Goal: Contribute content: Contribute content

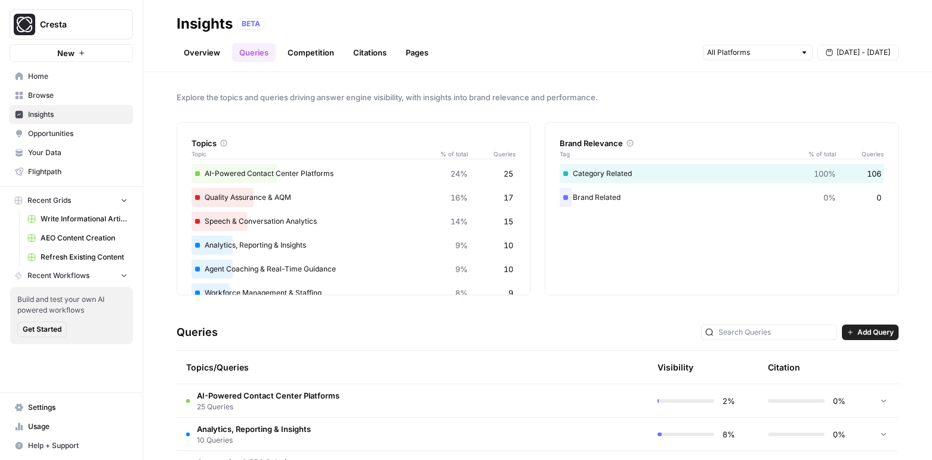
scroll to position [118, 0]
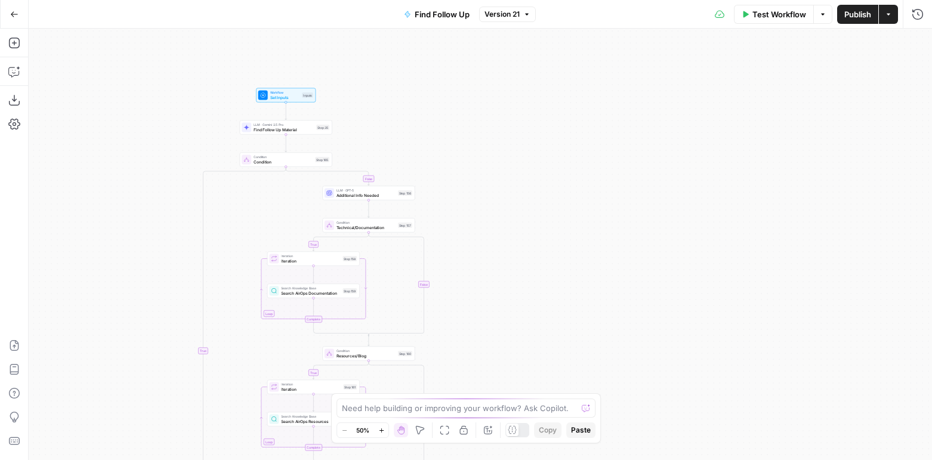
click at [359, 194] on span "Additional Info Needed" at bounding box center [365, 195] width 59 height 6
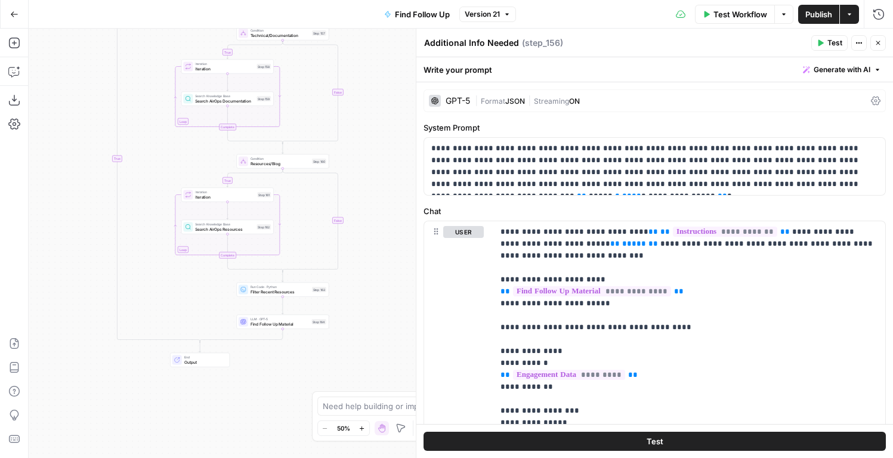
click at [281, 293] on span "Filter Recent Resources" at bounding box center [280, 292] width 59 height 6
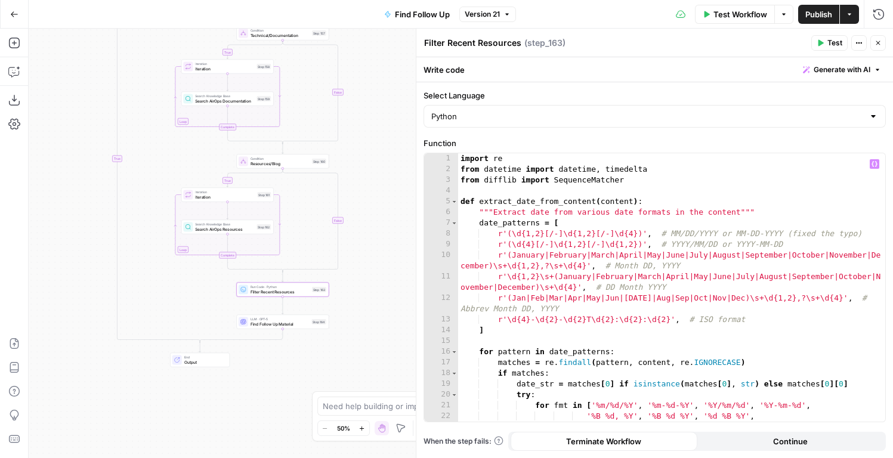
type textarea "**********"
click at [585, 262] on div "import re from datetime import datetime , timedelta from difflib import Sequenc…" at bounding box center [671, 298] width 427 height 290
click at [8, 63] on button "Copilot" at bounding box center [14, 71] width 19 height 19
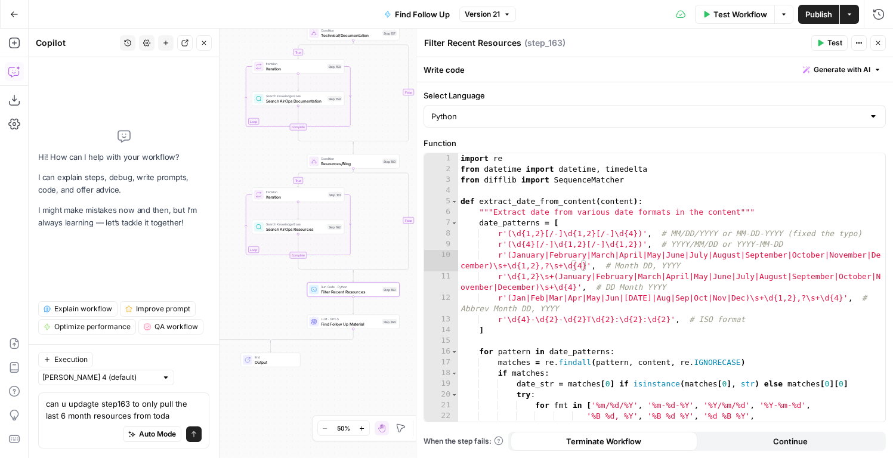
type textarea "can u updagte step163 to only pull the last 6 month resources from today"
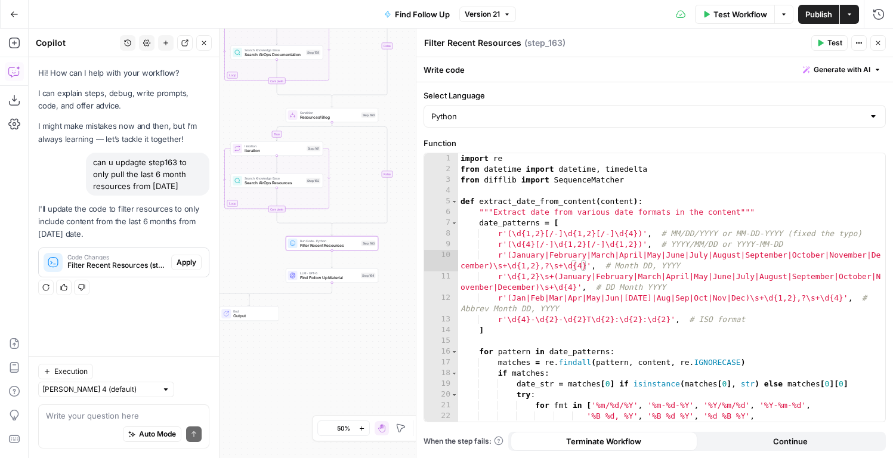
click at [199, 267] on button "Apply" at bounding box center [186, 263] width 30 height 16
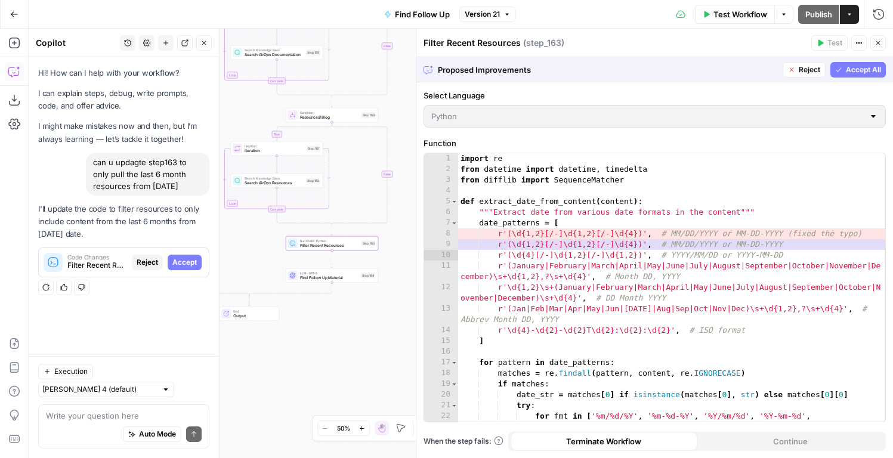
click at [190, 261] on span "Accept" at bounding box center [184, 262] width 24 height 11
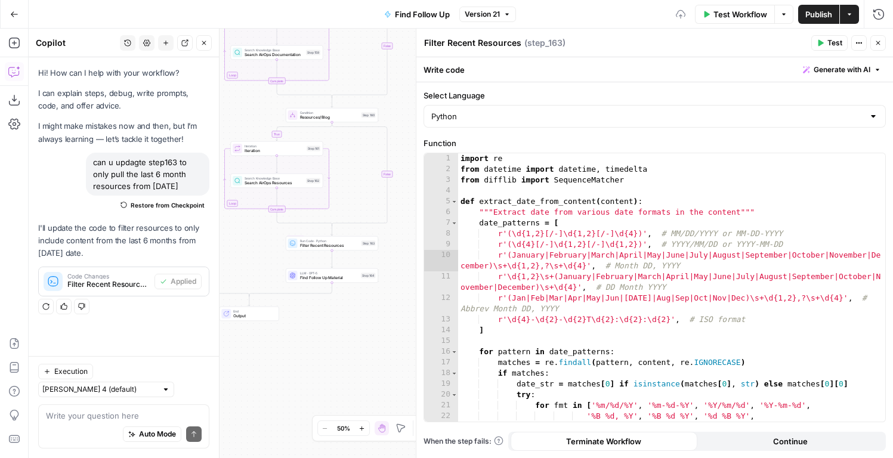
click at [97, 405] on div "Write your question here Auto Mode Send" at bounding box center [123, 427] width 171 height 44
type textarea "is it capturing dates that are july 25, 2025"
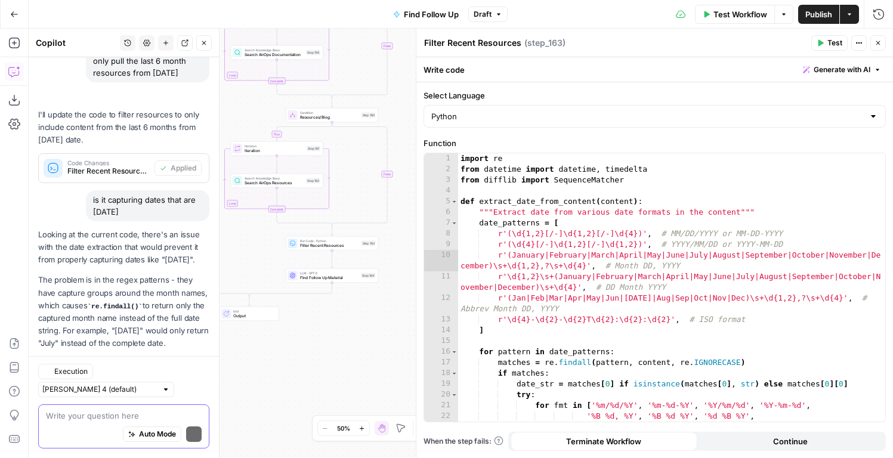
scroll to position [167, 0]
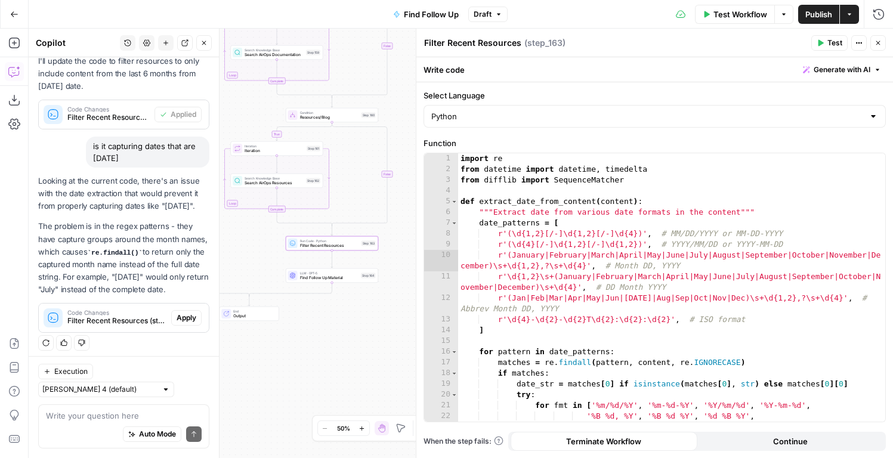
click at [193, 323] on span "Apply" at bounding box center [187, 318] width 20 height 11
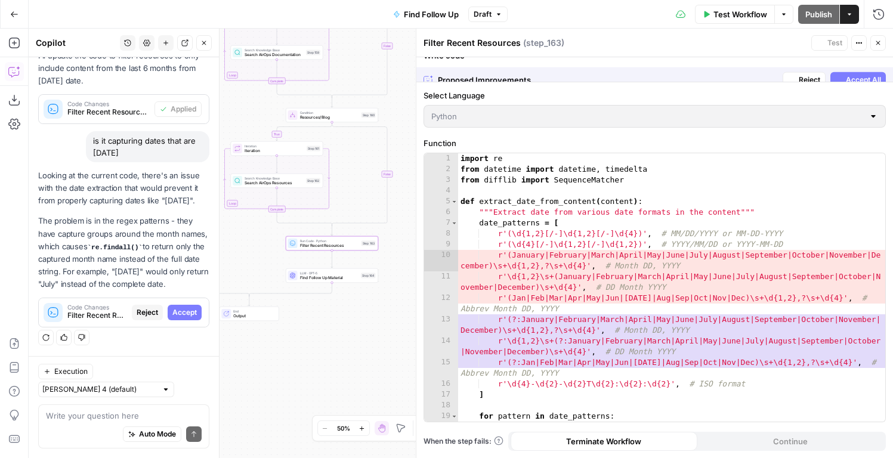
scroll to position [148, 0]
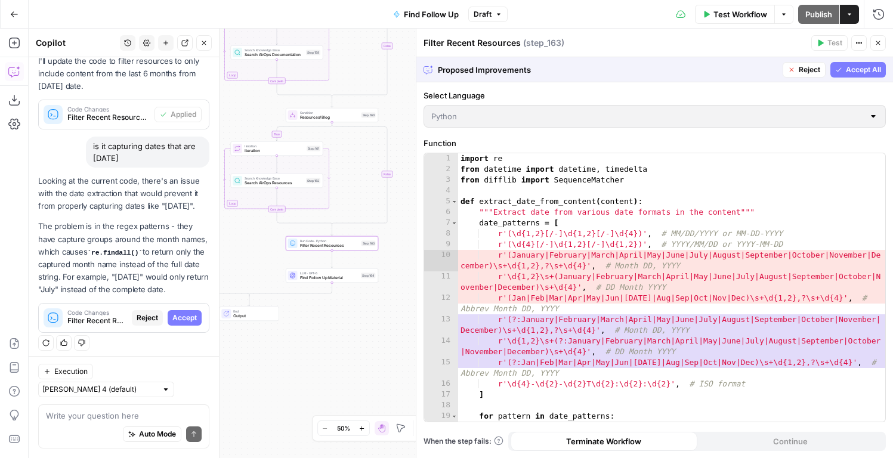
click at [186, 323] on span "Accept" at bounding box center [184, 318] width 24 height 11
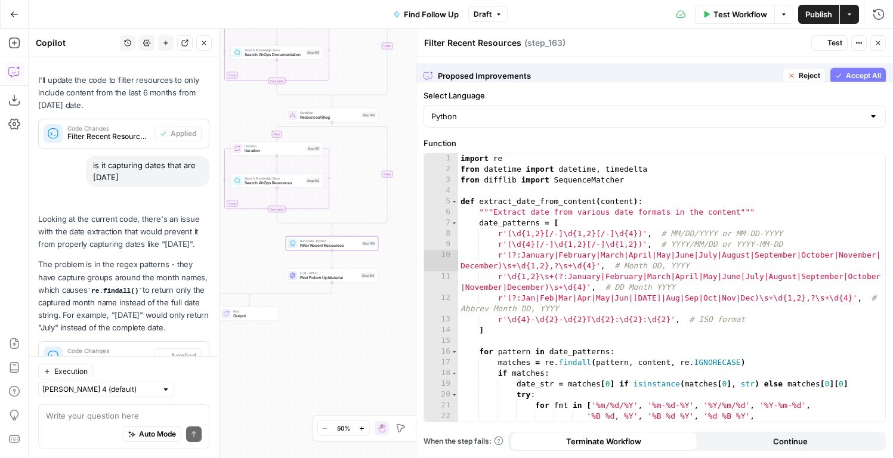
scroll to position [186, 0]
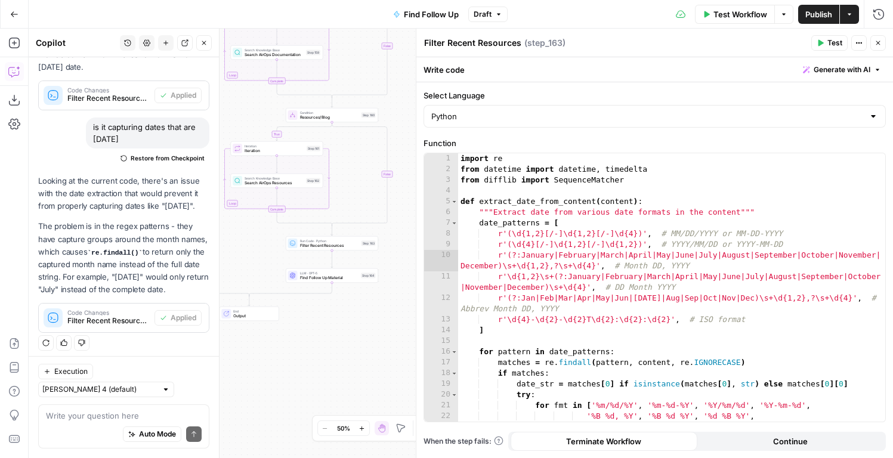
click at [884, 46] on button "Close" at bounding box center [878, 43] width 16 height 16
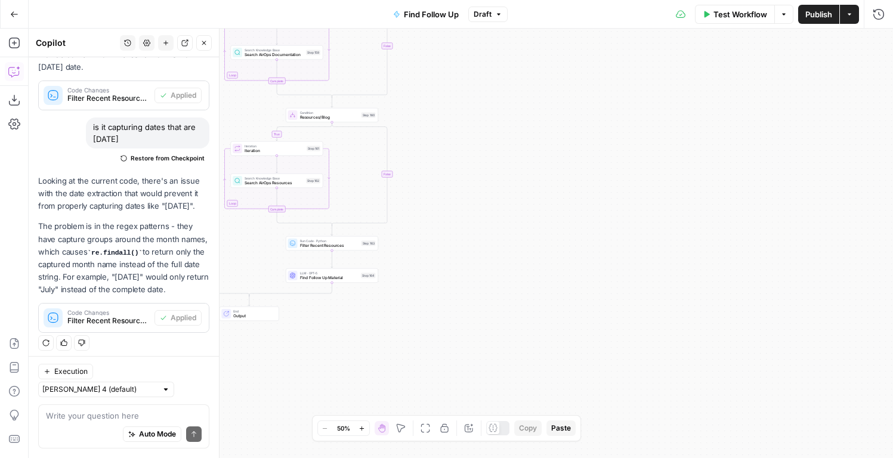
click at [807, 24] on div "Test Workflow Options Publish Actions Run History" at bounding box center [701, 14] width 386 height 28
click at [822, 20] on span "Publish" at bounding box center [818, 14] width 27 height 12
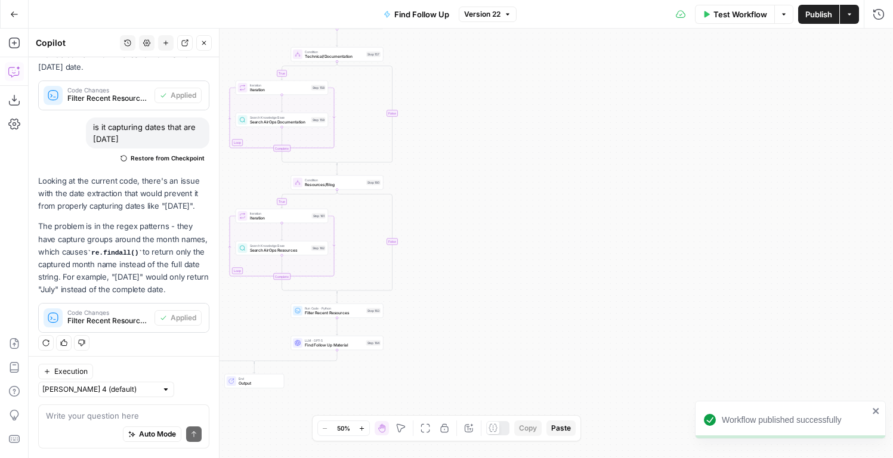
click at [277, 256] on div "true true false false false true Workflow Set Inputs Inputs LLM · Gemini 2.5 Pr…" at bounding box center [461, 244] width 865 height 430
click at [277, 255] on div "true true false false false true Workflow Set Inputs Inputs LLM · Gemini 2.5 Pr…" at bounding box center [461, 244] width 865 height 430
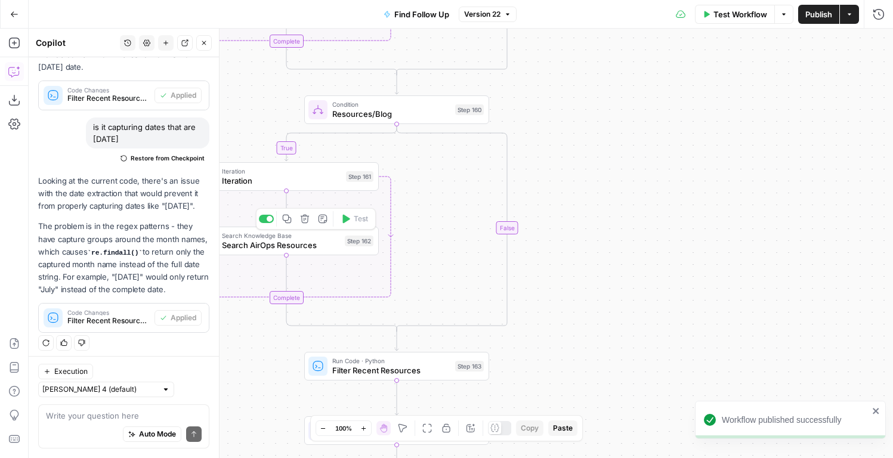
click at [278, 244] on span "Search AirOps Resources" at bounding box center [281, 245] width 118 height 12
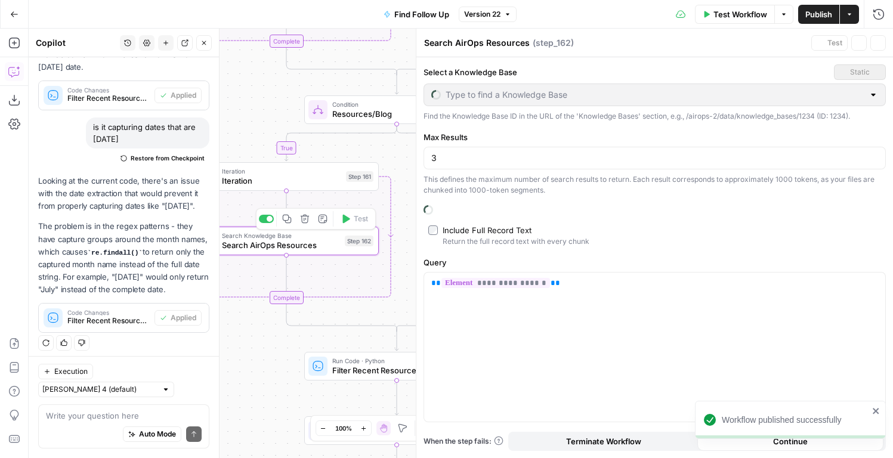
type input "Airops Website"
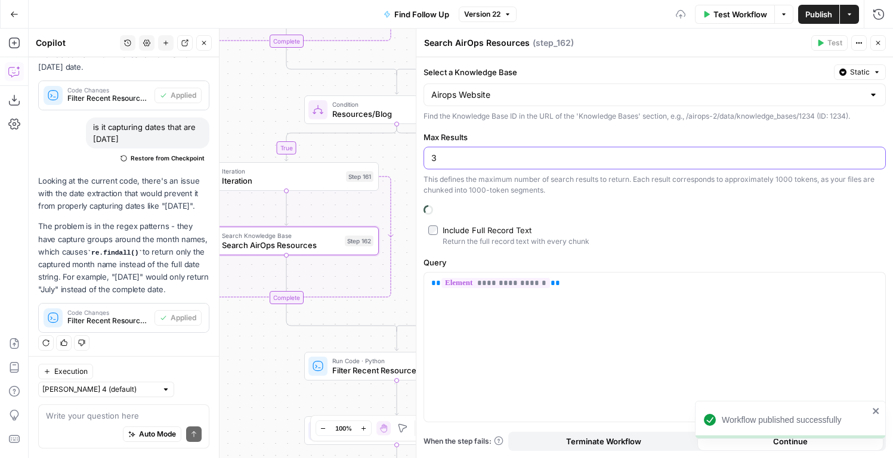
click at [492, 162] on input "3" at bounding box center [654, 158] width 447 height 12
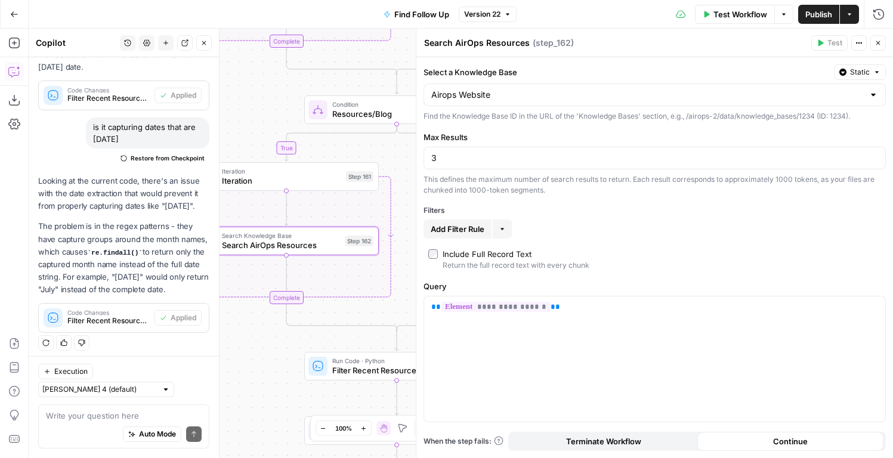
click at [880, 35] on header "Search AirOps Resources Search AirOps Resources ( step_162 ) Test Actions Close" at bounding box center [654, 43] width 477 height 29
click at [880, 38] on button "Close" at bounding box center [878, 43] width 16 height 16
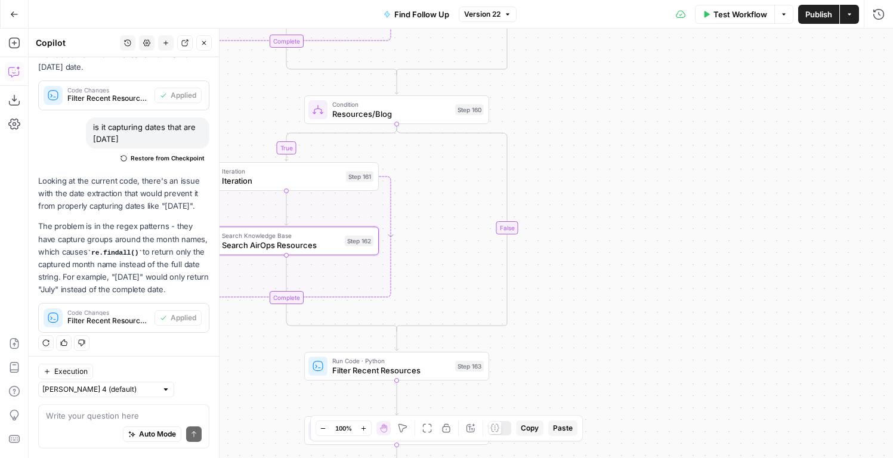
click at [820, 13] on span "Publish" at bounding box center [818, 14] width 27 height 12
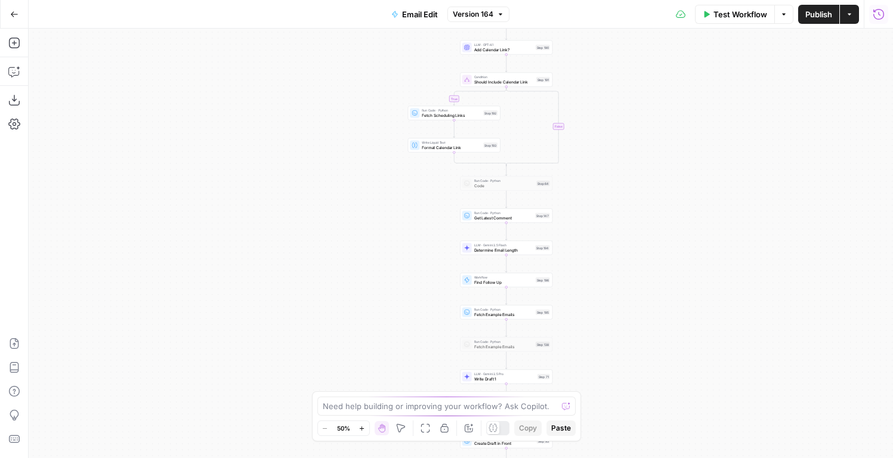
click at [882, 10] on icon "button" at bounding box center [878, 13] width 11 height 11
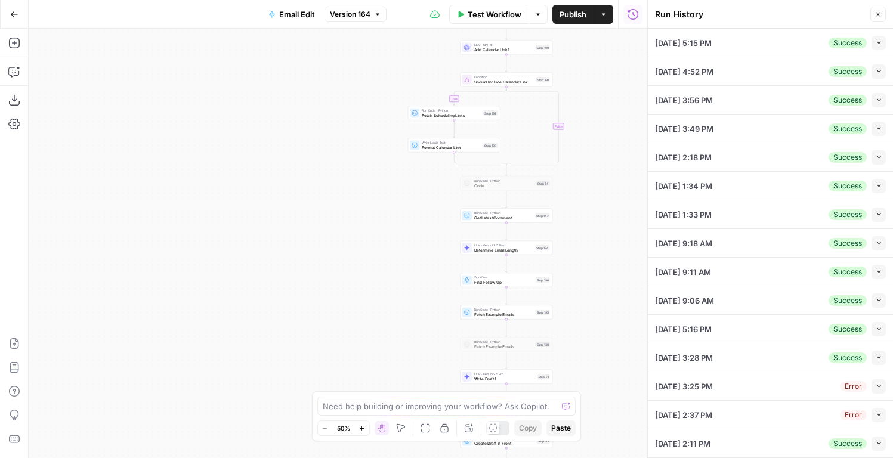
click at [879, 70] on icon "button" at bounding box center [879, 71] width 7 height 7
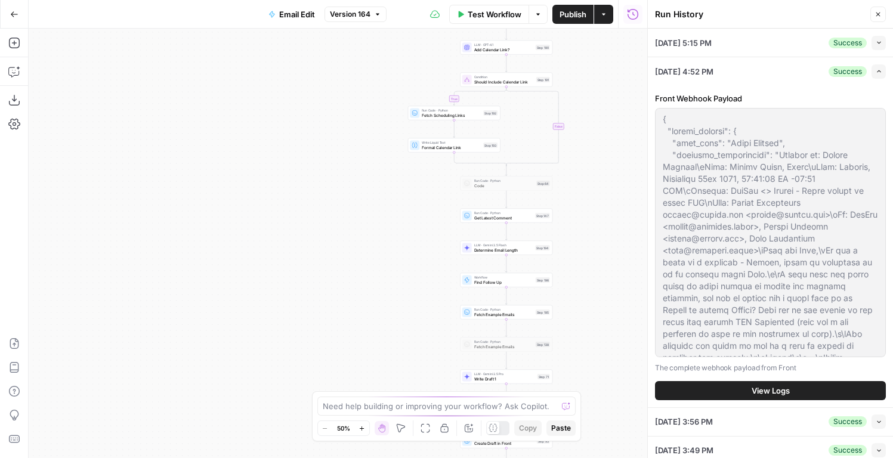
scroll to position [21, 0]
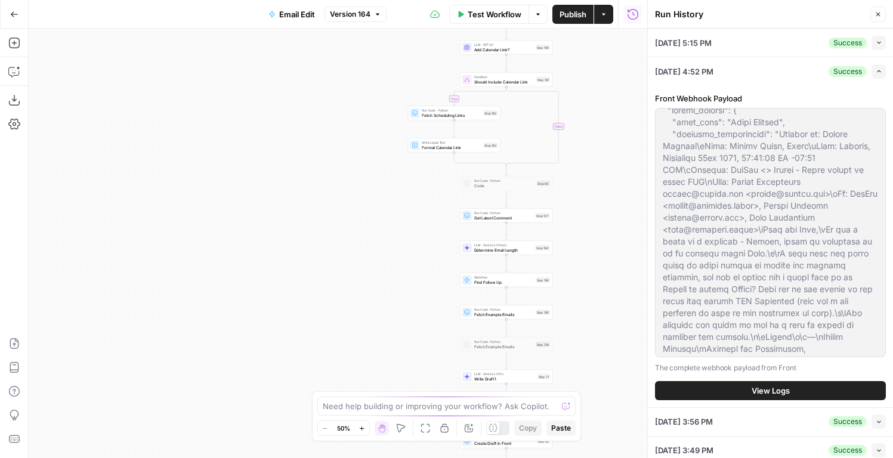
click at [745, 45] on div "09/23/25 at 5:15 PM Success Collapse" at bounding box center [770, 43] width 231 height 28
click at [881, 42] on icon "button" at bounding box center [879, 42] width 7 height 7
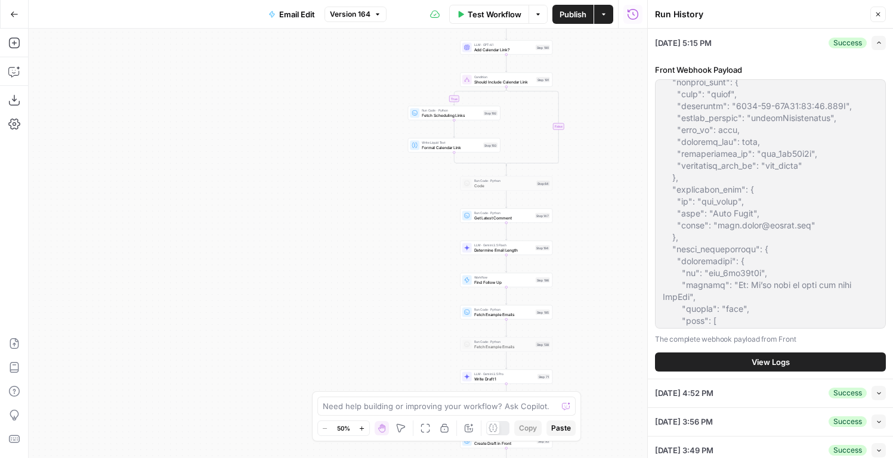
scroll to position [0, 0]
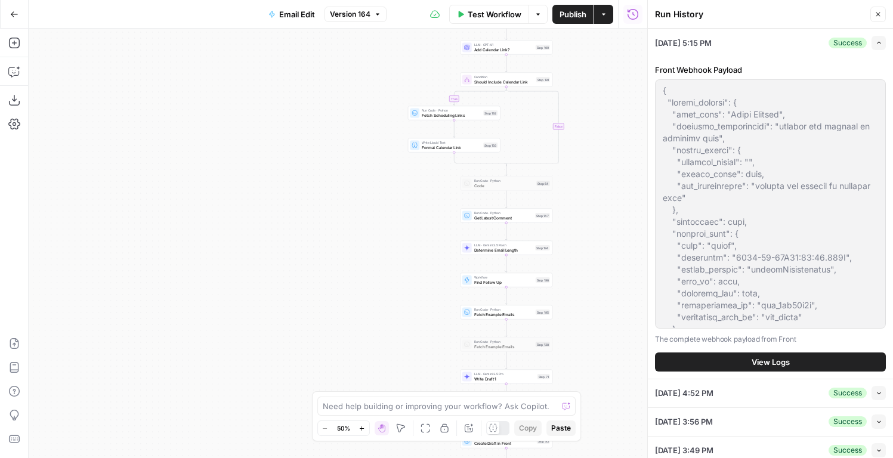
click at [878, 39] on span "button" at bounding box center [879, 42] width 7 height 7
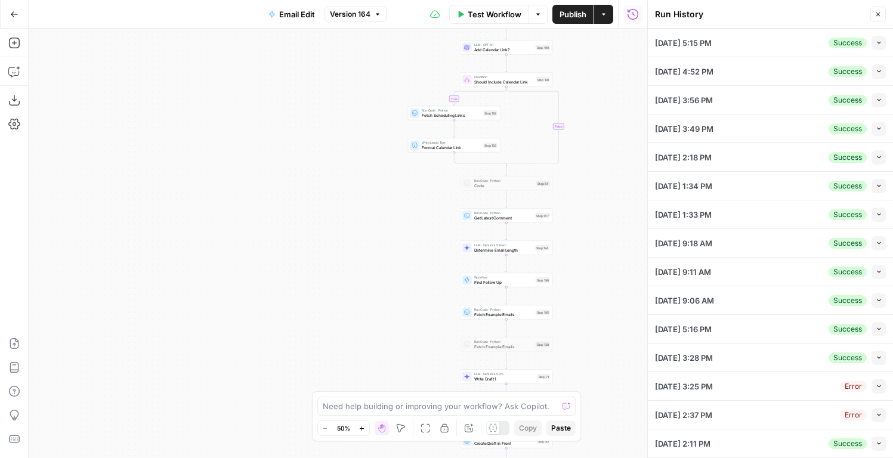
click at [878, 124] on button "Collapse" at bounding box center [879, 129] width 14 height 14
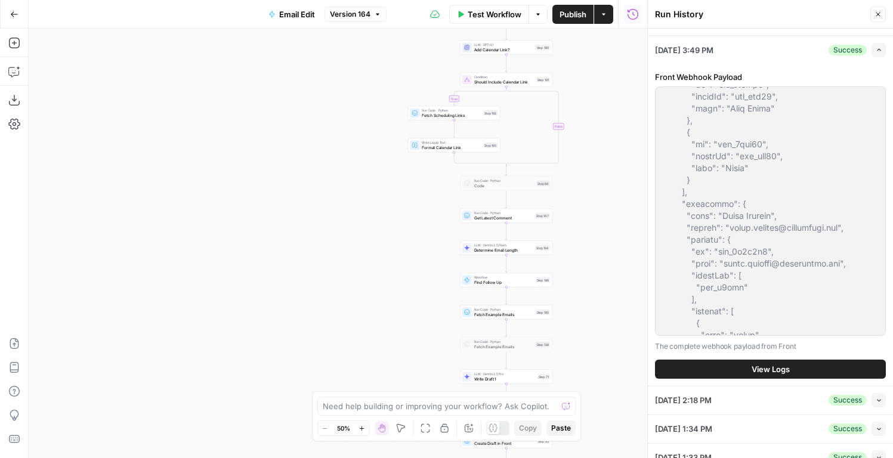
scroll to position [600, 0]
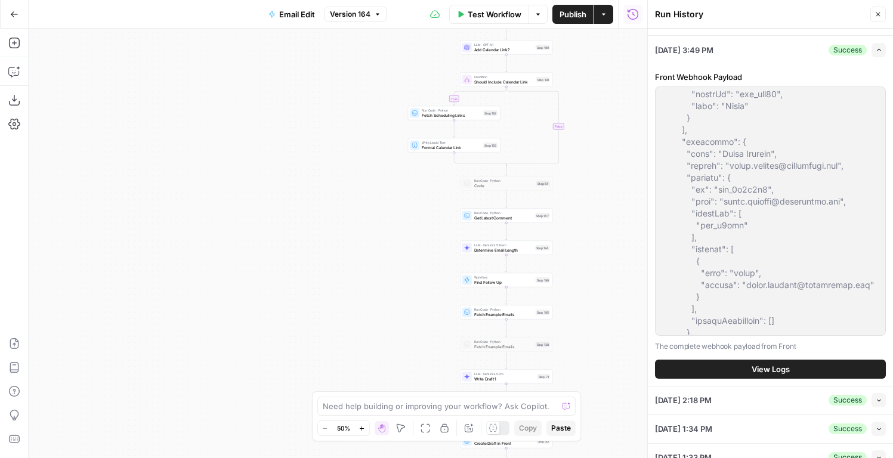
click at [882, 54] on button "Expand" at bounding box center [879, 50] width 14 height 14
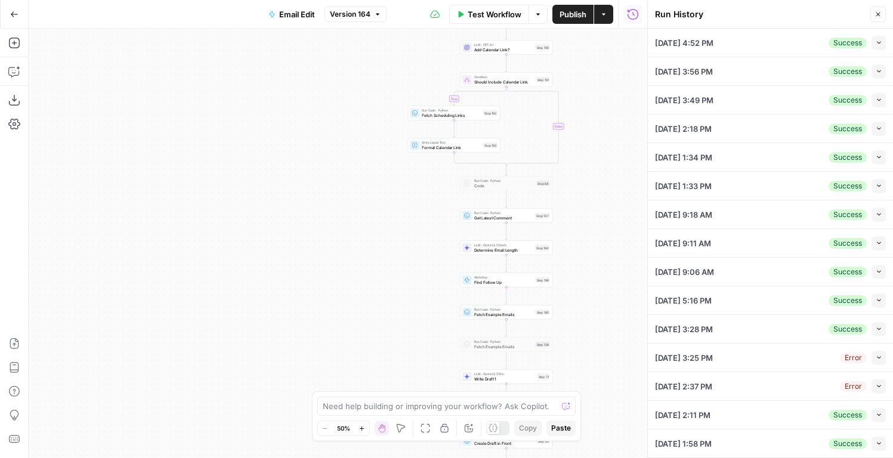
scroll to position [0, 0]
click at [875, 68] on button "Collapse" at bounding box center [879, 71] width 14 height 14
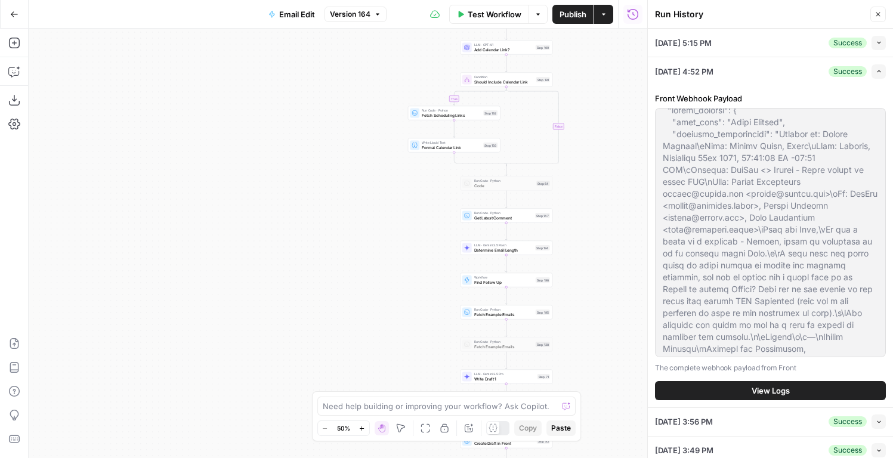
click at [877, 74] on icon "button" at bounding box center [879, 71] width 7 height 7
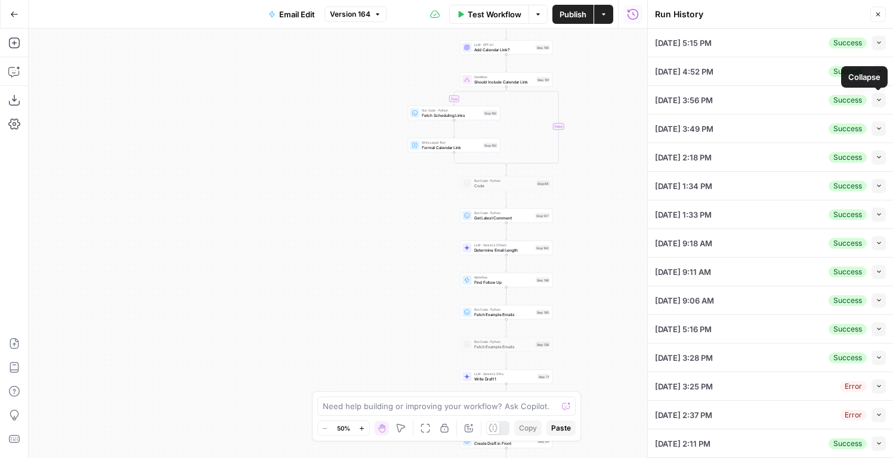
click at [879, 104] on button "Collapse" at bounding box center [879, 100] width 14 height 14
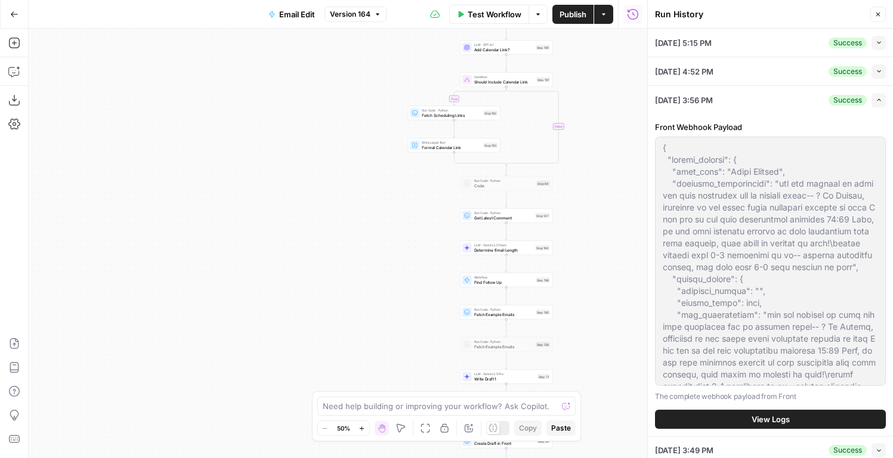
click at [750, 422] on button "View Logs" at bounding box center [770, 419] width 231 height 19
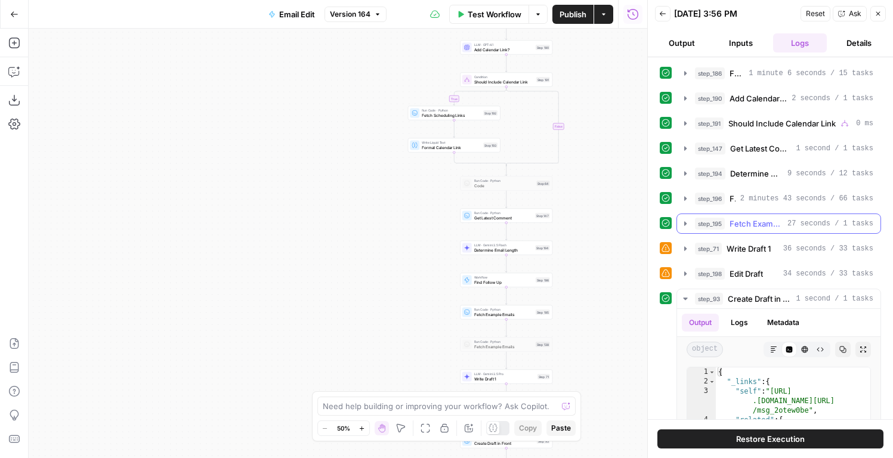
click at [757, 226] on span "Fetch Example Emails" at bounding box center [756, 224] width 53 height 12
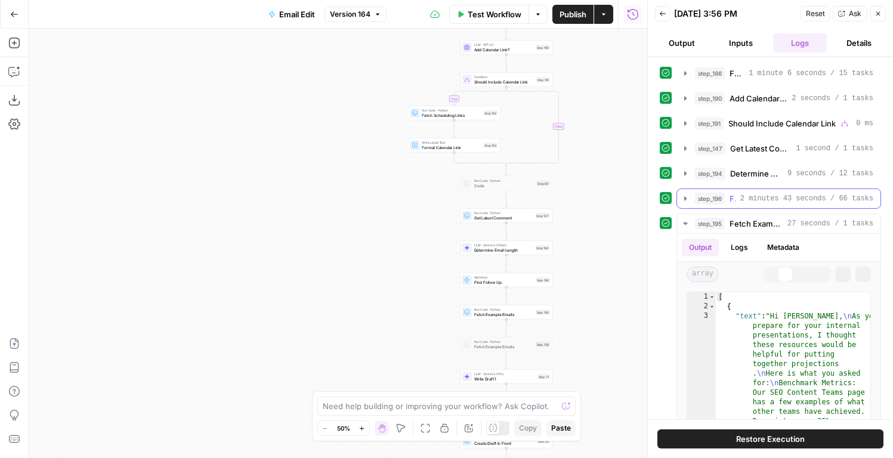
click at [757, 199] on span "2 minutes 43 seconds / 66 tasks" at bounding box center [806, 198] width 133 height 11
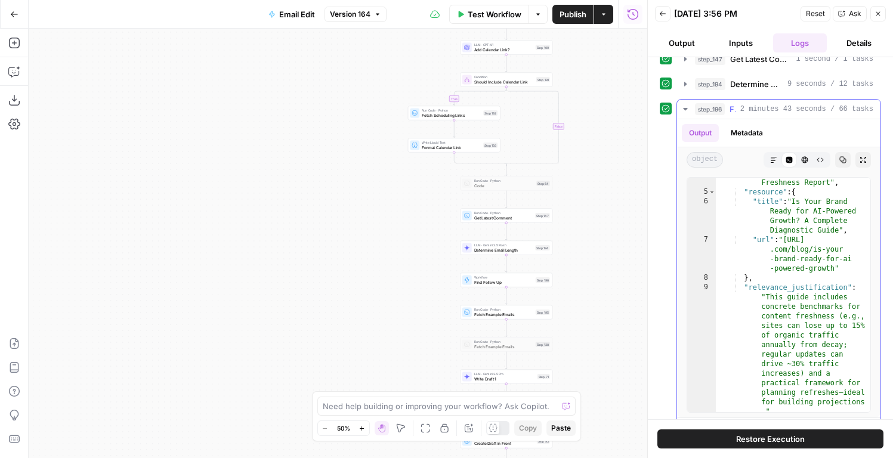
scroll to position [50, 0]
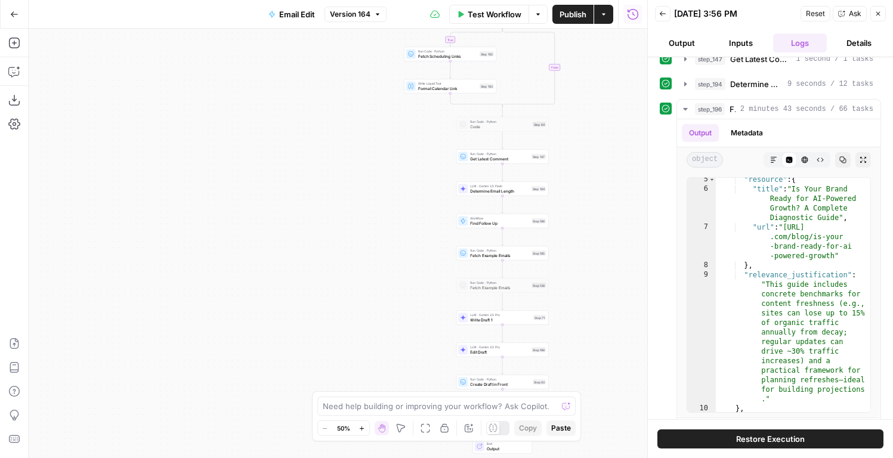
click at [498, 320] on span "Write Draft 1" at bounding box center [500, 320] width 61 height 6
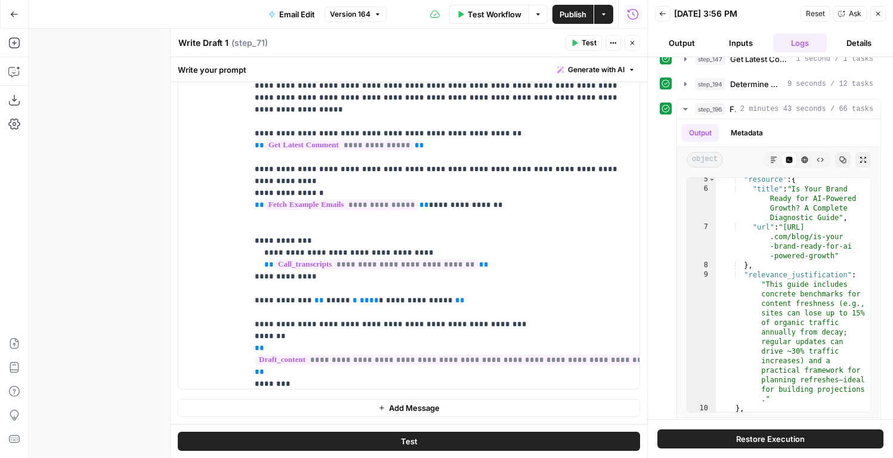
scroll to position [64, 0]
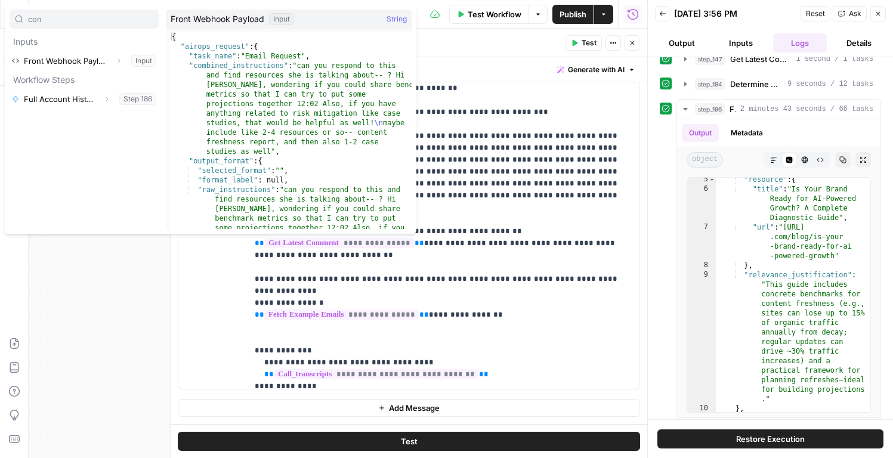
type input "con"
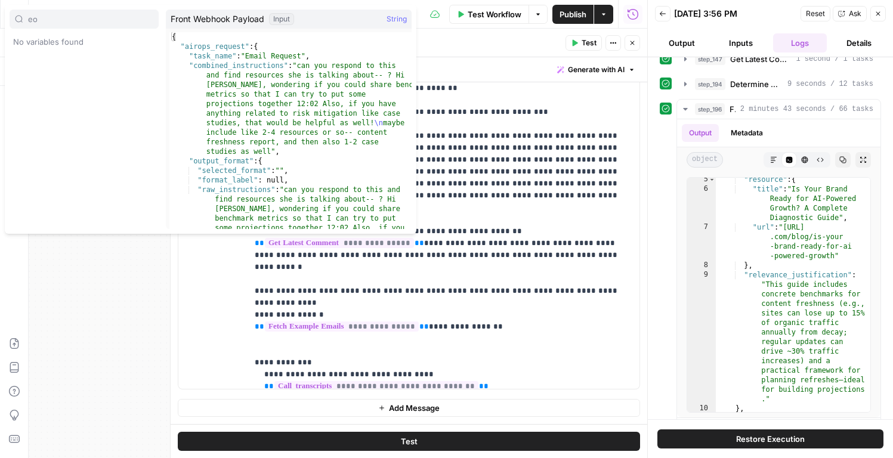
type input "eo"
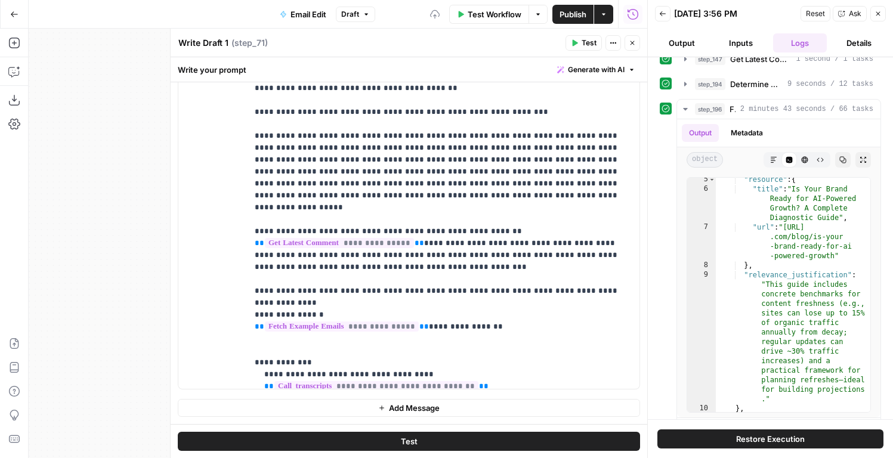
click at [585, 45] on span "Test" at bounding box center [589, 43] width 15 height 11
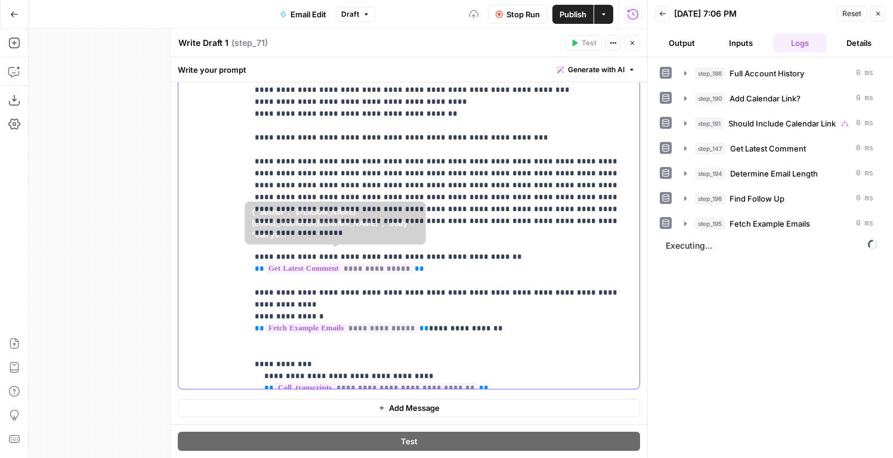
scroll to position [50, 0]
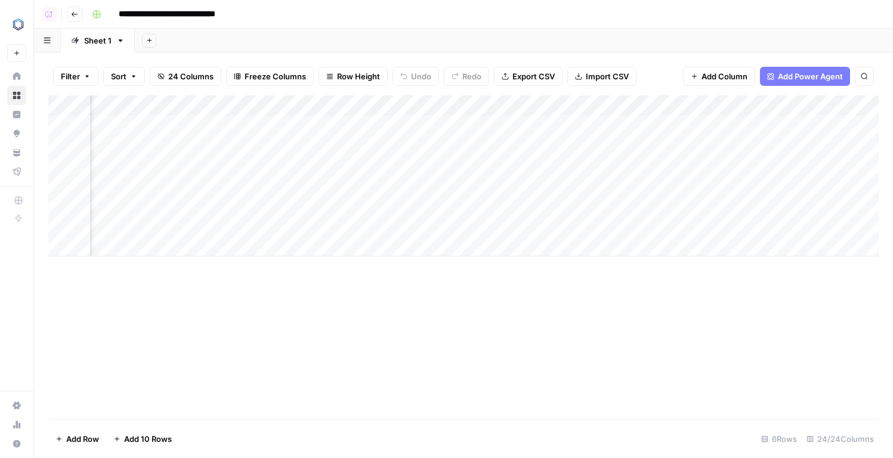
scroll to position [0, 1983]
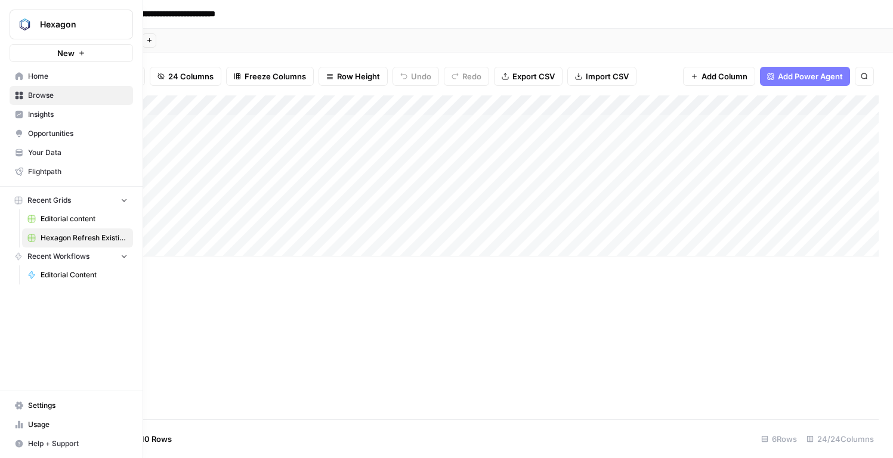
click at [59, 219] on span "Editorial content" at bounding box center [84, 219] width 87 height 11
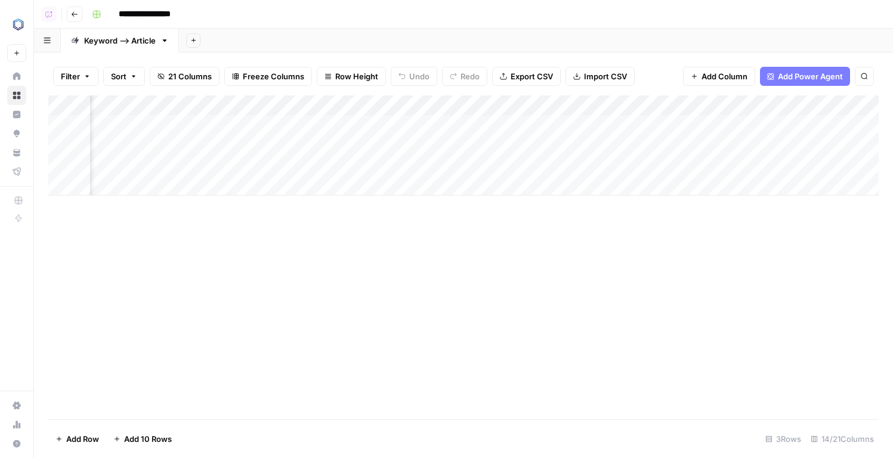
scroll to position [0, 837]
click at [142, 106] on div "Add Column" at bounding box center [463, 145] width 830 height 100
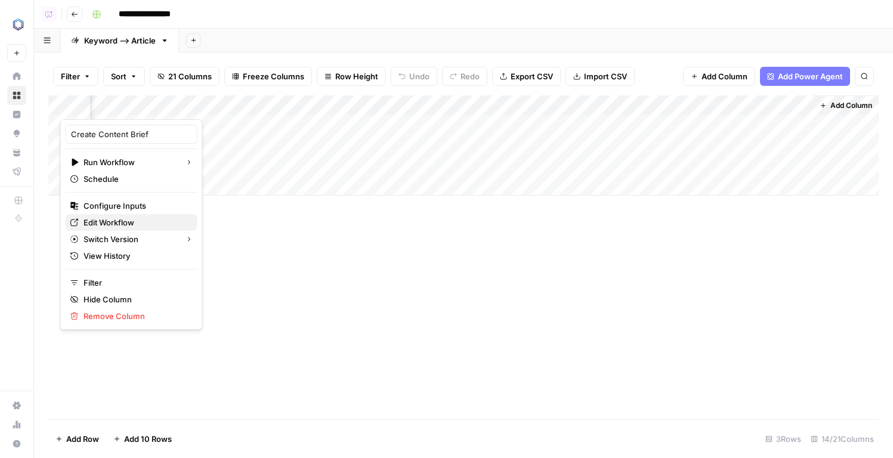
click at [128, 221] on span "Edit Workflow" at bounding box center [136, 223] width 104 height 12
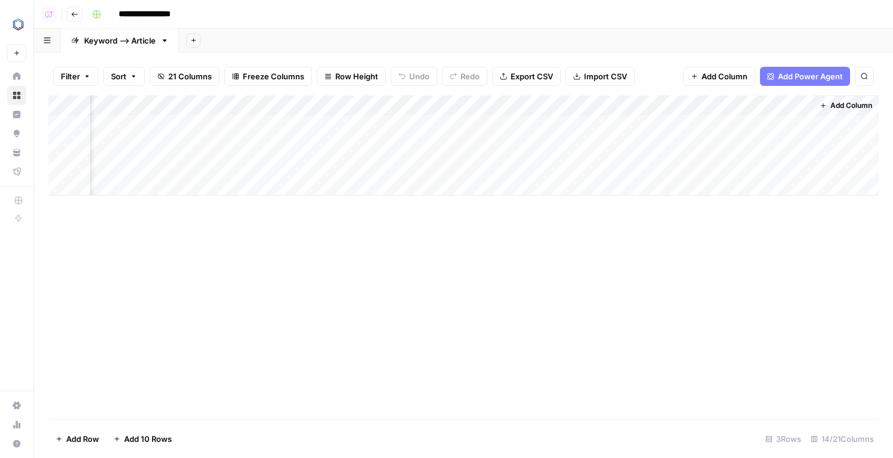
click at [681, 105] on div "Add Column" at bounding box center [463, 145] width 830 height 100
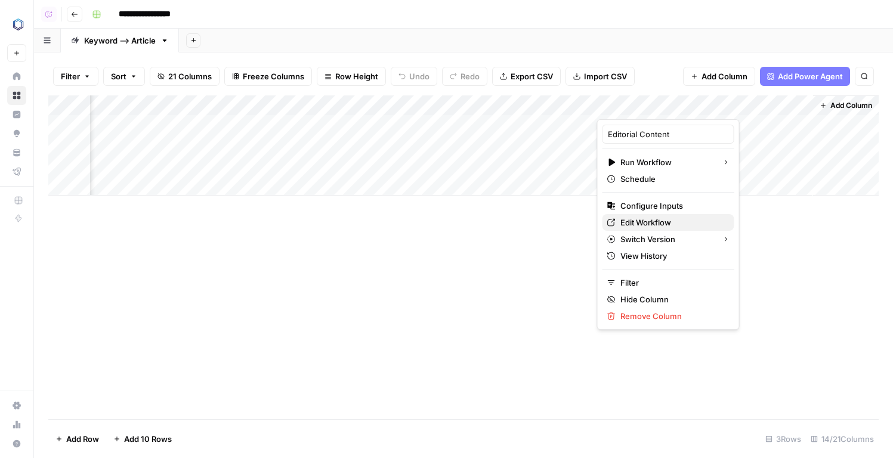
click at [635, 222] on span "Edit Workflow" at bounding box center [672, 223] width 104 height 12
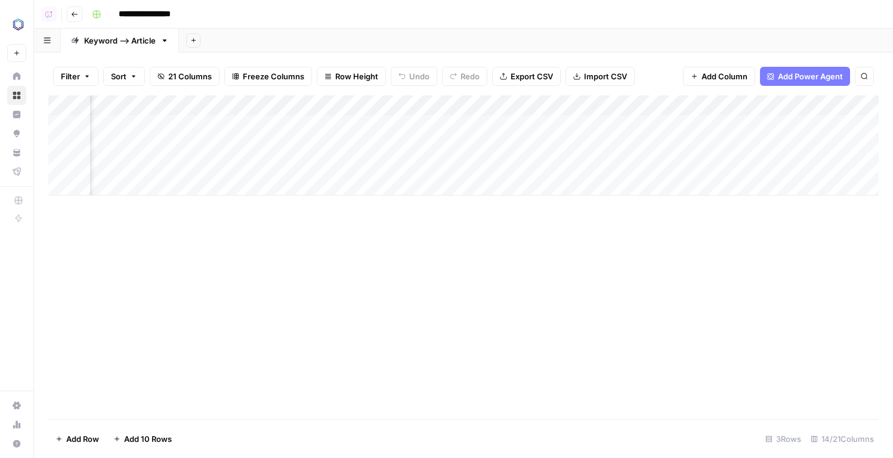
scroll to position [0, 748]
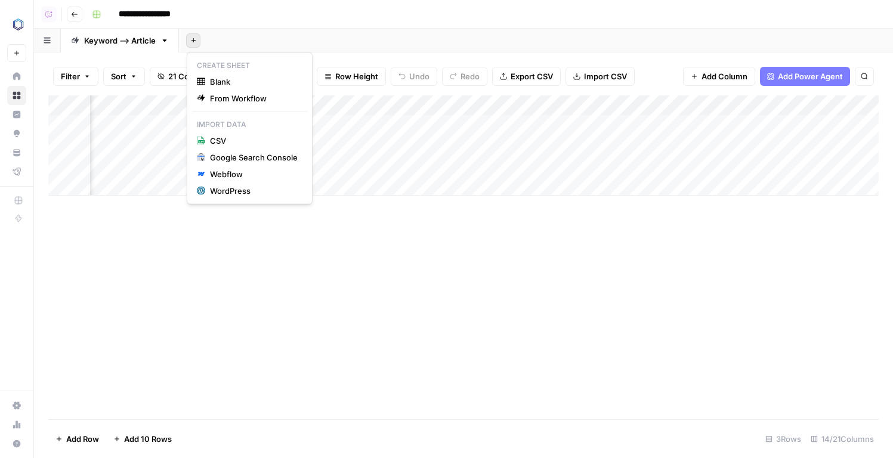
click at [196, 41] on icon "button" at bounding box center [193, 40] width 7 height 7
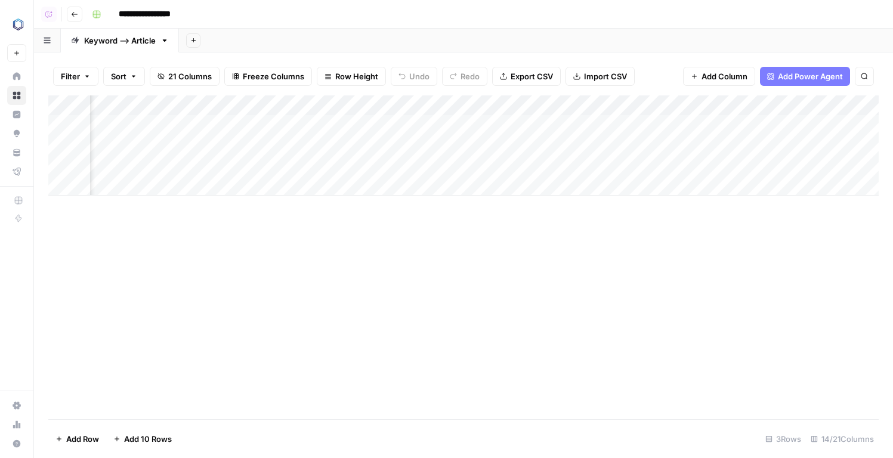
click at [189, 39] on button "Add Sheet" at bounding box center [193, 40] width 14 height 14
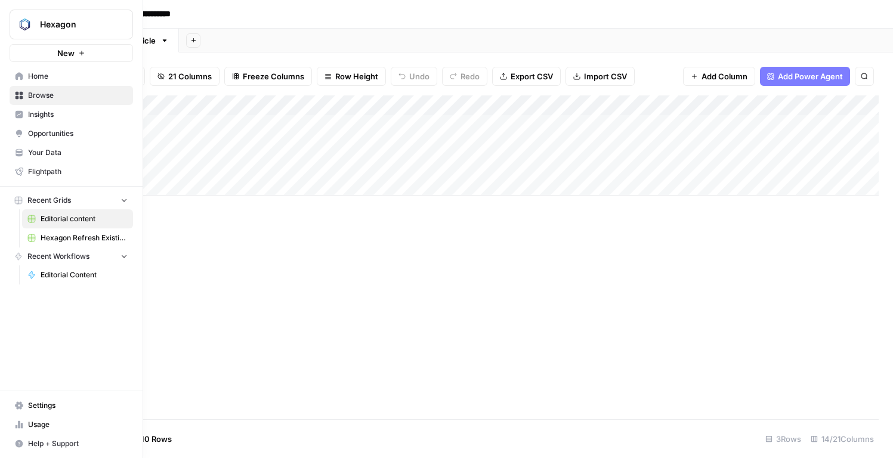
click at [64, 82] on link "Home" at bounding box center [72, 76] width 124 height 19
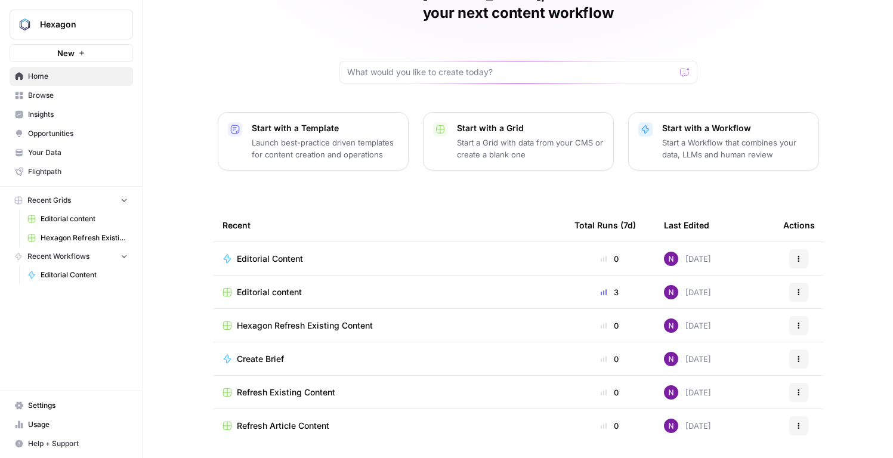
scroll to position [75, 0]
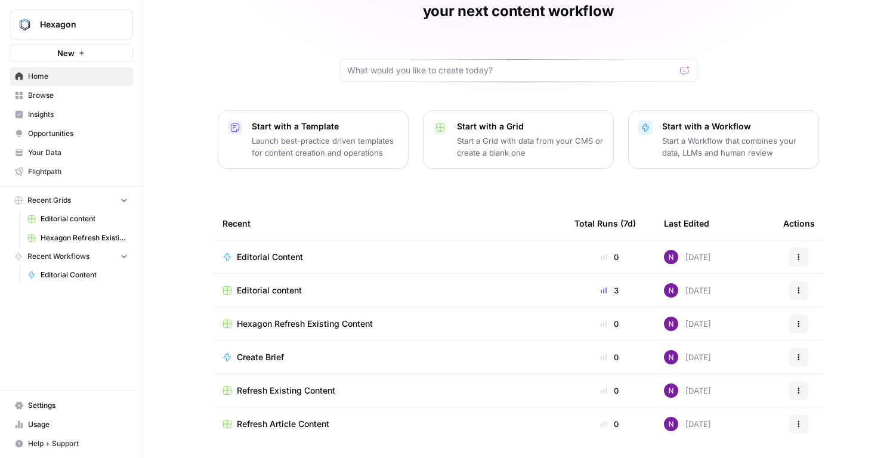
click at [66, 51] on span "New" at bounding box center [65, 53] width 17 height 12
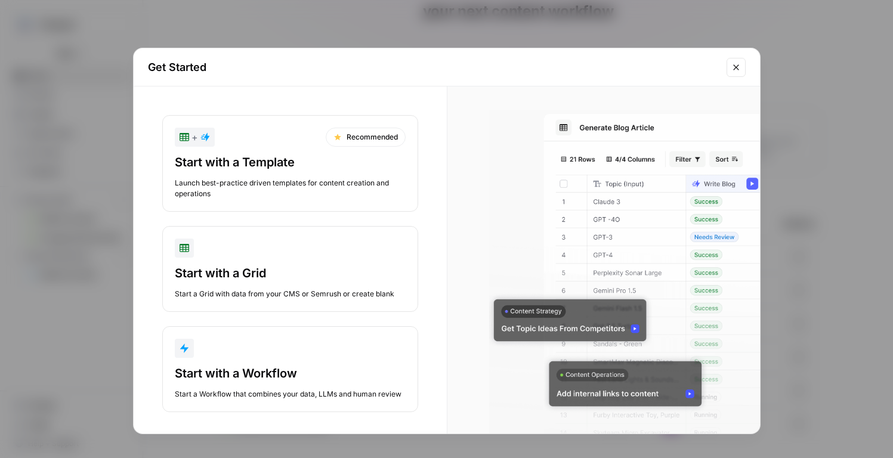
click at [257, 140] on div "+ Recommended" at bounding box center [290, 137] width 231 height 19
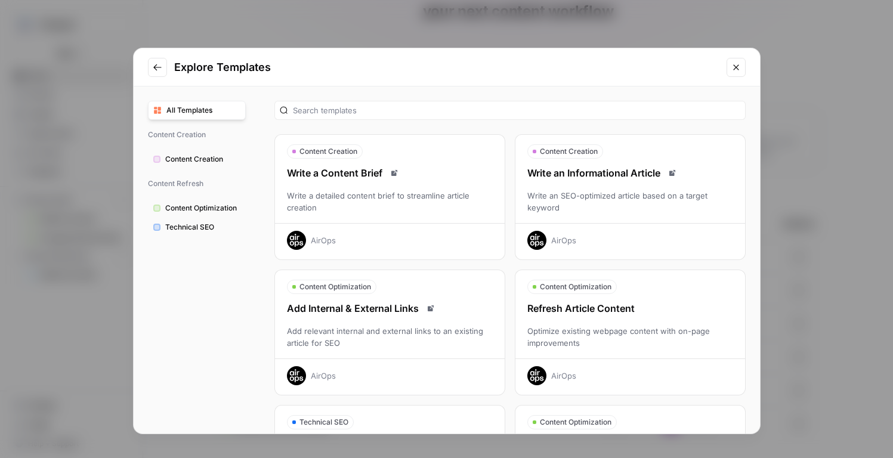
click at [625, 186] on div "Write an Informational Article Write an SEO-optimized article based on a target…" at bounding box center [630, 208] width 230 height 84
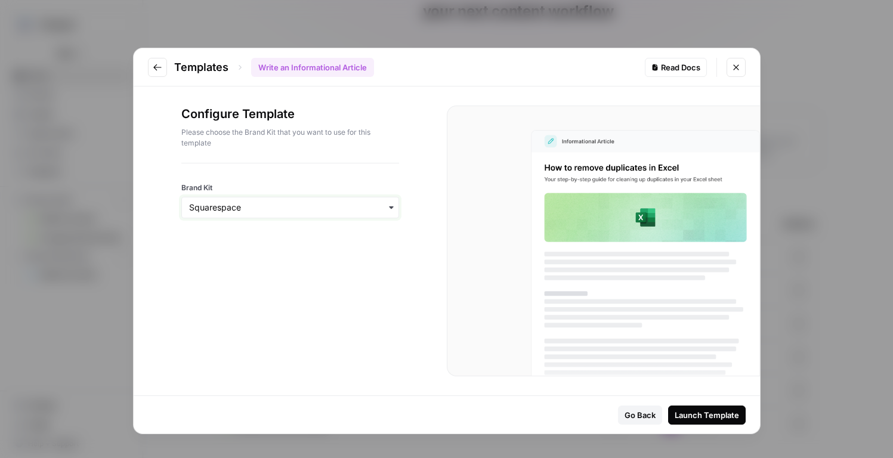
click at [366, 213] on input "Brand Kit" at bounding box center [290, 208] width 202 height 12
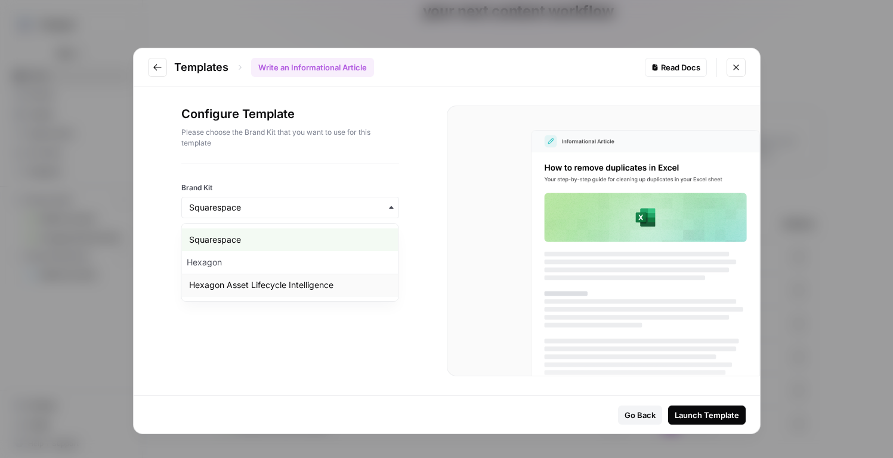
click at [301, 278] on div "Hexagon Asset Lifecycle Intelligence" at bounding box center [290, 285] width 217 height 23
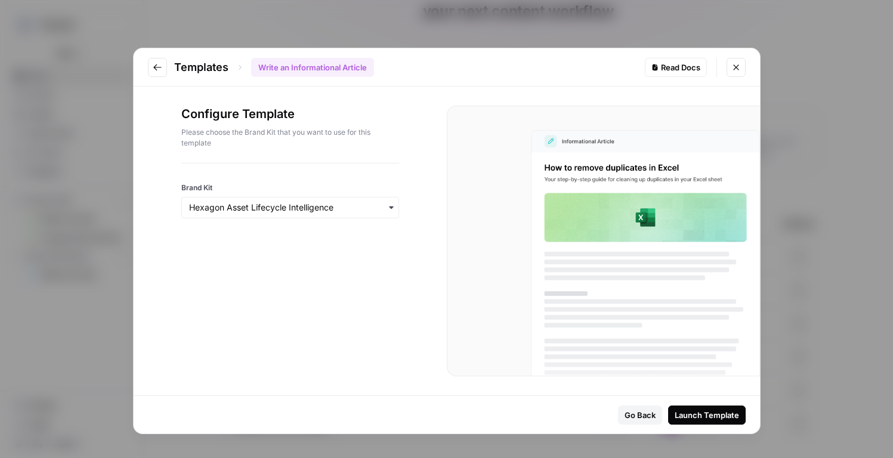
click at [699, 418] on div "Launch Template" at bounding box center [707, 415] width 64 height 12
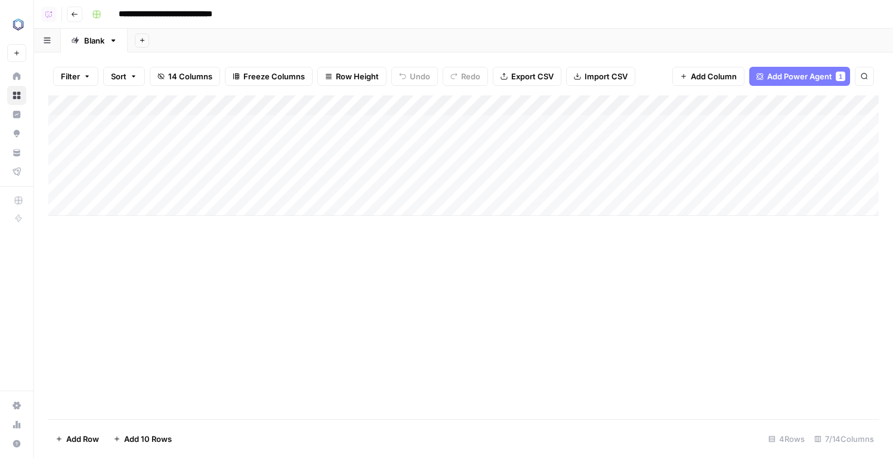
click at [163, 202] on div "Add Column" at bounding box center [463, 155] width 830 height 121
click at [223, 305] on div "Add Column" at bounding box center [463, 257] width 830 height 324
click at [176, 212] on div "Add Column" at bounding box center [463, 165] width 830 height 141
click at [176, 212] on textarea at bounding box center [184, 207] width 191 height 17
click at [448, 206] on div "Add Column" at bounding box center [463, 165] width 830 height 141
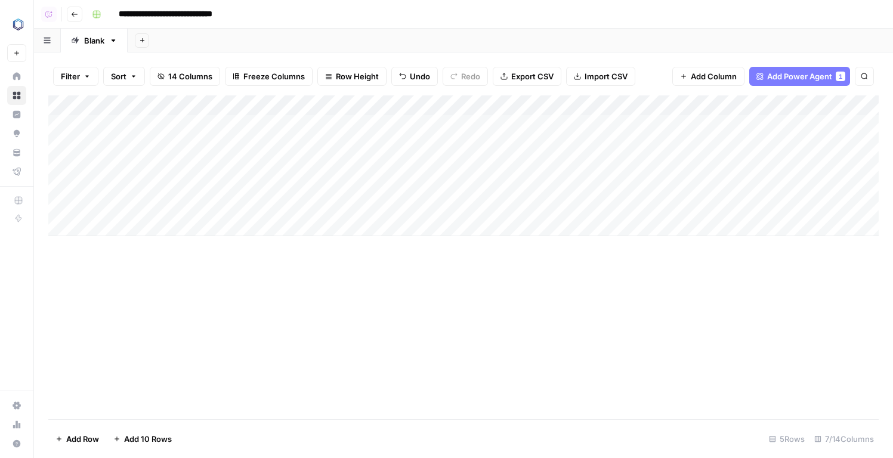
click at [448, 206] on div "Add Column" at bounding box center [463, 165] width 830 height 141
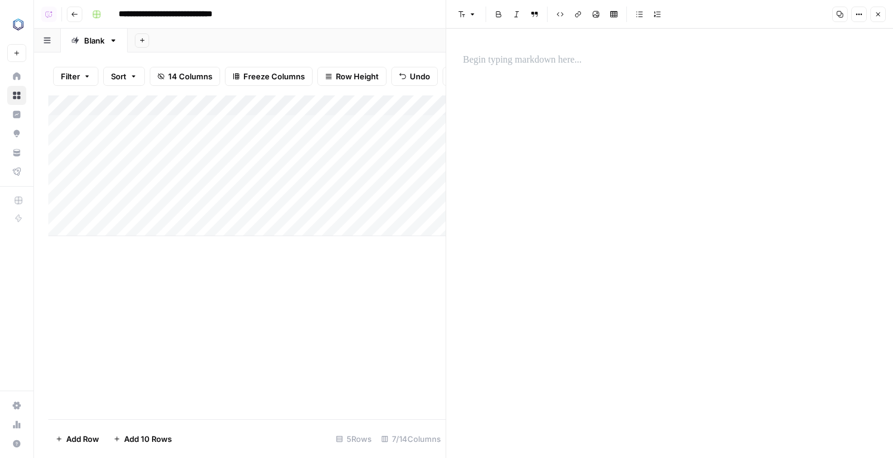
click at [181, 206] on div "Add Column" at bounding box center [246, 165] width 397 height 141
click at [195, 209] on div "Add Column" at bounding box center [246, 165] width 397 height 141
type textarea "**********"
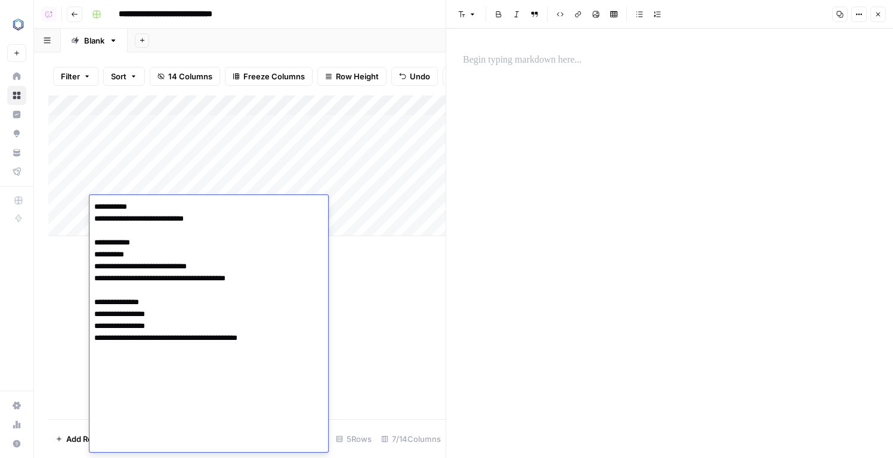
drag, startPoint x: 131, startPoint y: 312, endPoint x: 73, endPoint y: 313, distance: 57.3
click at [73, 313] on body "**********" at bounding box center [446, 229] width 893 height 458
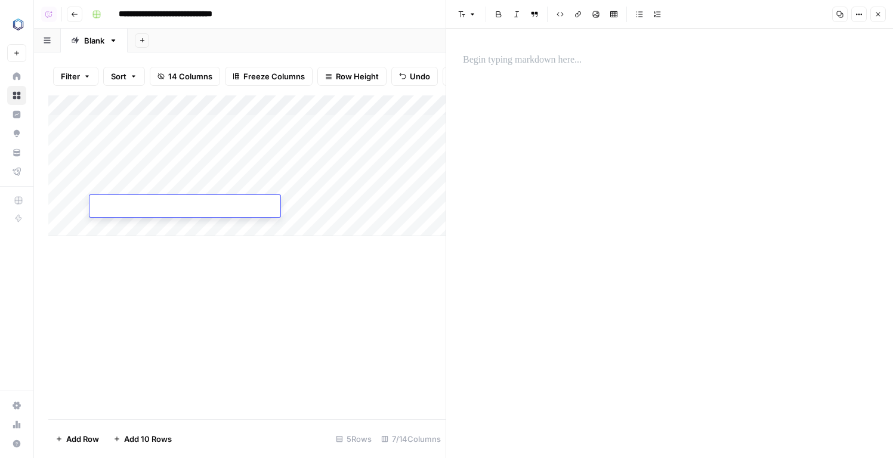
type textarea "**********"
click at [346, 209] on div "Add Column" at bounding box center [246, 165] width 397 height 141
click at [881, 18] on button "Close" at bounding box center [878, 15] width 16 height 16
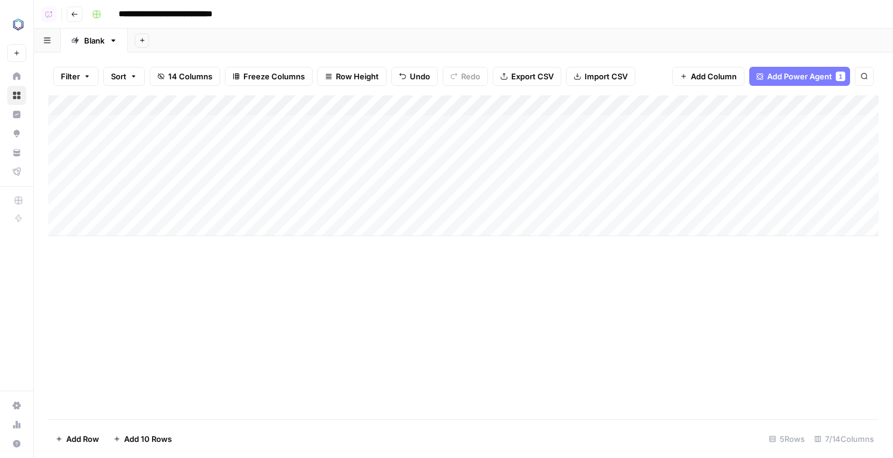
click at [412, 206] on div "Add Column" at bounding box center [463, 165] width 830 height 141
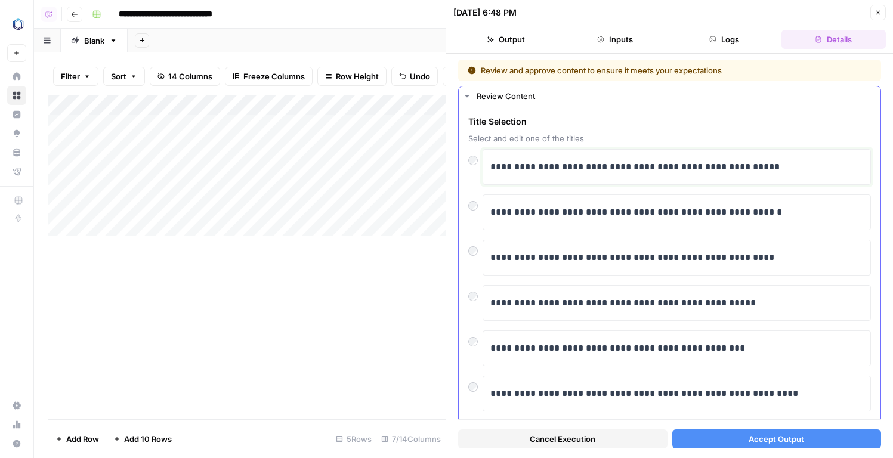
click at [550, 161] on p "**********" at bounding box center [676, 167] width 373 height 16
click at [734, 433] on button "Accept Output" at bounding box center [776, 439] width 209 height 19
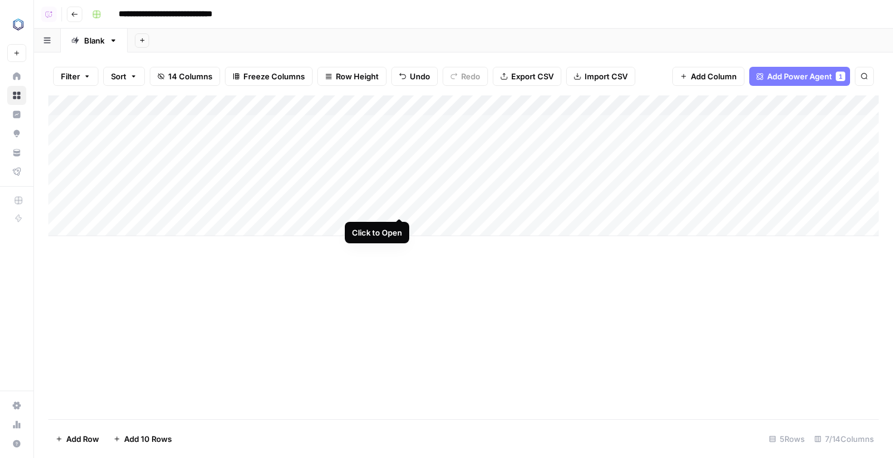
click at [395, 205] on div "Add Column" at bounding box center [463, 165] width 830 height 141
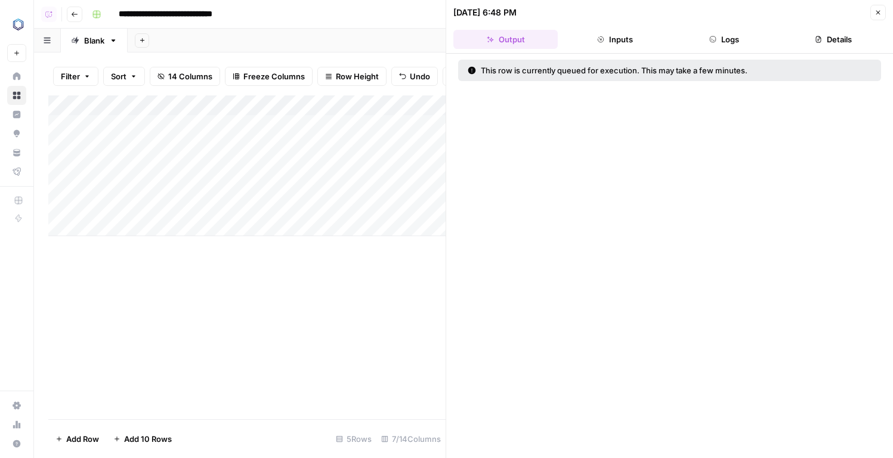
click at [695, 39] on button "Logs" at bounding box center [724, 39] width 104 height 19
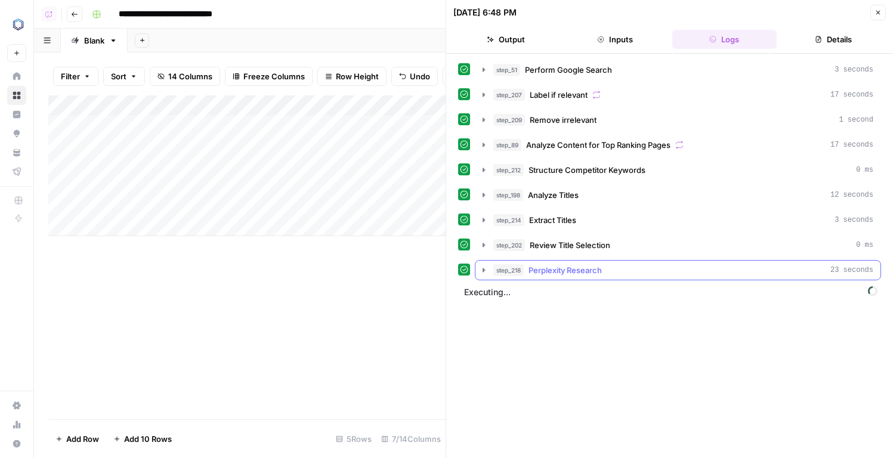
click at [568, 268] on span "Perplexity Research" at bounding box center [565, 270] width 73 height 12
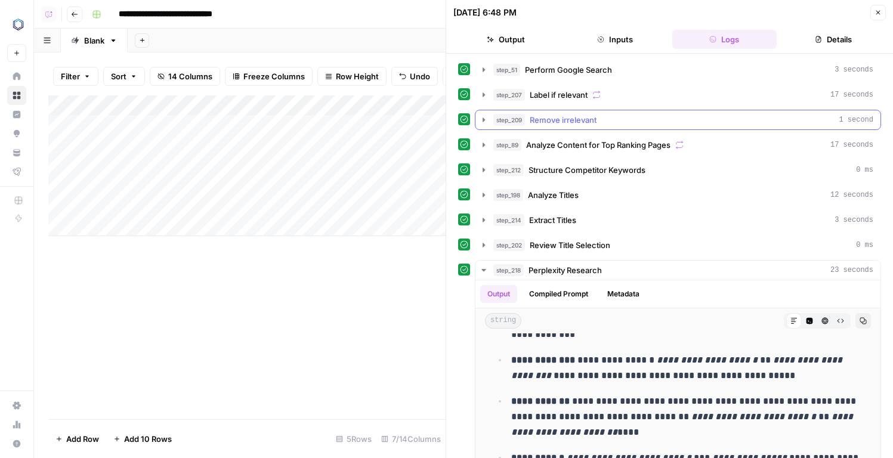
click at [549, 115] on span "Remove irrelevant" at bounding box center [563, 120] width 67 height 12
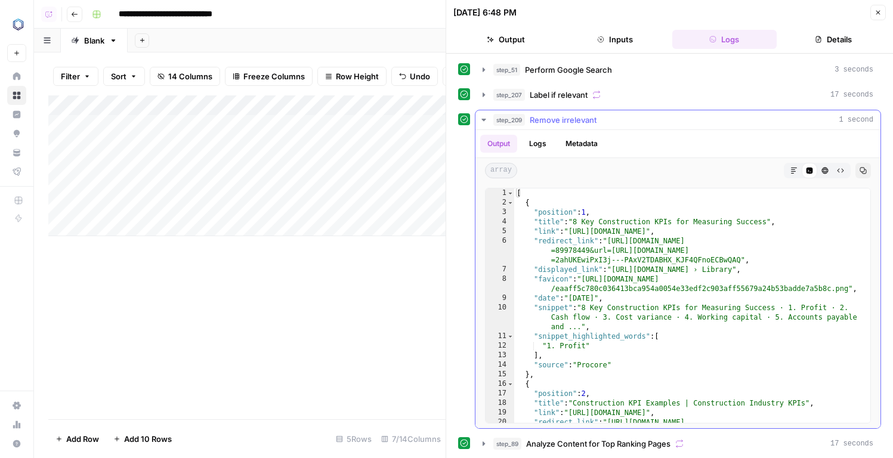
click at [549, 115] on span "Remove irrelevant" at bounding box center [563, 120] width 67 height 12
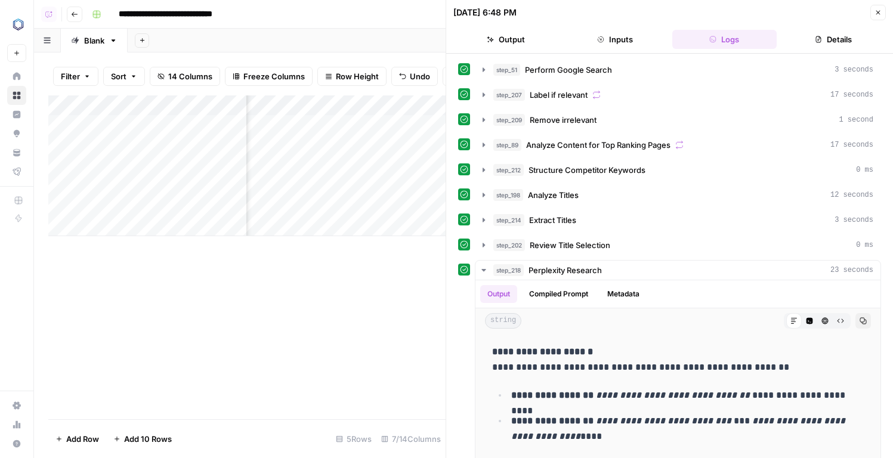
scroll to position [0, 180]
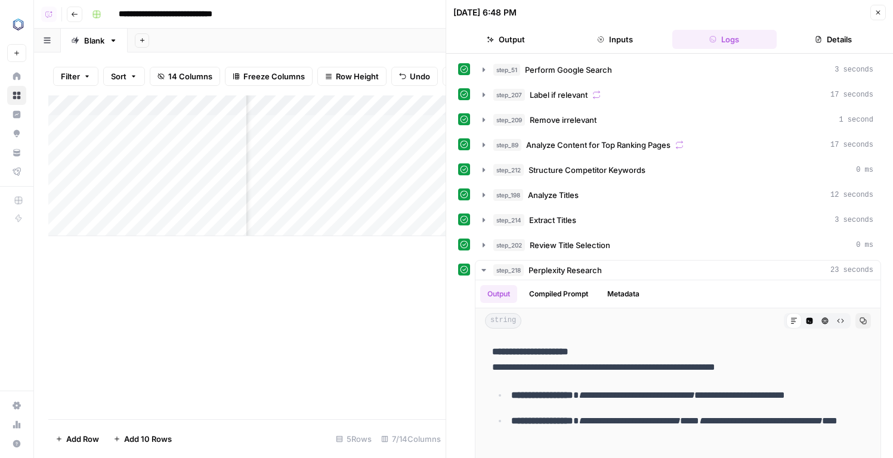
click at [345, 205] on div "Add Column" at bounding box center [246, 165] width 397 height 141
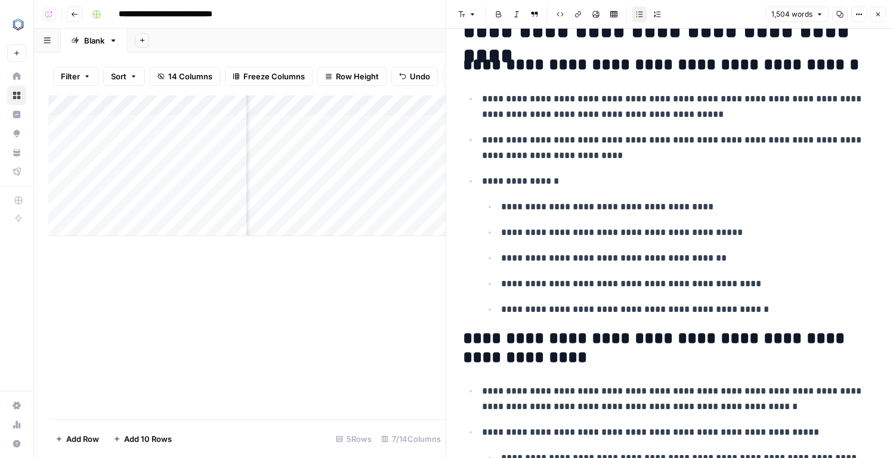
scroll to position [298, 0]
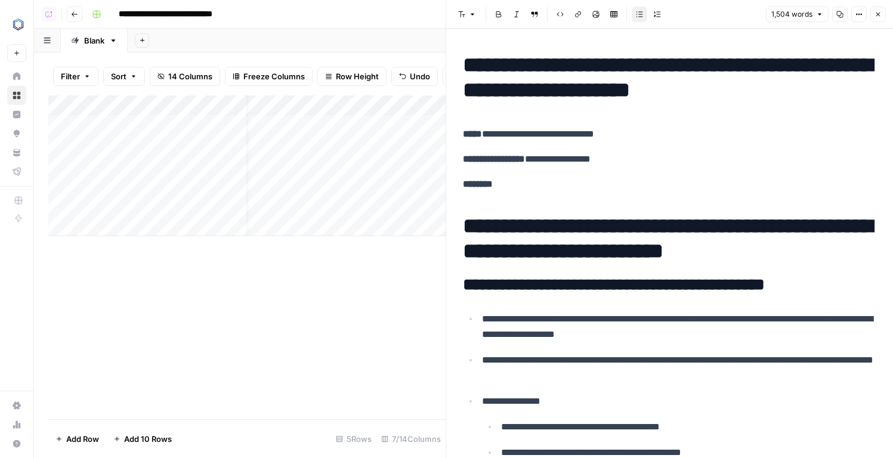
scroll to position [0, 20]
click at [379, 206] on div "Add Column" at bounding box center [246, 165] width 397 height 141
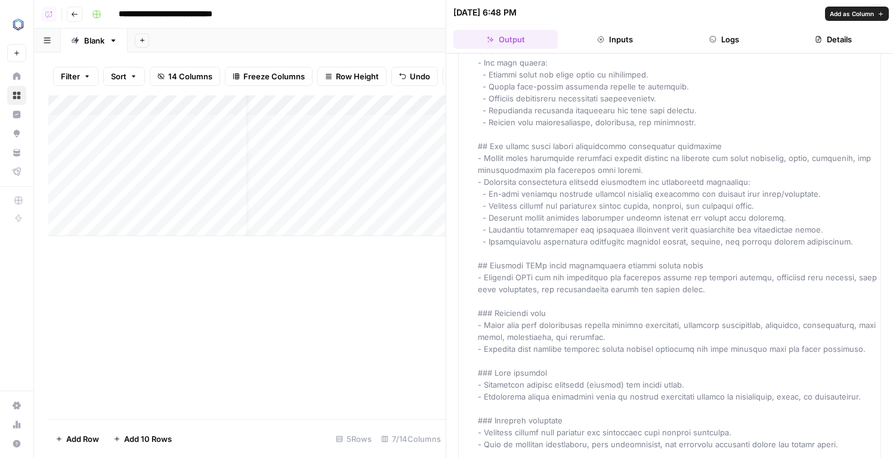
scroll to position [284, 0]
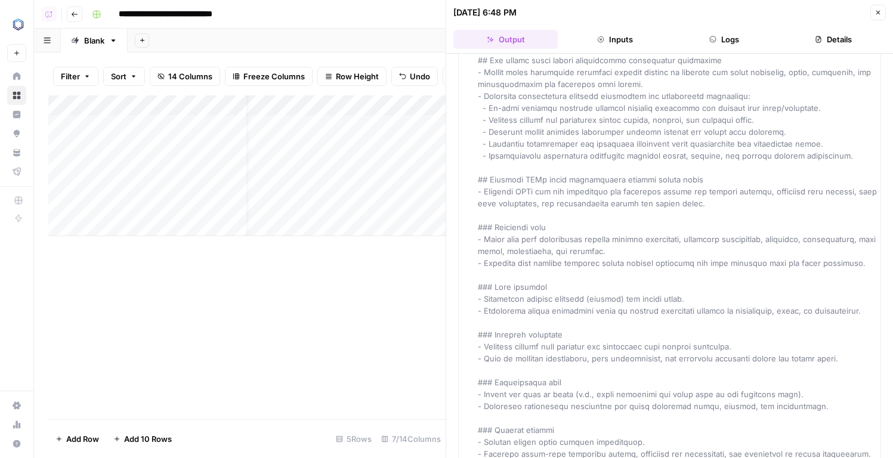
click at [382, 105] on div "Add Column" at bounding box center [246, 165] width 397 height 141
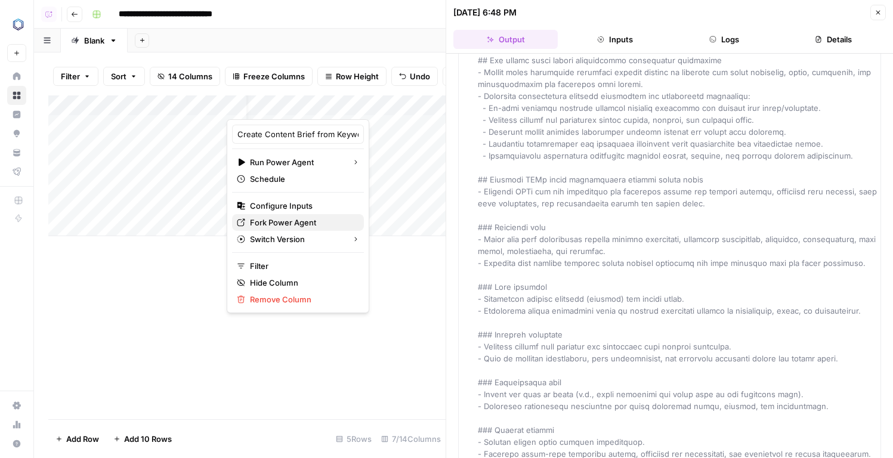
click at [270, 222] on span "Fork Power Agent" at bounding box center [302, 223] width 104 height 12
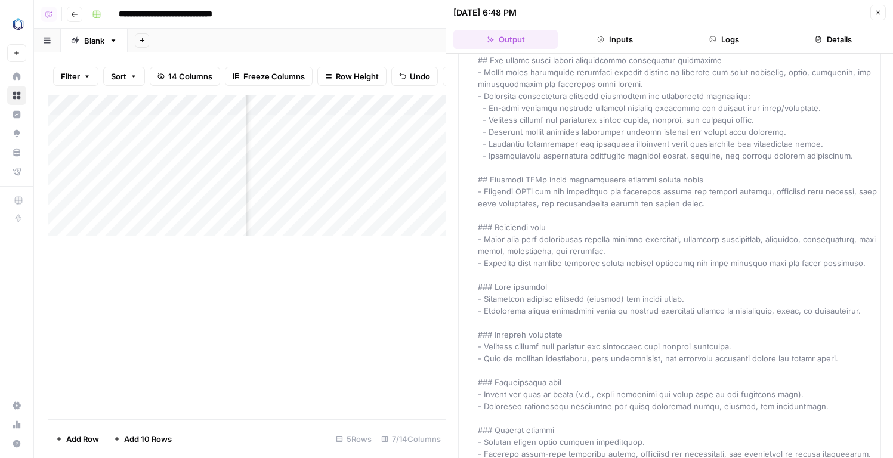
scroll to position [0, 236]
click at [284, 205] on div "Add Column" at bounding box center [246, 165] width 397 height 141
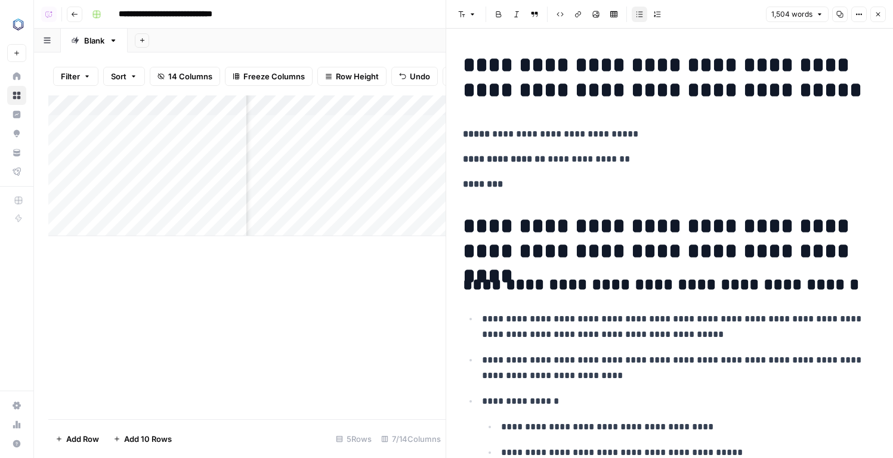
click at [467, 89] on h1 "**********" at bounding box center [669, 78] width 413 height 50
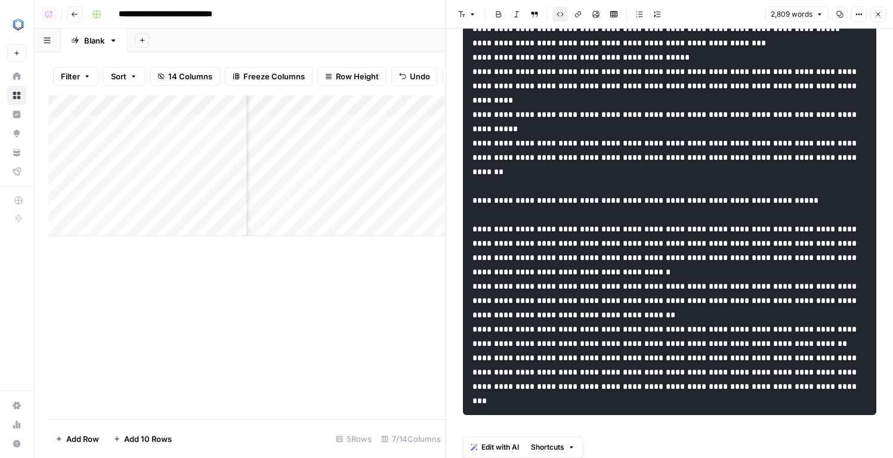
scroll to position [0, 161]
drag, startPoint x: 485, startPoint y: 396, endPoint x: 485, endPoint y: 494, distance: 98.4
click at [485, 458] on html "**********" at bounding box center [446, 229] width 893 height 458
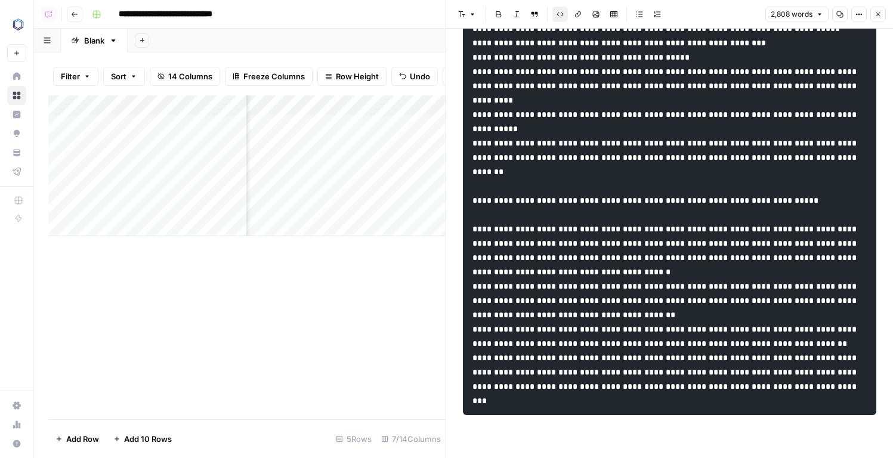
scroll to position [4305, 0]
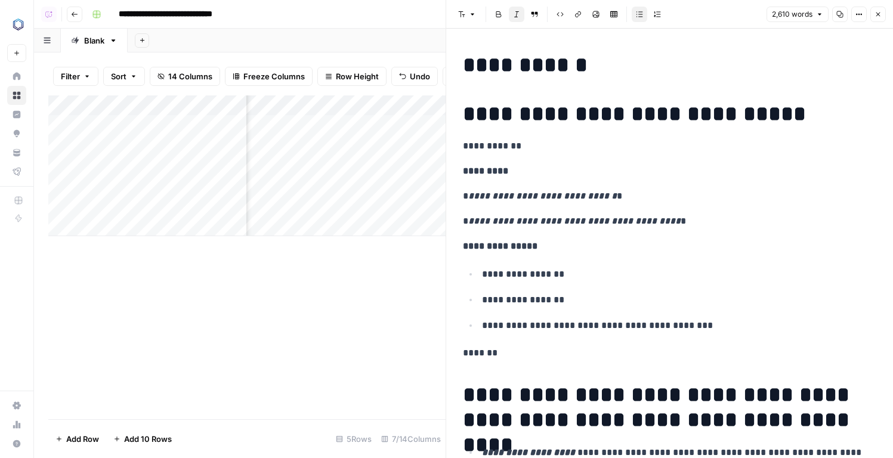
scroll to position [0, 361]
click at [314, 105] on div "Add Column" at bounding box center [246, 165] width 397 height 141
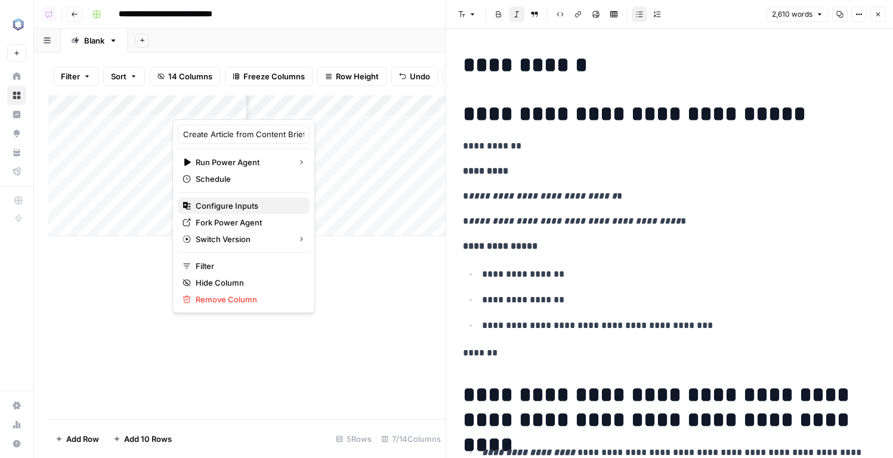
click at [249, 202] on span "Configure Inputs" at bounding box center [248, 206] width 104 height 12
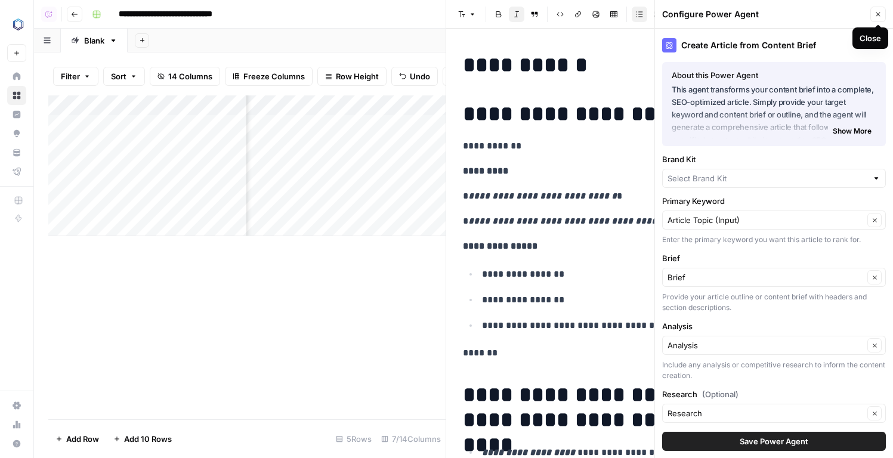
type input "Hexagon Asset Lifecycle Intelligence"
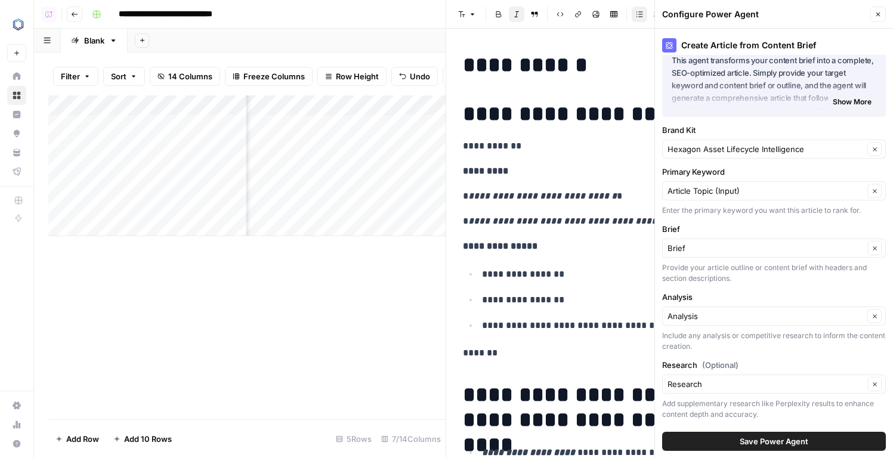
scroll to position [52, 0]
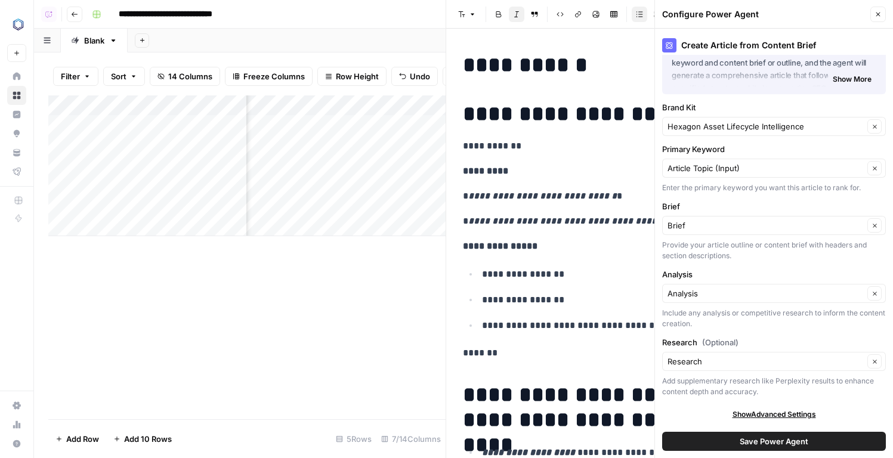
click at [341, 269] on div "Add Column" at bounding box center [246, 257] width 397 height 324
click at [881, 13] on icon "button" at bounding box center [878, 14] width 7 height 7
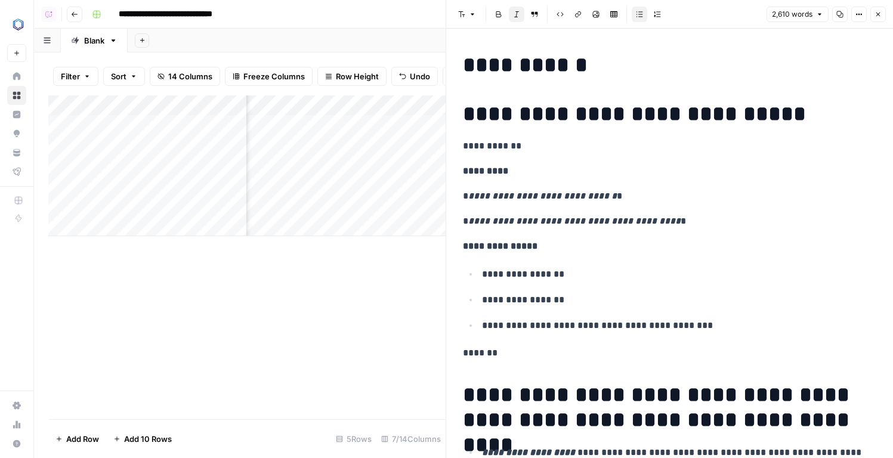
scroll to position [0, 255]
click at [363, 206] on div "Add Column" at bounding box center [246, 165] width 397 height 141
click at [879, 21] on button "Close" at bounding box center [878, 15] width 16 height 16
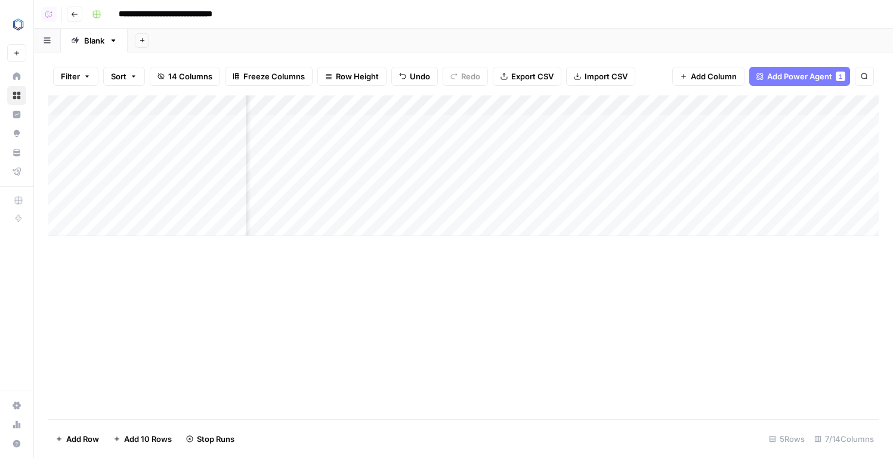
scroll to position [0, 164]
click at [183, 74] on span "14 Columns" at bounding box center [190, 76] width 44 height 12
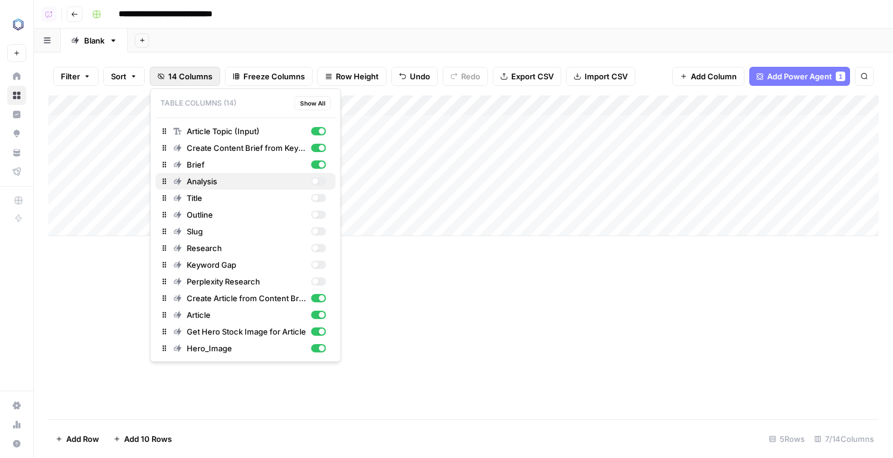
click at [316, 183] on div "button" at bounding box center [315, 181] width 6 height 6
click at [318, 181] on div "button" at bounding box center [318, 181] width 15 height 8
click at [237, 36] on div "Add Sheet" at bounding box center [510, 41] width 765 height 24
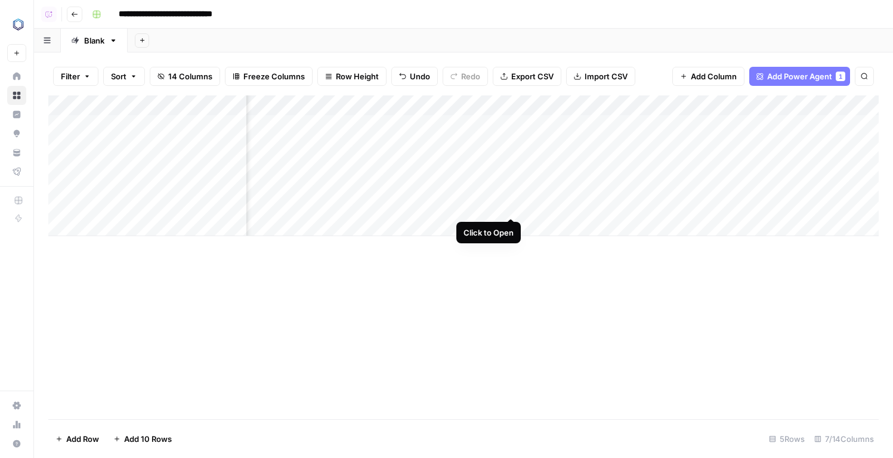
click at [511, 200] on div "Add Column" at bounding box center [463, 165] width 830 height 141
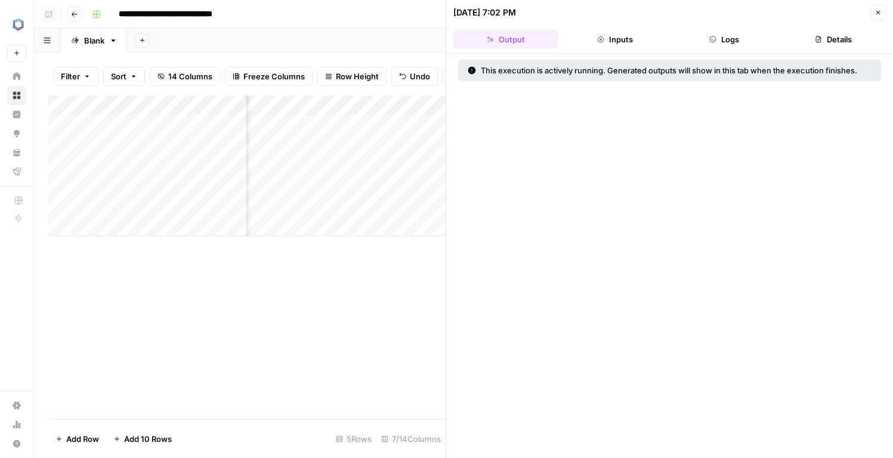
click at [743, 40] on button "Logs" at bounding box center [724, 39] width 104 height 19
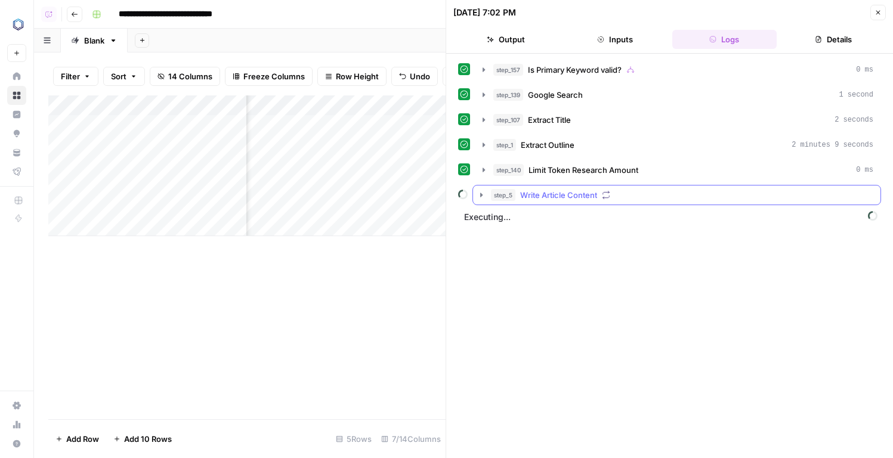
click at [569, 203] on button "step_5 Write Article Content" at bounding box center [676, 195] width 407 height 19
click at [572, 224] on span "Check First Element" at bounding box center [584, 220] width 75 height 12
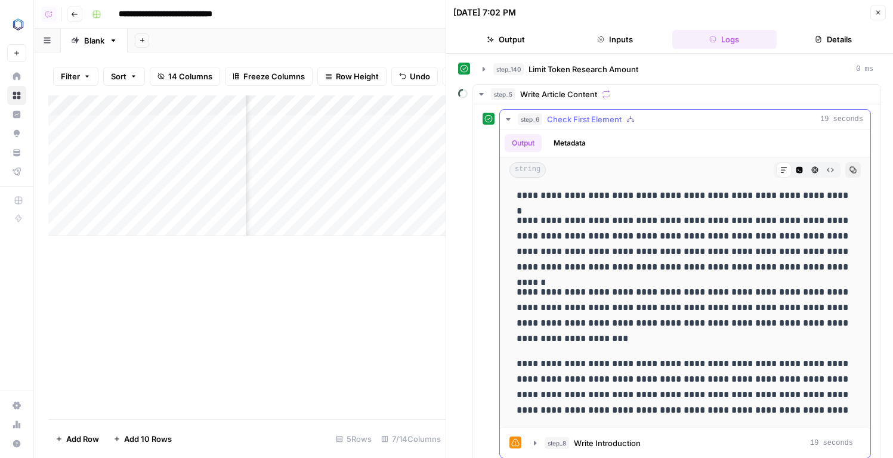
scroll to position [134, 0]
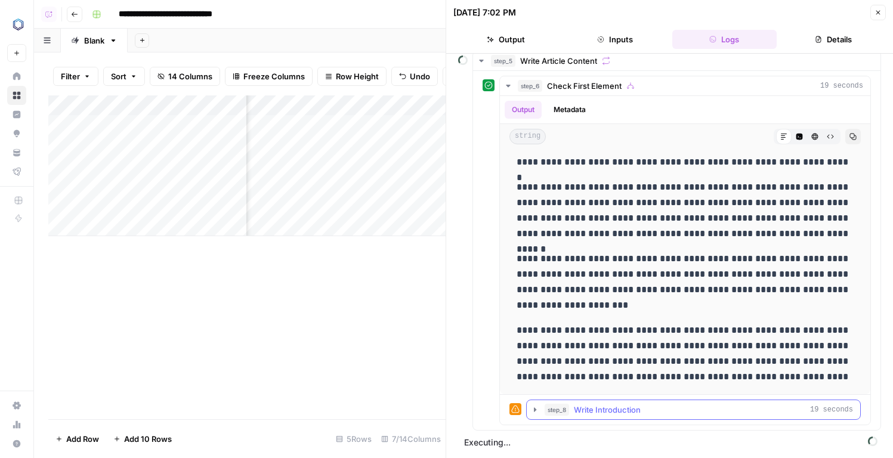
click at [600, 411] on span "Write Introduction" at bounding box center [607, 410] width 67 height 12
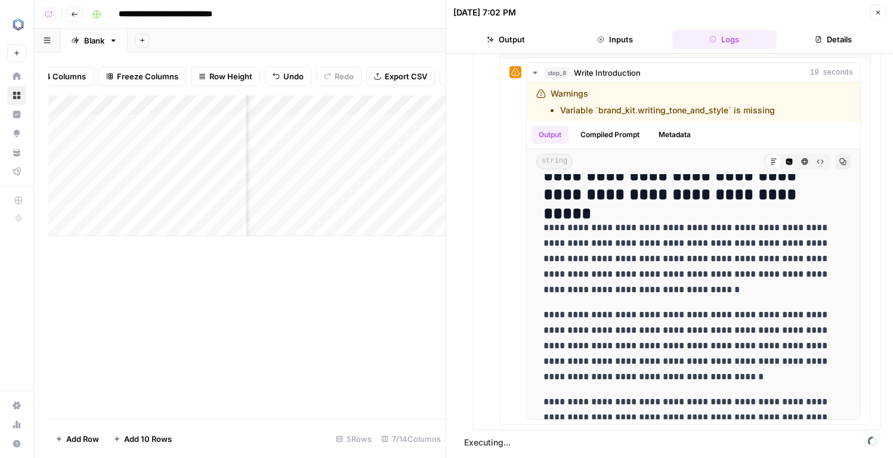
scroll to position [0, 310]
click at [370, 103] on div "Add Column" at bounding box center [246, 165] width 397 height 141
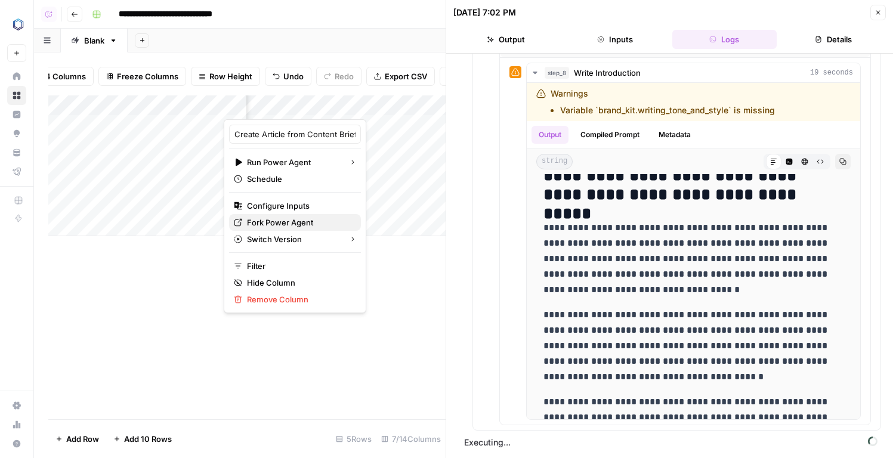
click at [276, 228] on span "Fork Power Agent" at bounding box center [299, 223] width 104 height 12
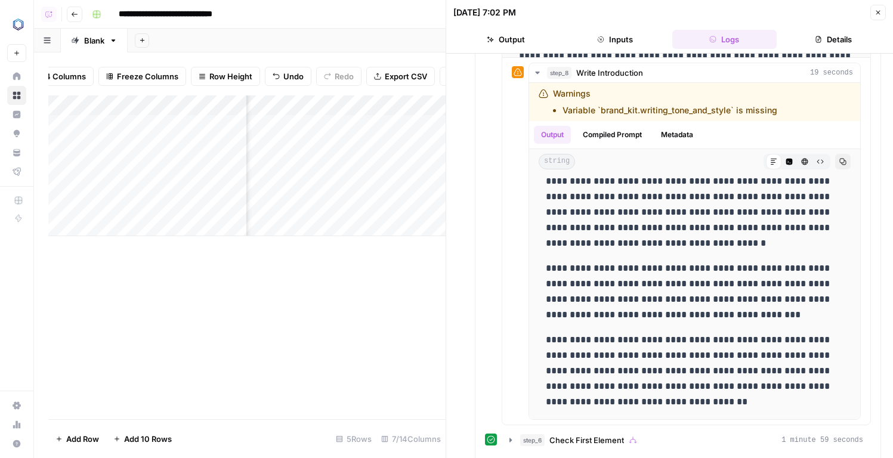
scroll to position [0, 474]
click at [402, 204] on div "Add Column" at bounding box center [246, 165] width 397 height 141
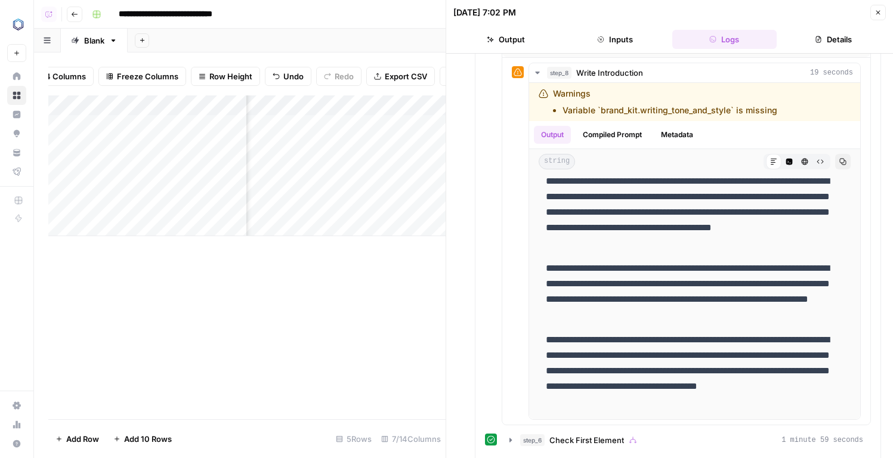
click at [322, 205] on div "Add Column" at bounding box center [246, 165] width 397 height 141
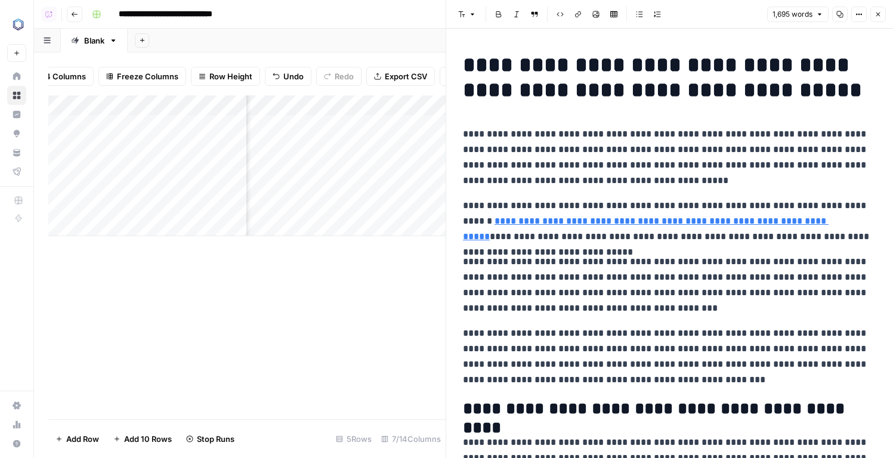
scroll to position [18, 0]
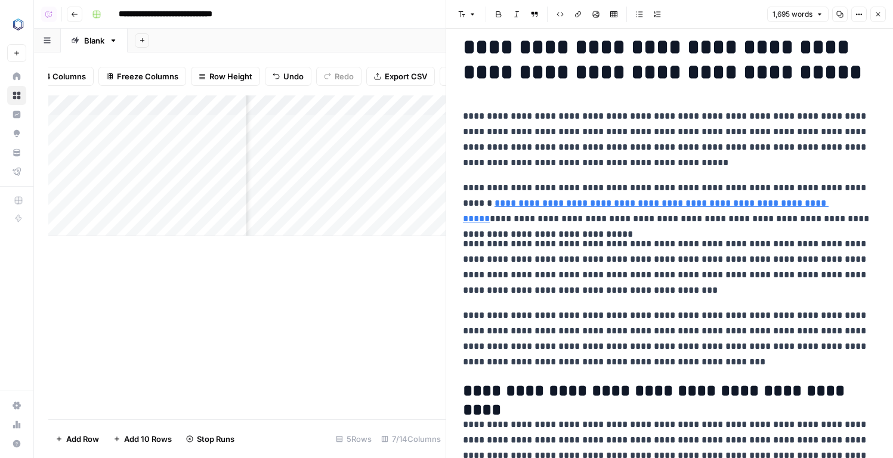
click at [669, 199] on link "**********" at bounding box center [646, 211] width 366 height 24
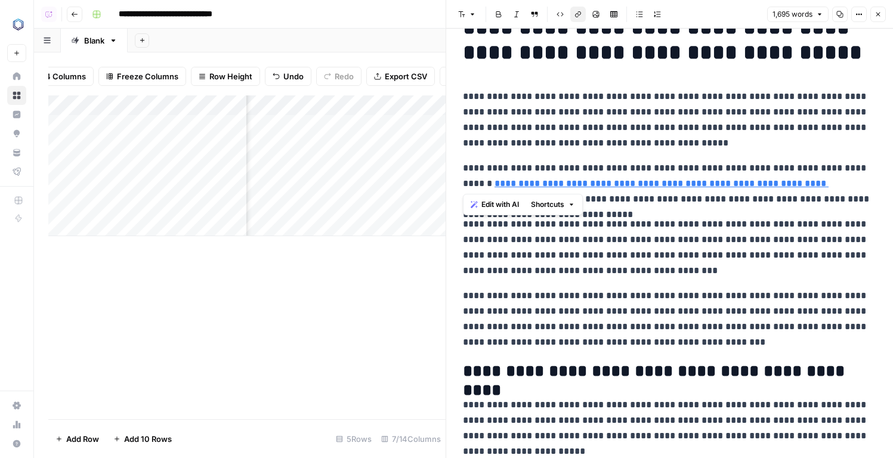
drag, startPoint x: 675, startPoint y: 182, endPoint x: 463, endPoint y: 190, distance: 212.5
click at [463, 190] on p "**********" at bounding box center [669, 183] width 413 height 47
copy link "**********"
paste div
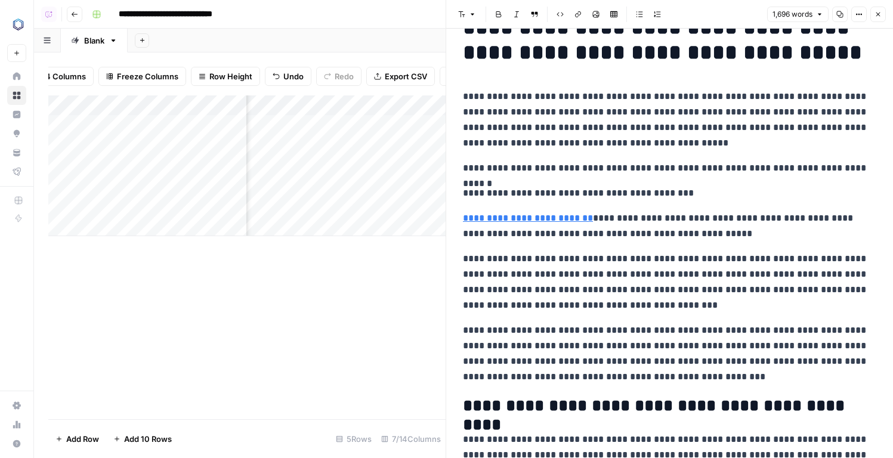
click at [464, 194] on p "**********" at bounding box center [669, 194] width 413 height 16
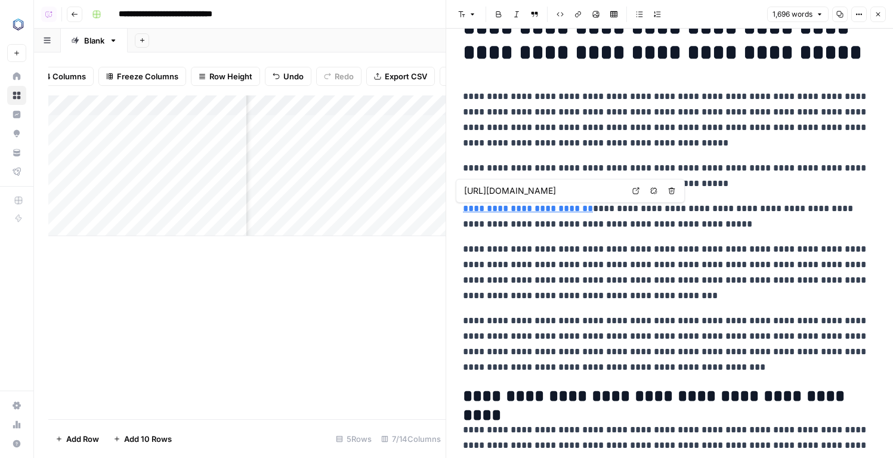
click at [464, 211] on link "**********" at bounding box center [528, 208] width 130 height 9
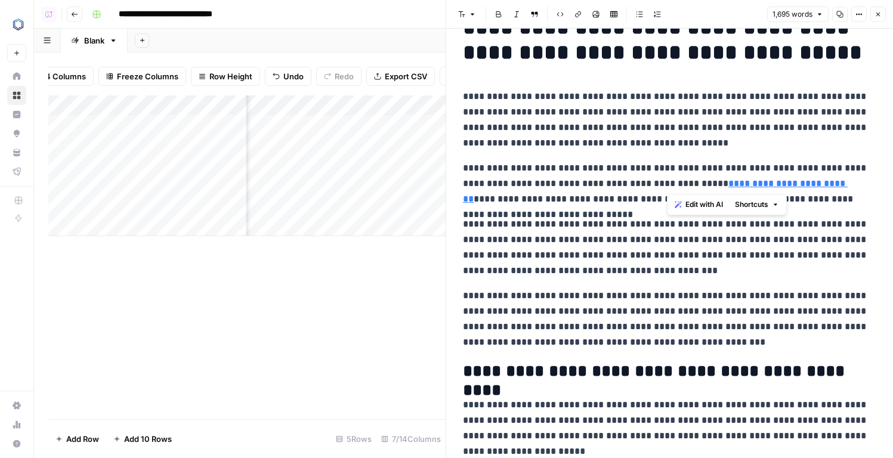
drag, startPoint x: 696, startPoint y: 180, endPoint x: 666, endPoint y: 182, distance: 29.9
click at [666, 182] on p "**********" at bounding box center [669, 183] width 413 height 47
copy p "** *****"
click at [505, 232] on p "**********" at bounding box center [669, 248] width 413 height 62
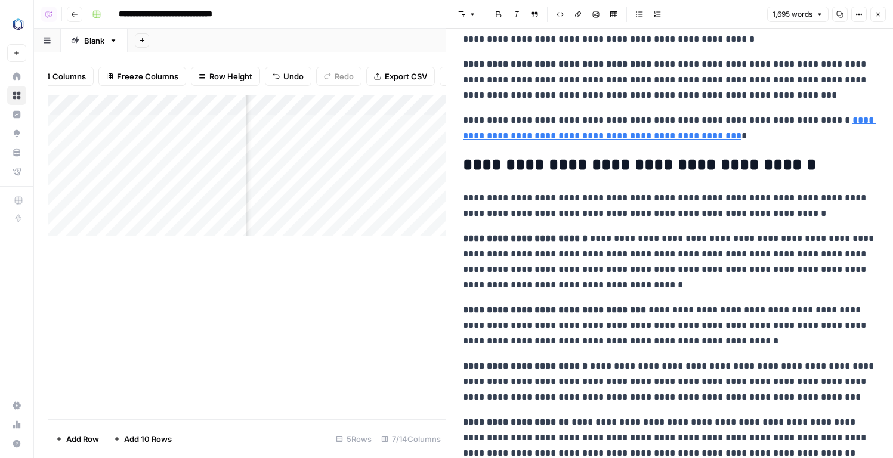
scroll to position [1978, 0]
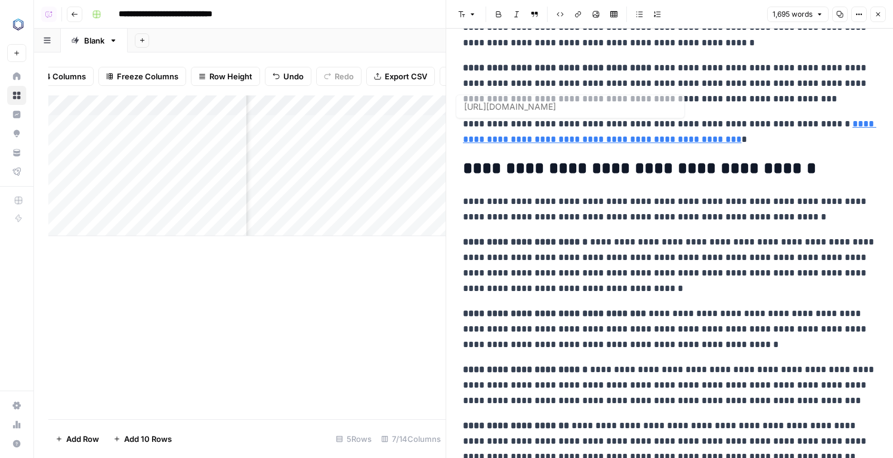
click at [672, 146] on p "**********" at bounding box center [669, 131] width 413 height 31
click at [667, 138] on link "**********" at bounding box center [669, 131] width 413 height 24
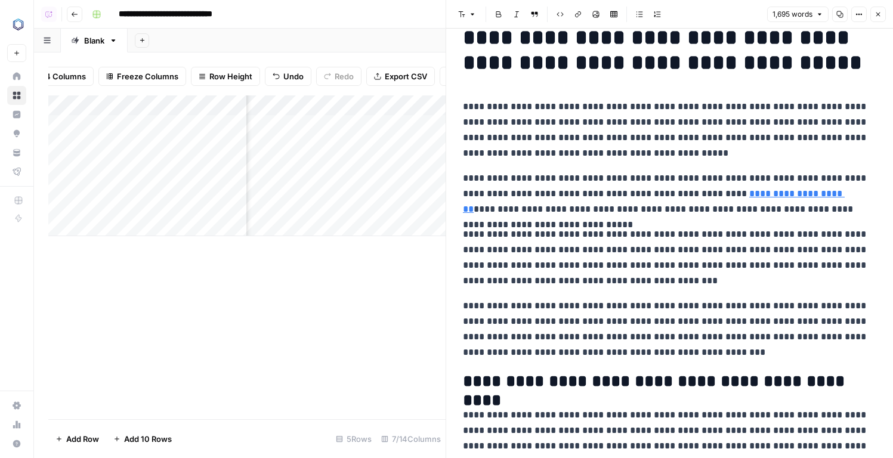
scroll to position [0, 0]
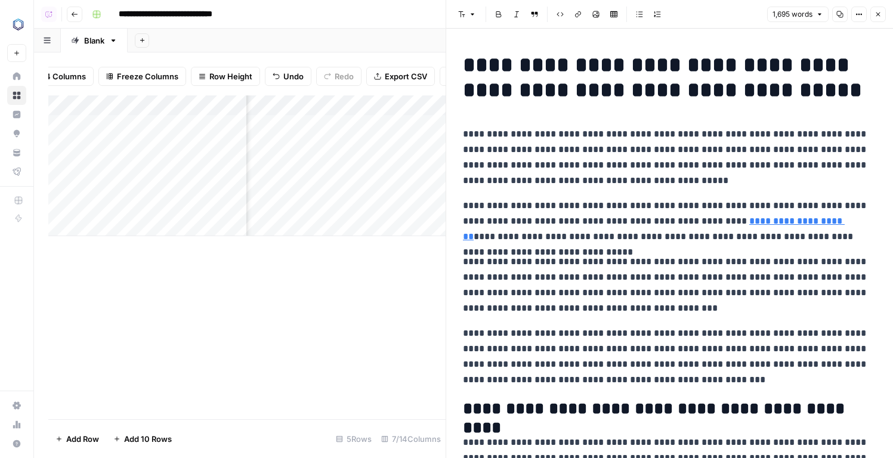
click at [883, 13] on button "Close" at bounding box center [878, 15] width 16 height 16
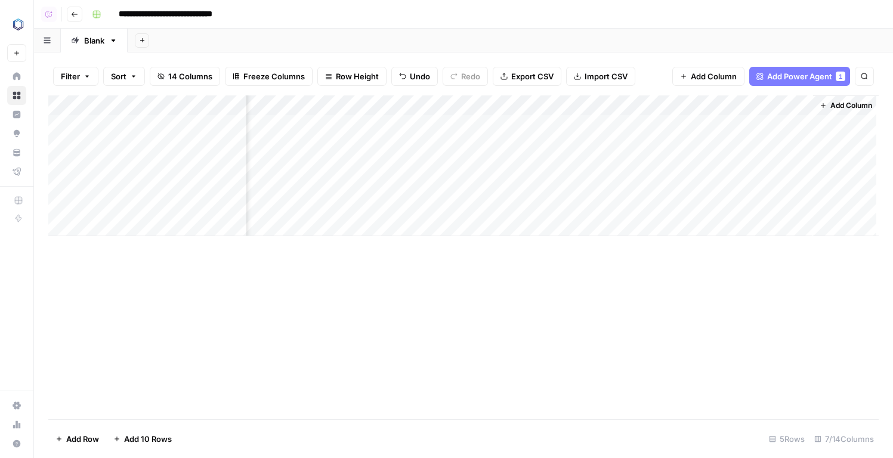
scroll to position [0, 259]
click at [647, 203] on div "Add Column" at bounding box center [463, 165] width 830 height 141
click at [707, 202] on div "Add Column" at bounding box center [463, 165] width 830 height 141
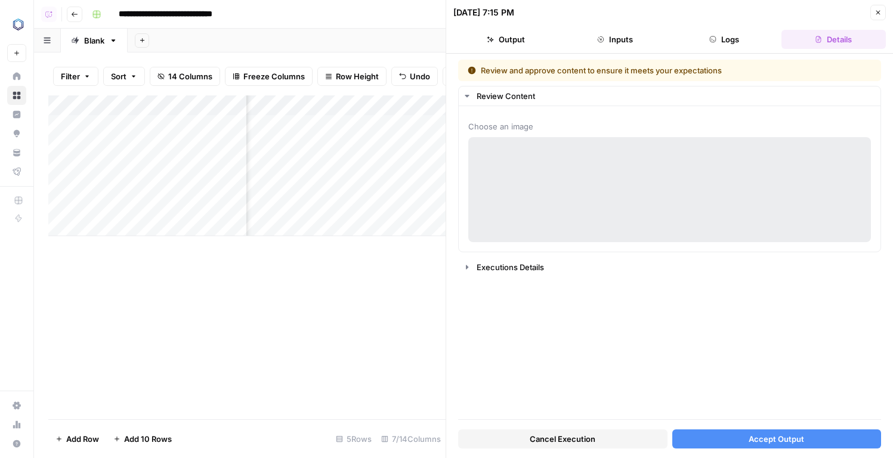
scroll to position [0, 578]
click at [388, 205] on div "Add Column" at bounding box center [246, 165] width 397 height 141
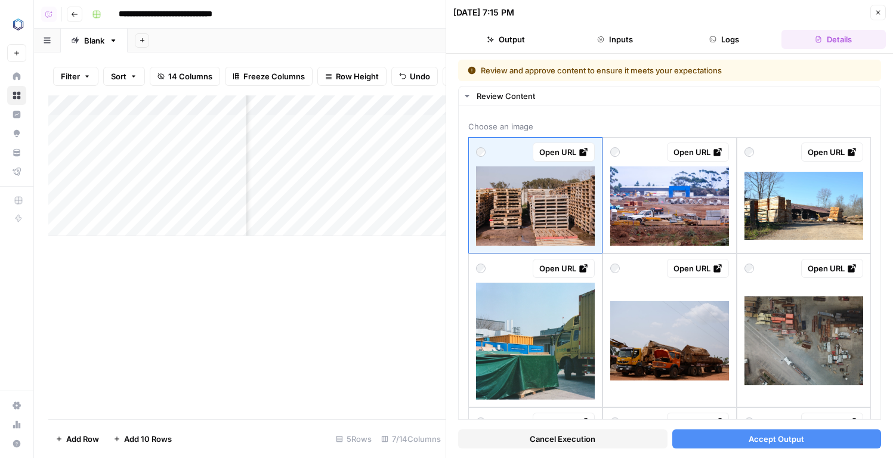
click at [881, 10] on icon "button" at bounding box center [878, 12] width 7 height 7
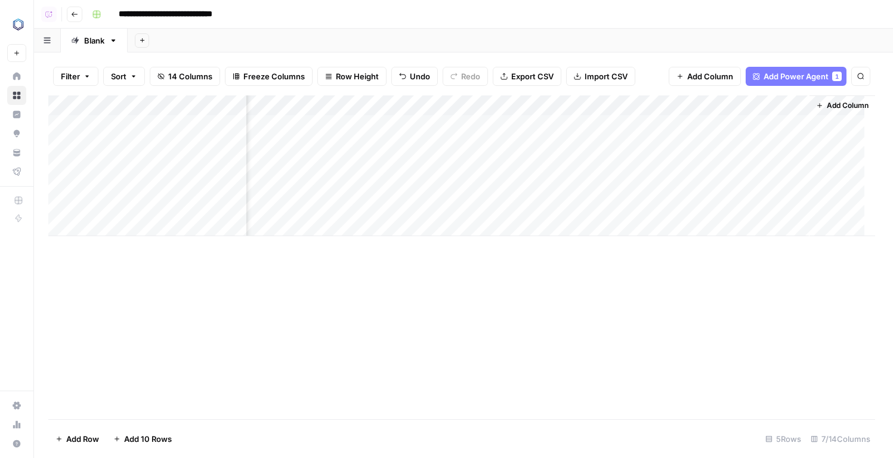
scroll to position [0, 259]
click at [693, 104] on div "Add Column" at bounding box center [463, 165] width 830 height 141
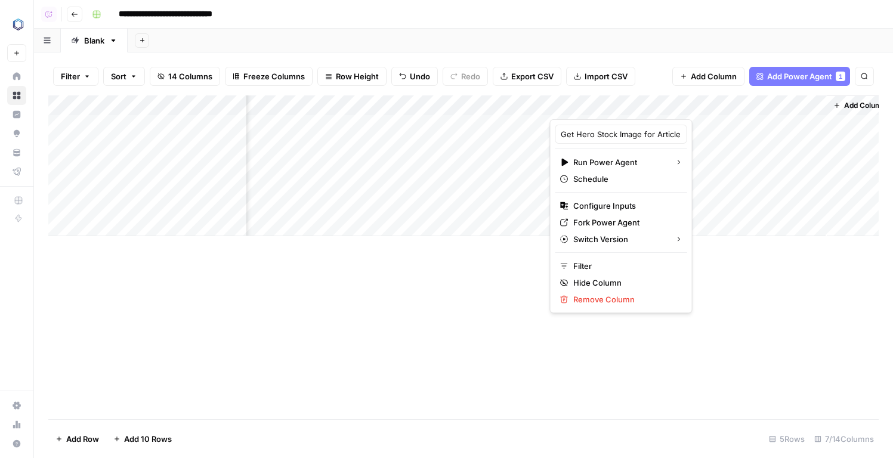
click at [707, 202] on div "Add Column" at bounding box center [463, 165] width 830 height 141
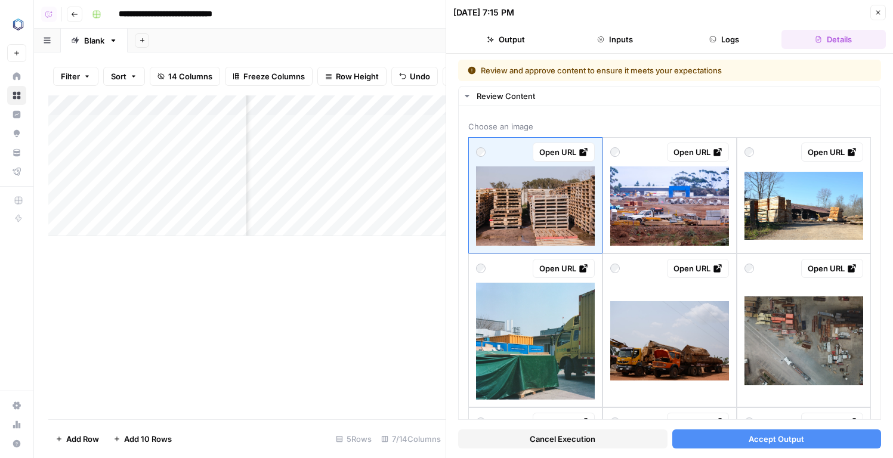
click at [505, 443] on button "Cancel Execution" at bounding box center [562, 439] width 209 height 19
click at [882, 9] on div "09/23/25 at 7:15 PM Close" at bounding box center [669, 13] width 433 height 16
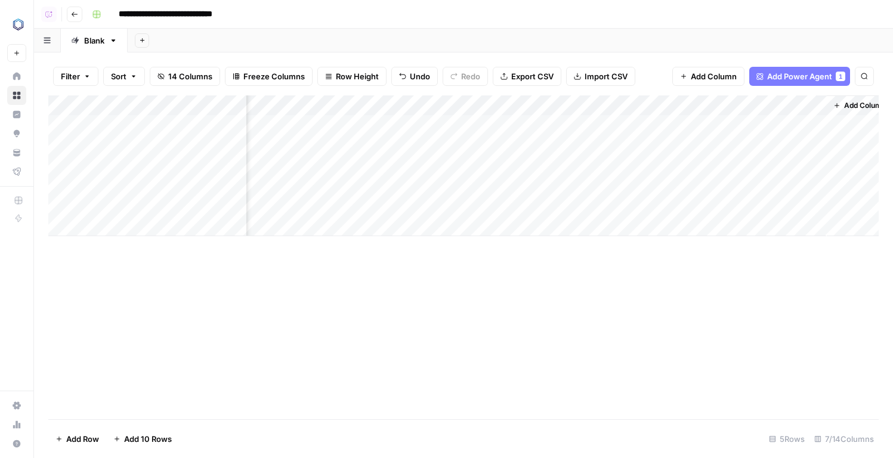
click at [695, 107] on div "Add Column" at bounding box center [463, 165] width 830 height 141
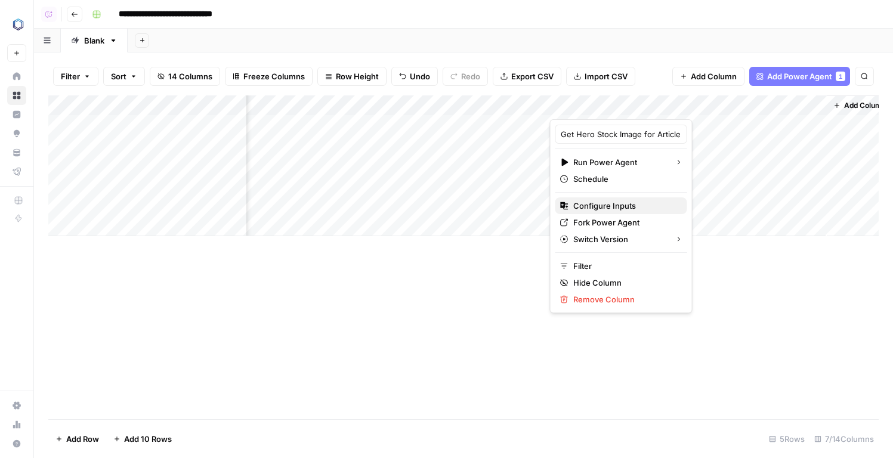
click at [609, 206] on span "Configure Inputs" at bounding box center [625, 206] width 104 height 12
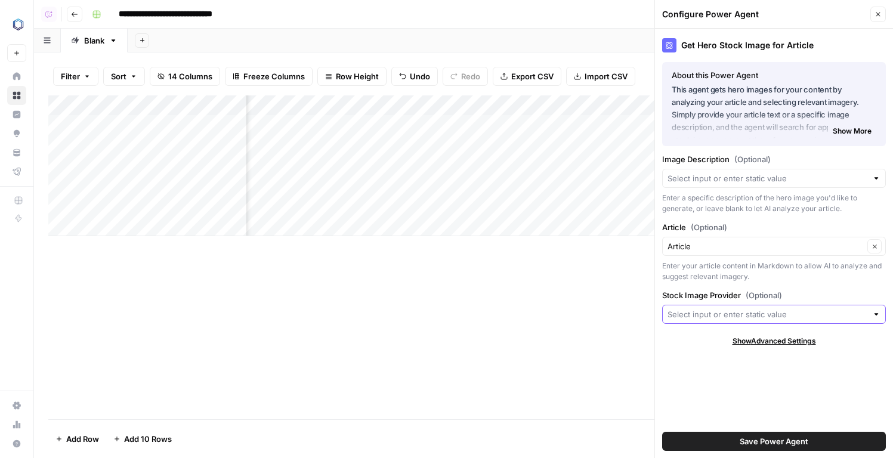
click at [716, 308] on input "Stock Image Provider (Optional)" at bounding box center [768, 314] width 200 height 12
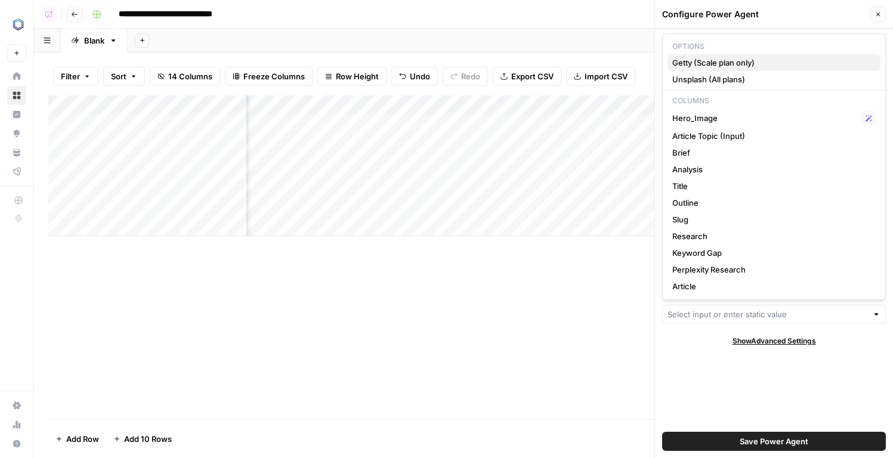
click at [713, 60] on span "Getty (Scale plan only)" at bounding box center [771, 63] width 199 height 12
type input "Getty (Scale plan only)"
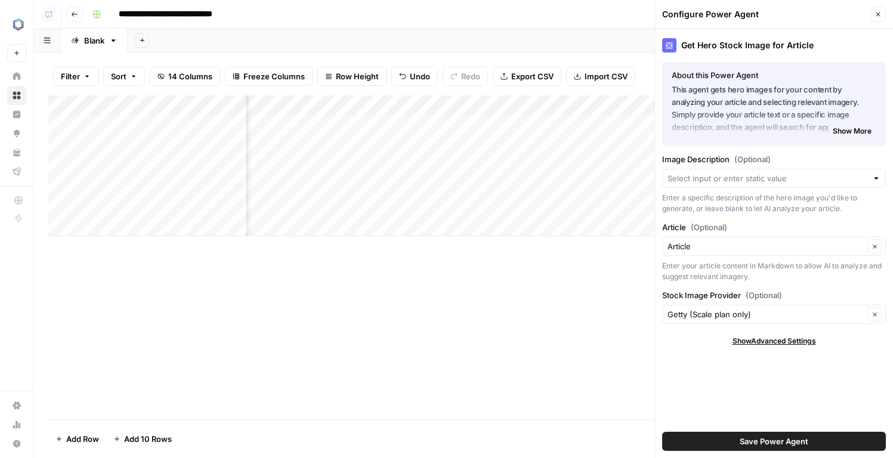
click at [774, 439] on span "Save Power Agent" at bounding box center [774, 442] width 69 height 12
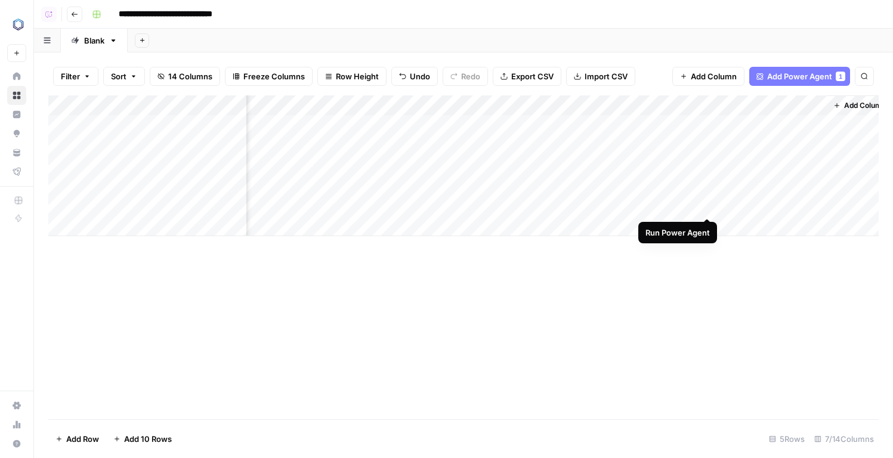
click at [709, 205] on div "Add Column" at bounding box center [463, 165] width 830 height 141
click at [696, 203] on div "Add Column" at bounding box center [463, 165] width 830 height 141
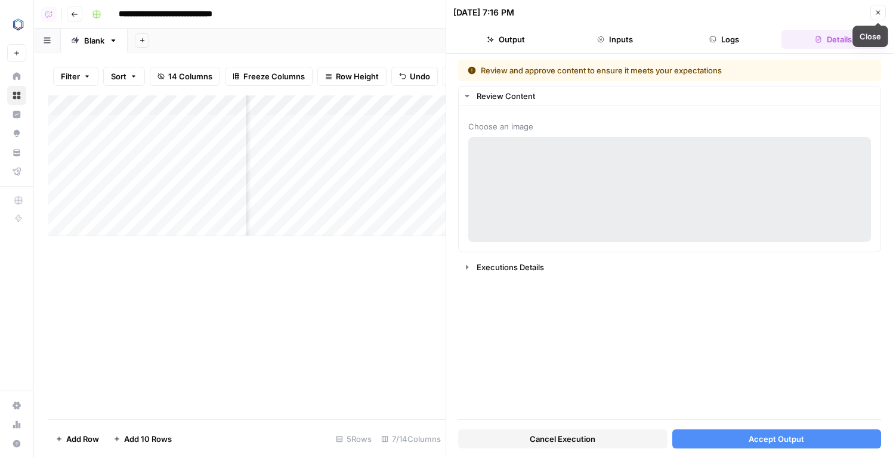
click at [878, 7] on button "Close" at bounding box center [878, 13] width 16 height 16
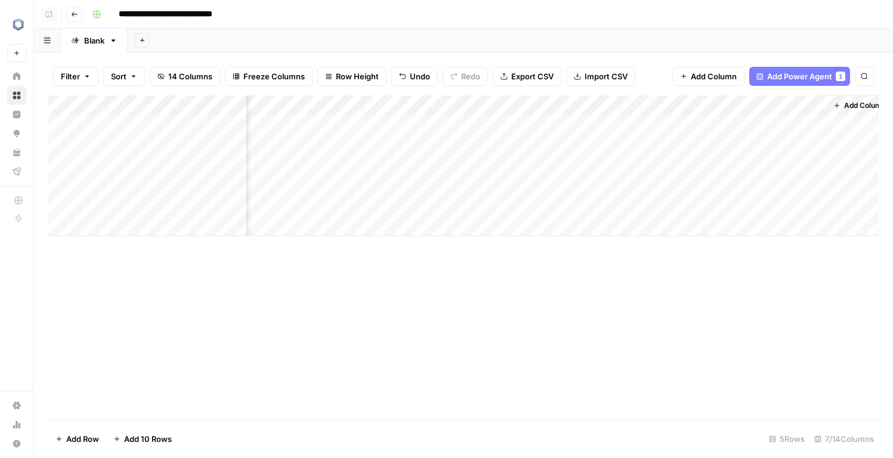
click at [694, 106] on div "Add Column" at bounding box center [463, 165] width 830 height 141
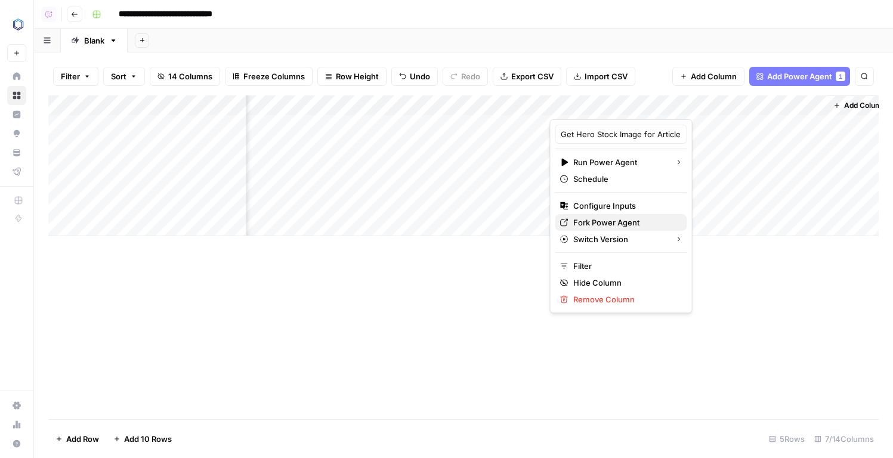
click at [604, 219] on span "Fork Power Agent" at bounding box center [625, 223] width 104 height 12
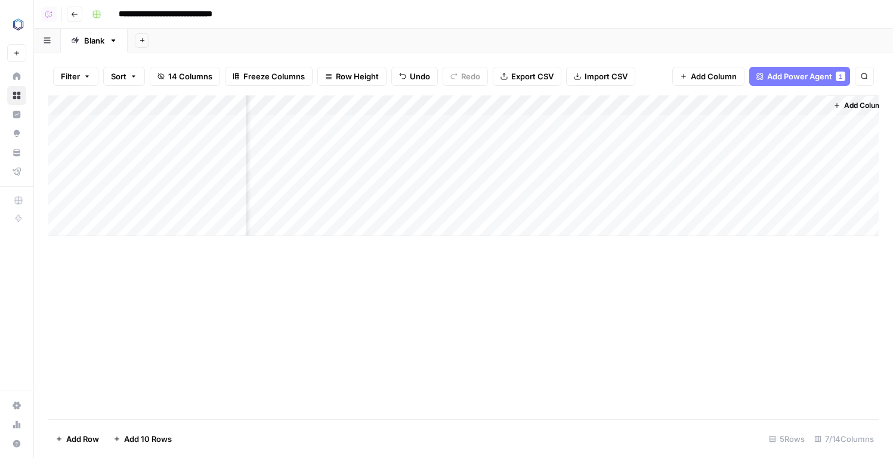
click at [696, 107] on div "Add Column" at bounding box center [463, 165] width 830 height 141
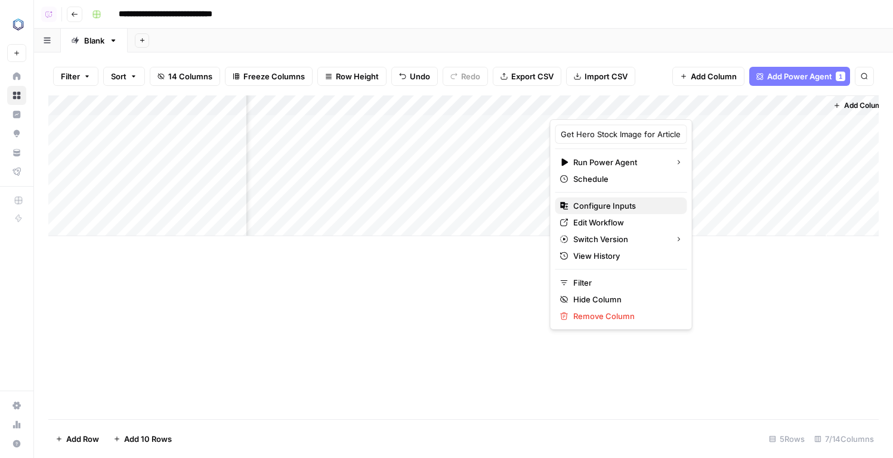
click at [600, 207] on span "Configure Inputs" at bounding box center [625, 206] width 104 height 12
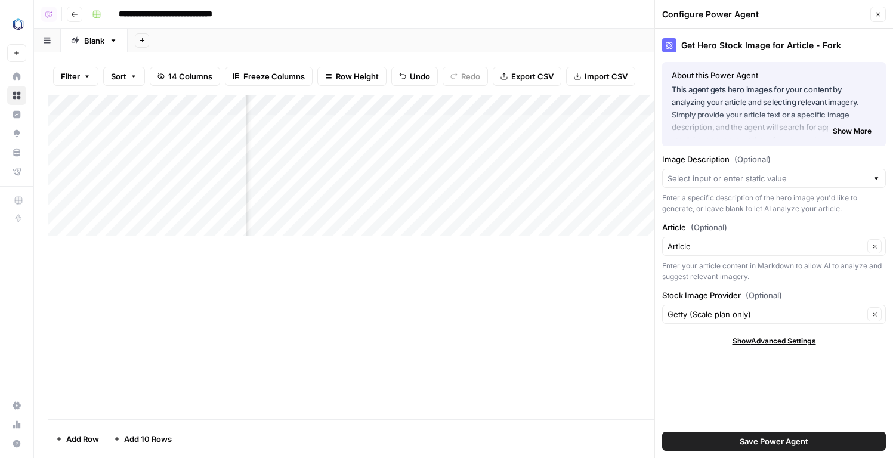
click at [750, 430] on div "Save Power Agent" at bounding box center [774, 441] width 224 height 33
click at [750, 444] on span "Save Power Agent" at bounding box center [774, 442] width 69 height 12
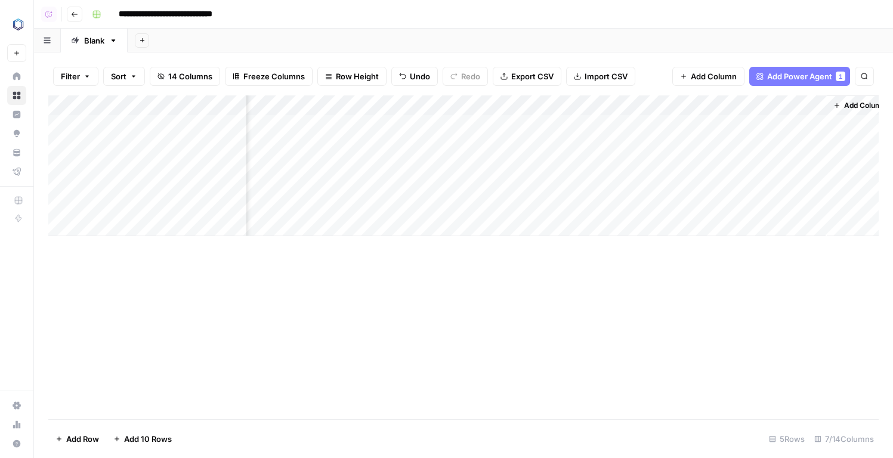
click at [704, 203] on div "Add Column" at bounding box center [463, 165] width 830 height 141
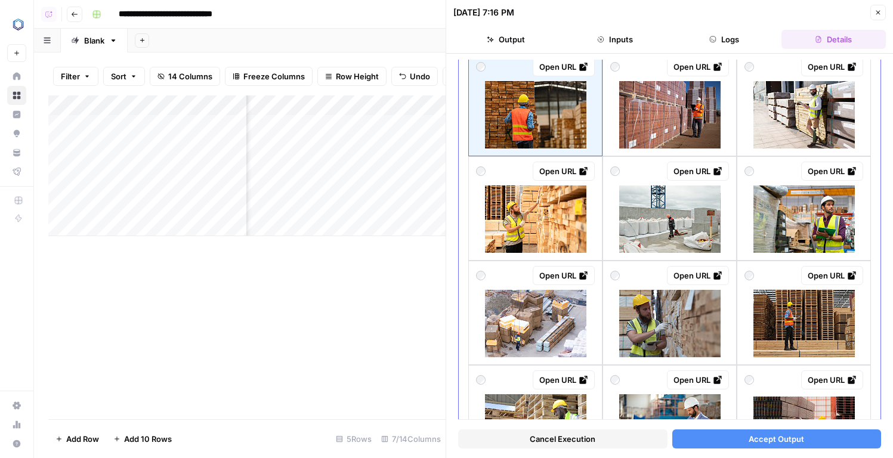
scroll to position [60, 0]
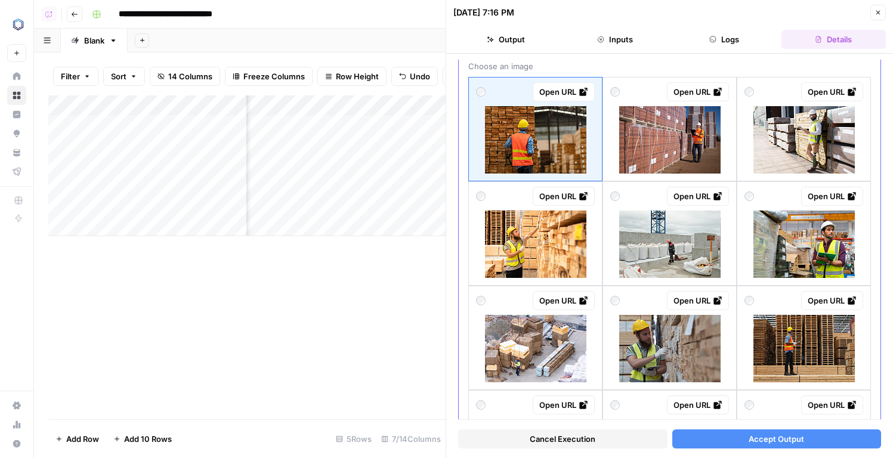
click at [796, 132] on img at bounding box center [804, 139] width 101 height 67
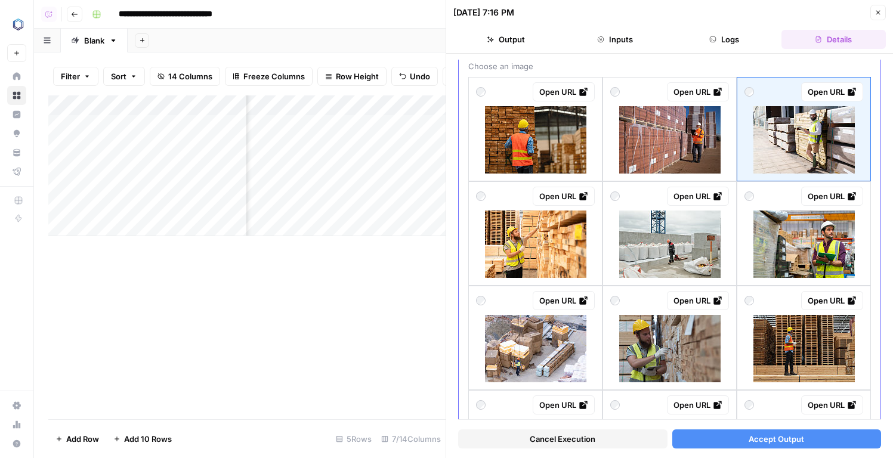
scroll to position [73, 0]
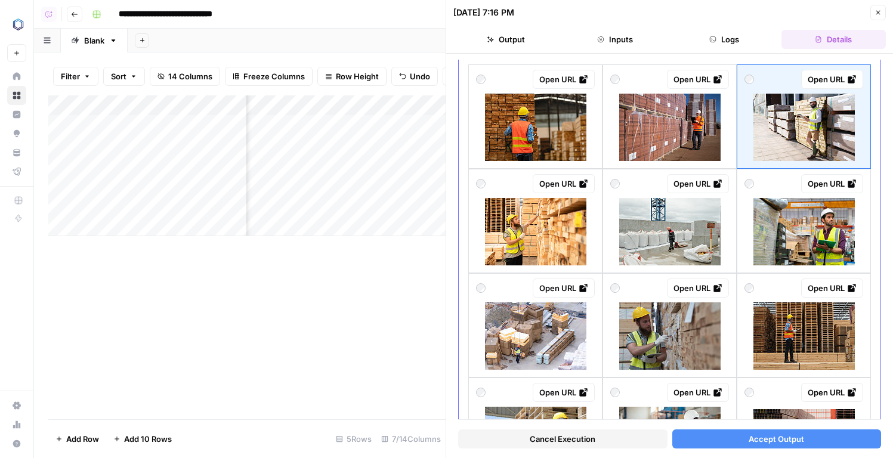
click at [657, 81] on div "Open URL" at bounding box center [669, 79] width 119 height 19
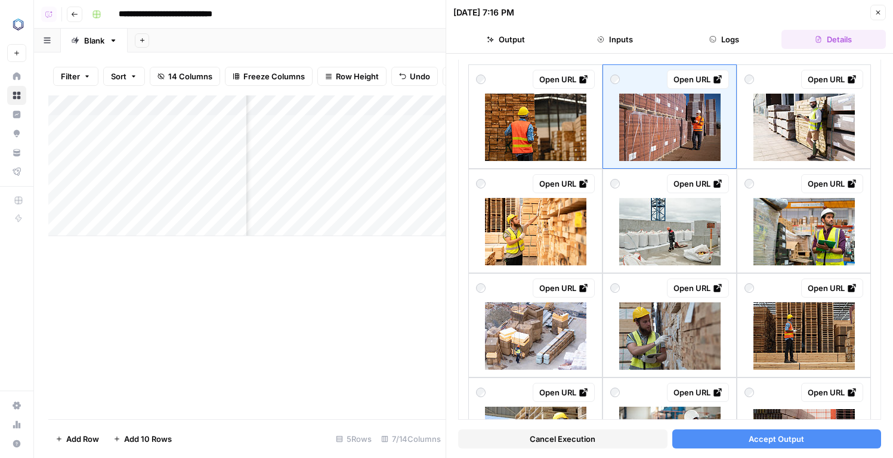
click at [715, 435] on button "Accept Output" at bounding box center [776, 439] width 209 height 19
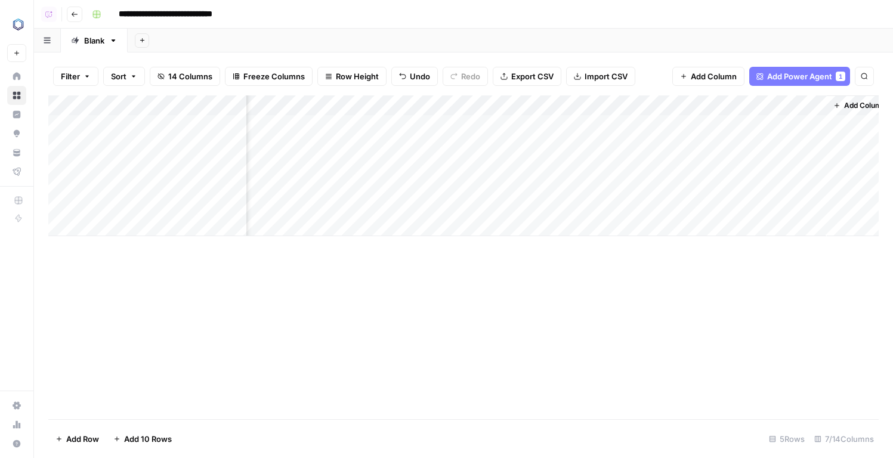
click at [815, 210] on div "Add Column" at bounding box center [463, 165] width 830 height 141
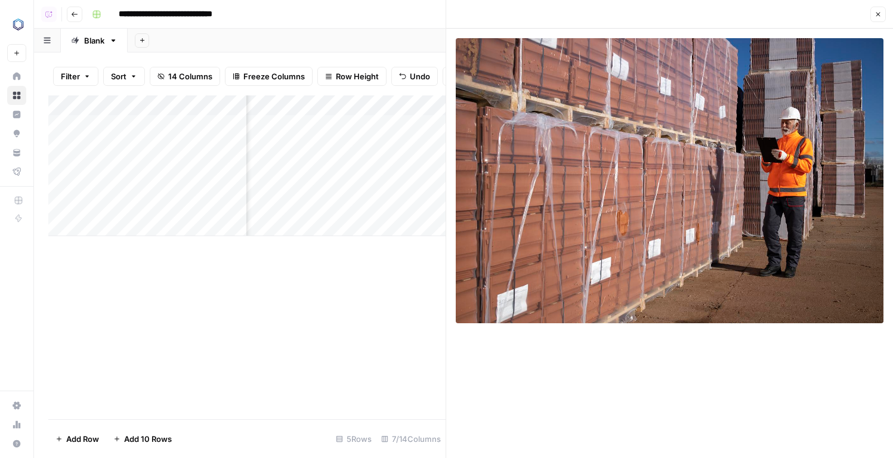
drag, startPoint x: 649, startPoint y: 122, endPoint x: 784, endPoint y: 4, distance: 179.3
click at [0, 0] on body "**********" at bounding box center [446, 229] width 893 height 458
click at [346, 209] on div "Add Column" at bounding box center [246, 165] width 397 height 141
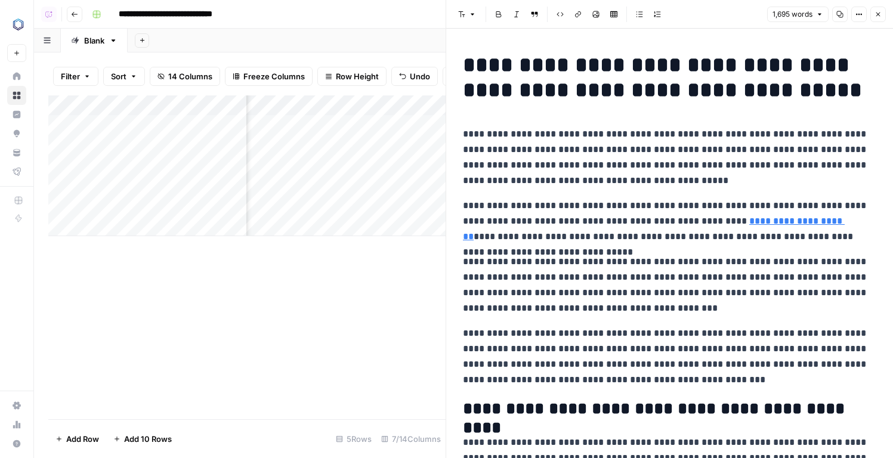
click at [535, 158] on p "**********" at bounding box center [669, 157] width 413 height 62
copy div "**********"
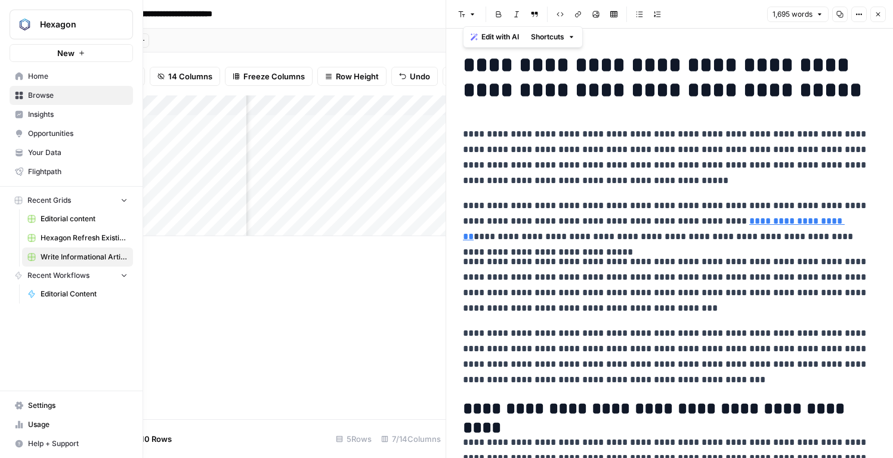
click at [60, 237] on span "Hexagon Refresh Existing Content" at bounding box center [84, 238] width 87 height 11
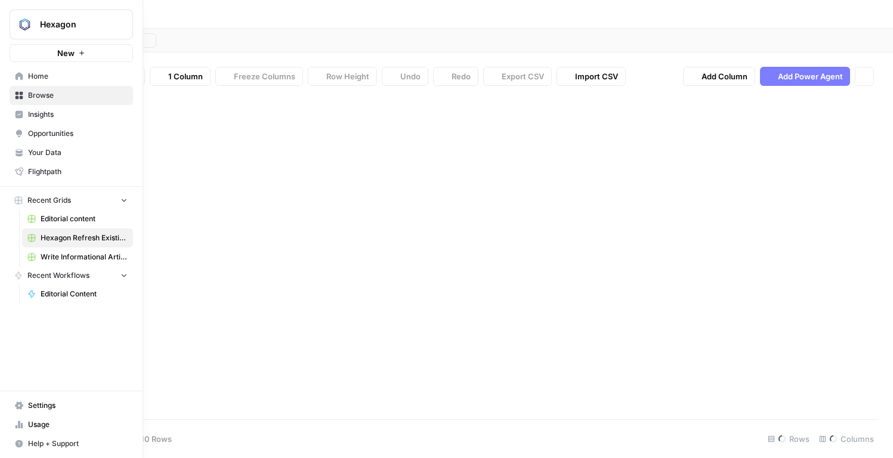
type input "**********"
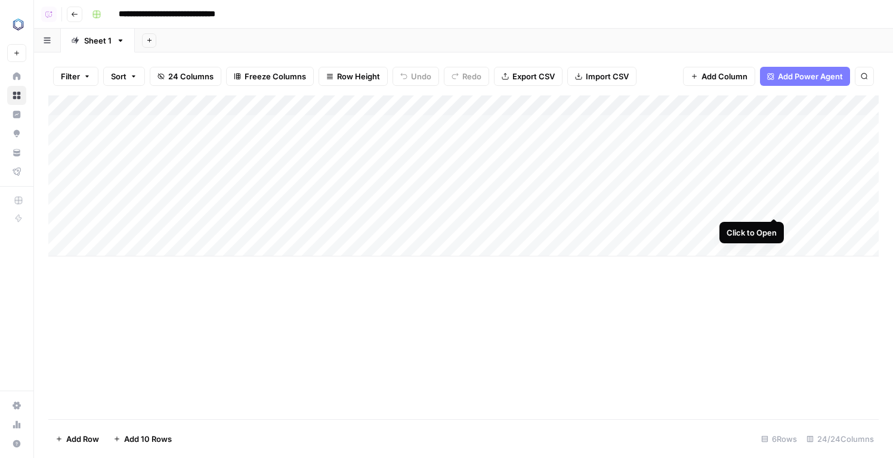
click at [771, 204] on div "Add Column" at bounding box center [463, 175] width 830 height 161
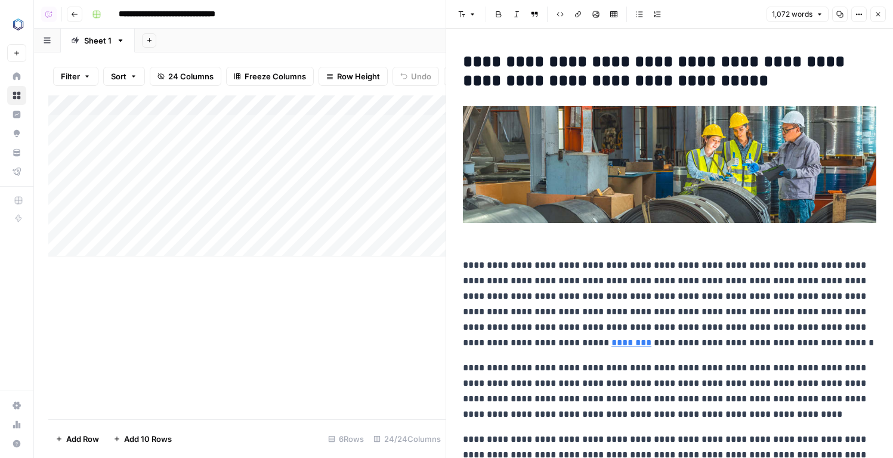
copy div "**********"
click at [809, 14] on span "1,072 words" at bounding box center [792, 14] width 41 height 11
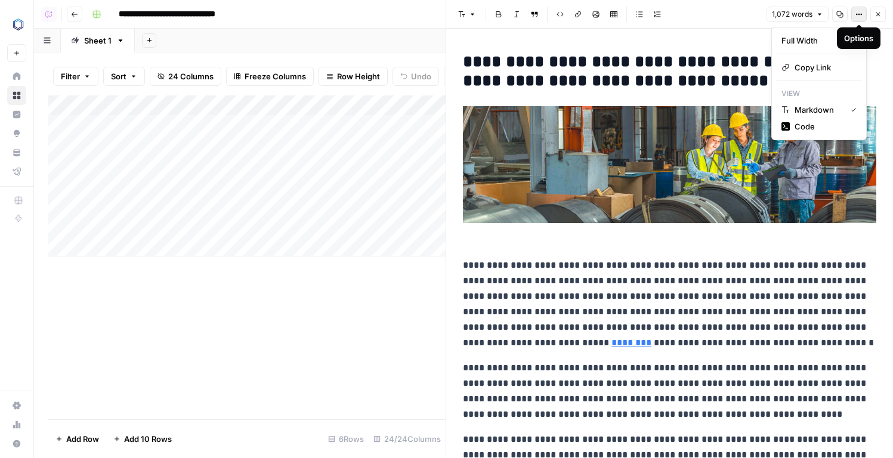
click at [856, 15] on icon "button" at bounding box center [859, 14] width 7 height 7
click at [791, 18] on span "1,072 words" at bounding box center [792, 14] width 41 height 11
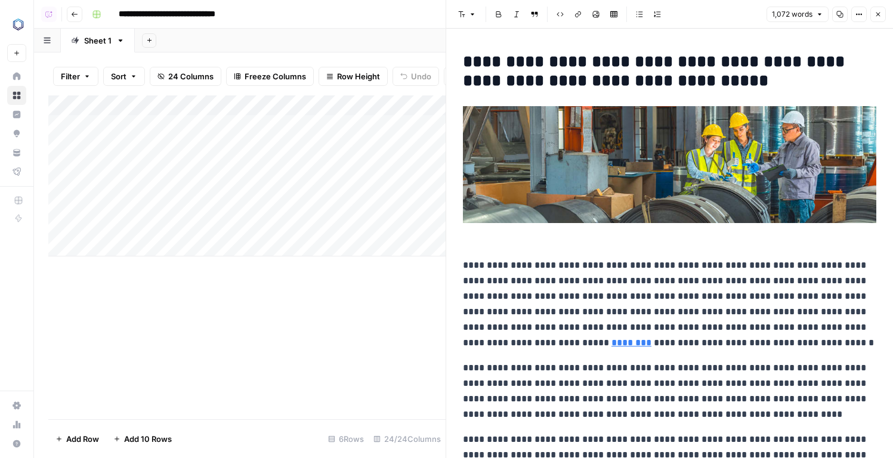
click at [622, 58] on h2 "**********" at bounding box center [669, 72] width 413 height 38
copy div "**********"
click at [855, 18] on button "Options" at bounding box center [859, 15] width 16 height 16
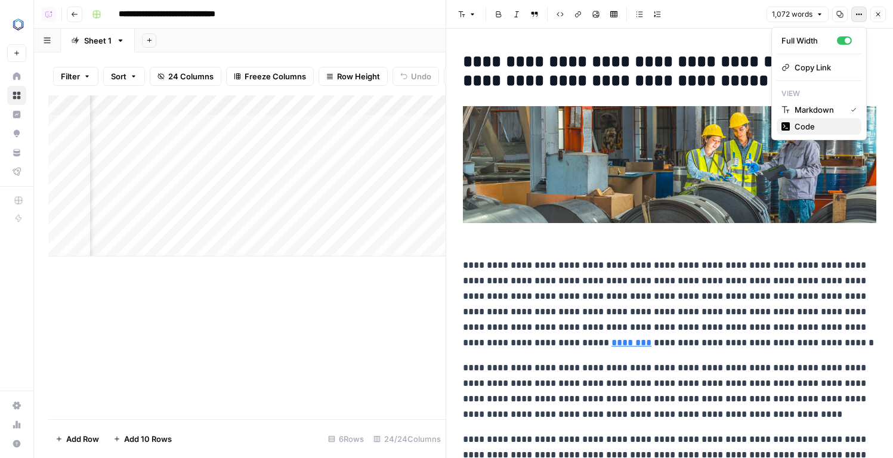
click at [810, 124] on span "Code" at bounding box center [823, 127] width 57 height 12
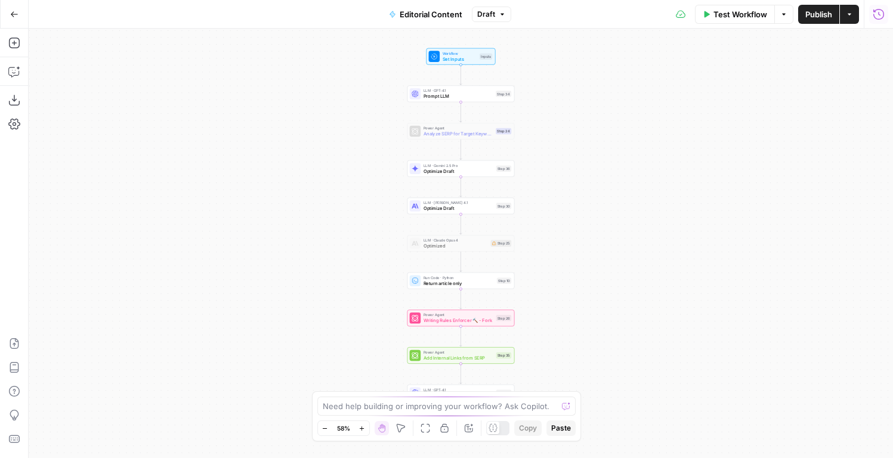
click at [884, 17] on icon "button" at bounding box center [879, 14] width 12 height 12
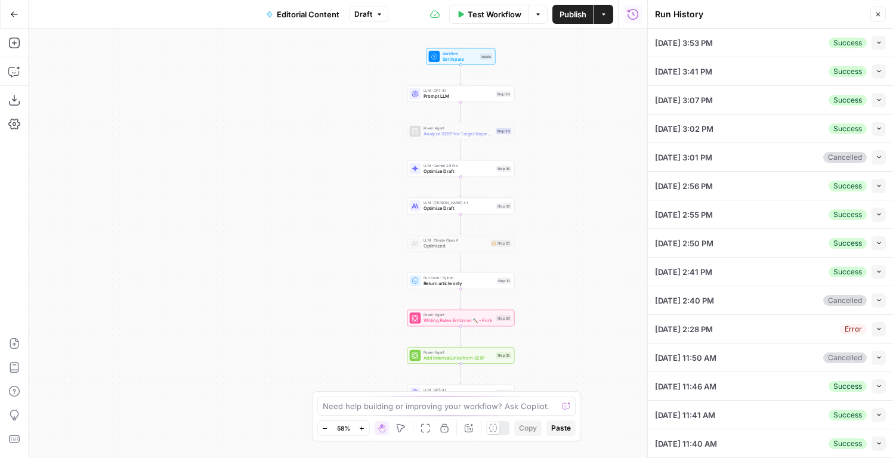
click at [878, 43] on icon "button" at bounding box center [879, 43] width 4 height 2
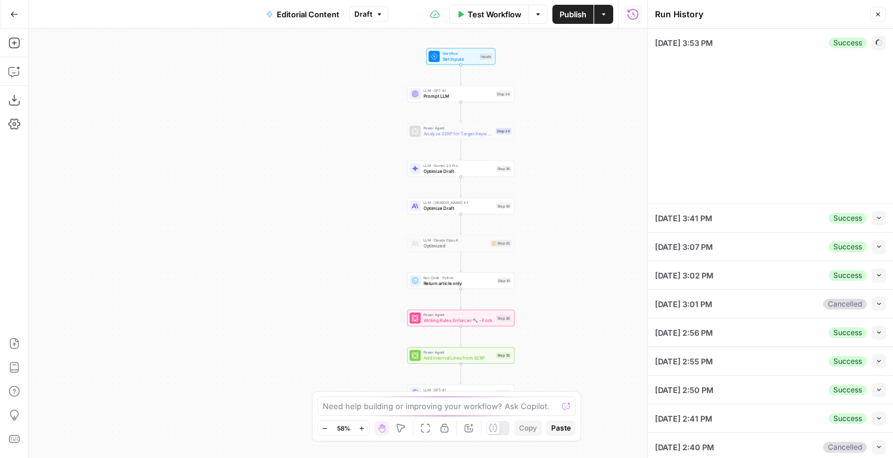
type input "Hexagon Asset Lifecycle Intelligence"
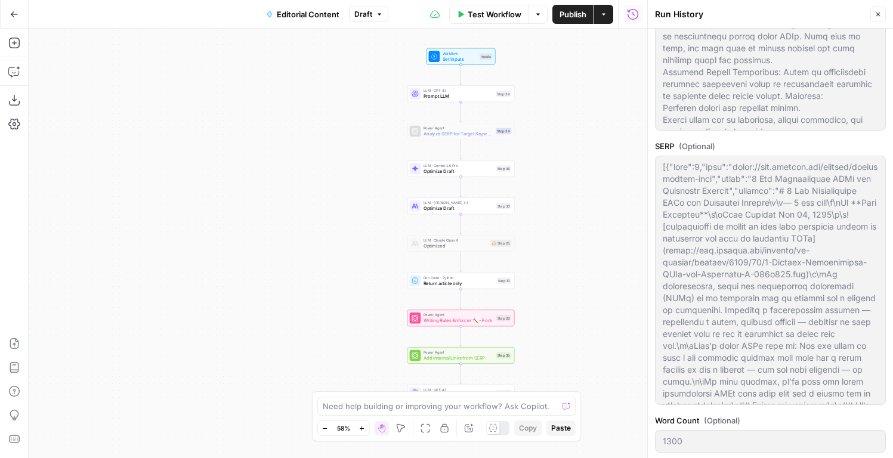
scroll to position [533, 0]
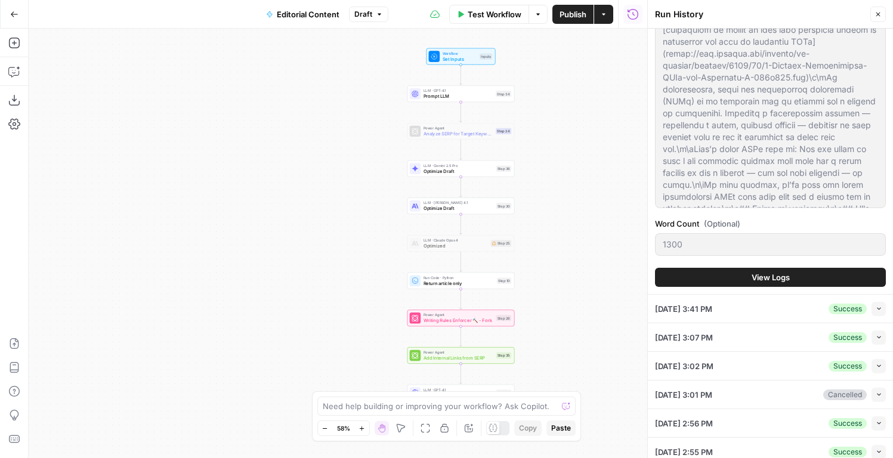
click at [743, 268] on button "View Logs" at bounding box center [770, 277] width 231 height 19
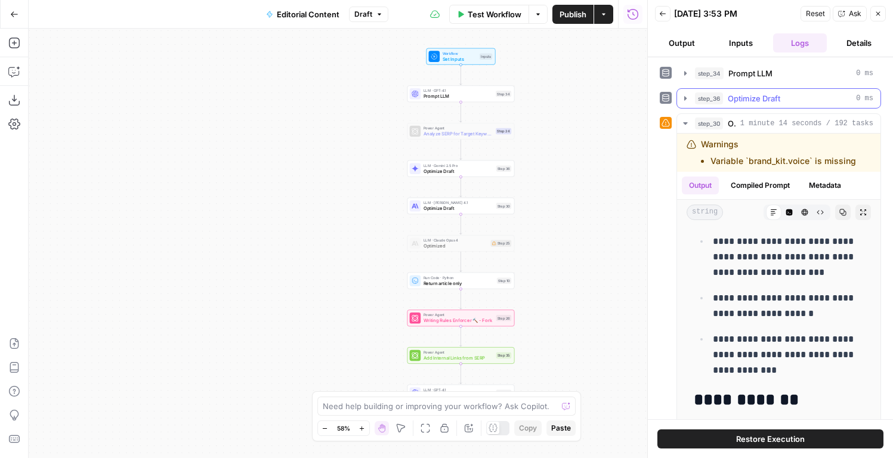
click at [715, 98] on span "step_36" at bounding box center [709, 98] width 28 height 12
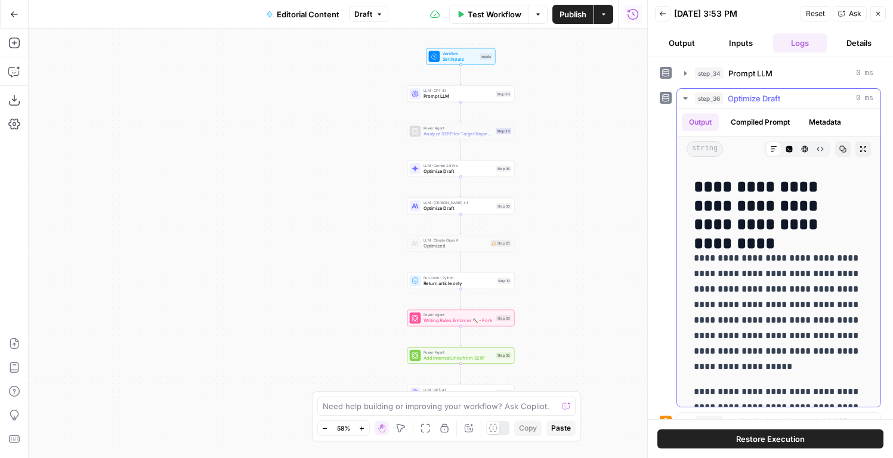
scroll to position [6387, 0]
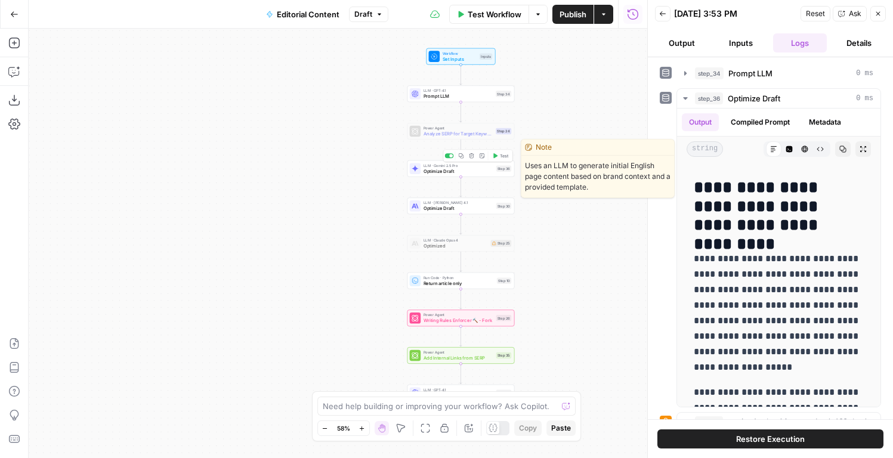
click at [478, 173] on span "Optimize Draft" at bounding box center [459, 171] width 70 height 7
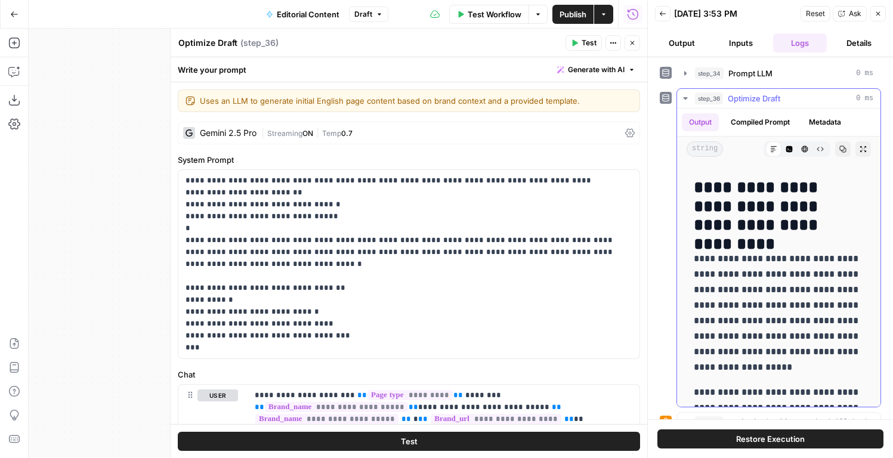
click at [693, 101] on button "step_36 Optimize Draft 0 ms" at bounding box center [778, 98] width 203 height 19
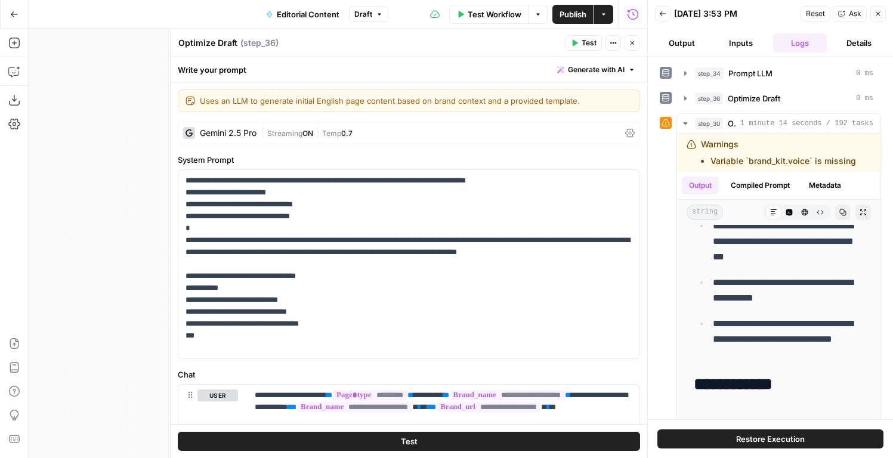
click at [629, 43] on icon "button" at bounding box center [632, 42] width 7 height 7
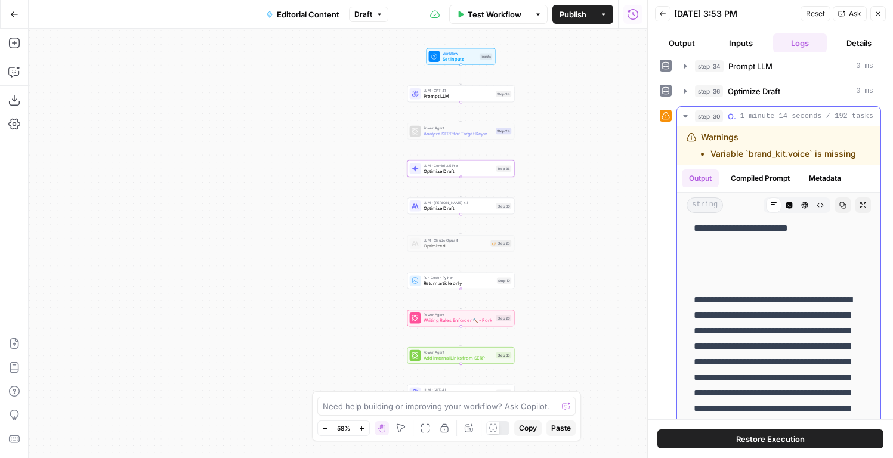
scroll to position [57, 0]
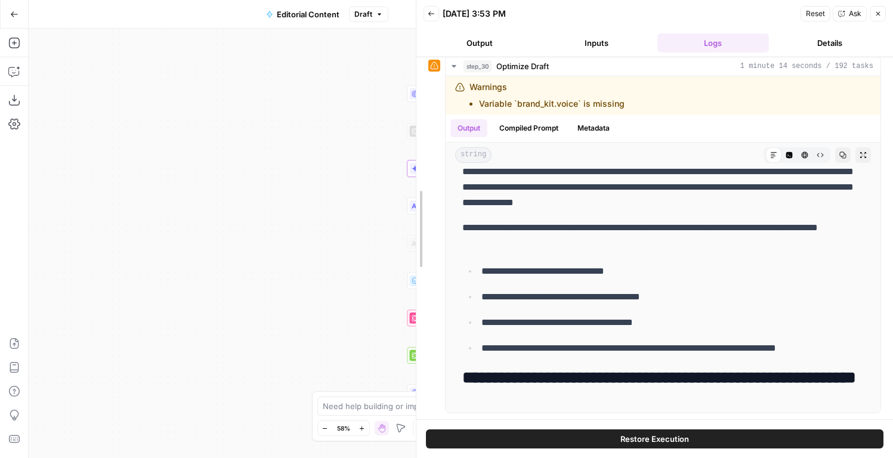
drag, startPoint x: 647, startPoint y: 190, endPoint x: 360, endPoint y: 175, distance: 287.4
click at [360, 175] on body "Hexagon New Home Browse Insights Opportunities Your Data Flightpath Recent Grid…" at bounding box center [446, 229] width 893 height 458
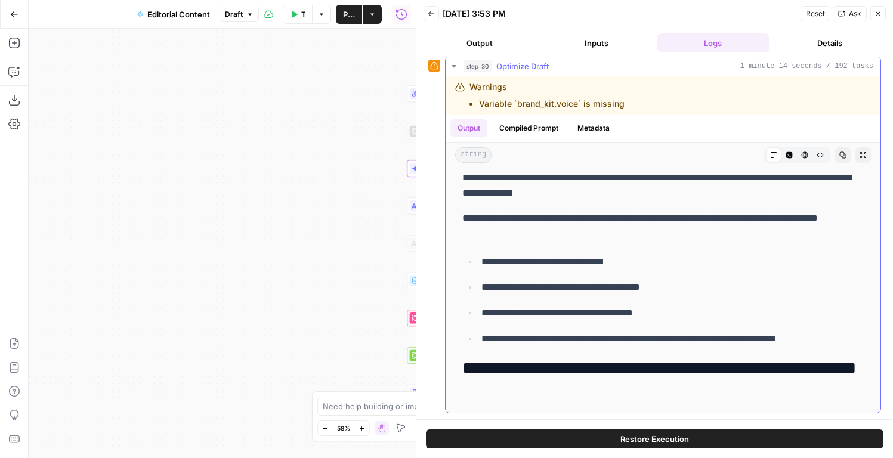
scroll to position [2077, 0]
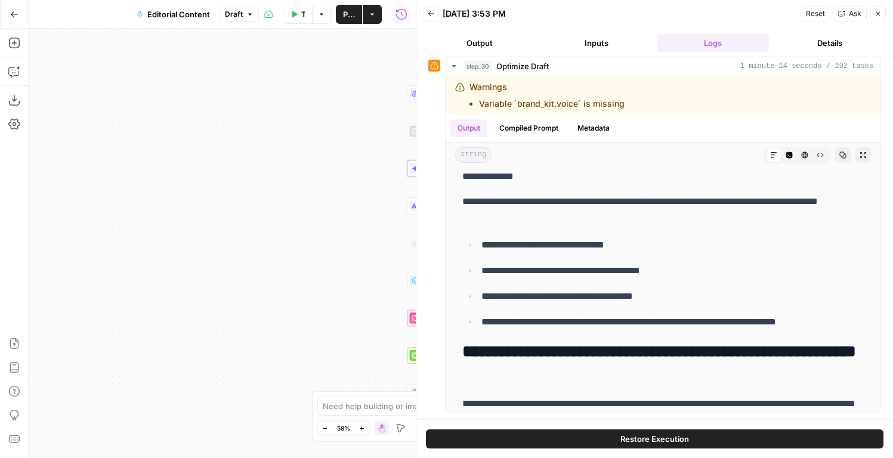
click at [590, 41] on button "Inputs" at bounding box center [597, 42] width 112 height 19
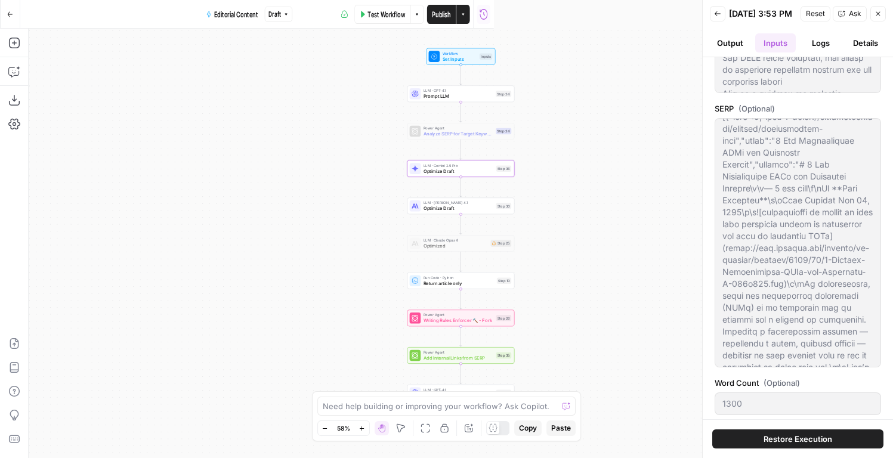
scroll to position [6682, 0]
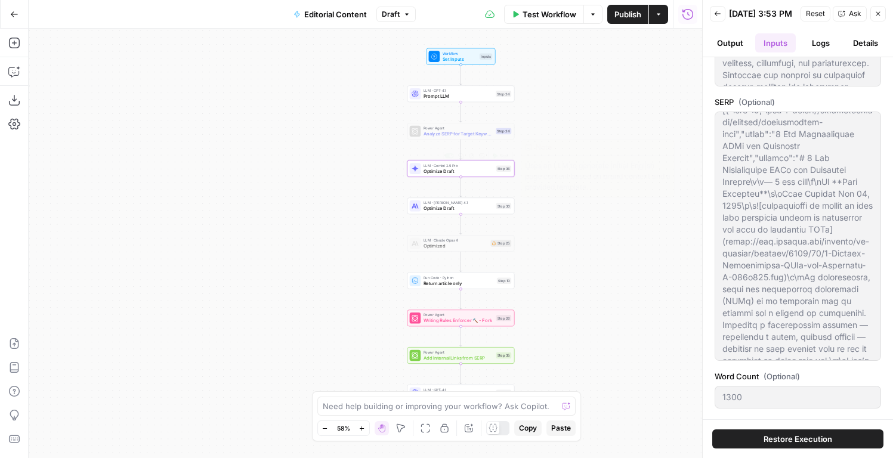
click at [445, 172] on span "Optimize Draft" at bounding box center [459, 171] width 70 height 7
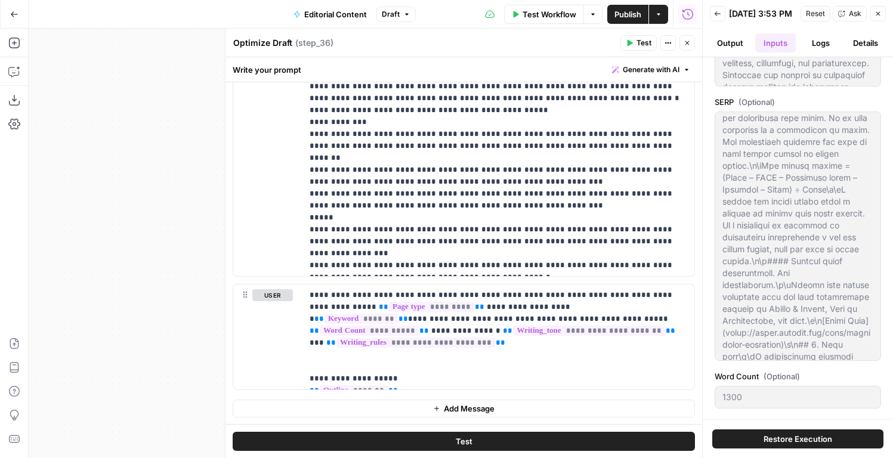
scroll to position [1177, 0]
click at [723, 14] on button "Back" at bounding box center [718, 14] width 16 height 16
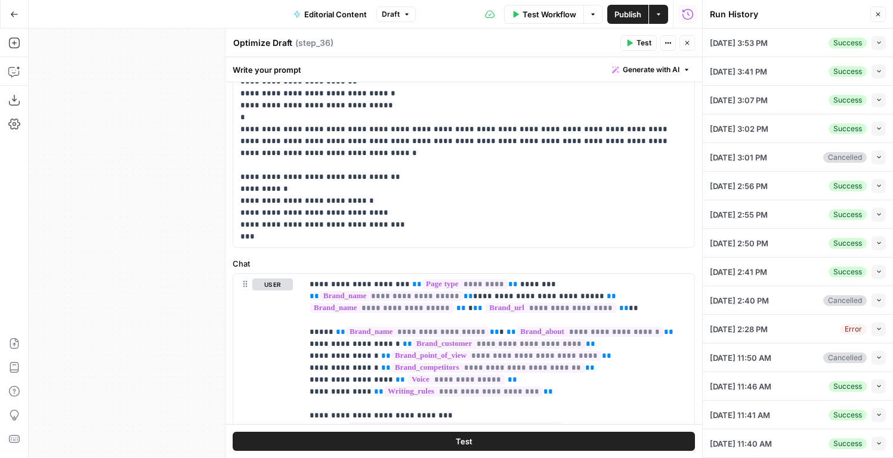
scroll to position [0, 0]
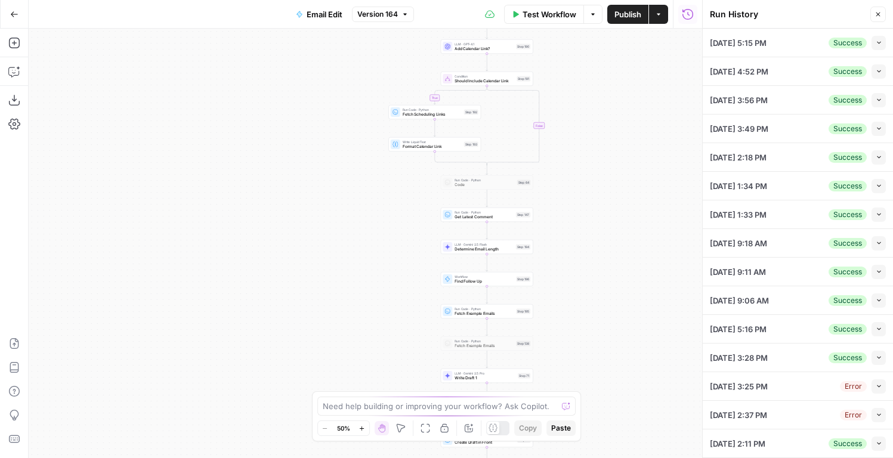
click at [877, 99] on icon "button" at bounding box center [879, 100] width 4 height 2
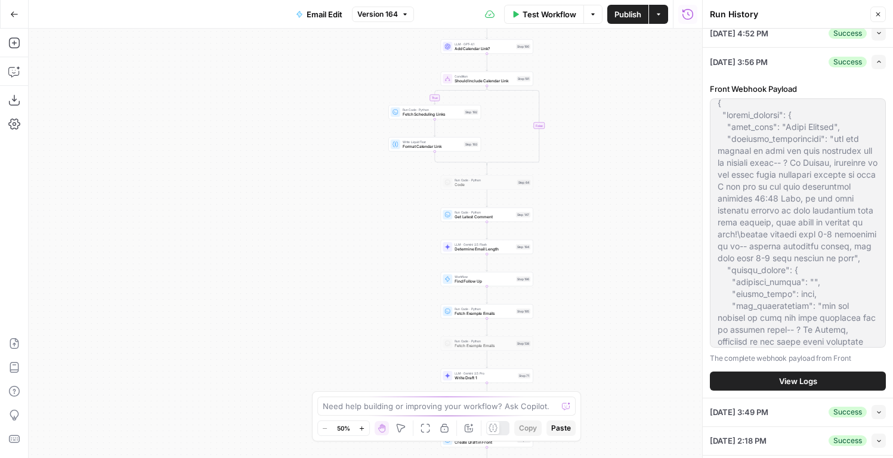
scroll to position [6, 0]
click at [764, 375] on button "View Logs" at bounding box center [798, 381] width 176 height 19
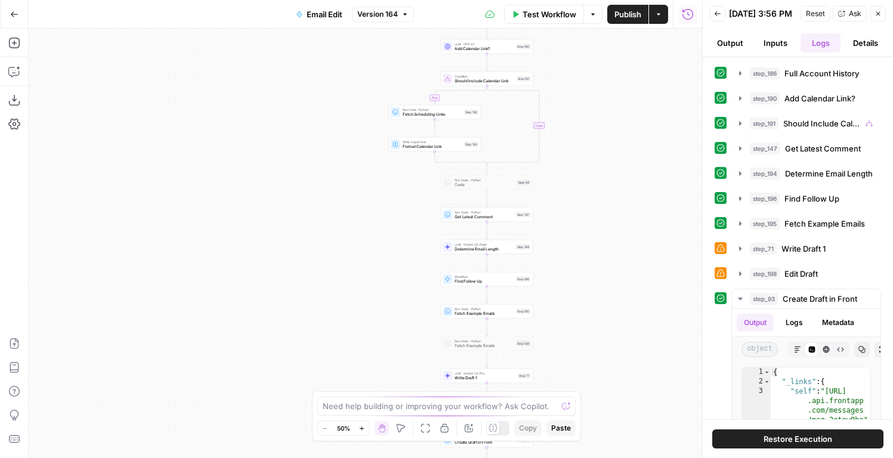
click at [767, 436] on span "Restore Execution" at bounding box center [798, 439] width 69 height 12
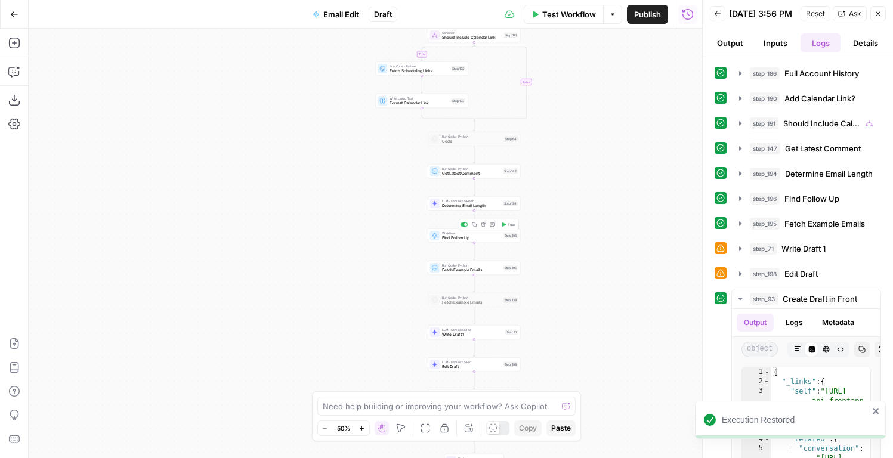
click at [506, 223] on button "Test" at bounding box center [508, 225] width 18 height 8
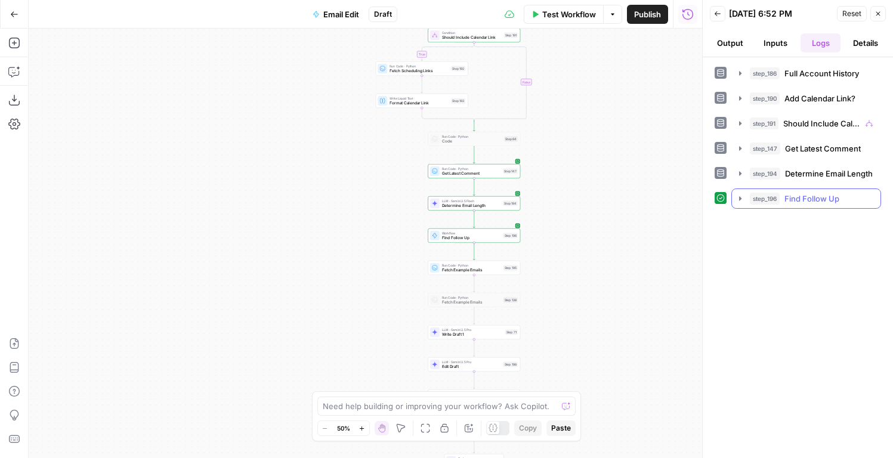
click at [765, 206] on button "step_196 Find Follow Up 2 minutes 22 seconds / 42 tasks" at bounding box center [806, 198] width 149 height 19
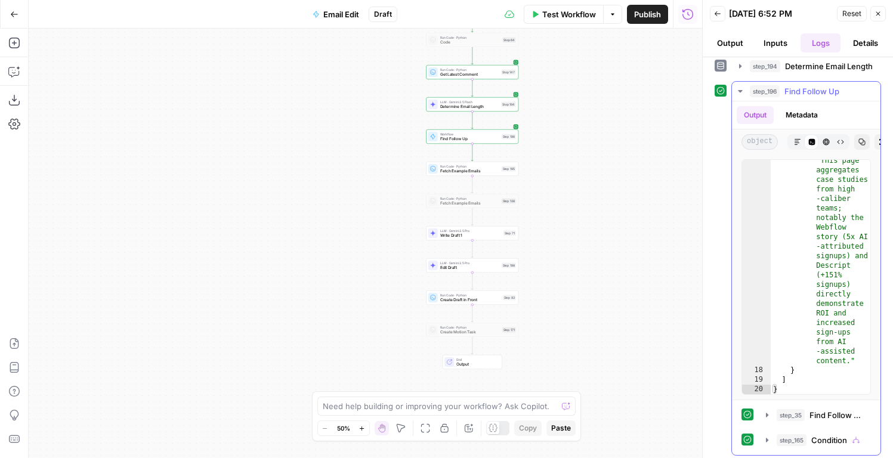
scroll to position [111, 0]
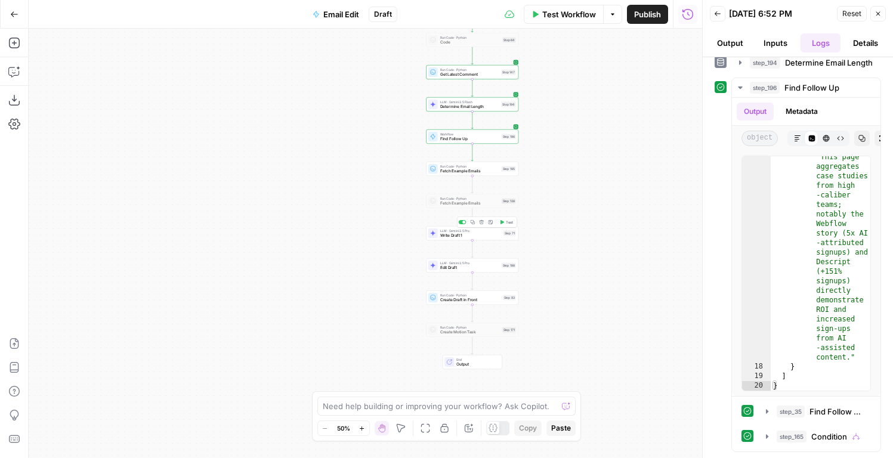
click at [507, 218] on button "Test" at bounding box center [506, 222] width 18 height 8
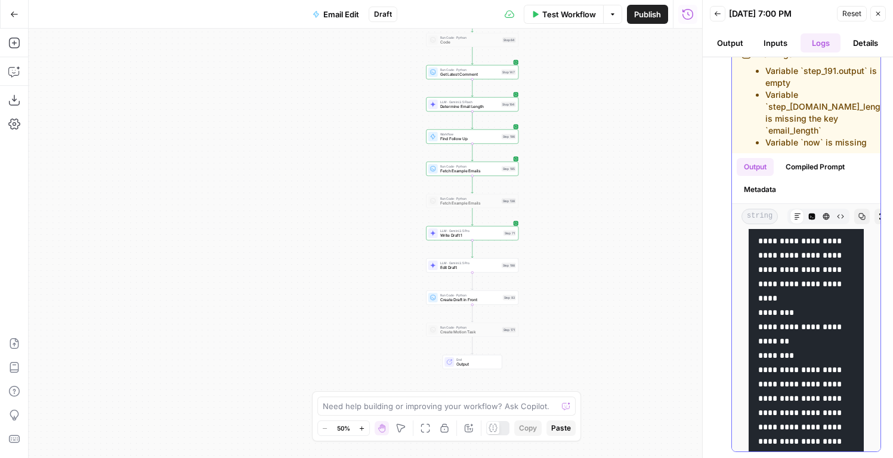
scroll to position [73, 0]
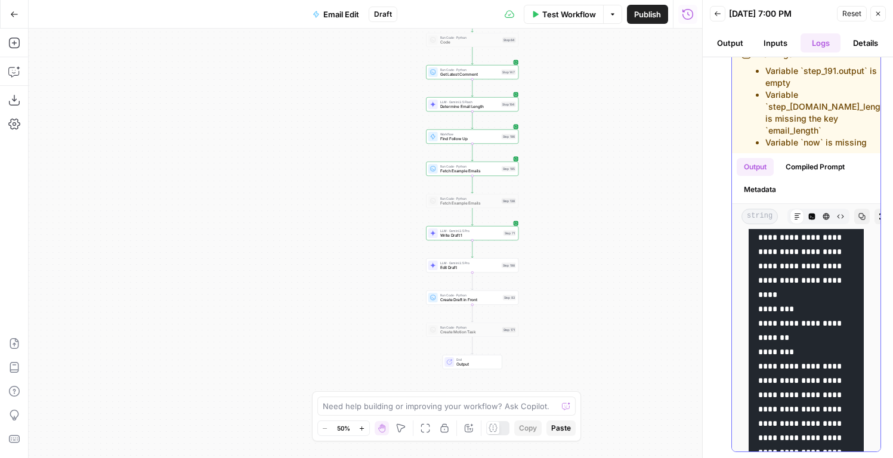
click at [829, 218] on icon "button" at bounding box center [826, 216] width 7 height 7
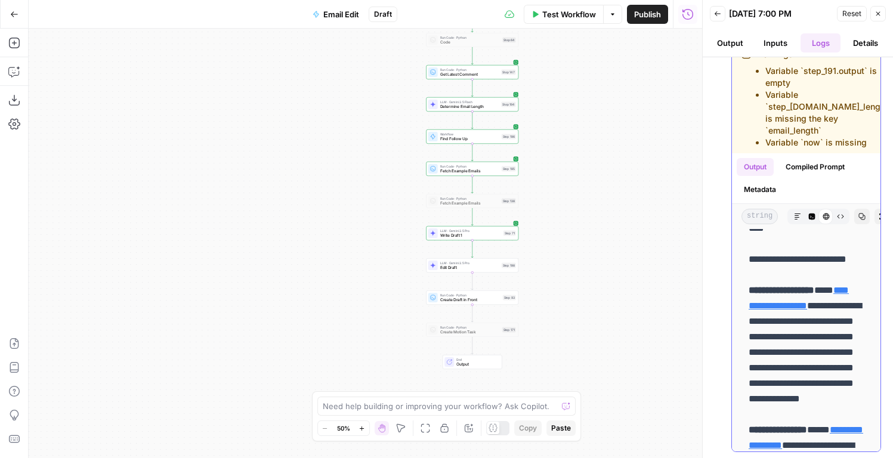
scroll to position [113, 0]
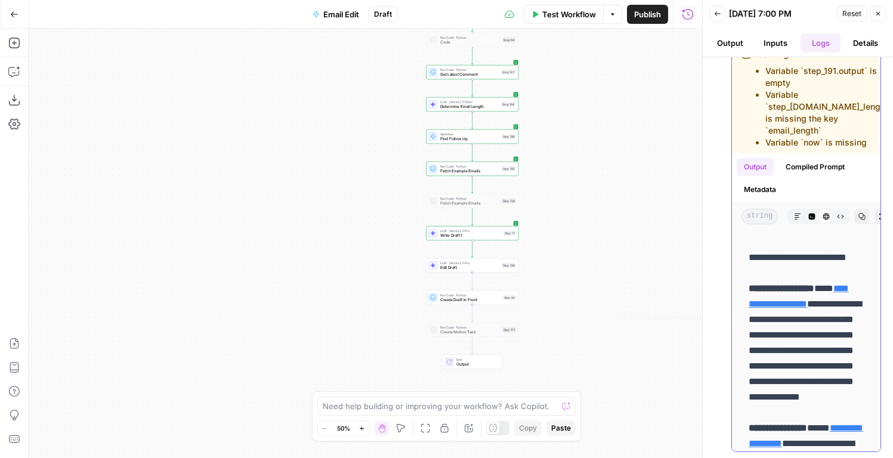
click at [808, 308] on link "**********" at bounding box center [799, 296] width 100 height 24
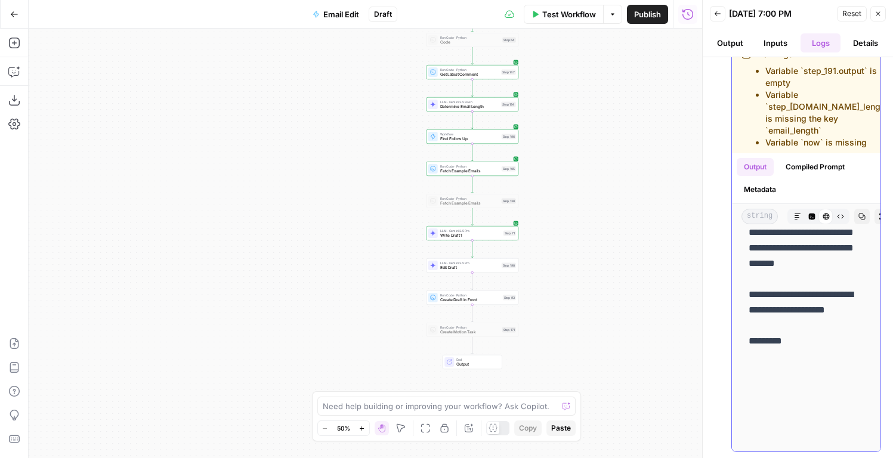
scroll to position [0, 0]
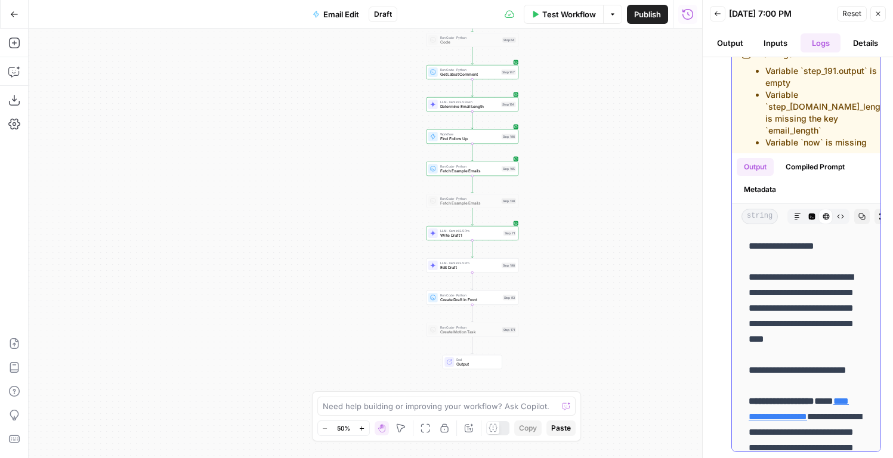
drag, startPoint x: 772, startPoint y: 434, endPoint x: 778, endPoint y: 248, distance: 186.2
copy p "**********"
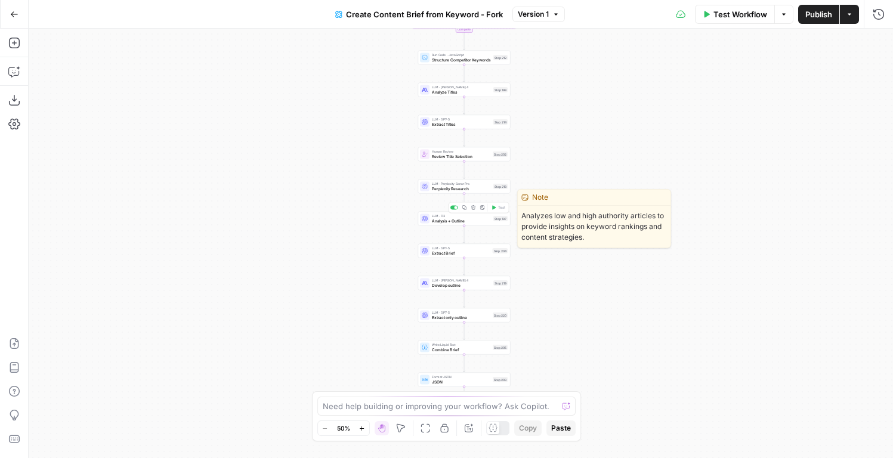
click at [480, 221] on span "Analysis + Outline" at bounding box center [461, 221] width 59 height 6
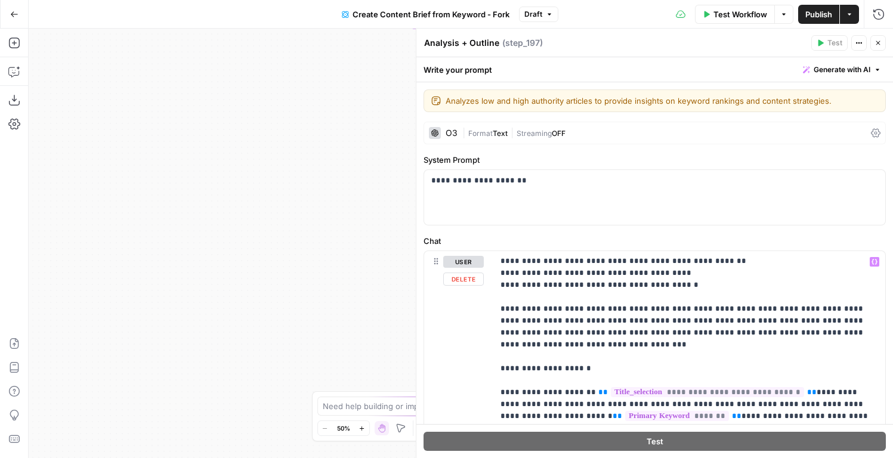
scroll to position [395, 0]
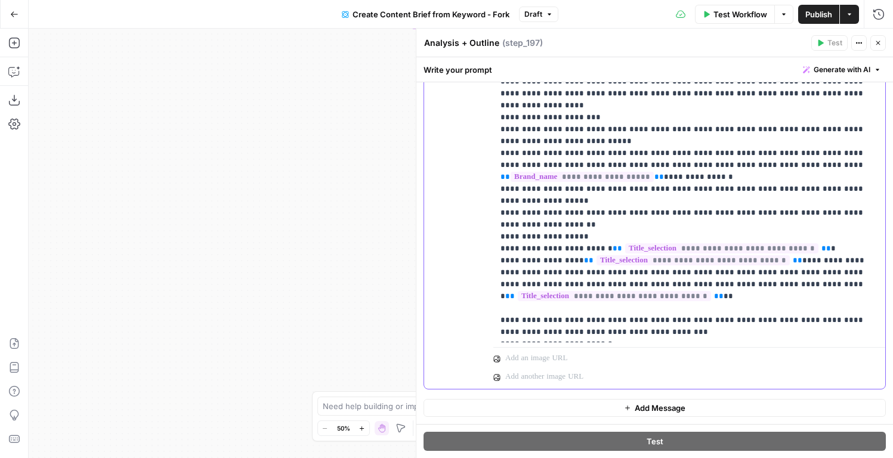
scroll to position [589, 0]
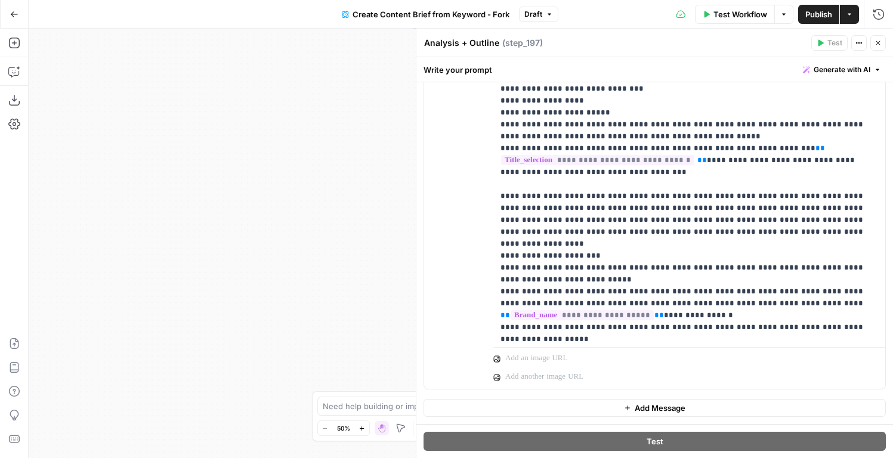
click at [881, 50] on button "Close" at bounding box center [878, 43] width 16 height 16
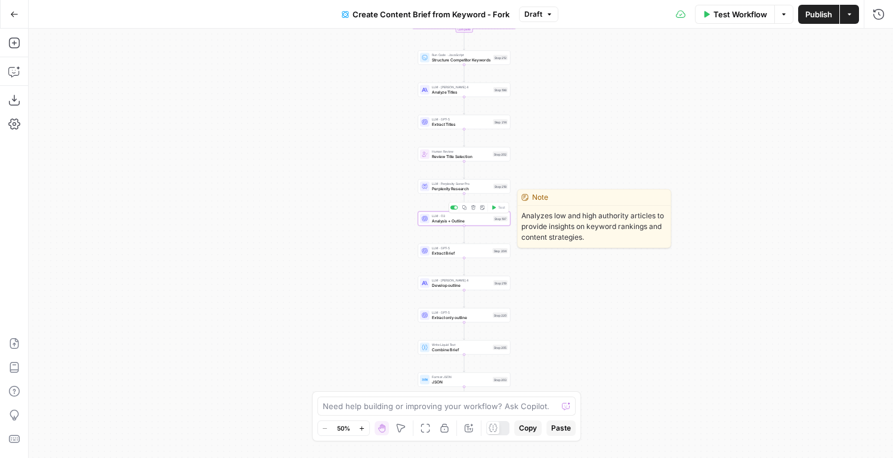
click at [471, 219] on span "Analysis + Outline" at bounding box center [461, 221] width 59 height 6
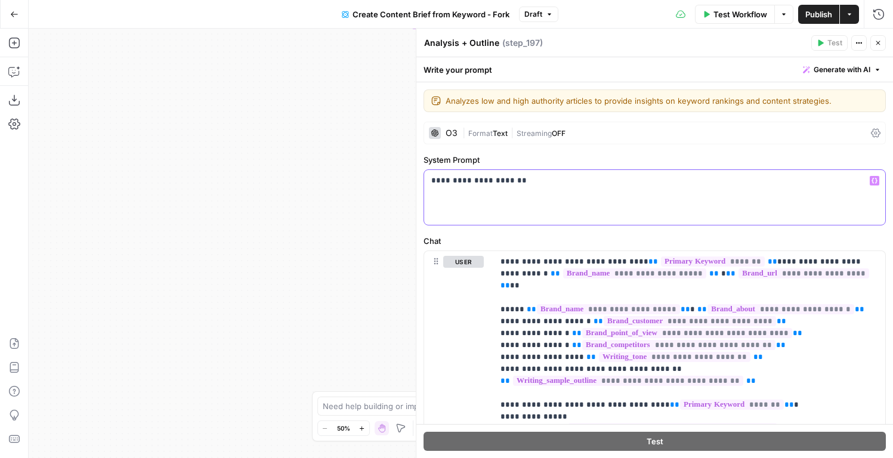
click at [538, 184] on p "**********" at bounding box center [654, 181] width 447 height 12
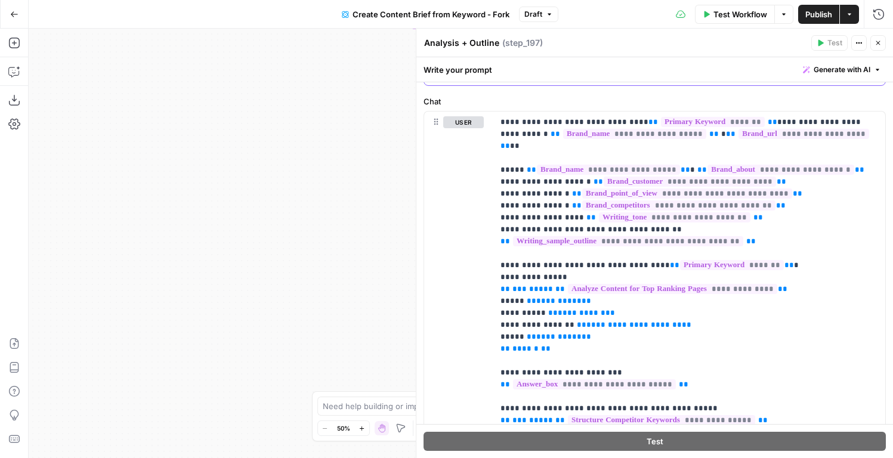
scroll to position [0, 0]
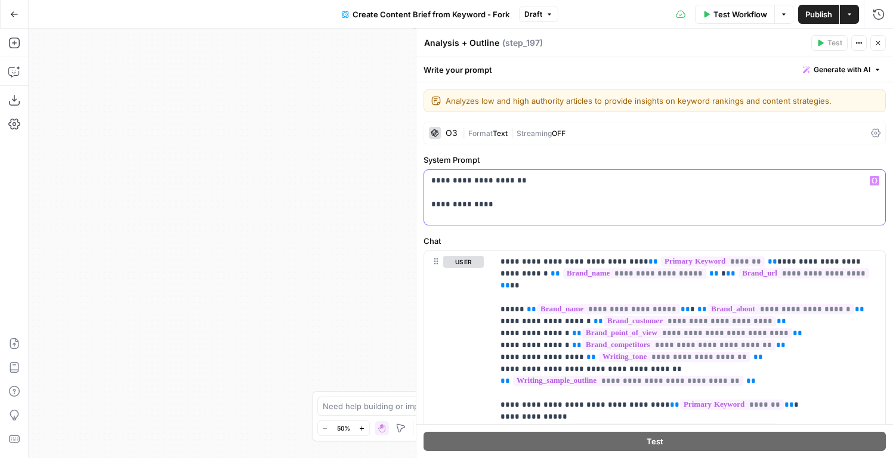
drag, startPoint x: 484, startPoint y: 206, endPoint x: 381, endPoint y: 206, distance: 102.6
click at [381, 206] on body "Hexagon New Home Browse Insights Opportunities Your Data Flightpath Recent Grid…" at bounding box center [446, 229] width 893 height 458
click at [436, 208] on p "**********" at bounding box center [654, 193] width 447 height 36
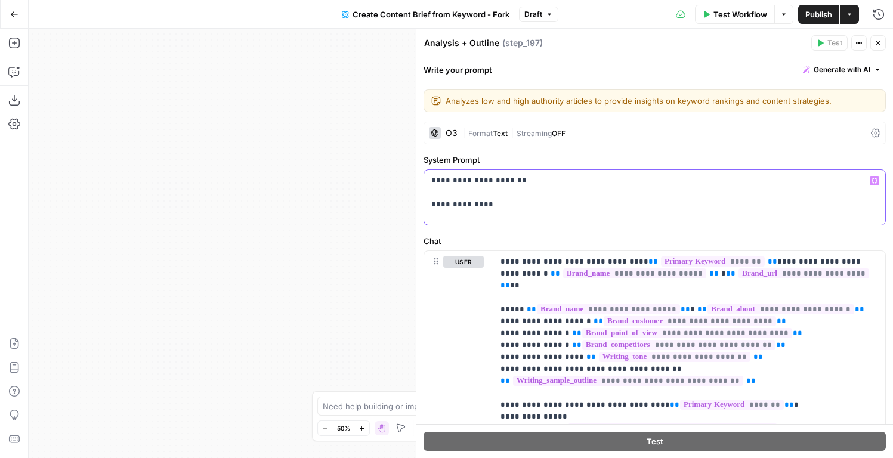
click at [436, 208] on p "**********" at bounding box center [654, 193] width 447 height 36
drag, startPoint x: 436, startPoint y: 197, endPoint x: 476, endPoint y: 236, distance: 55.7
click at [0, 0] on form "**********" at bounding box center [0, 0] width 0 height 0
click at [470, 135] on span "Format" at bounding box center [480, 133] width 24 height 9
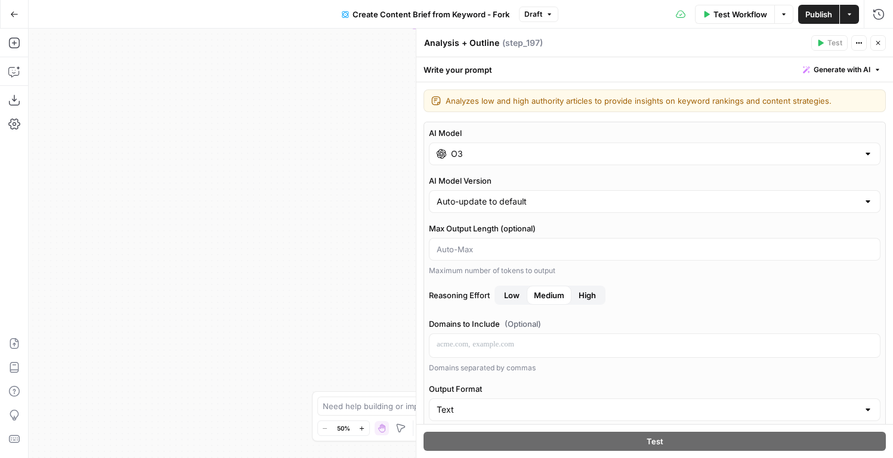
click at [459, 162] on div "O3" at bounding box center [655, 154] width 452 height 23
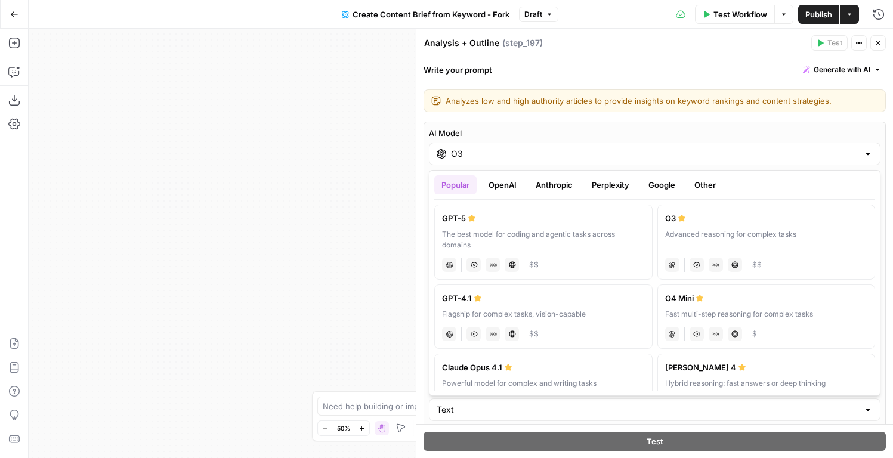
click at [486, 233] on div "The best model for coding and agentic tasks across domains" at bounding box center [543, 239] width 203 height 21
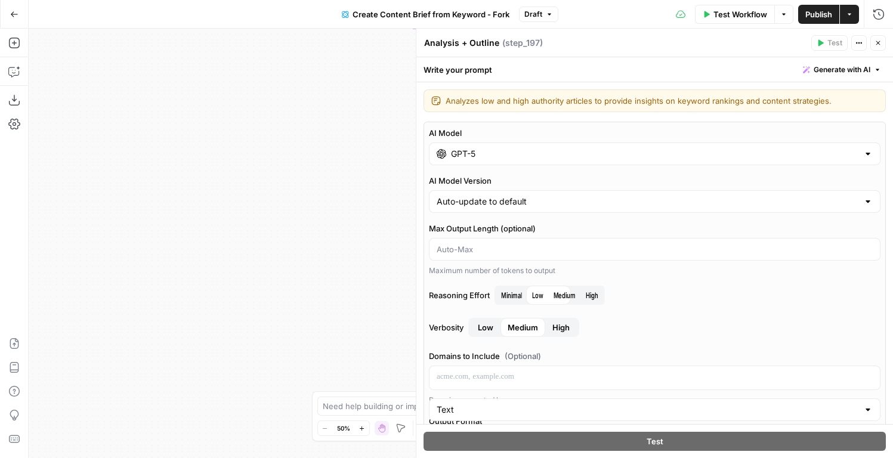
type input "GPT-5"
click at [634, 297] on span "High" at bounding box center [630, 295] width 17 height 12
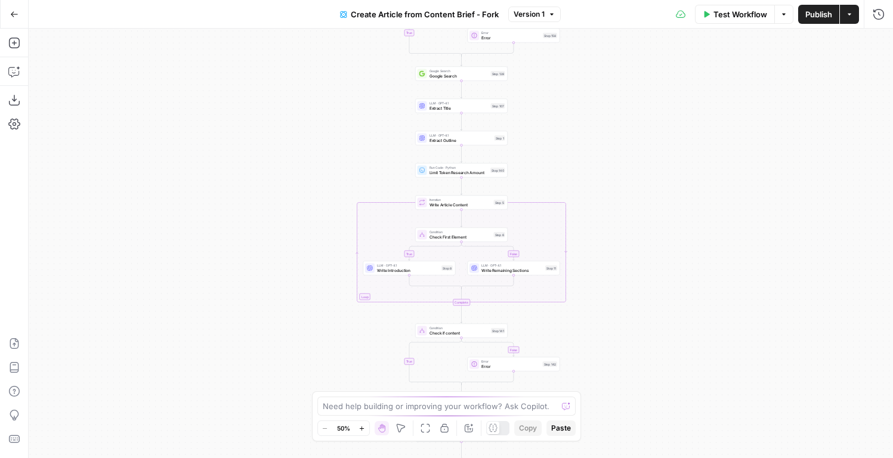
click at [388, 267] on span "Write Introduction" at bounding box center [408, 270] width 62 height 6
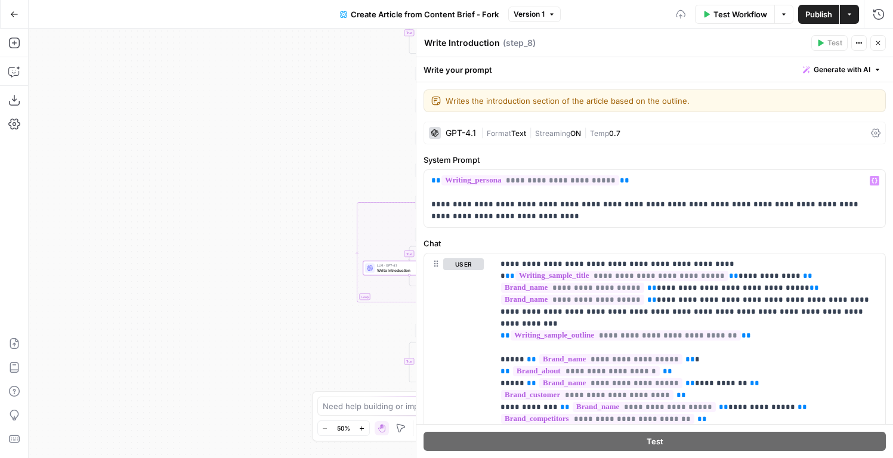
click at [508, 129] on span "Format" at bounding box center [499, 133] width 24 height 9
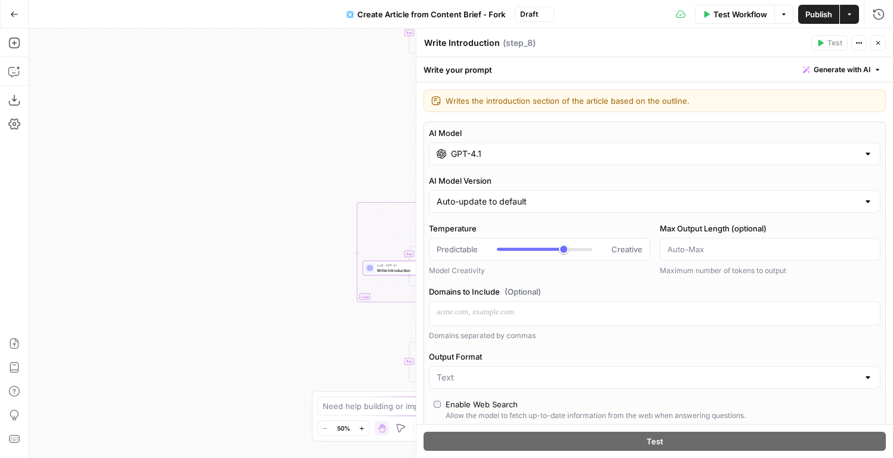
click at [468, 163] on div "GPT-4.1" at bounding box center [655, 154] width 452 height 23
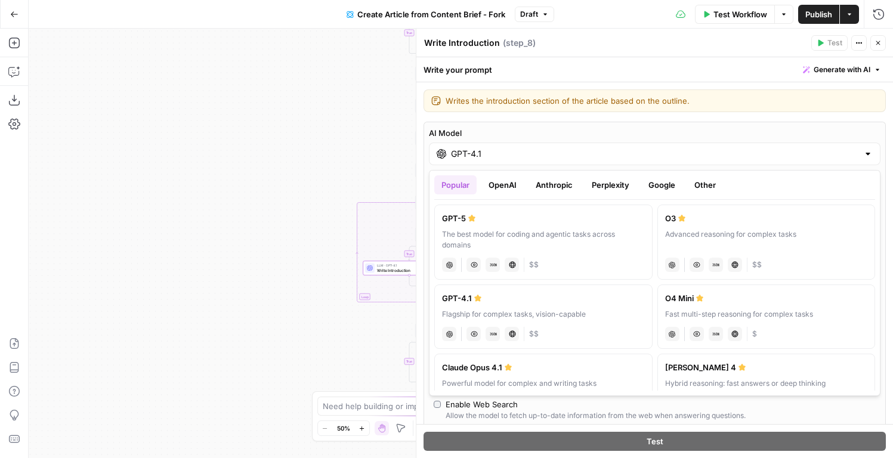
click at [643, 184] on button "Google" at bounding box center [661, 184] width 41 height 19
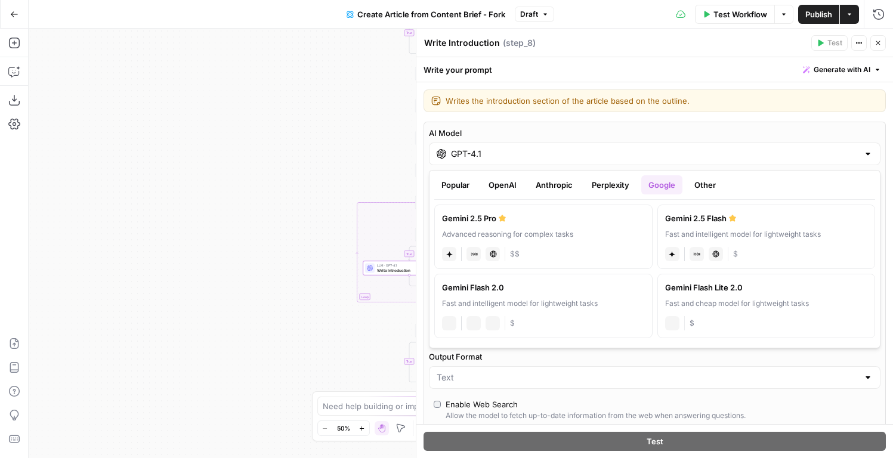
click at [541, 225] on label "Gemini 2.5 Pro Advanced reasoning for complex tasks gemini JSON Mode Live Web R…" at bounding box center [543, 237] width 218 height 64
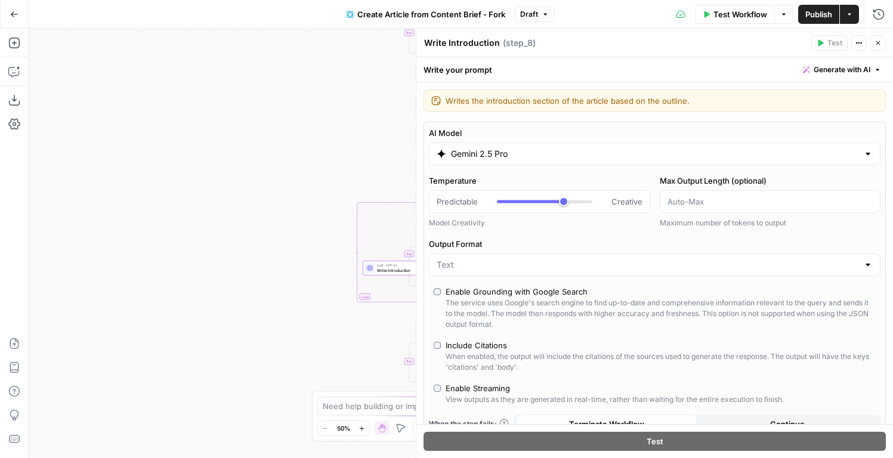
type input "Gemini 2.5 Pro"
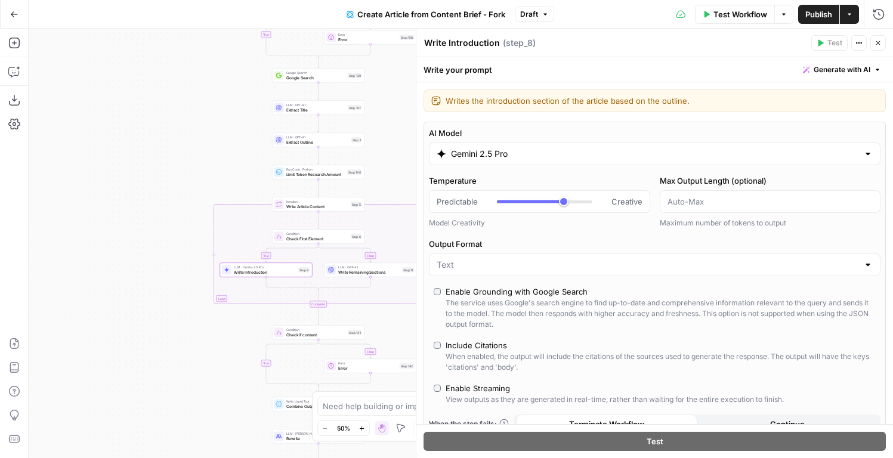
click at [356, 270] on span "Write Remaining Sections" at bounding box center [368, 272] width 61 height 6
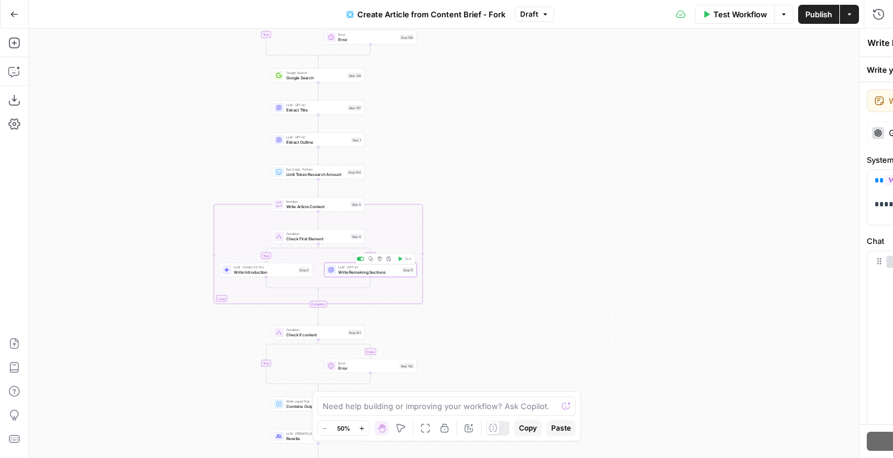
type textarea "Write Remaining Sections"
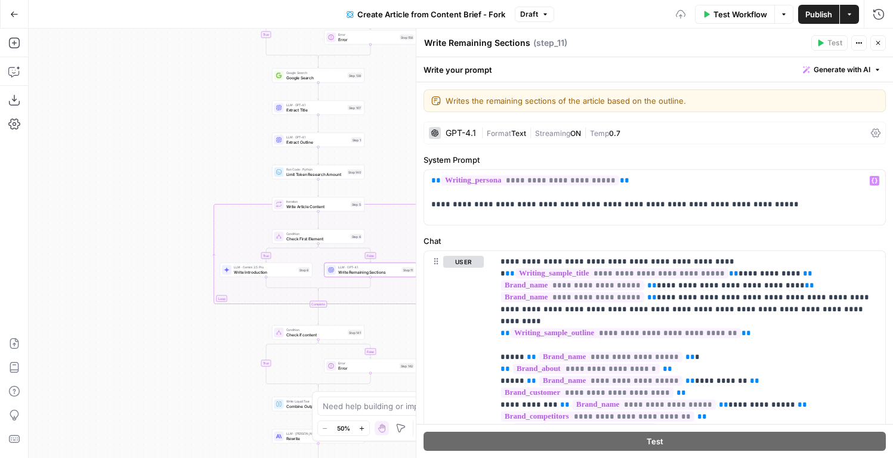
click at [498, 139] on div "GPT-4.1 | Format Text | Streaming ON | Temp 0.7" at bounding box center [655, 133] width 462 height 23
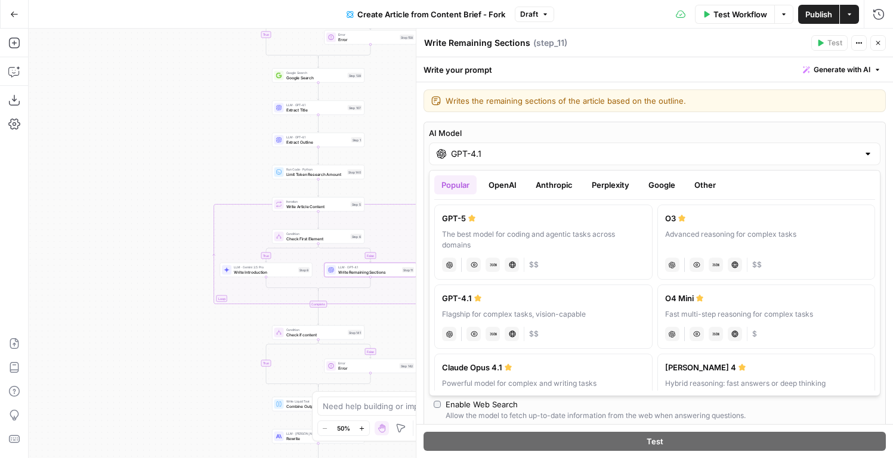
click at [487, 156] on input "GPT-4.1" at bounding box center [654, 154] width 407 height 12
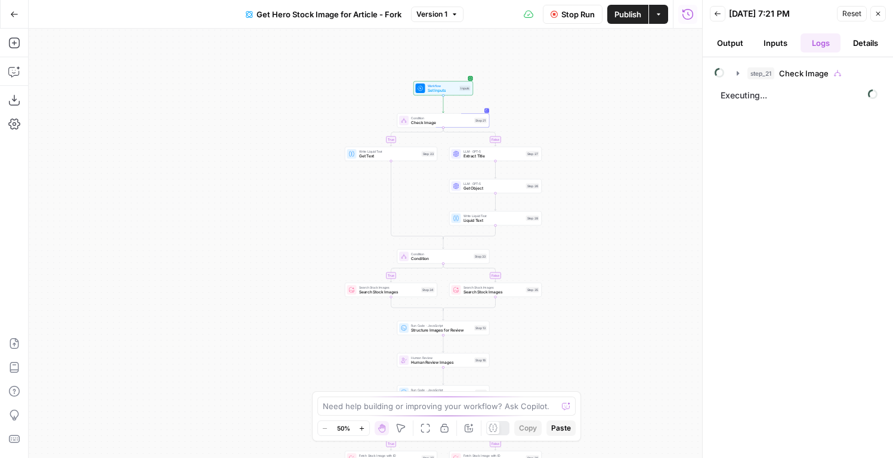
click at [762, 84] on div "step_21 Check Image Executing..." at bounding box center [798, 257] width 166 height 389
click at [761, 78] on span "step_21" at bounding box center [761, 73] width 27 height 12
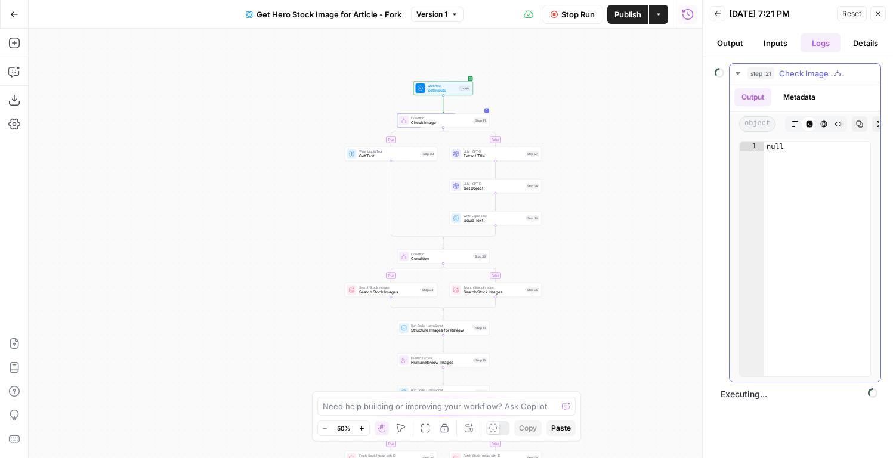
click at [794, 99] on button "Metadata" at bounding box center [799, 97] width 47 height 18
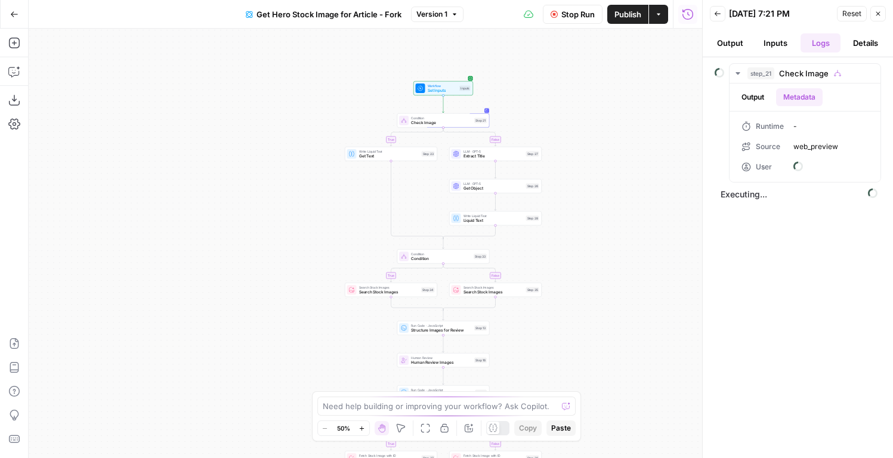
click at [777, 53] on header "Back 09/23/25 at 7:21 PM Reset Close Output Inputs Logs Details" at bounding box center [798, 28] width 190 height 57
click at [777, 50] on button "Inputs" at bounding box center [775, 42] width 41 height 19
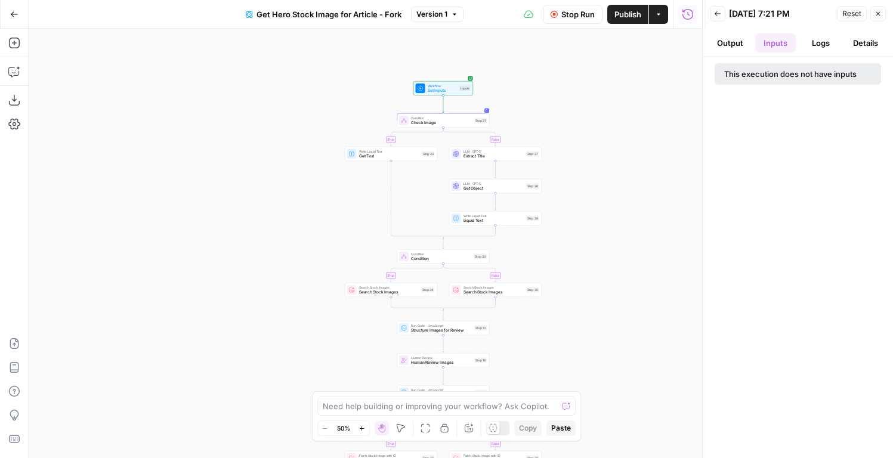
click at [795, 41] on button "Inputs" at bounding box center [775, 42] width 41 height 19
click at [805, 41] on button "Logs" at bounding box center [821, 42] width 41 height 19
click at [784, 75] on span "Check Image" at bounding box center [804, 73] width 50 height 12
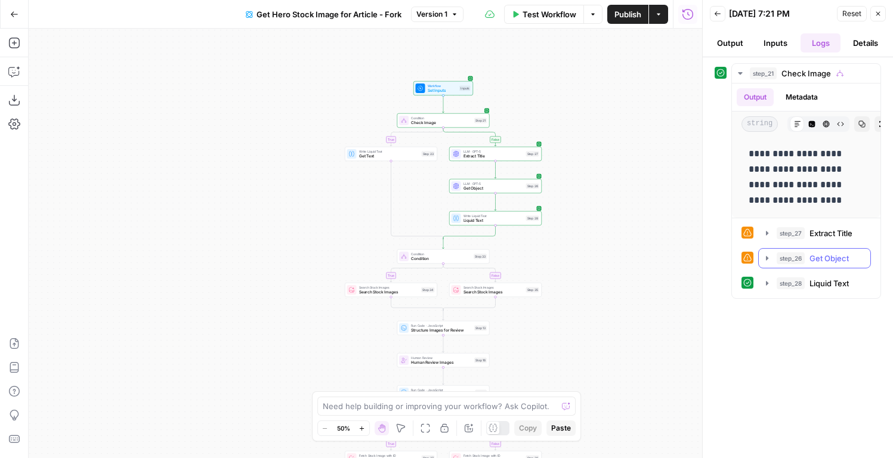
click at [775, 260] on button "step_26 Get Object 6 seconds" at bounding box center [815, 258] width 112 height 19
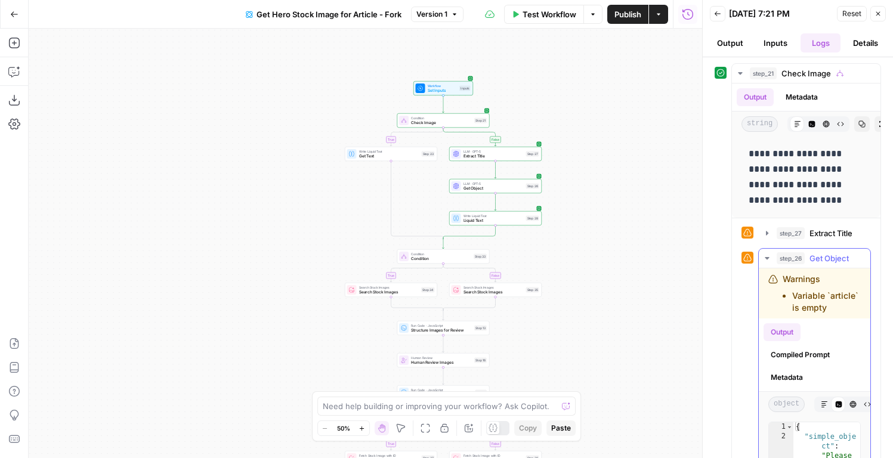
click at [776, 258] on button "step_26 Get Object 6 seconds" at bounding box center [815, 258] width 112 height 19
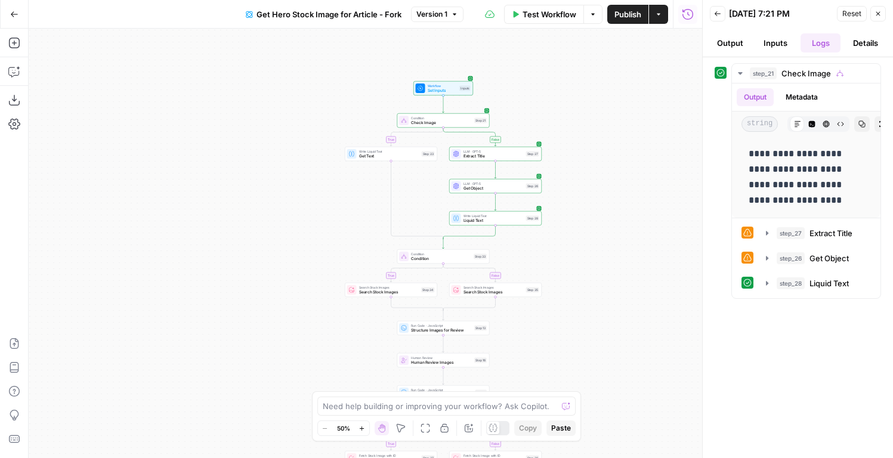
click at [679, 14] on button "Run History" at bounding box center [687, 14] width 19 height 19
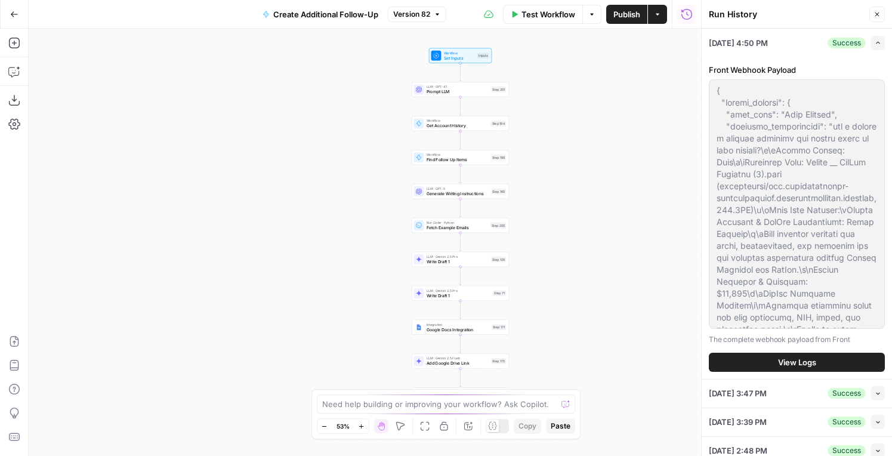
click at [737, 371] on button "View Logs" at bounding box center [797, 362] width 176 height 19
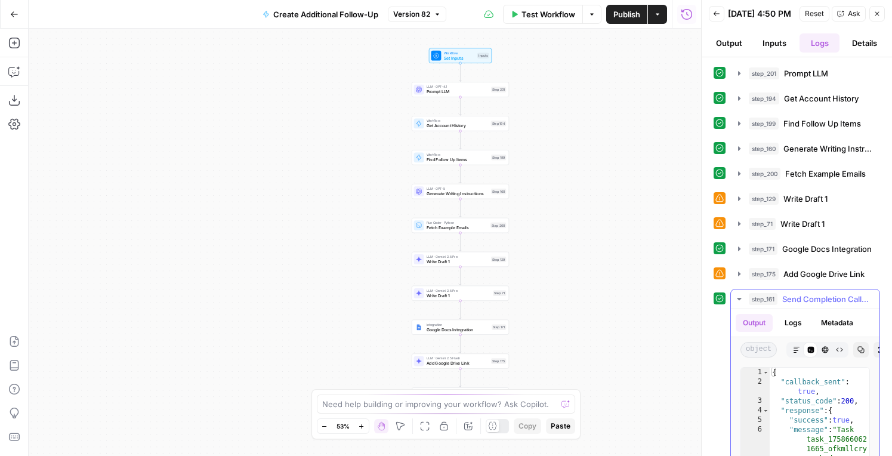
scroll to position [43, 0]
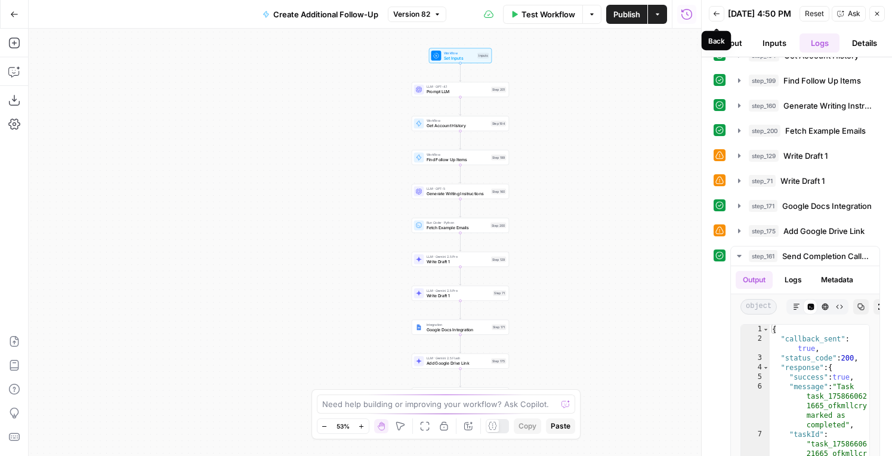
click at [716, 14] on icon "button" at bounding box center [716, 13] width 7 height 7
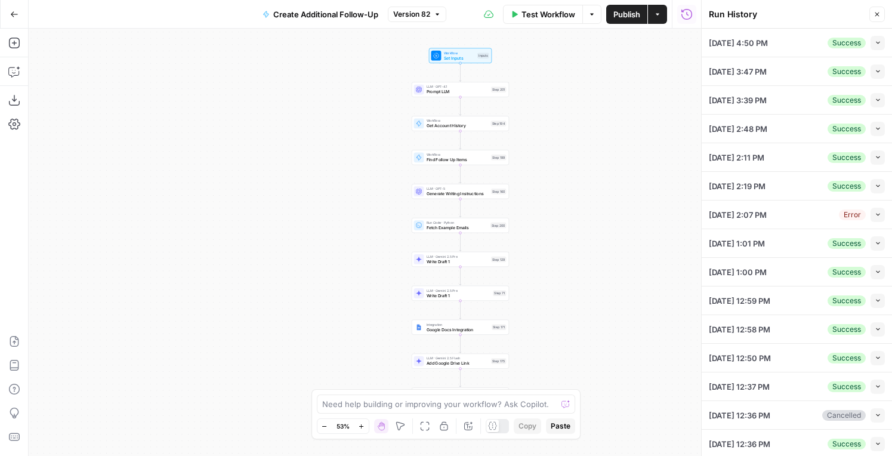
click at [877, 75] on button "Collapse" at bounding box center [877, 71] width 14 height 14
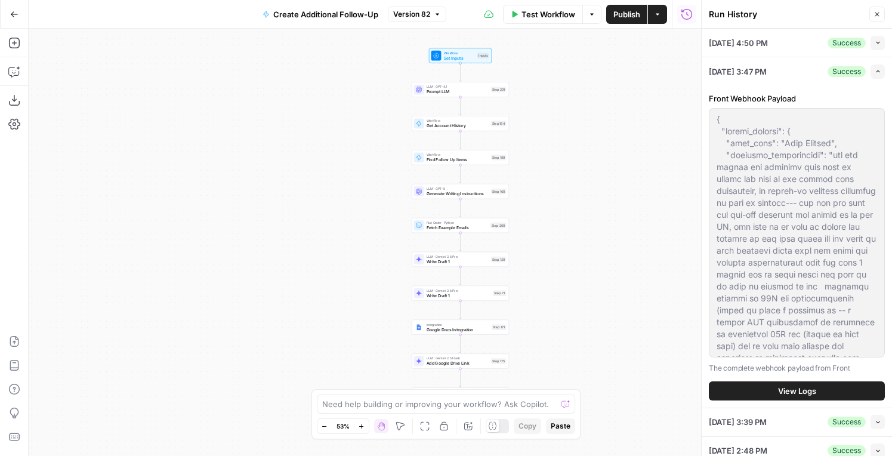
click at [792, 389] on span "View Logs" at bounding box center [797, 391] width 38 height 12
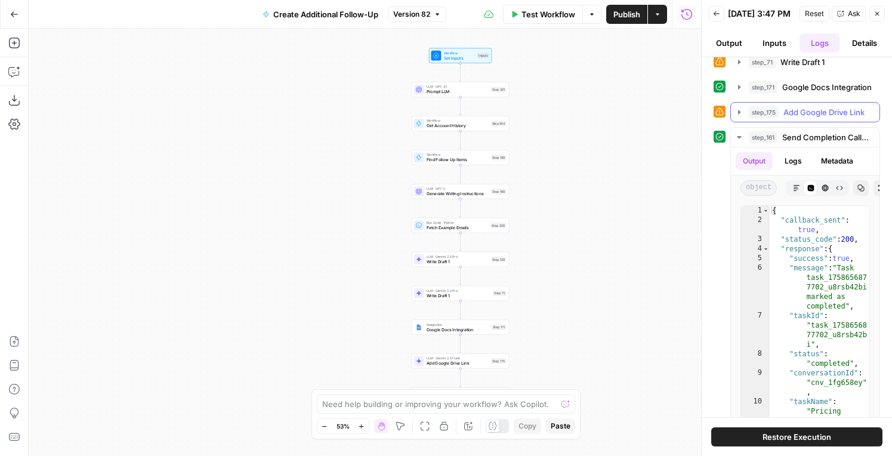
scroll to position [146, 0]
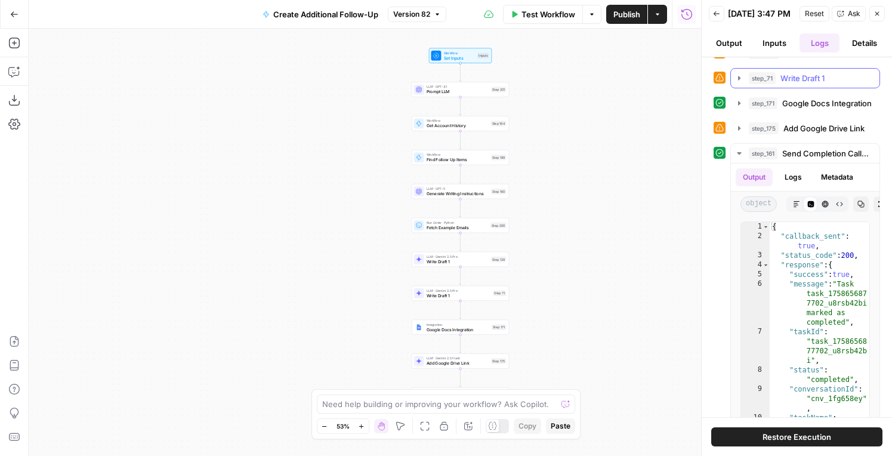
click at [806, 84] on span "Write Draft 1" at bounding box center [802, 78] width 44 height 12
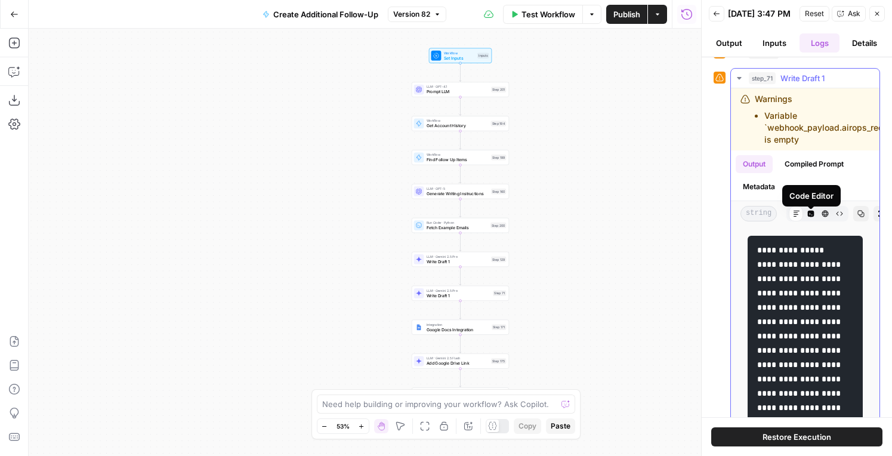
click at [827, 217] on icon "button" at bounding box center [825, 213] width 7 height 7
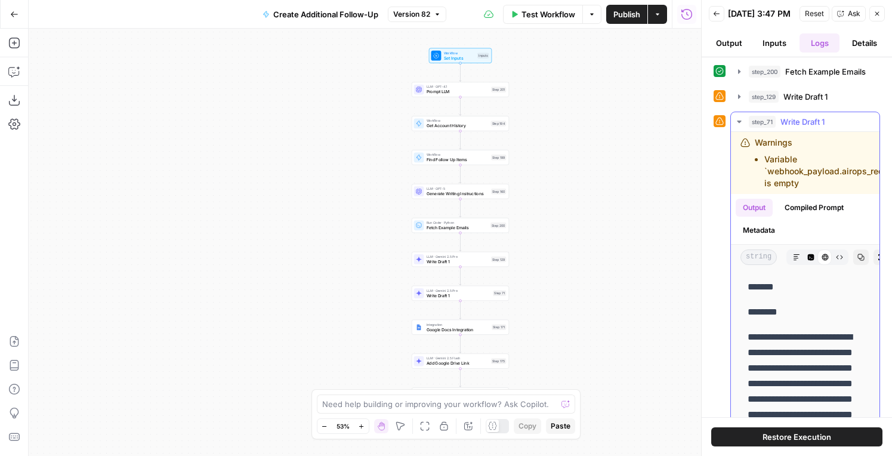
scroll to position [0, 0]
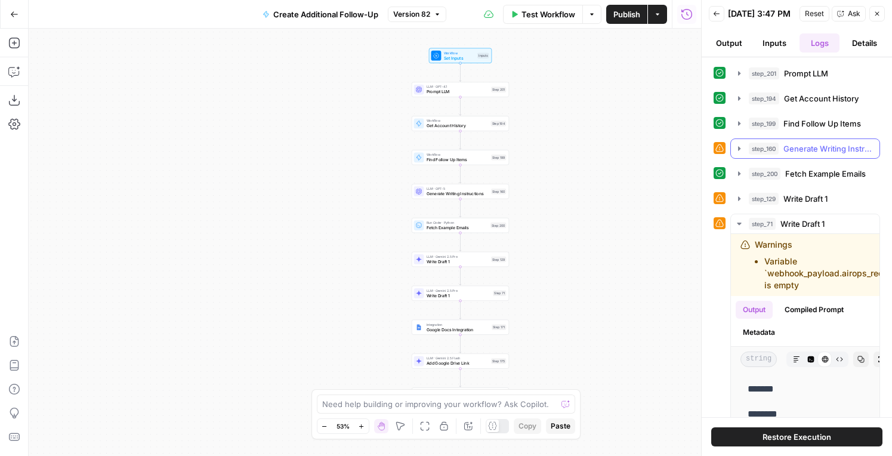
click at [797, 155] on span "Generate Writing Instructions" at bounding box center [827, 149] width 89 height 12
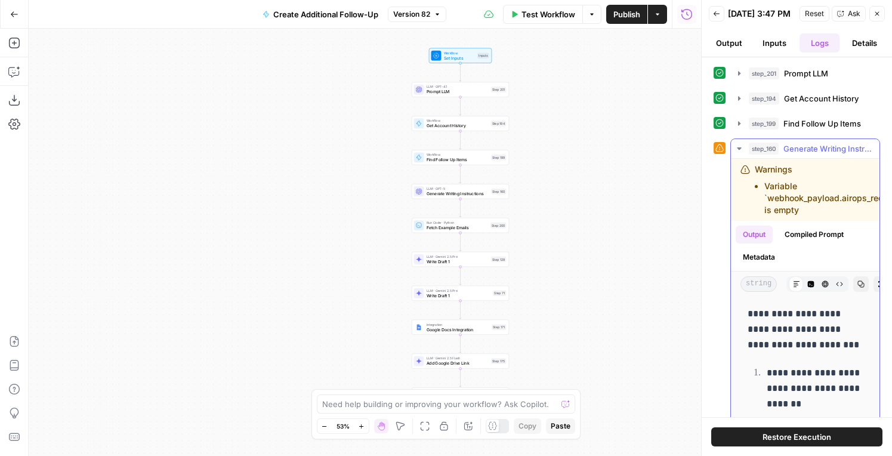
click at [795, 240] on button "Compiled Prompt" at bounding box center [813, 235] width 73 height 18
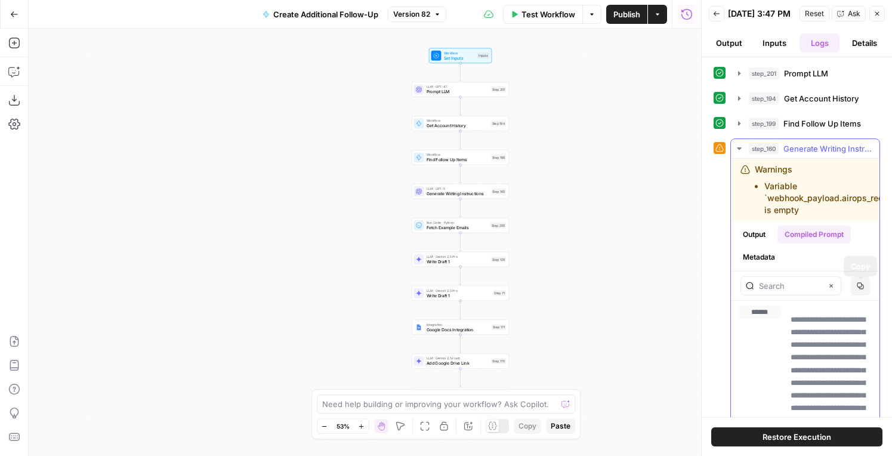
click at [857, 288] on icon "button" at bounding box center [860, 285] width 7 height 7
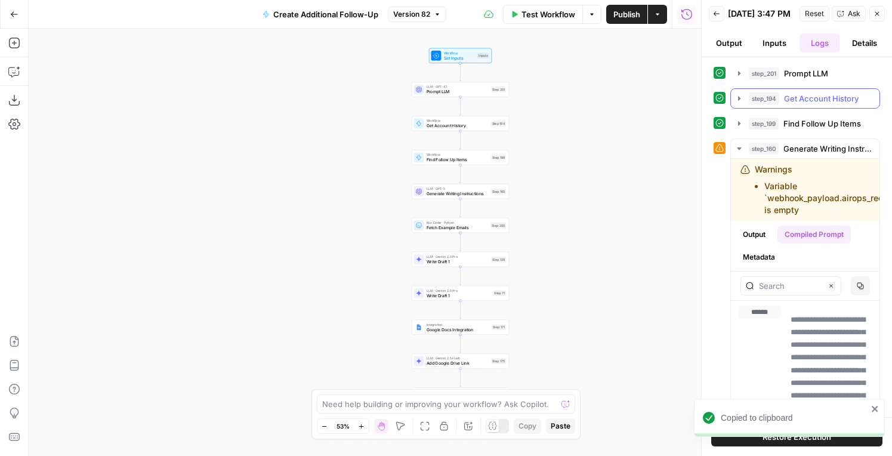
click at [789, 104] on span "Get Account History" at bounding box center [821, 98] width 75 height 12
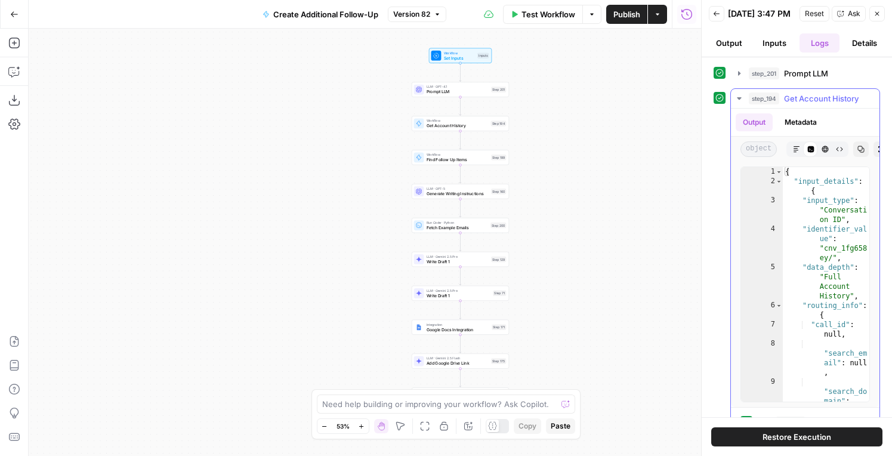
click at [805, 128] on button "Metadata" at bounding box center [800, 122] width 47 height 18
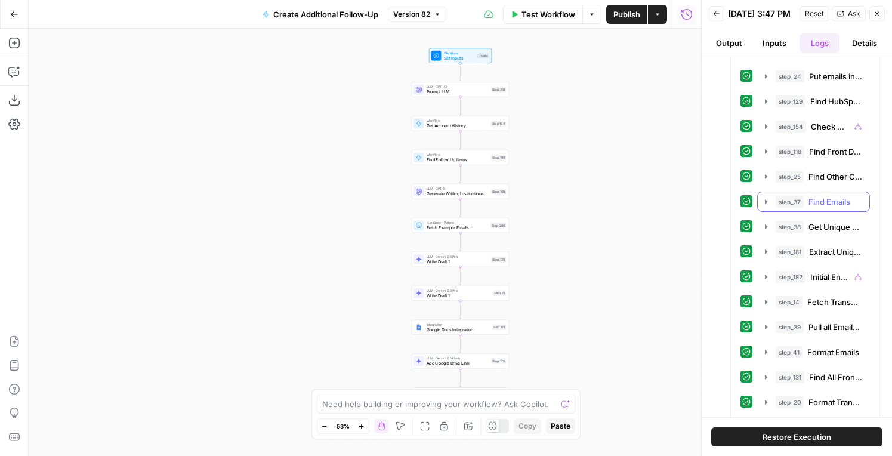
scroll to position [255, 0]
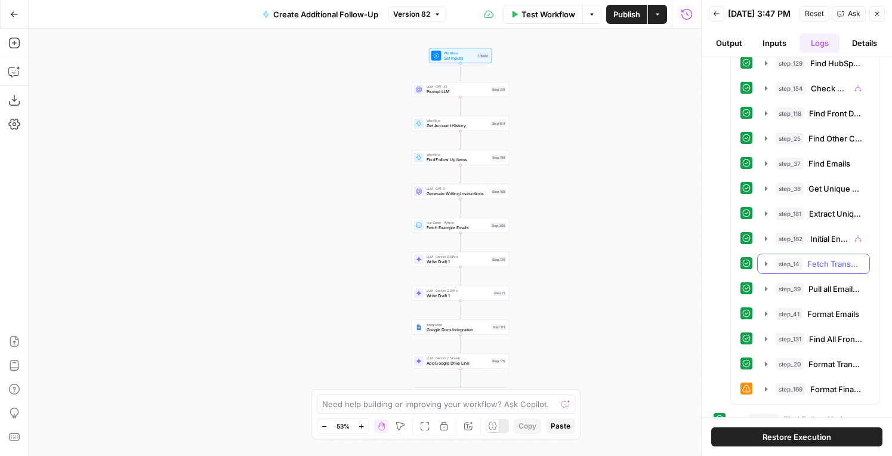
click at [810, 270] on span "Fetch Transcript" at bounding box center [834, 264] width 55 height 12
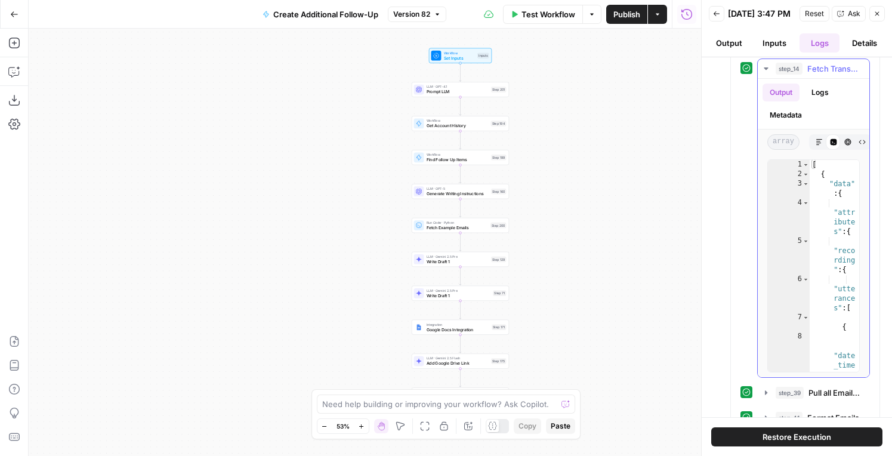
scroll to position [498, 0]
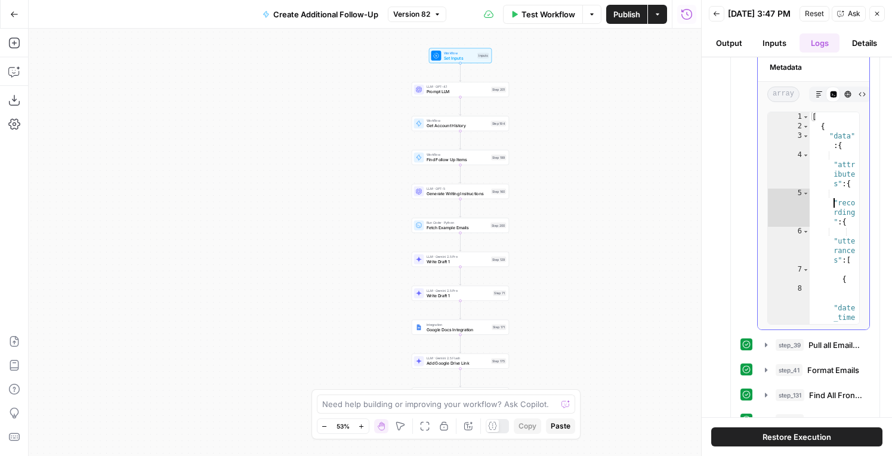
click at [832, 222] on div "[ { "data" : { "attr ibute s" : { "reco rding " : { "utte rance s" : [ { "date …" at bounding box center [835, 280] width 50 height 336
type textarea "* *"
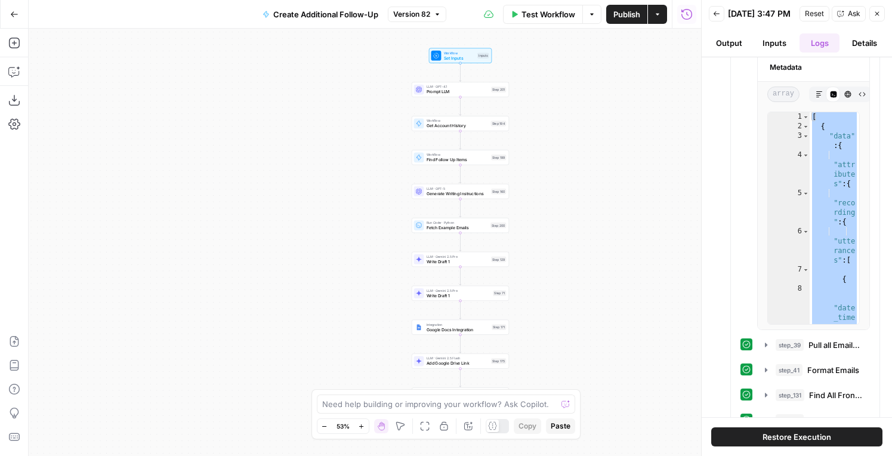
click at [13, 14] on icon "button" at bounding box center [14, 14] width 8 height 8
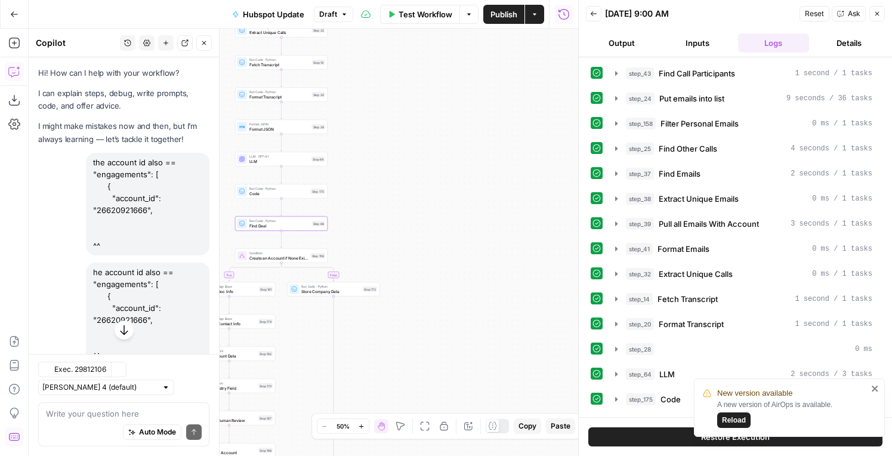
scroll to position [773, 0]
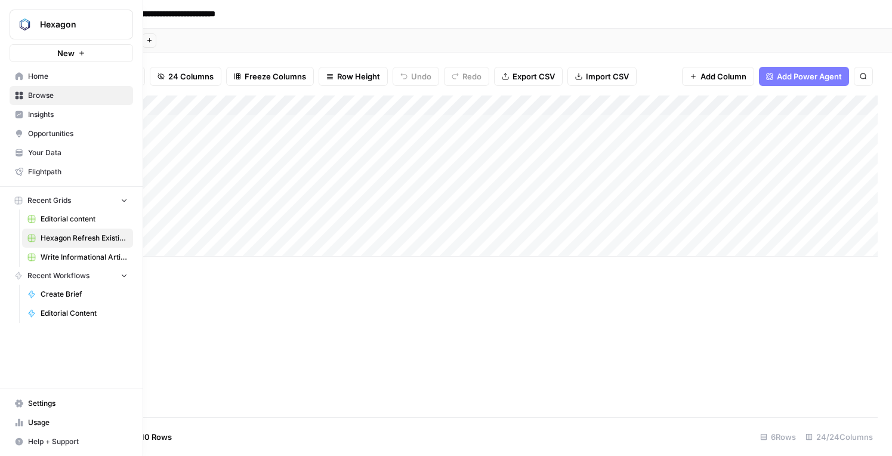
click at [78, 215] on span "Editorial content" at bounding box center [84, 219] width 87 height 11
click at [61, 258] on span "Write Informational Article (1)" at bounding box center [84, 257] width 87 height 11
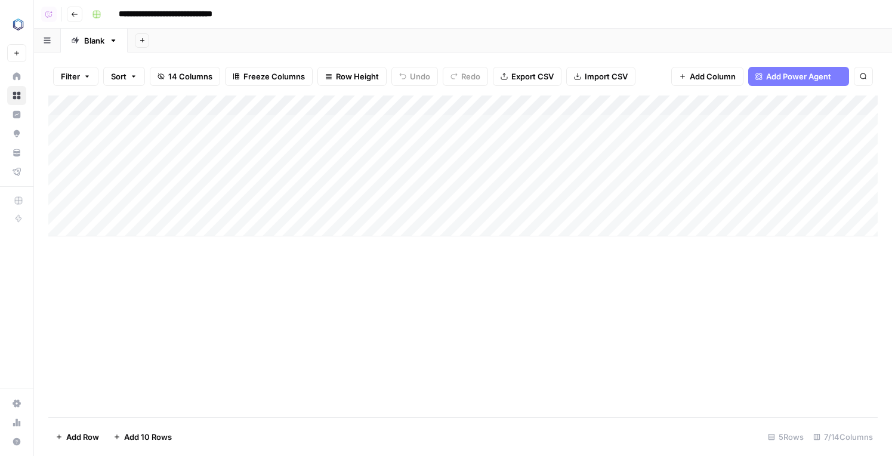
scroll to position [0, 274]
click at [799, 209] on div "Add Column" at bounding box center [462, 165] width 829 height 141
click at [77, 14] on icon "button" at bounding box center [74, 14] width 7 height 7
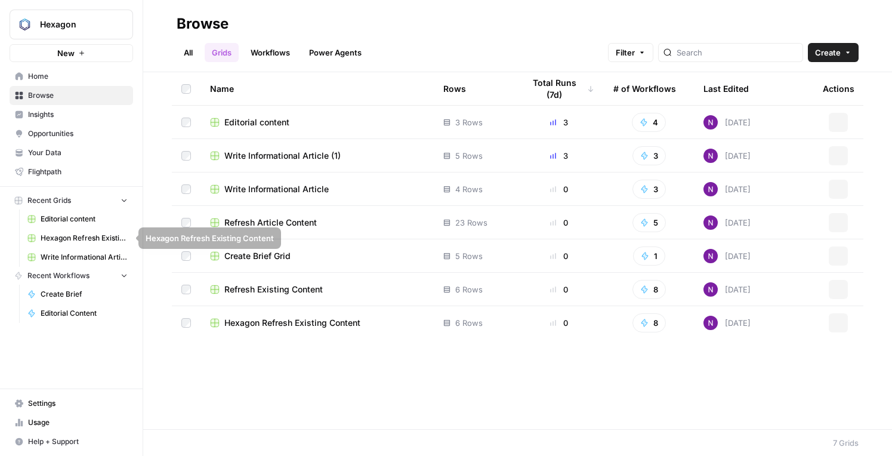
click at [63, 226] on link "Editorial content" at bounding box center [77, 218] width 111 height 19
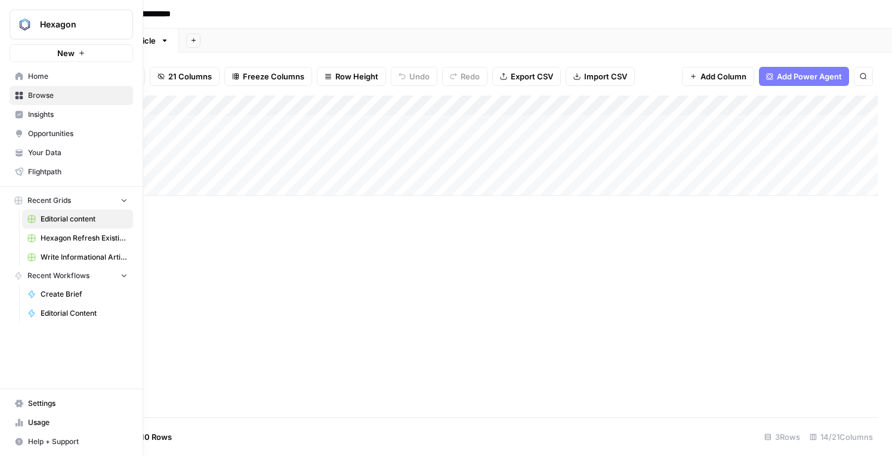
click at [88, 257] on span "Write Informational Article (1)" at bounding box center [84, 257] width 87 height 11
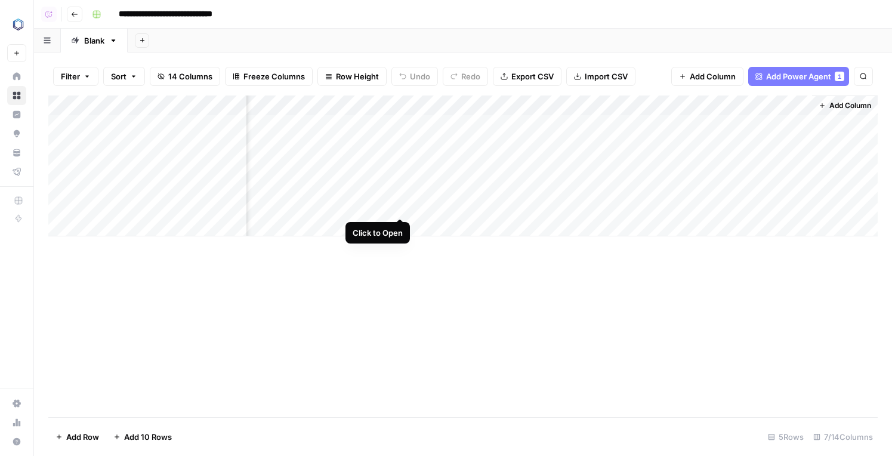
click at [399, 203] on div "Add Column" at bounding box center [462, 165] width 829 height 141
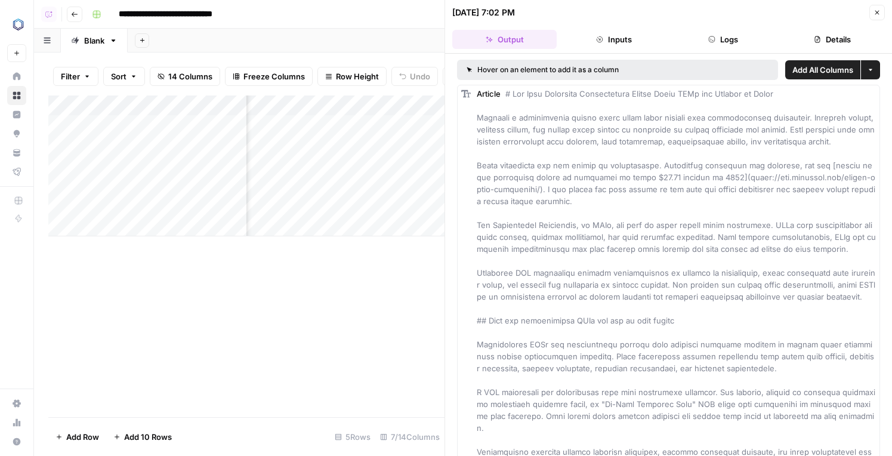
click at [715, 52] on header "[DATE] 7:02 PM Close Output Inputs Logs Details" at bounding box center [668, 27] width 447 height 54
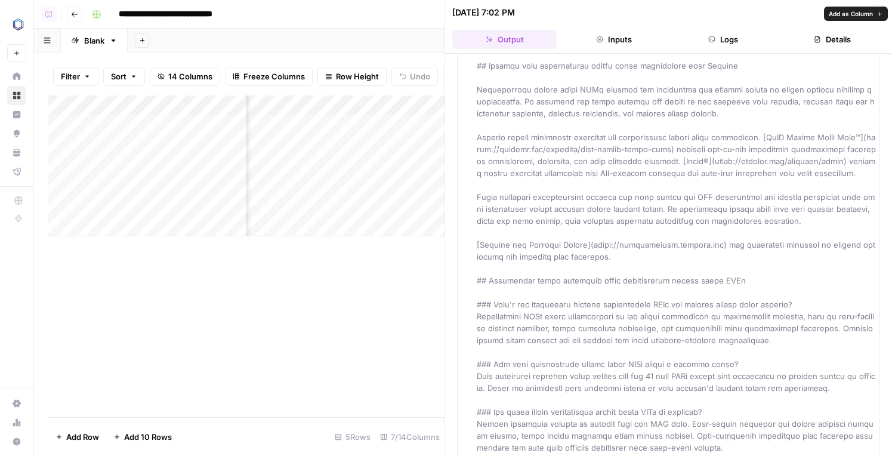
scroll to position [2123, 0]
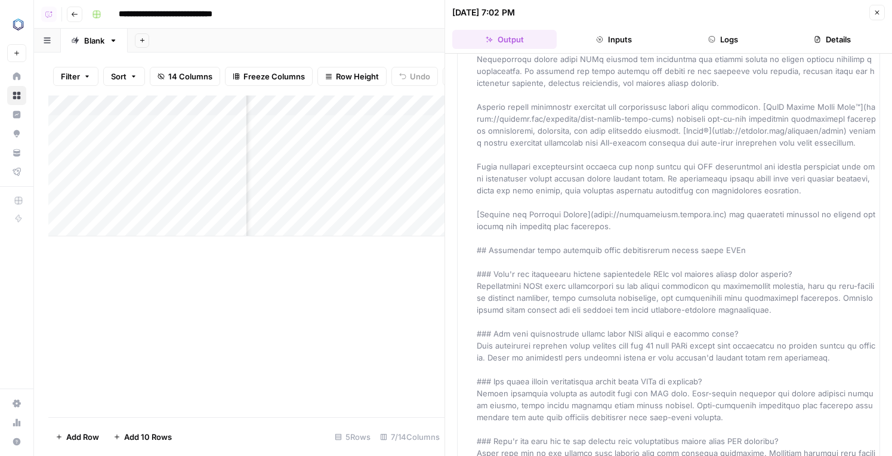
click at [219, 273] on div "Add Column" at bounding box center [246, 256] width 396 height 322
click at [321, 105] on div "Add Column" at bounding box center [246, 165] width 396 height 141
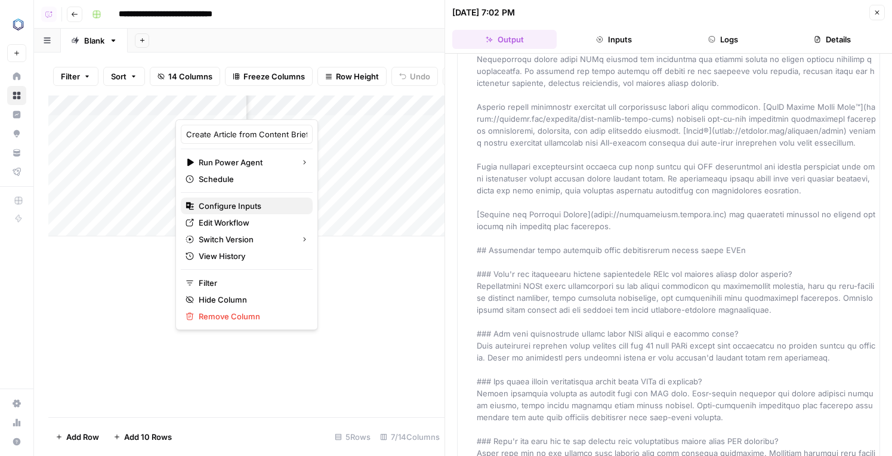
click at [221, 210] on span "Configure Inputs" at bounding box center [251, 206] width 104 height 12
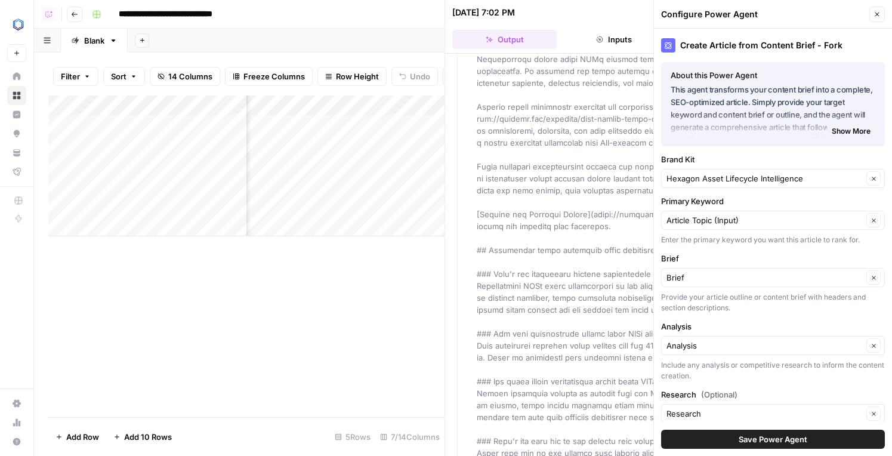
scroll to position [0, 110]
click at [400, 208] on div "Add Column" at bounding box center [246, 165] width 396 height 141
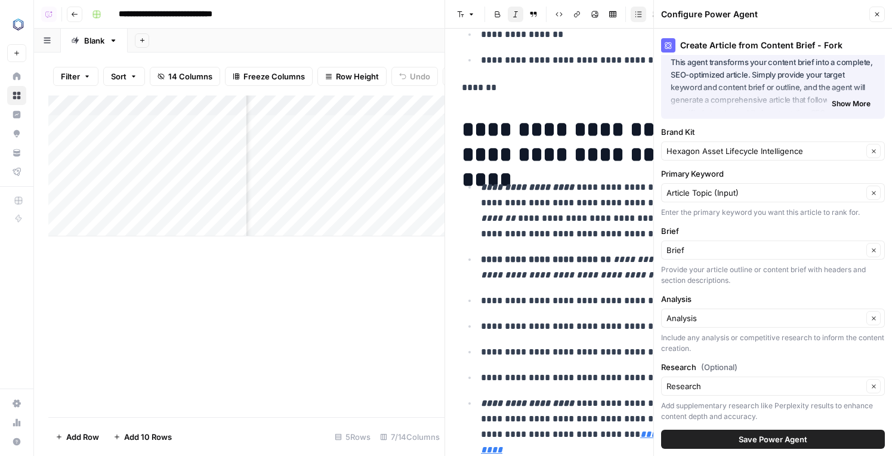
scroll to position [54, 0]
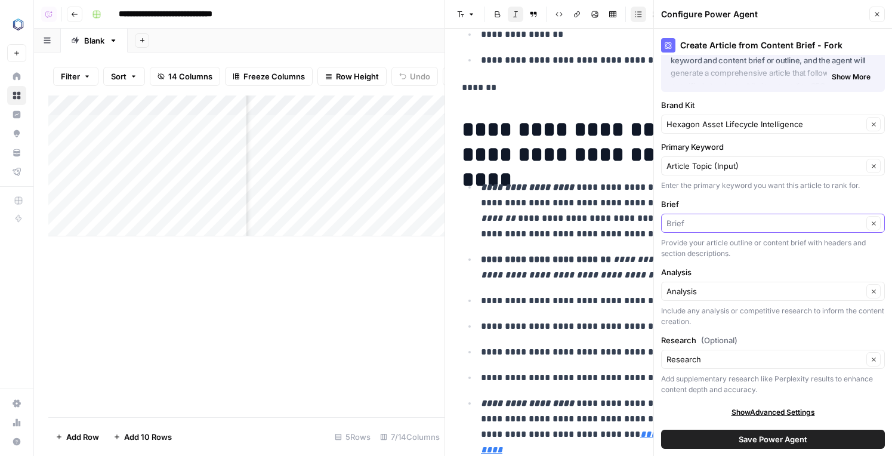
click at [700, 222] on input "Brief" at bounding box center [764, 223] width 196 height 12
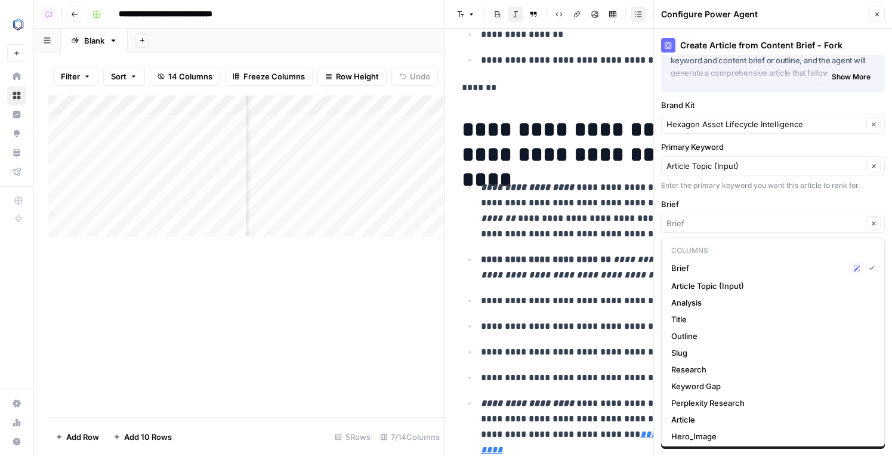
type input "Brief"
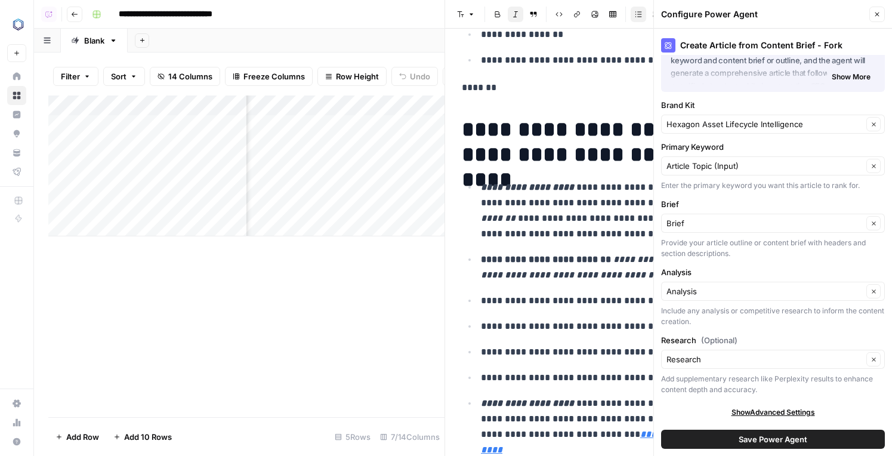
click at [700, 209] on label "Brief" at bounding box center [773, 204] width 224 height 12
click at [700, 217] on input "Brief" at bounding box center [764, 223] width 196 height 12
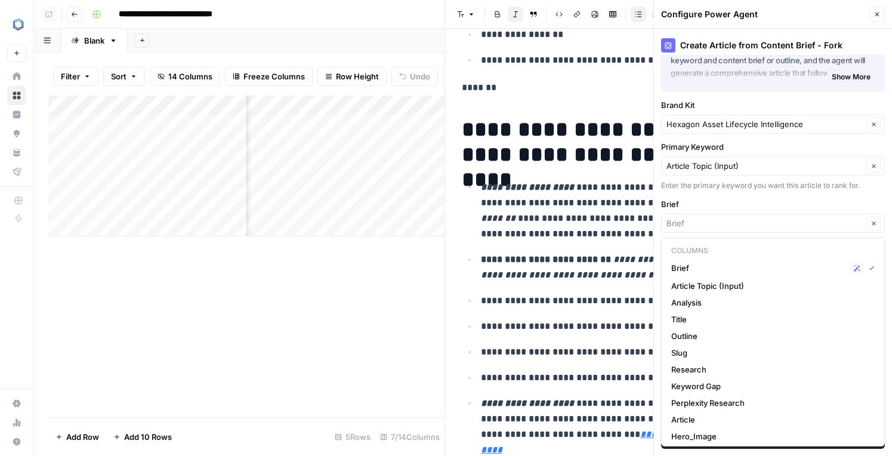
type input "Brief"
click at [690, 195] on div "Create Article from Content Brief - Fork About this Power Agent This agent tran…" at bounding box center [773, 242] width 238 height 427
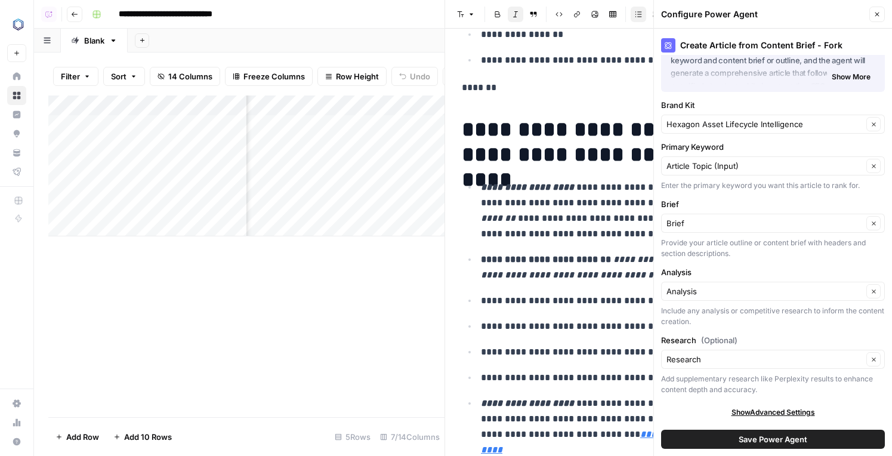
click at [714, 439] on button "Save Power Agent" at bounding box center [773, 439] width 224 height 19
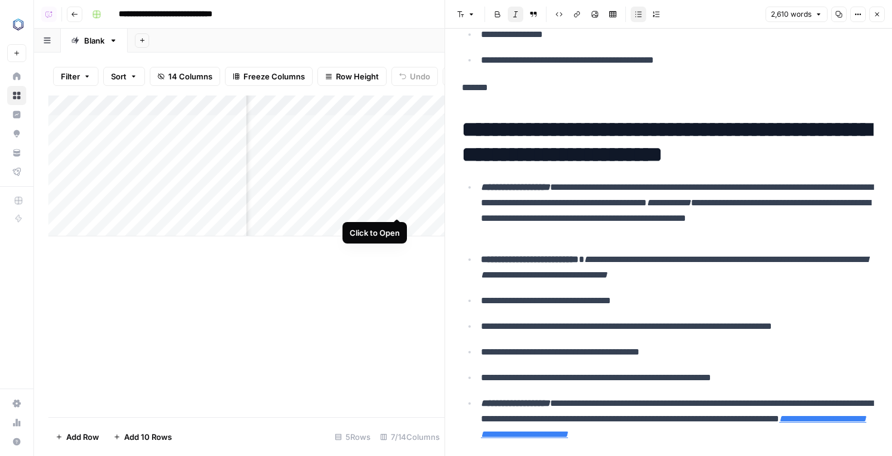
scroll to position [0, 282]
click at [409, 206] on div "Add Column" at bounding box center [246, 165] width 396 height 141
click at [391, 209] on div "Add Column" at bounding box center [246, 165] width 396 height 141
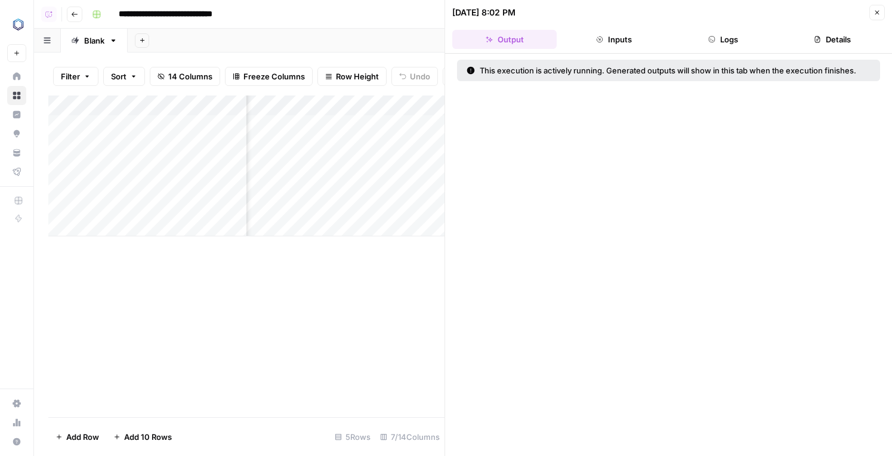
click at [708, 40] on icon "button" at bounding box center [711, 39] width 7 height 7
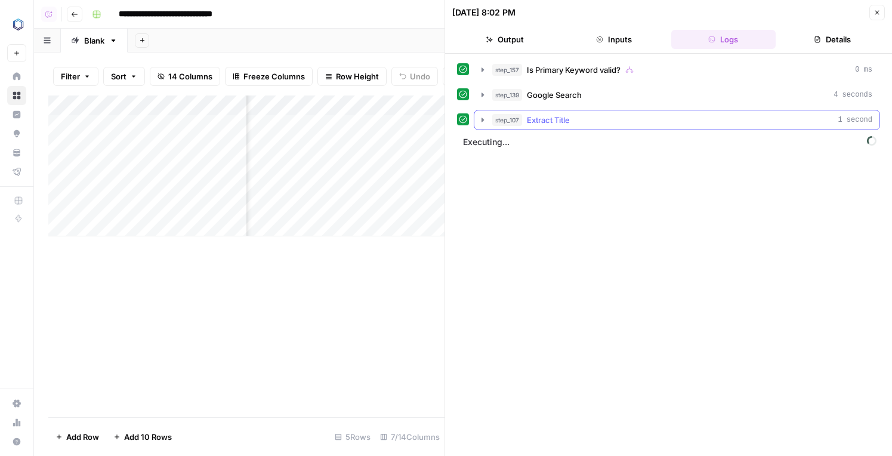
click at [609, 113] on button "step_107 Extract Title 1 second" at bounding box center [676, 119] width 405 height 19
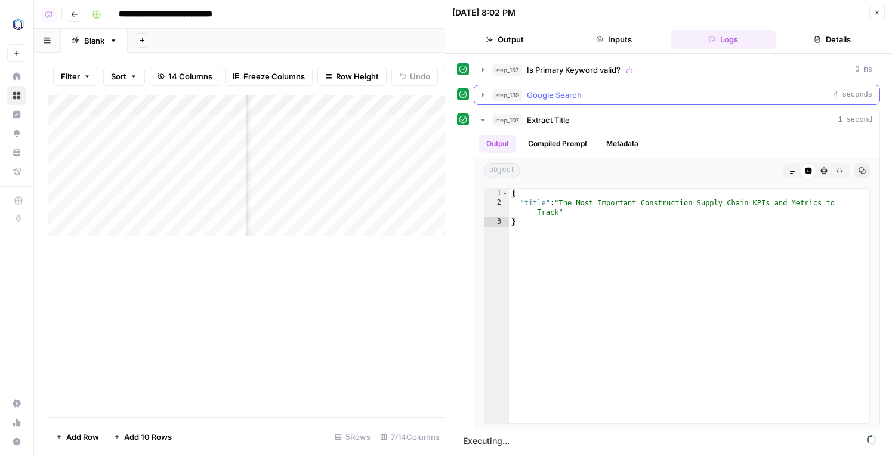
click at [604, 97] on div "step_139 Google Search 4 seconds" at bounding box center [682, 95] width 380 height 12
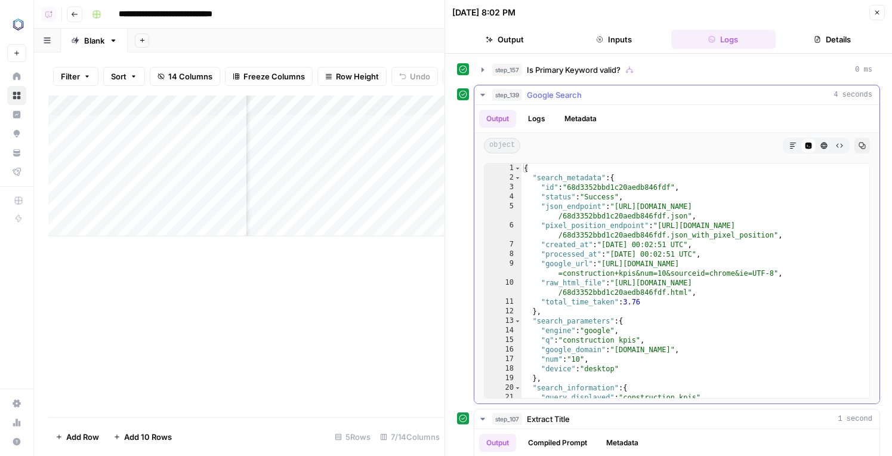
click at [595, 116] on button "Metadata" at bounding box center [580, 119] width 47 height 18
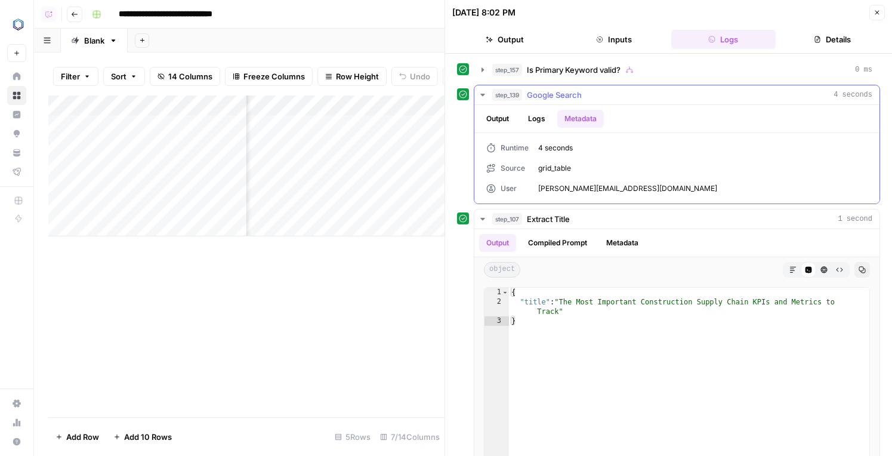
click at [595, 100] on div "step_139 Google Search 4 seconds" at bounding box center [682, 95] width 380 height 12
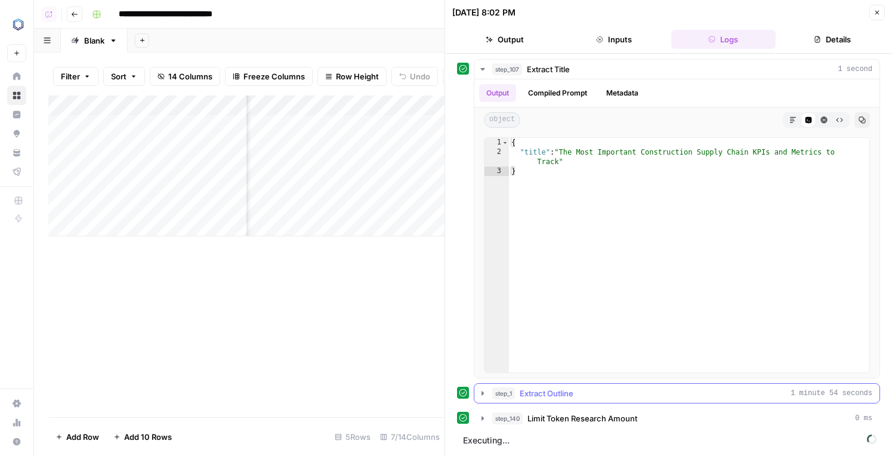
click at [601, 396] on div "step_1 Extract Outline 1 minute 54 seconds" at bounding box center [682, 393] width 380 height 12
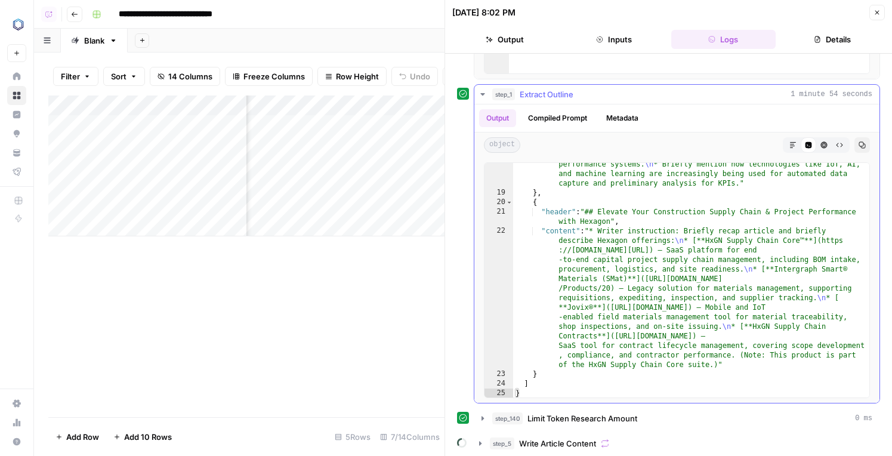
scroll to position [2496, 0]
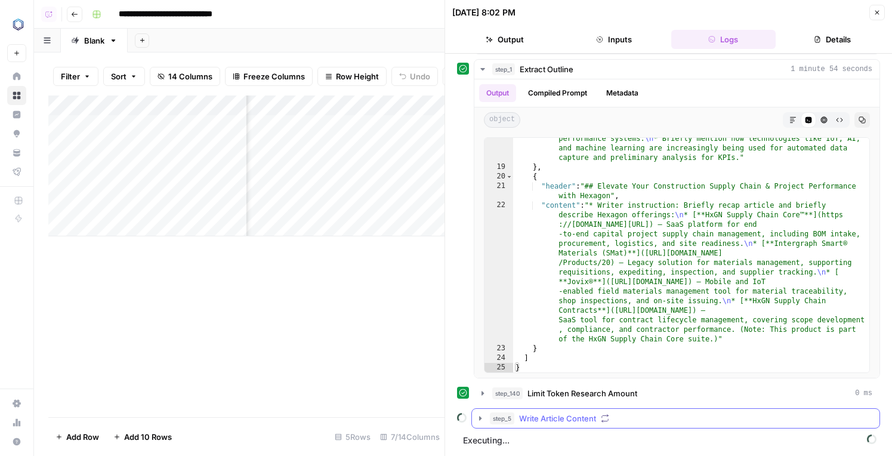
click at [570, 416] on span "Write Article Content" at bounding box center [557, 418] width 77 height 12
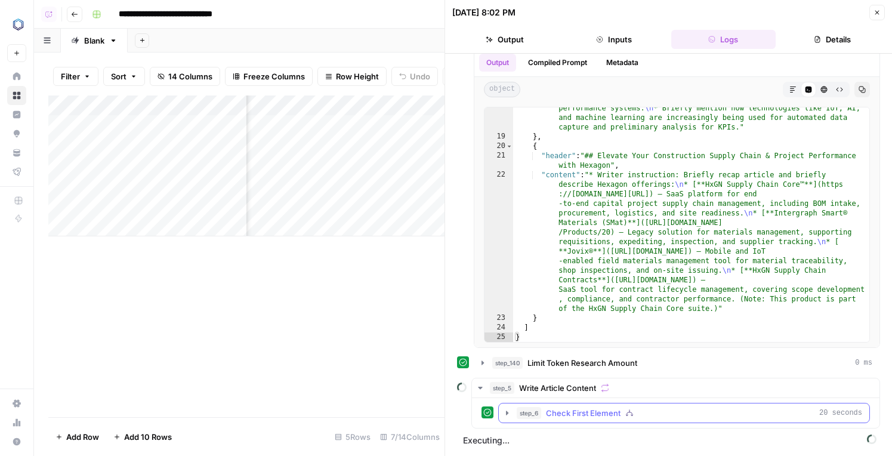
click at [572, 415] on span "Check First Element" at bounding box center [583, 413] width 75 height 12
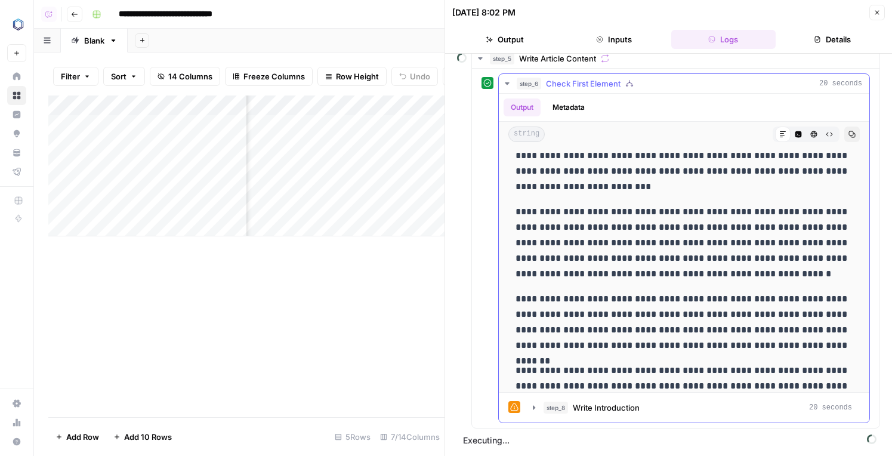
scroll to position [631, 0]
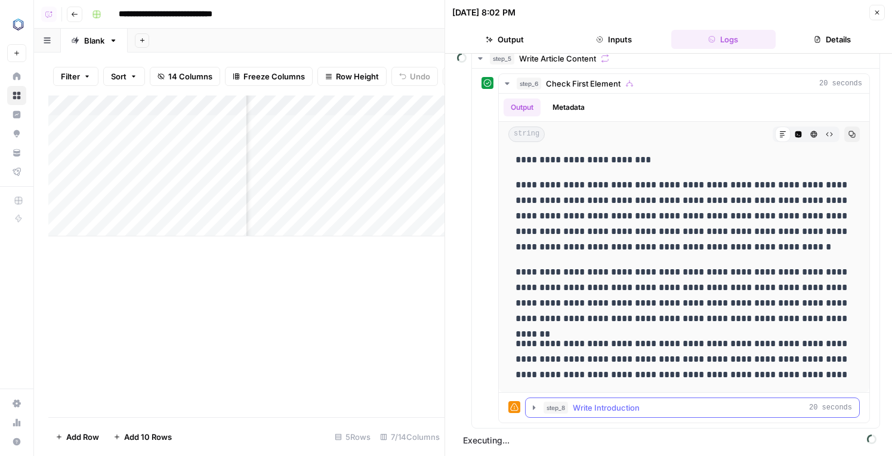
click at [580, 398] on button "step_8 Write Introduction 20 seconds" at bounding box center [693, 407] width 334 height 19
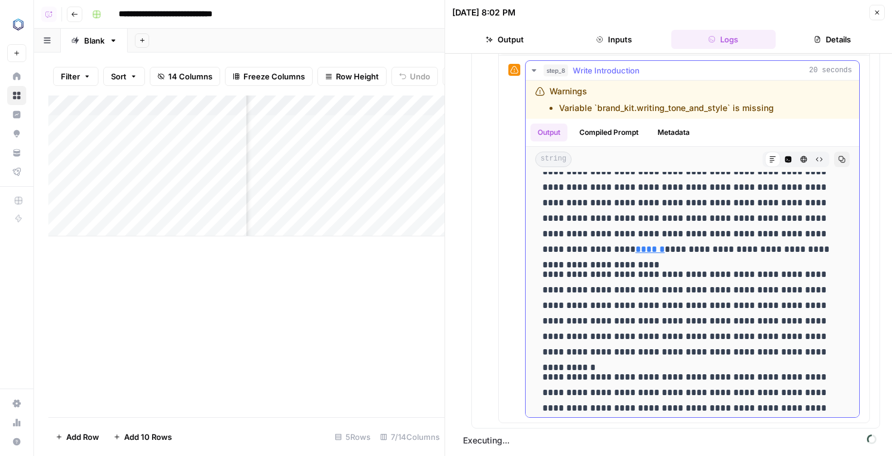
scroll to position [175, 0]
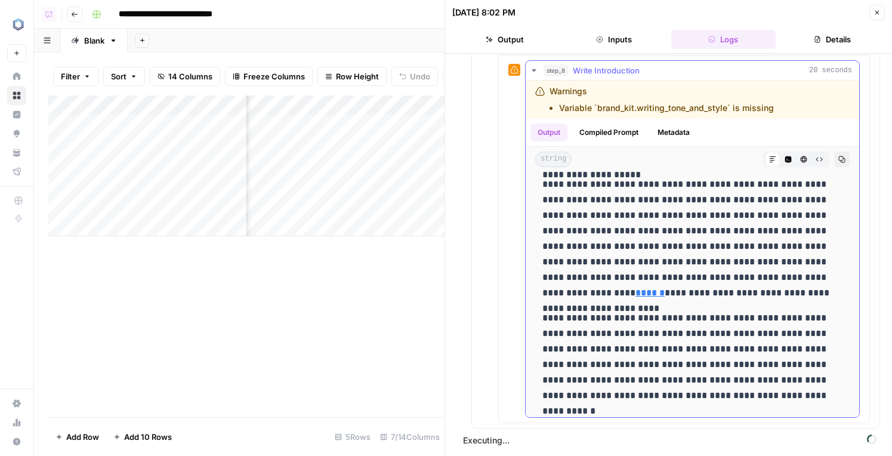
click at [665, 288] on link "******" at bounding box center [649, 292] width 29 height 9
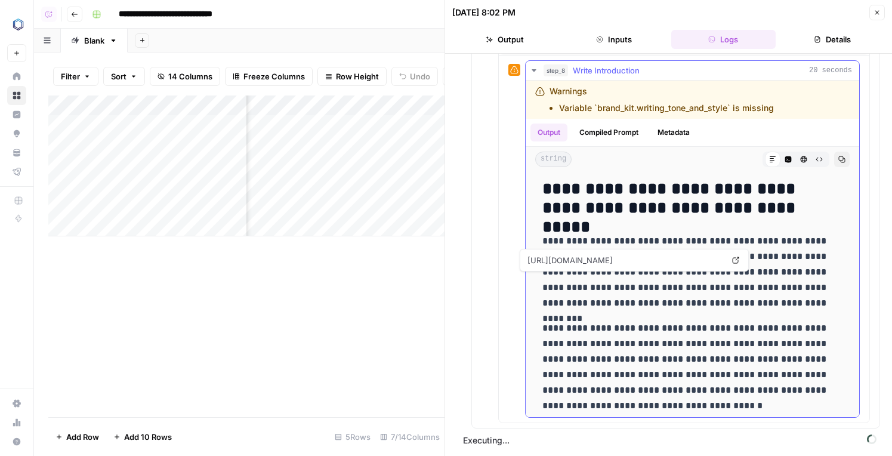
scroll to position [693, 0]
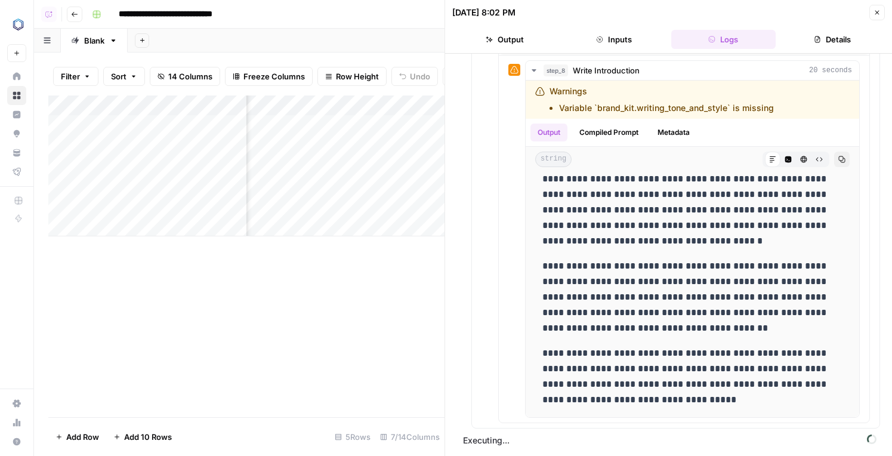
click at [883, 11] on button "Close" at bounding box center [877, 13] width 16 height 16
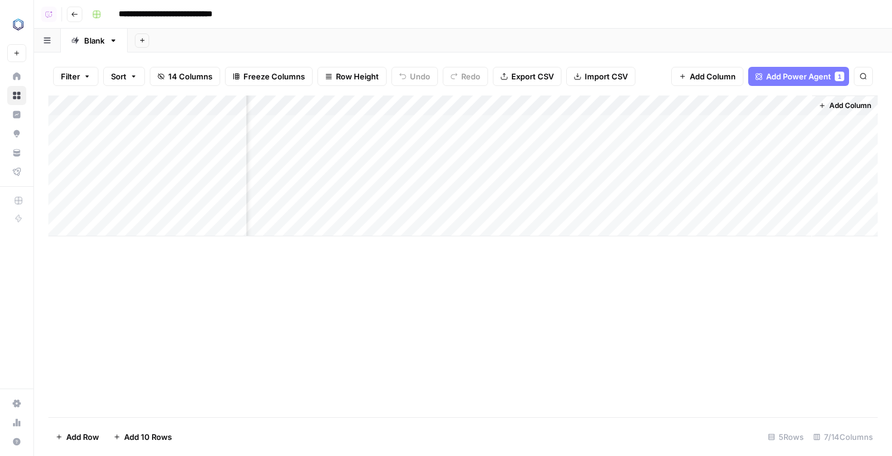
scroll to position [0, 260]
click at [536, 205] on div "Add Column" at bounding box center [462, 165] width 829 height 141
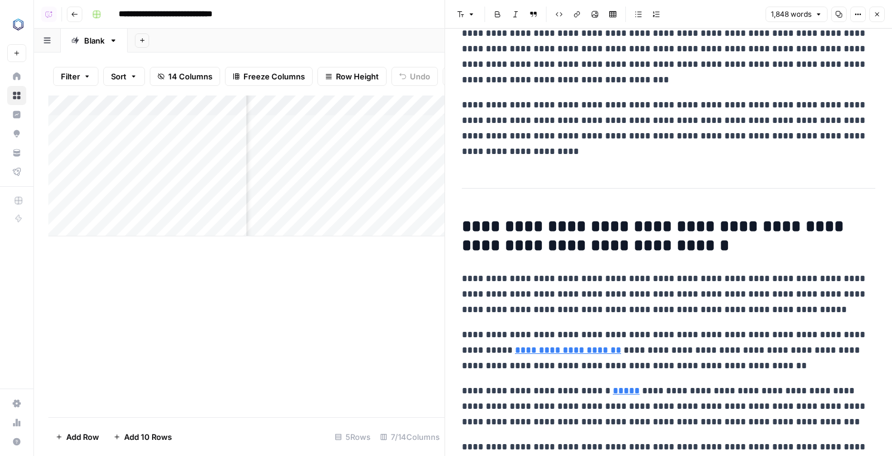
scroll to position [3437, 0]
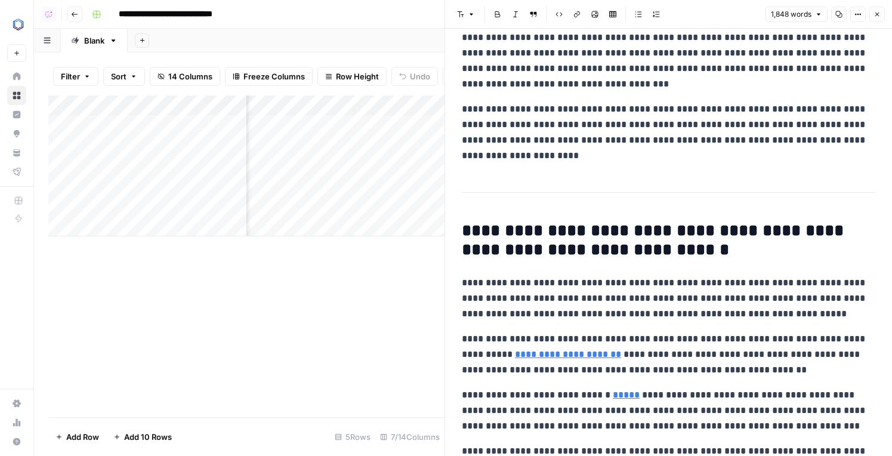
click at [413, 204] on div "Add Column" at bounding box center [246, 165] width 396 height 141
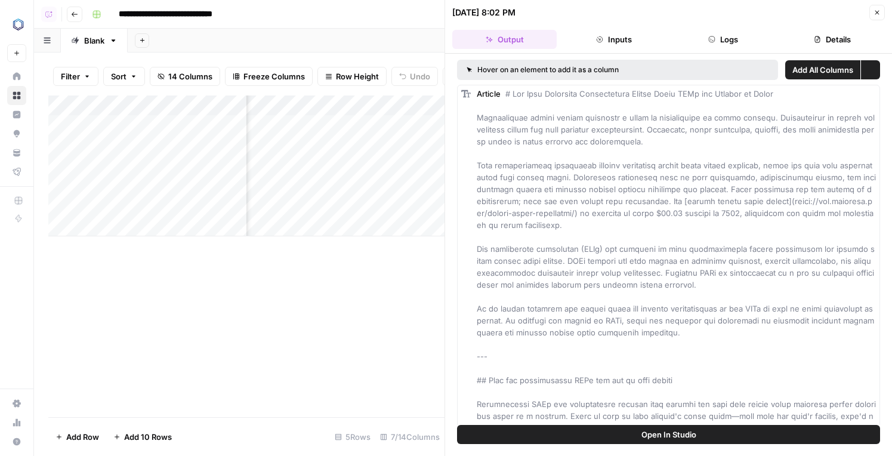
click at [706, 36] on button "Logs" at bounding box center [723, 39] width 104 height 19
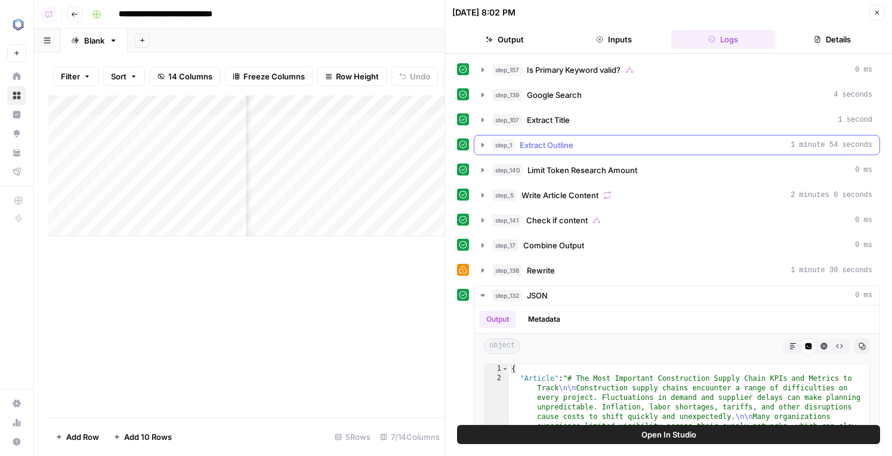
click at [575, 150] on div "step_1 Extract Outline 1 minute 54 seconds" at bounding box center [682, 145] width 380 height 12
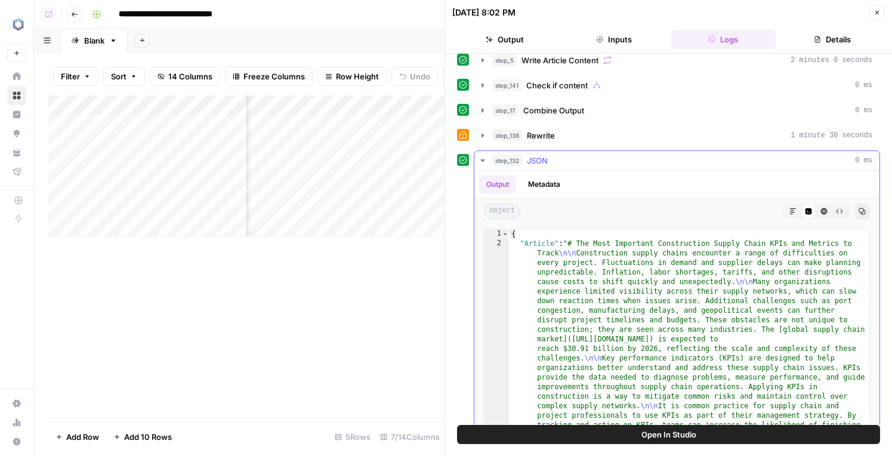
scroll to position [412, 0]
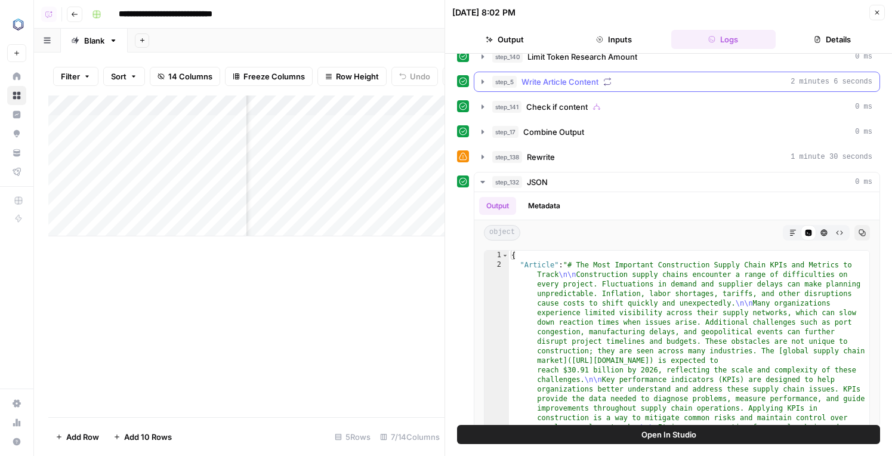
click at [551, 91] on div "step_5 Write Article Content 2 minutes 6 seconds" at bounding box center [677, 82] width 406 height 20
click at [551, 88] on button "step_5 Write Article Content 2 minutes 6 seconds" at bounding box center [676, 81] width 405 height 19
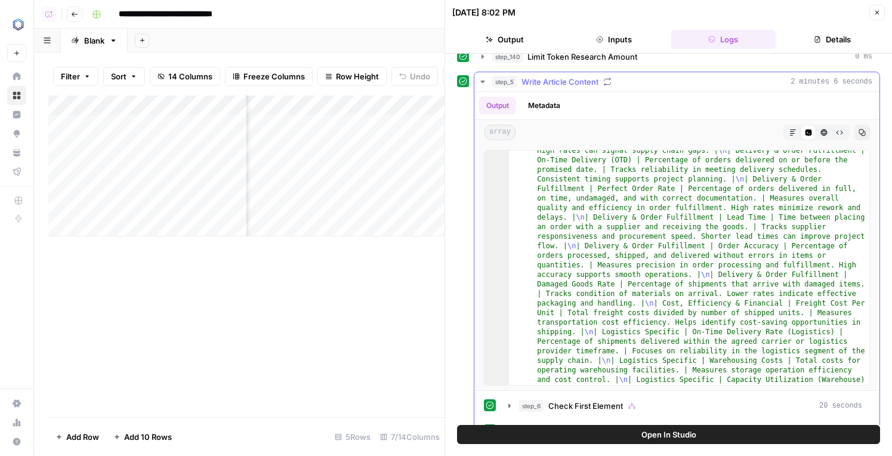
scroll to position [807, 0]
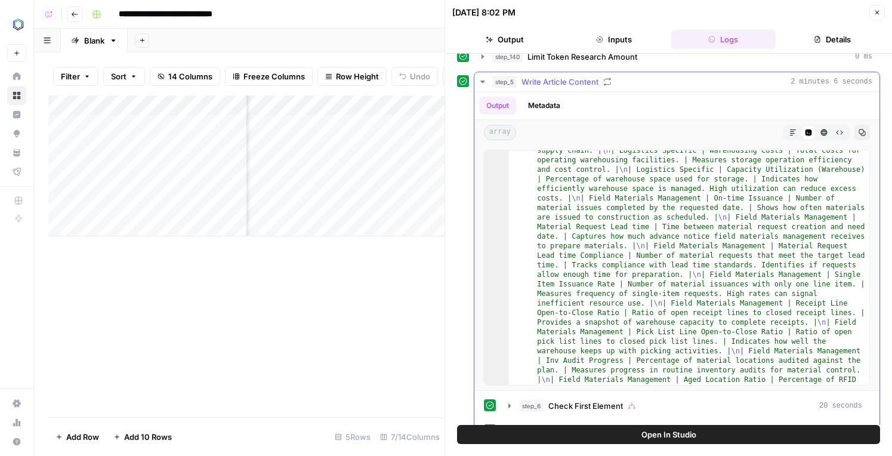
click at [794, 129] on icon "button" at bounding box center [793, 132] width 6 height 6
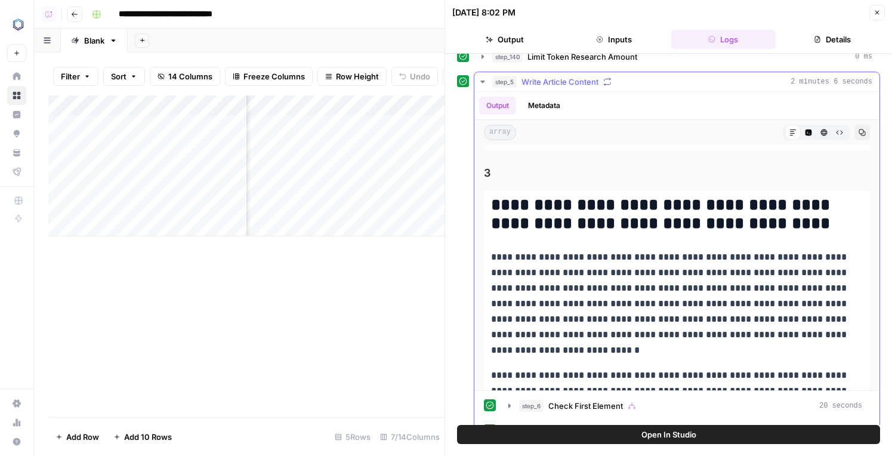
scroll to position [4697, 0]
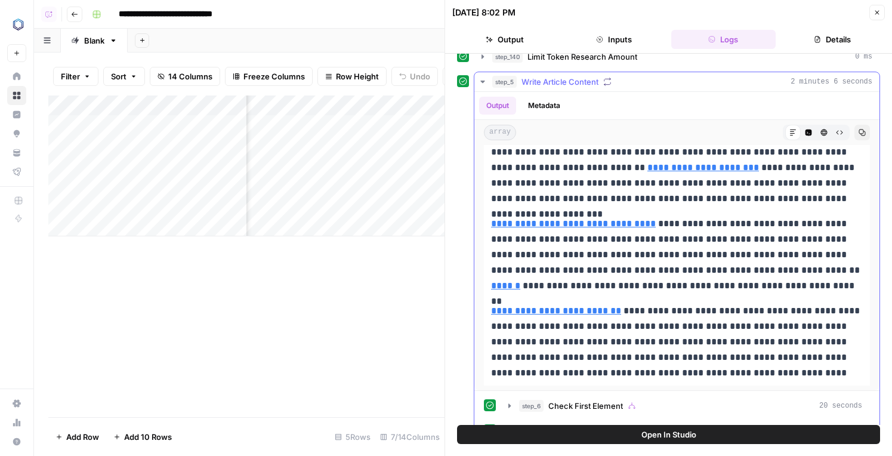
click at [860, 129] on icon "button" at bounding box center [862, 132] width 7 height 7
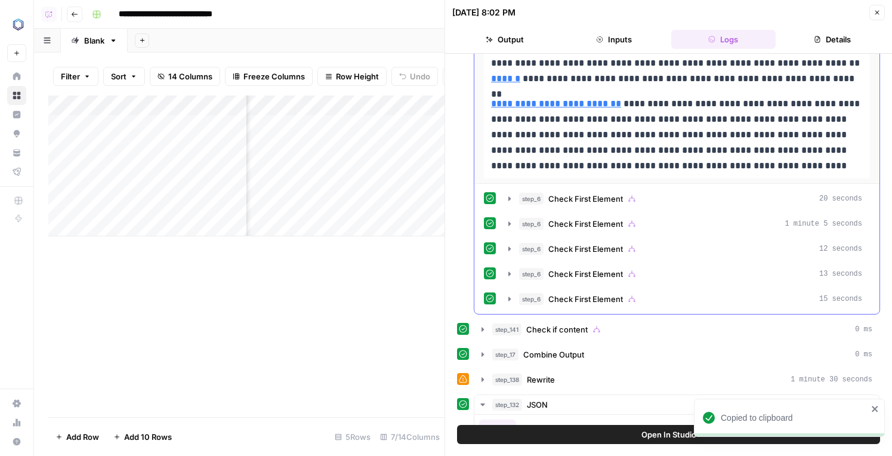
scroll to position [813, 0]
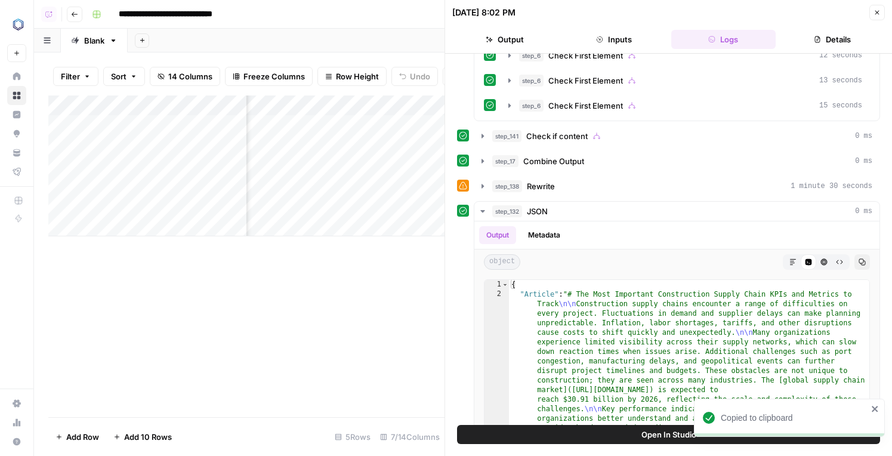
click at [726, 168] on button "step_17 Combine Output 0 ms" at bounding box center [676, 161] width 405 height 19
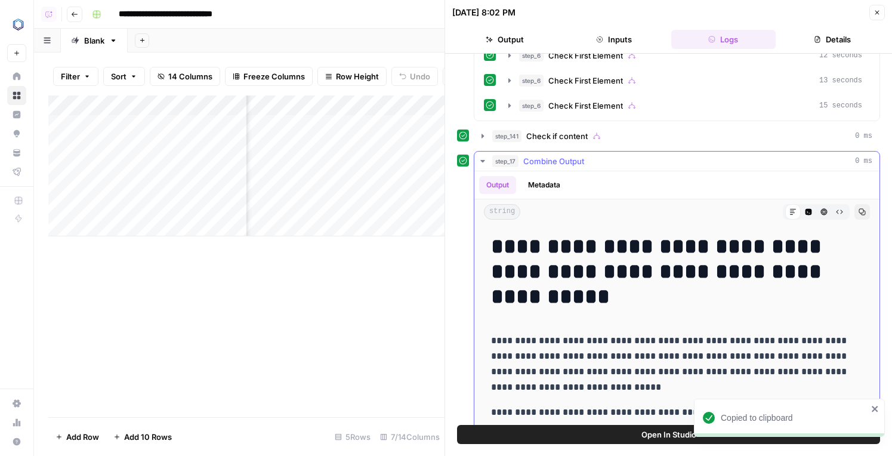
click at [715, 163] on div "step_17 Combine Output 0 ms" at bounding box center [682, 161] width 380 height 12
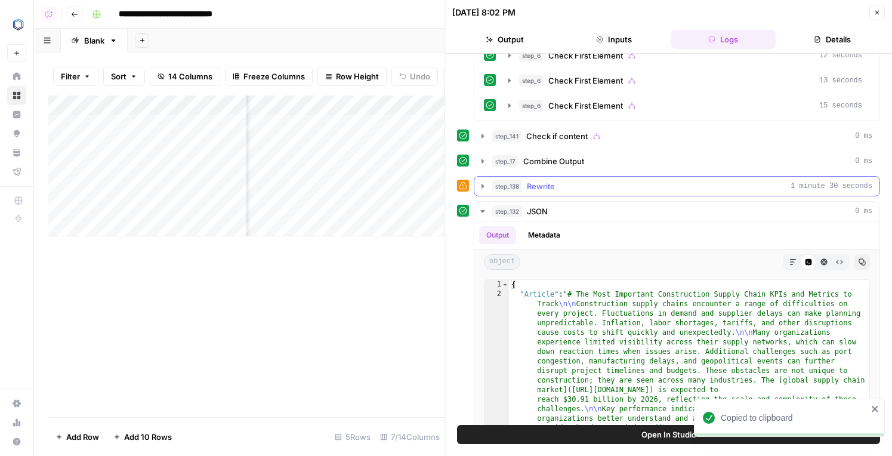
scroll to position [4625, 0]
click at [685, 186] on div "step_138 Rewrite 1 minute 30 seconds" at bounding box center [682, 186] width 380 height 12
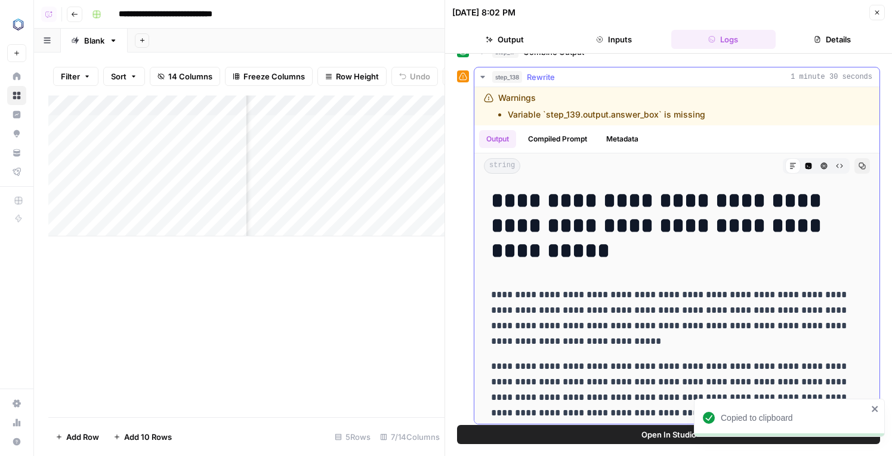
scroll to position [10, 0]
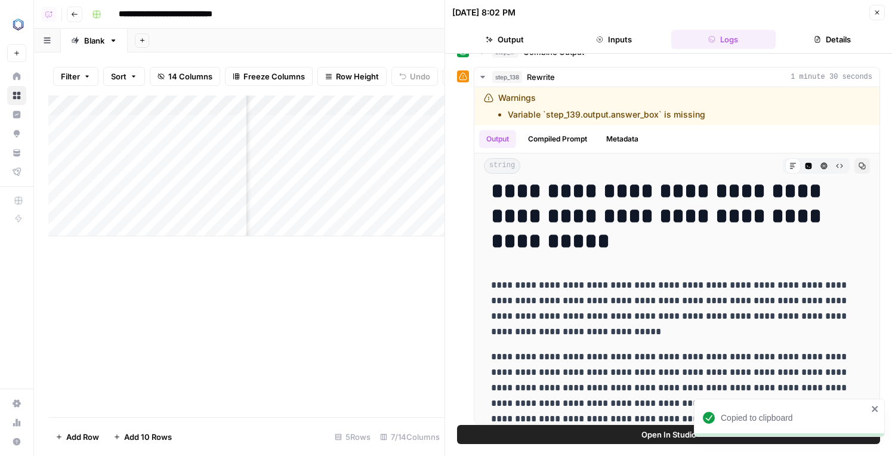
click at [612, 433] on button "Open In Studio" at bounding box center [668, 434] width 423 height 19
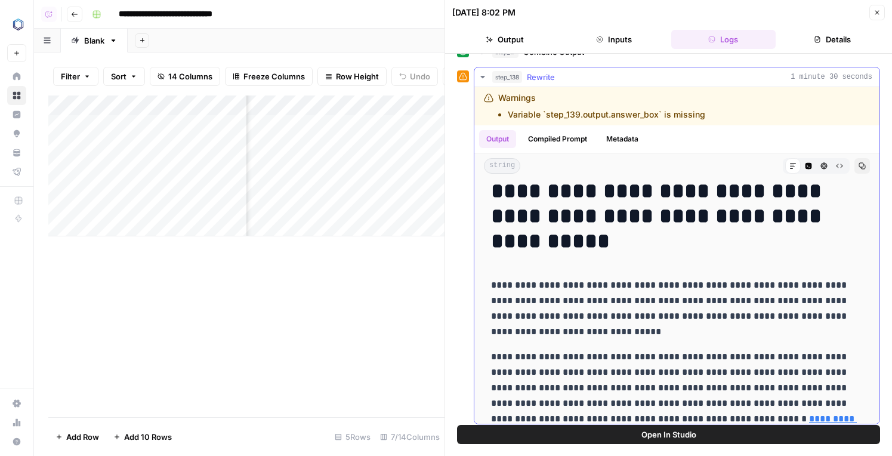
click at [865, 166] on span "Copy" at bounding box center [865, 166] width 1 height 1
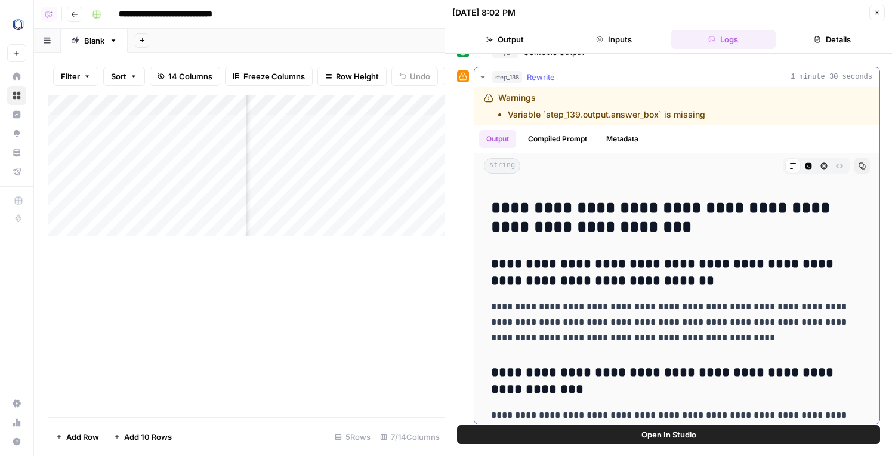
scroll to position [4425, 0]
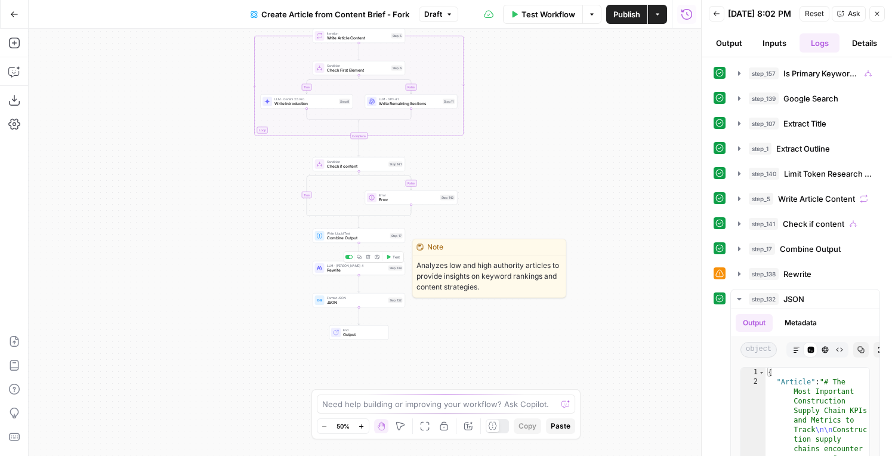
click at [347, 272] on span "Rewrite" at bounding box center [356, 270] width 59 height 6
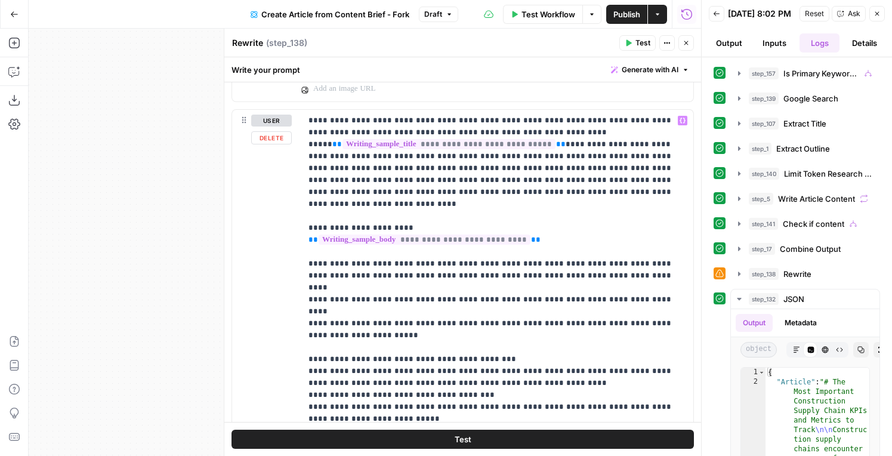
scroll to position [1242, 0]
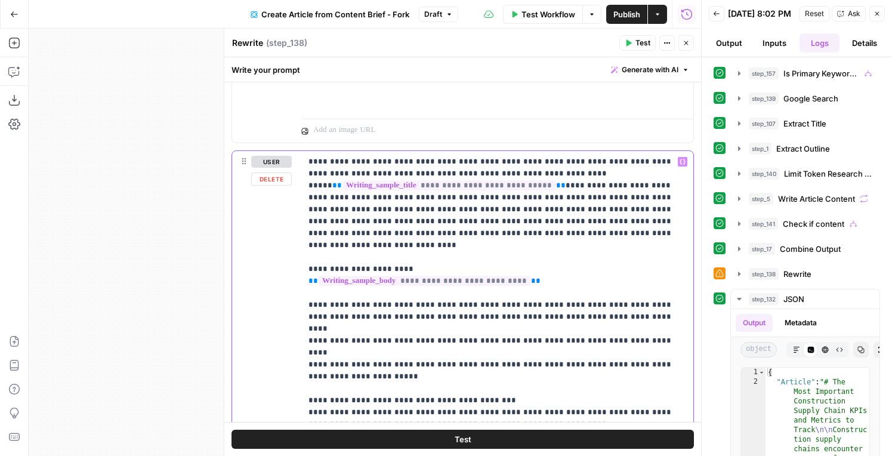
click at [493, 159] on p "**********" at bounding box center [497, 365] width 378 height 418
click at [484, 245] on p "**********" at bounding box center [497, 365] width 378 height 418
click at [565, 239] on p "**********" at bounding box center [497, 365] width 378 height 418
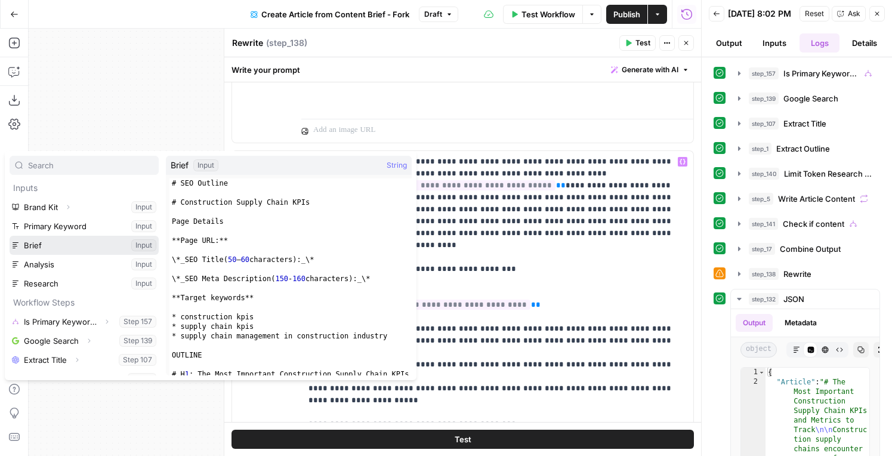
click at [66, 248] on button "Select variable Brief" at bounding box center [84, 245] width 149 height 19
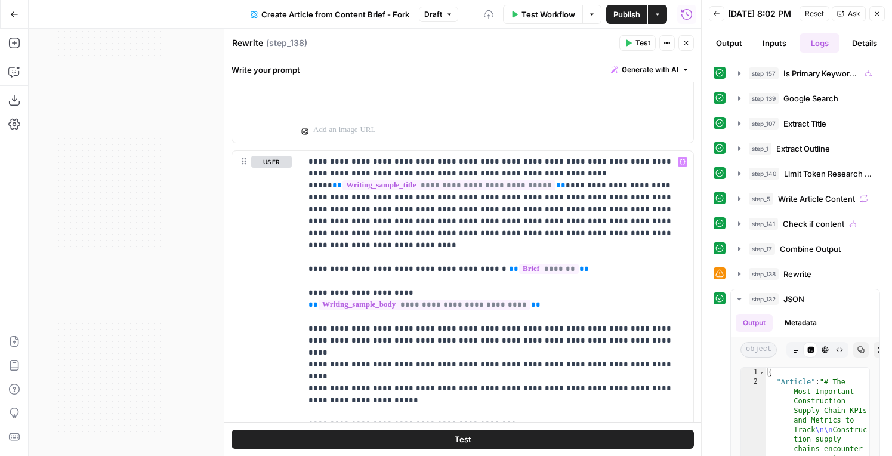
click at [624, 41] on button "Test" at bounding box center [637, 43] width 36 height 16
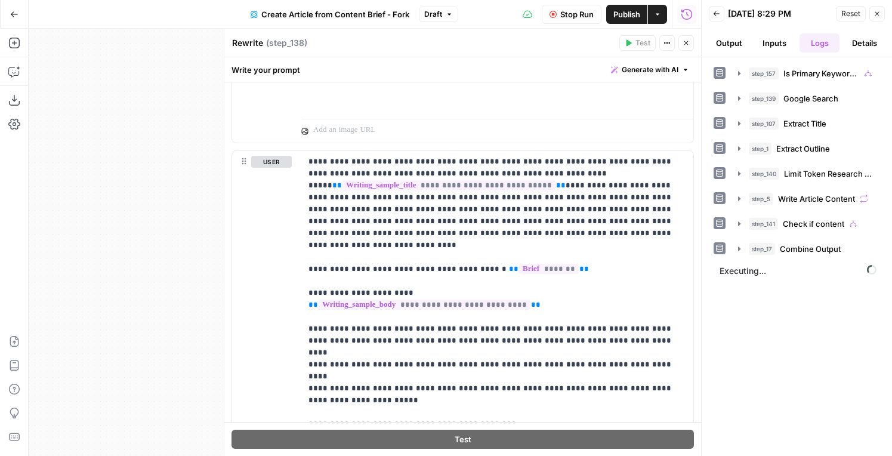
click at [721, 38] on button "Output" at bounding box center [729, 42] width 41 height 19
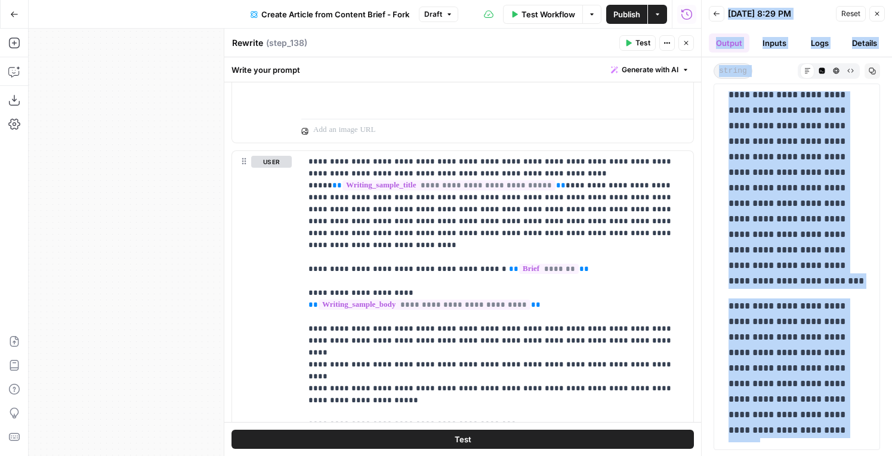
scroll to position [0, 0]
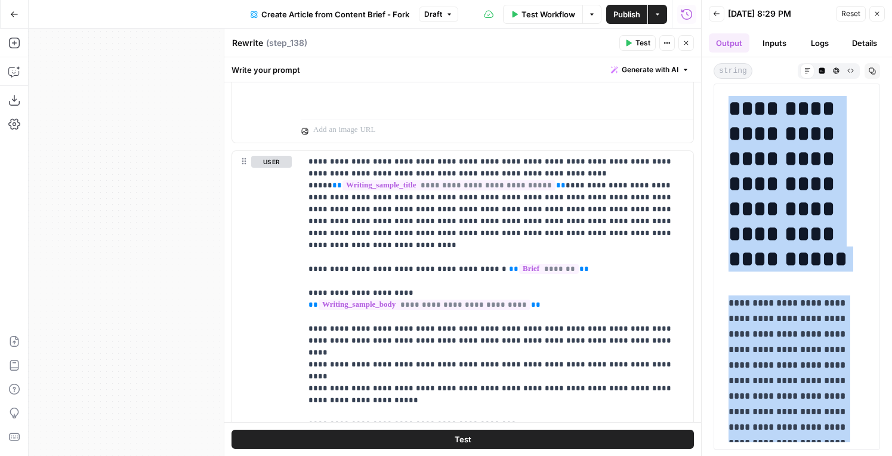
drag, startPoint x: 774, startPoint y: 432, endPoint x: 727, endPoint y: 105, distance: 330.2
copy div "**********"
click at [684, 42] on icon "button" at bounding box center [686, 42] width 7 height 7
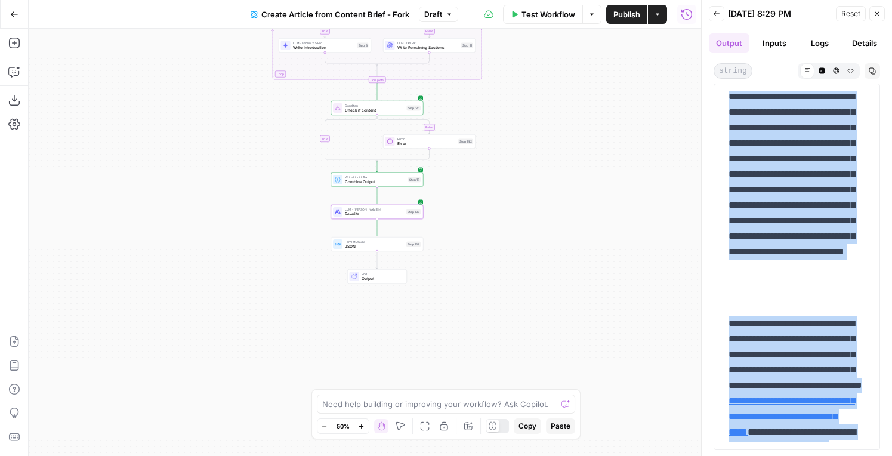
scroll to position [215, 0]
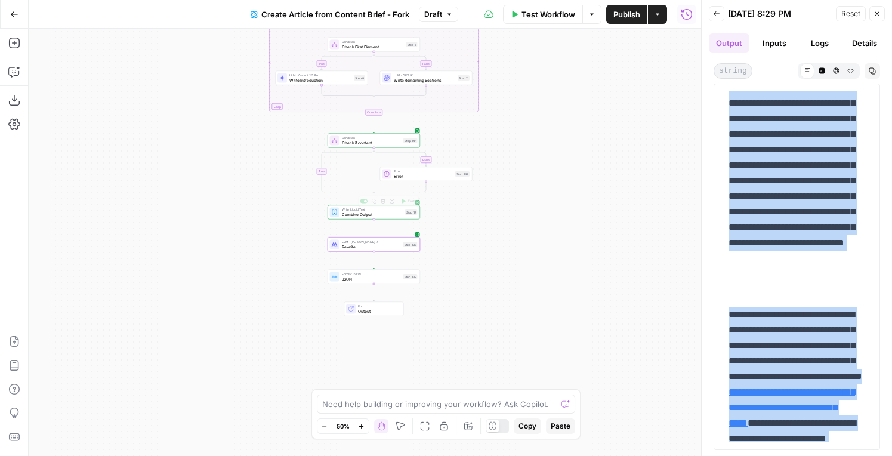
click at [367, 242] on span "LLM · [PERSON_NAME] 4" at bounding box center [371, 241] width 59 height 5
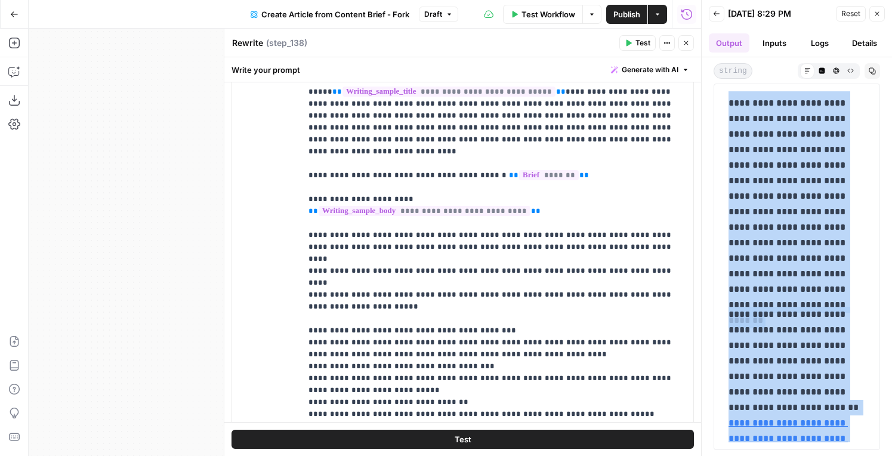
scroll to position [1474, 0]
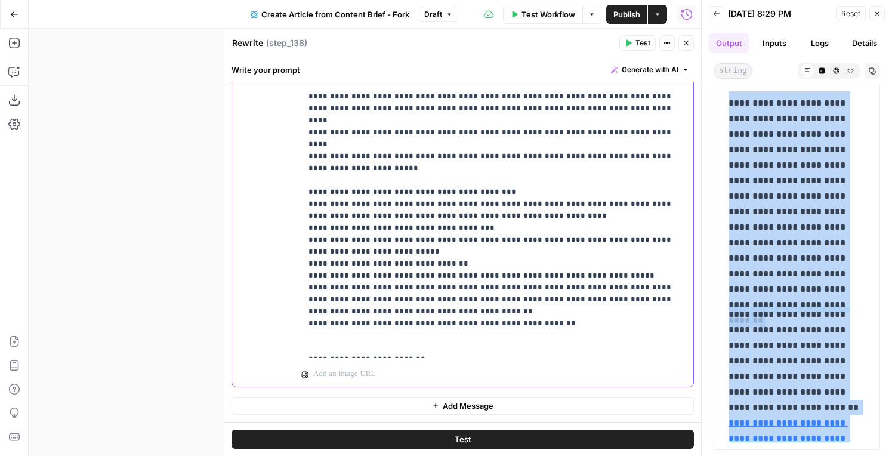
click at [511, 345] on p "**********" at bounding box center [497, 139] width 378 height 430
click at [492, 332] on p "**********" at bounding box center [497, 139] width 378 height 430
click at [470, 324] on p "**********" at bounding box center [497, 139] width 378 height 430
click at [569, 277] on p "**********" at bounding box center [497, 139] width 378 height 430
click at [568, 280] on p "**********" at bounding box center [497, 139] width 378 height 430
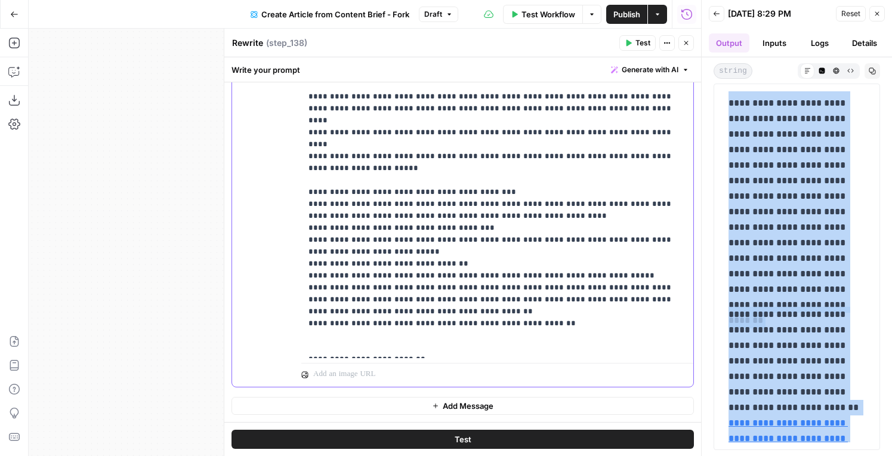
click at [558, 294] on p "**********" at bounding box center [497, 139] width 378 height 430
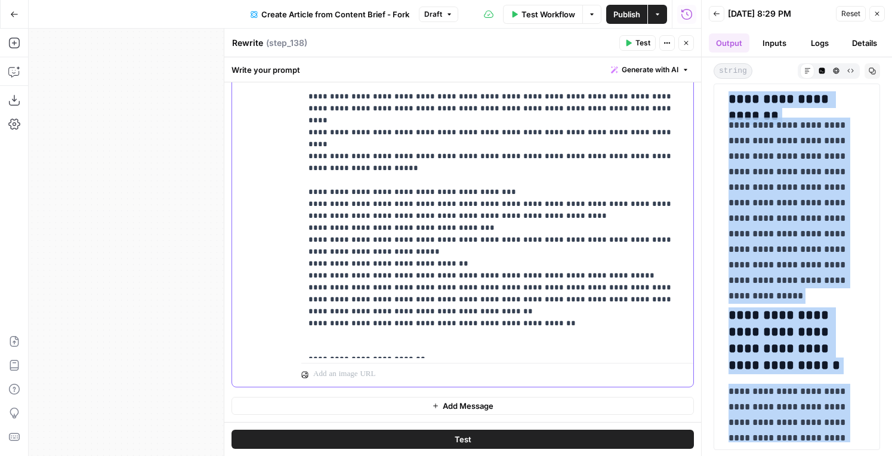
scroll to position [6887, 0]
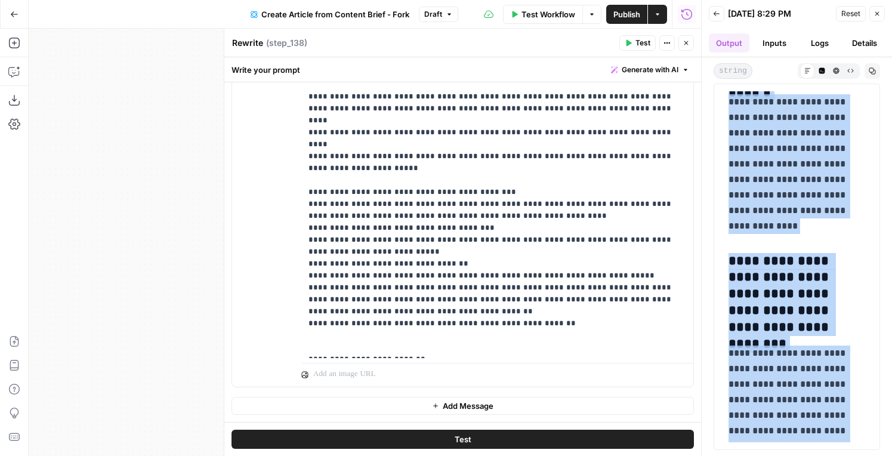
click at [874, 73] on icon "button" at bounding box center [872, 70] width 7 height 7
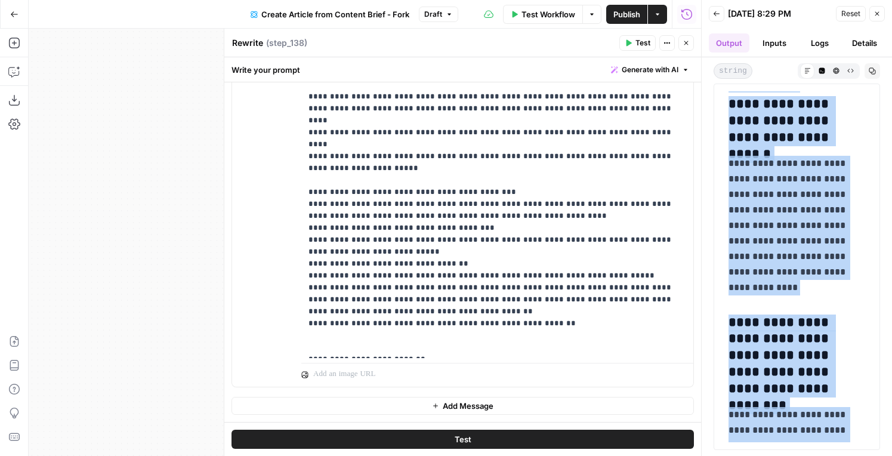
scroll to position [6951, 0]
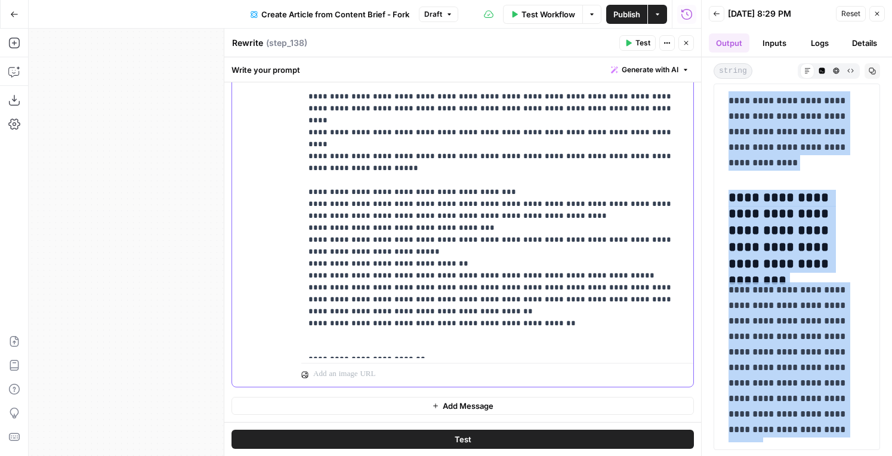
drag, startPoint x: 536, startPoint y: 293, endPoint x: 301, endPoint y: 156, distance: 271.4
click at [301, 156] on div "**********" at bounding box center [497, 138] width 392 height 439
copy p "**********"
click at [319, 155] on p "**********" at bounding box center [497, 139] width 378 height 430
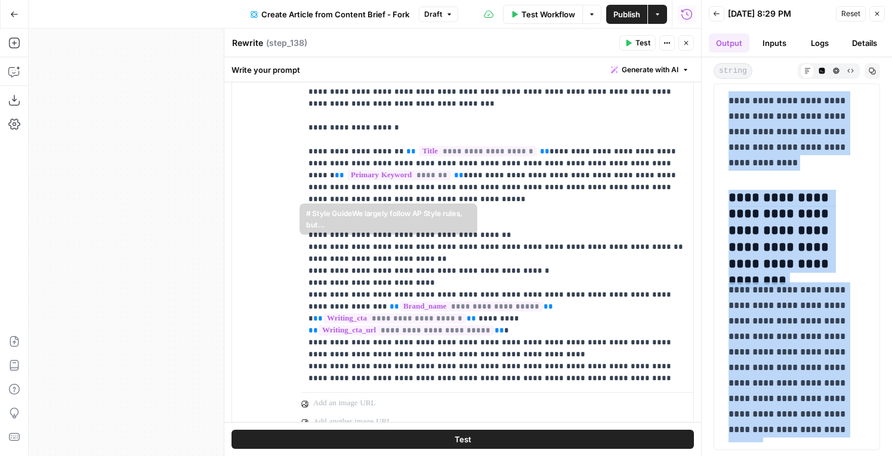
scroll to position [1826, 0]
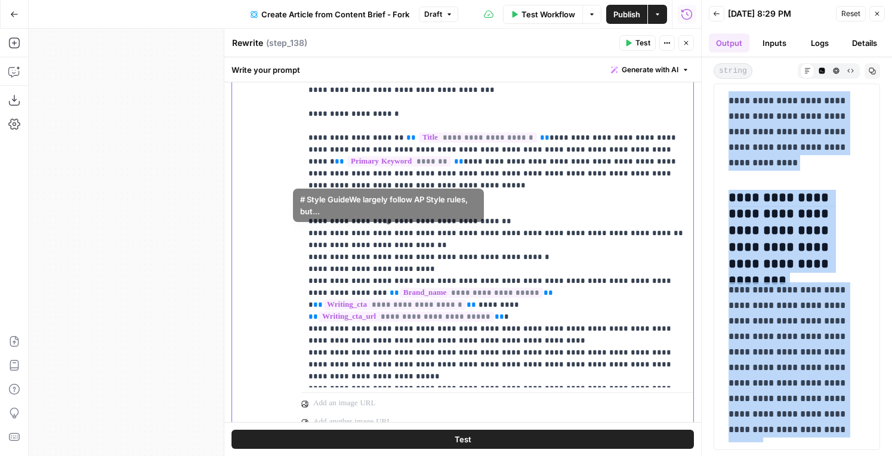
click at [389, 455] on span "**********" at bounding box center [398, 460] width 159 height 10
click at [385, 455] on span "**********" at bounding box center [398, 460] width 159 height 10
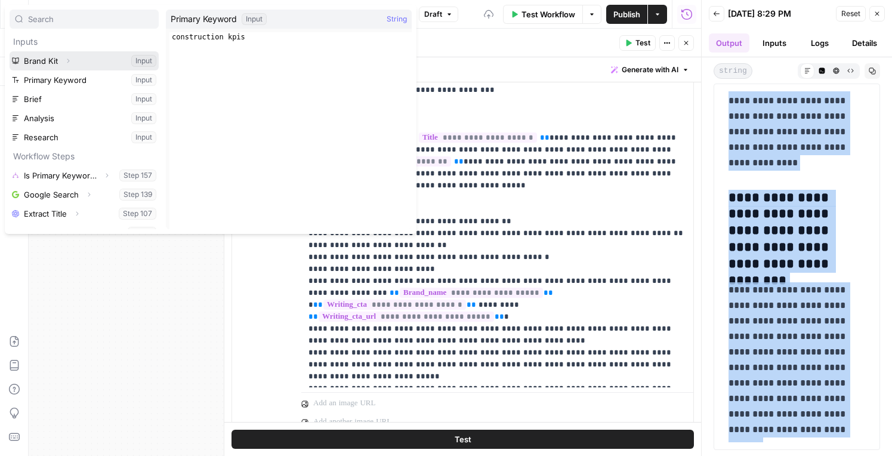
click at [67, 63] on icon "button" at bounding box center [67, 60] width 7 height 7
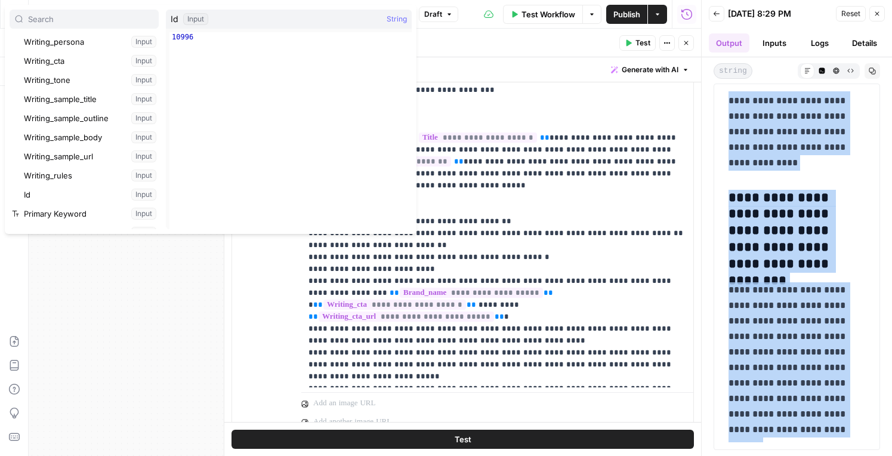
scroll to position [193, 0]
type textarea "**********"
click at [209, 152] on div "https: //aliresources.hexagon.com/articles-blogs /intelligent-infrastructure" at bounding box center [290, 149] width 242 height 235
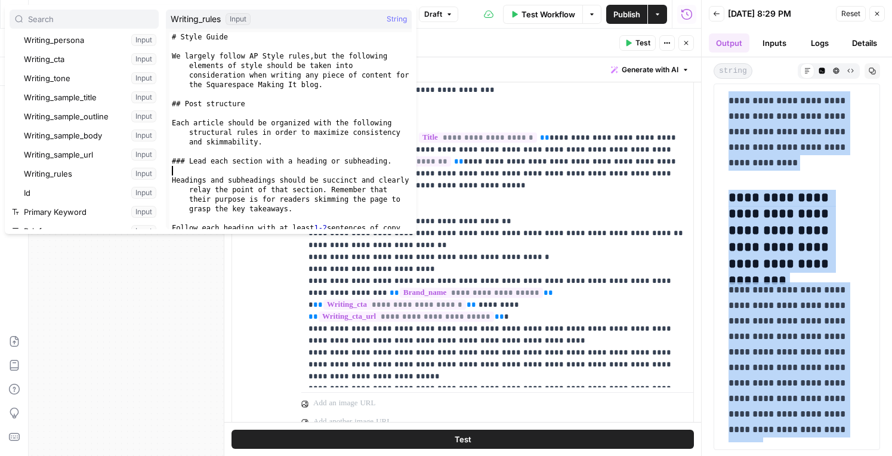
click at [193, 166] on div "# Style Guide We largely follow AP Style rules , but the following elements of …" at bounding box center [290, 149] width 242 height 235
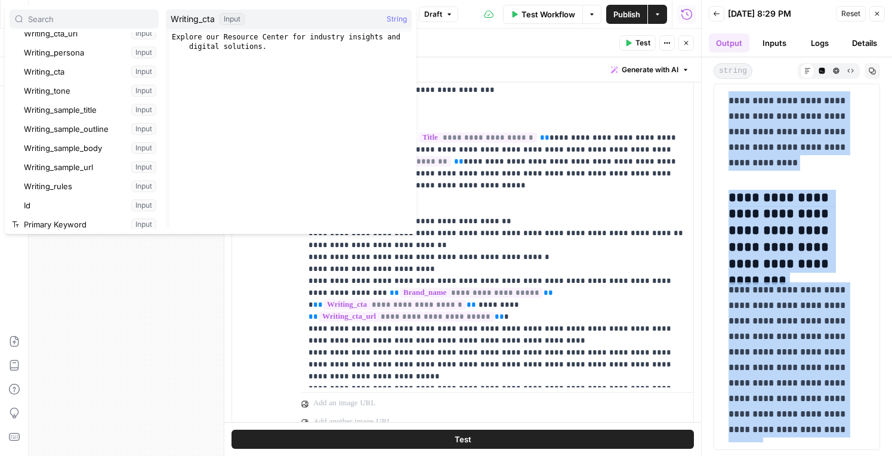
scroll to position [183, 0]
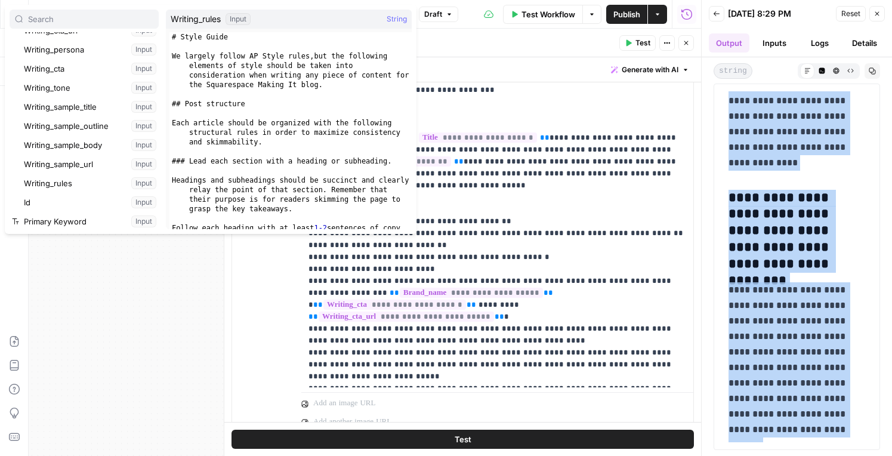
click at [206, 181] on div "# Style Guide We largely follow AP Style rules , but the following elements of …" at bounding box center [290, 149] width 242 height 235
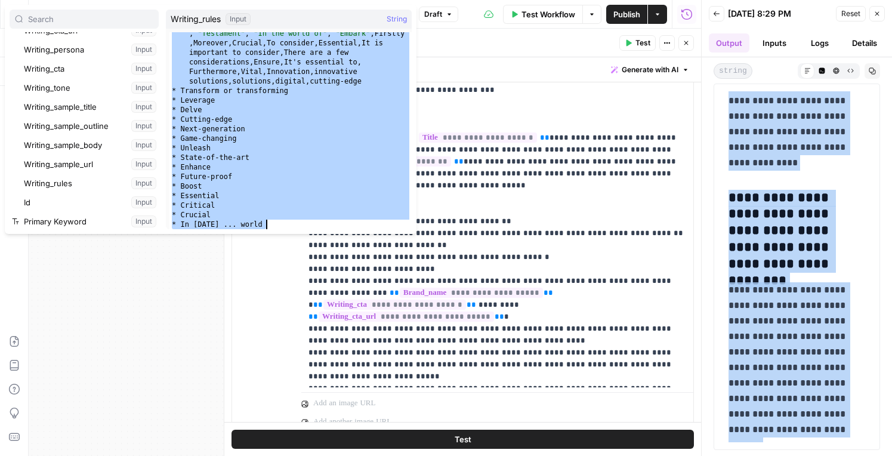
scroll to position [2600, 0]
drag, startPoint x: 173, startPoint y: 80, endPoint x: 211, endPoint y: 313, distance: 236.4
click at [211, 313] on body "Hexagon New Home Browse Insights Opportunities Your Data Flightpath Recent Grid…" at bounding box center [446, 228] width 892 height 456
type textarea "**********"
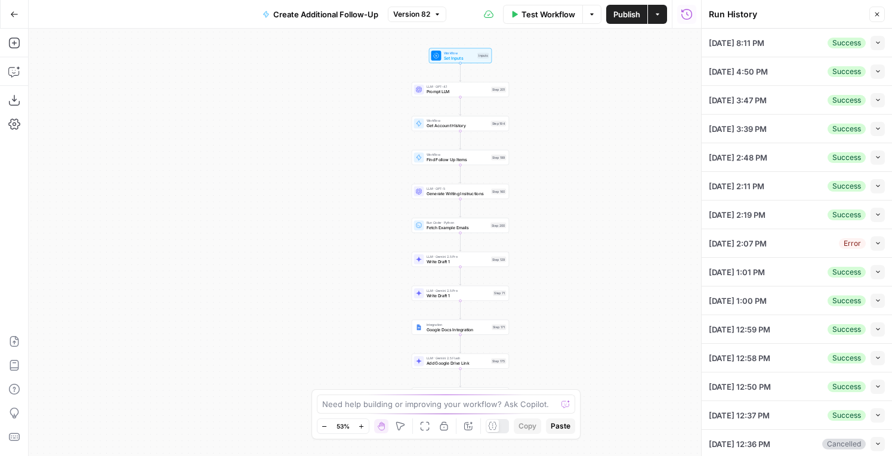
click at [880, 48] on button "Collapse" at bounding box center [877, 43] width 14 height 14
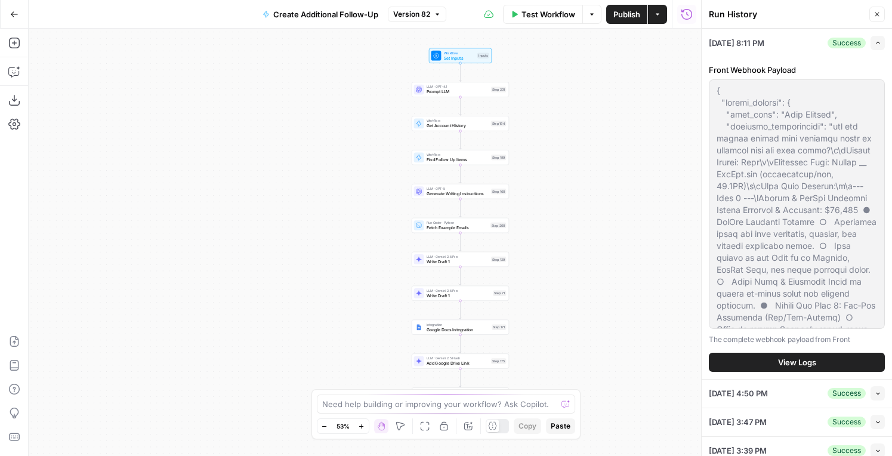
click at [766, 361] on button "View Logs" at bounding box center [797, 362] width 176 height 19
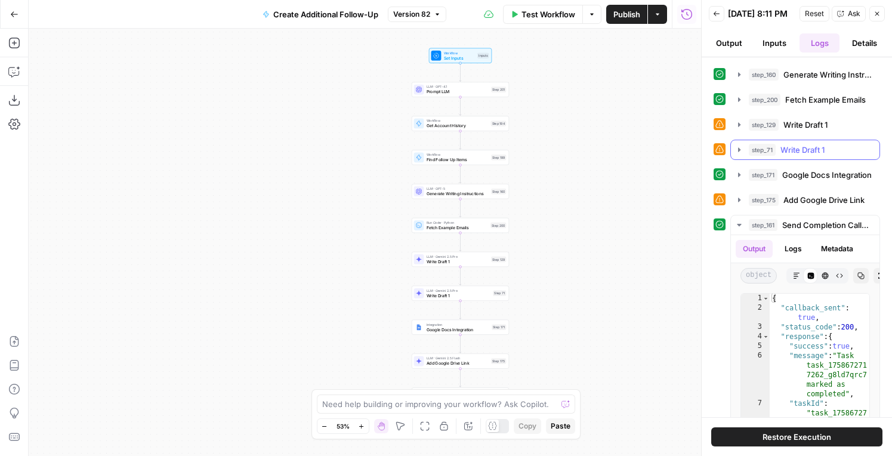
scroll to position [77, 0]
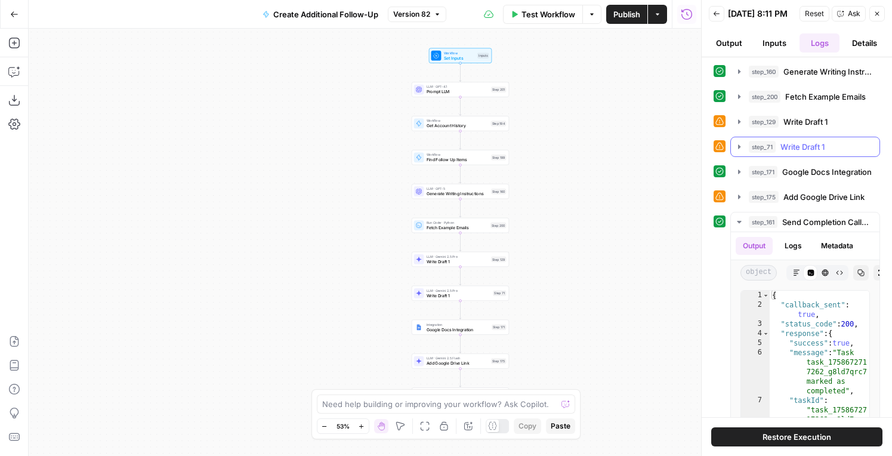
click at [795, 152] on span "Write Draft 1" at bounding box center [802, 147] width 44 height 12
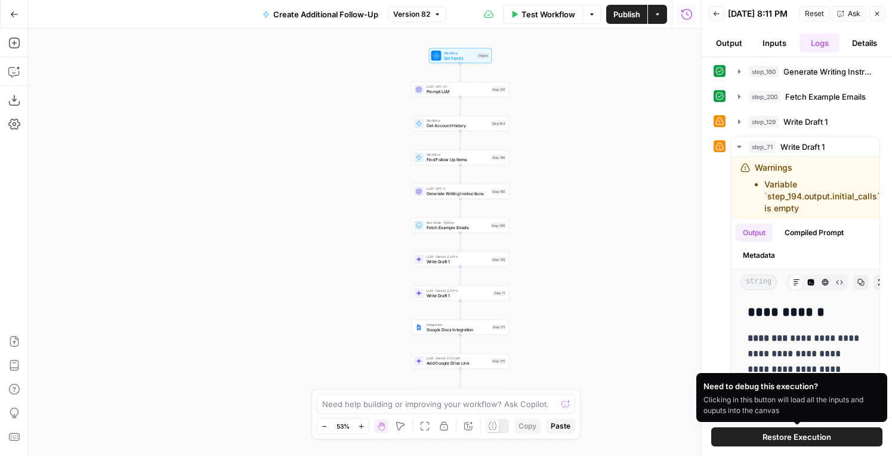
click at [776, 433] on span "Restore Execution" at bounding box center [796, 437] width 69 height 12
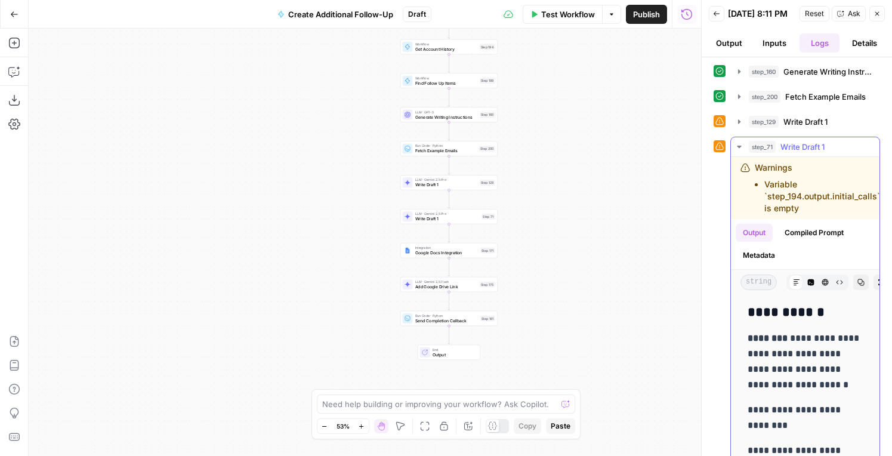
click at [807, 249] on ul "Output Compiled Prompt Metadata" at bounding box center [805, 244] width 139 height 41
click at [807, 242] on button "Compiled Prompt" at bounding box center [813, 233] width 73 height 18
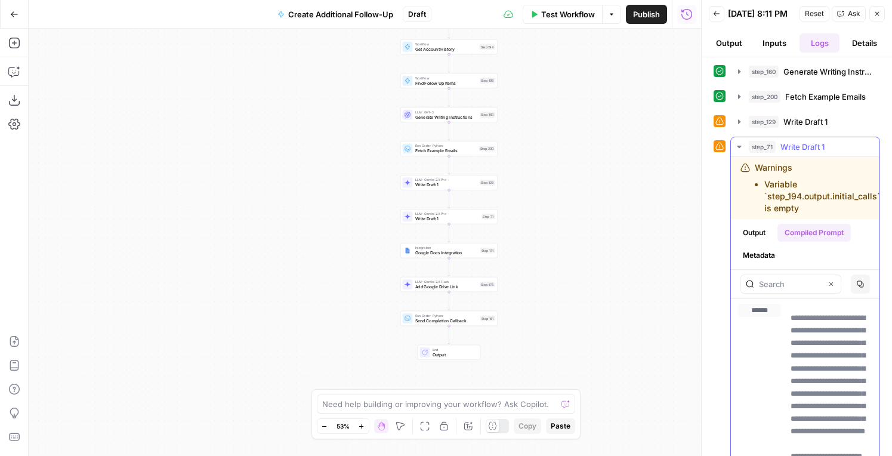
click at [865, 294] on button "Copy" at bounding box center [860, 283] width 19 height 19
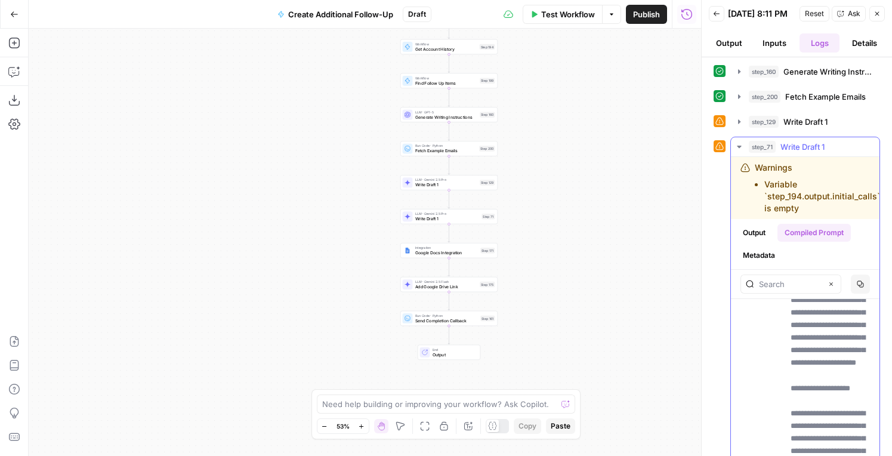
scroll to position [334, 0]
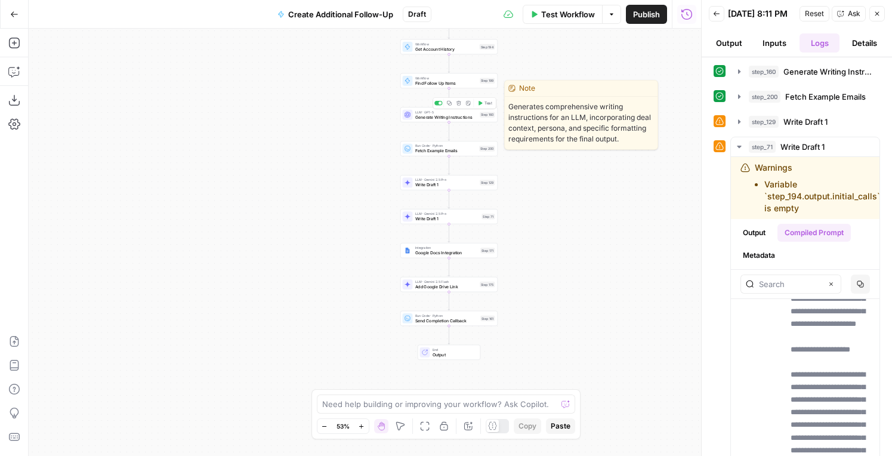
click at [473, 113] on span "LLM · GPT-5" at bounding box center [446, 111] width 62 height 5
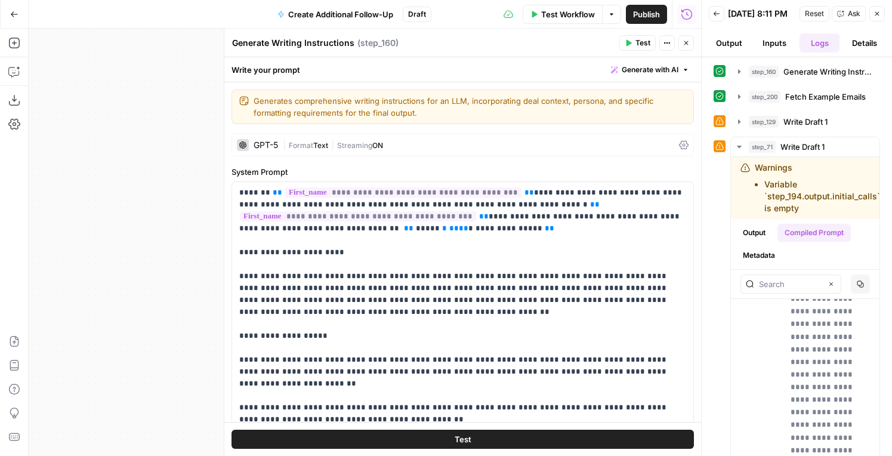
click at [352, 141] on span "Streaming" at bounding box center [354, 145] width 35 height 9
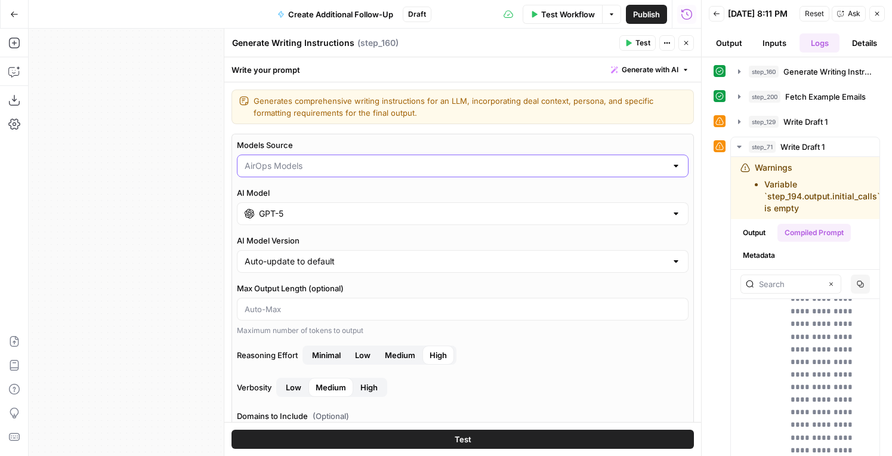
click at [339, 164] on input "Models Source" at bounding box center [456, 166] width 422 height 12
type input "AirOps Models"
click at [412, 148] on label "Models Source" at bounding box center [463, 145] width 452 height 12
click at [412, 160] on input "AirOps Models" at bounding box center [456, 166] width 422 height 12
type input "AirOps Models"
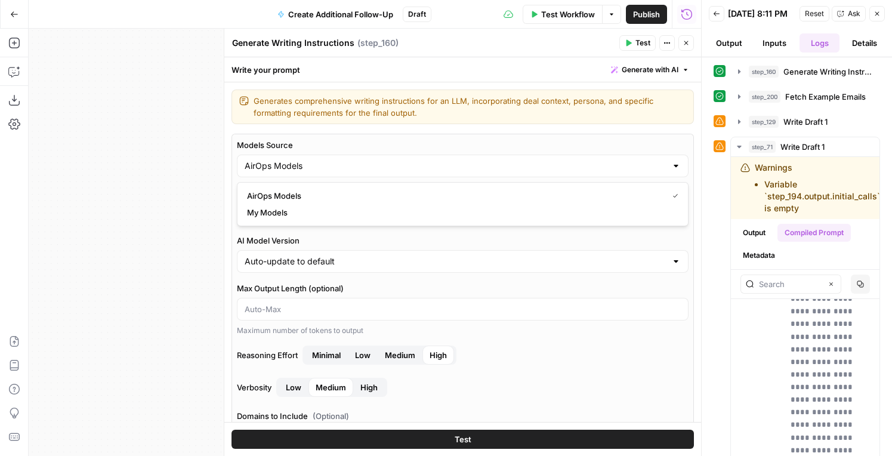
click at [359, 251] on div "Auto-update to default" at bounding box center [463, 261] width 452 height 23
type input "Auto-update to default"
click at [354, 216] on input "GPT-5" at bounding box center [462, 214] width 407 height 12
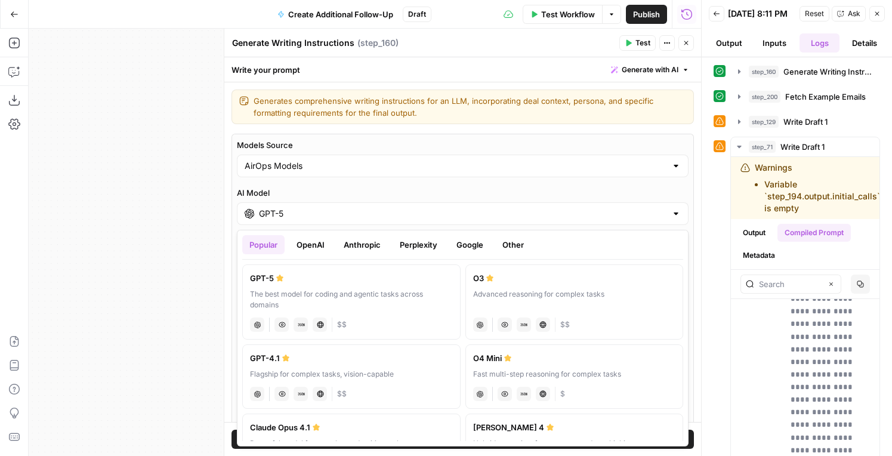
click at [468, 246] on button "Google" at bounding box center [469, 244] width 41 height 19
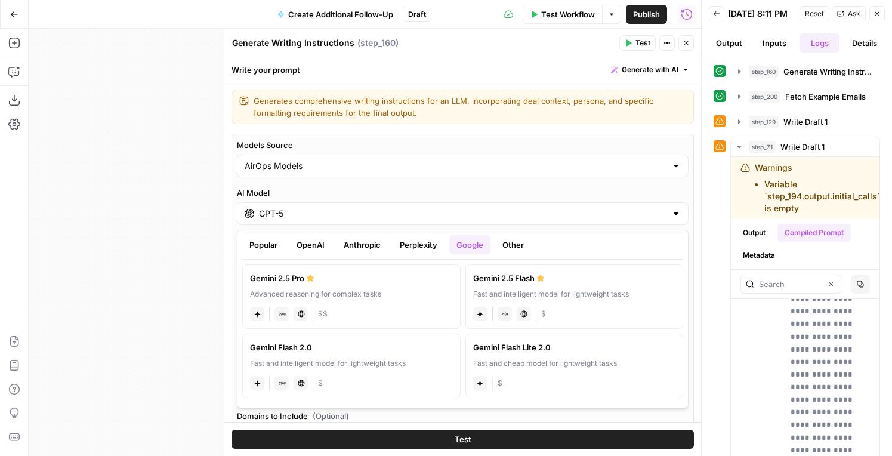
click at [376, 279] on div "Gemini 2.5 Pro" at bounding box center [351, 278] width 203 height 12
type input "Gemini 2.5 Pro"
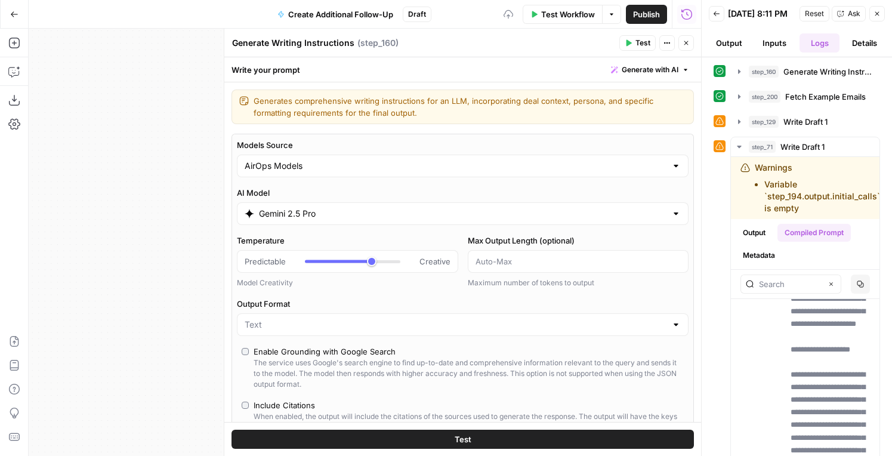
click at [628, 41] on icon "button" at bounding box center [628, 43] width 5 height 7
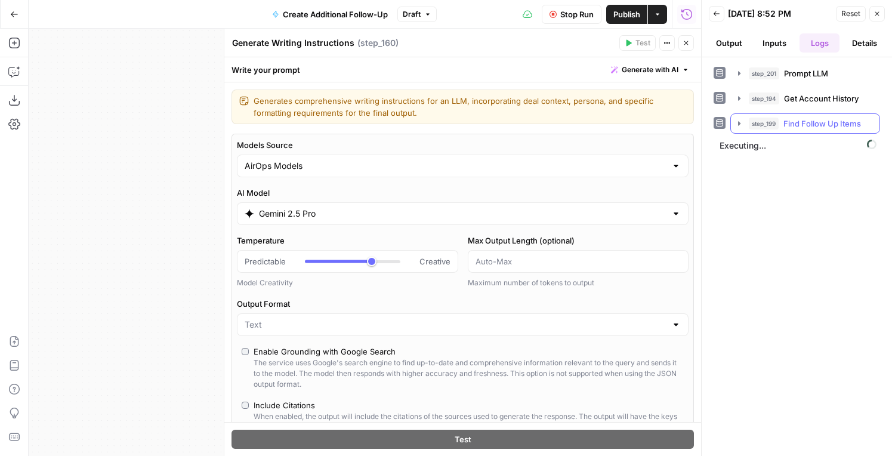
click at [785, 129] on span "Find Follow Up Items" at bounding box center [822, 124] width 78 height 12
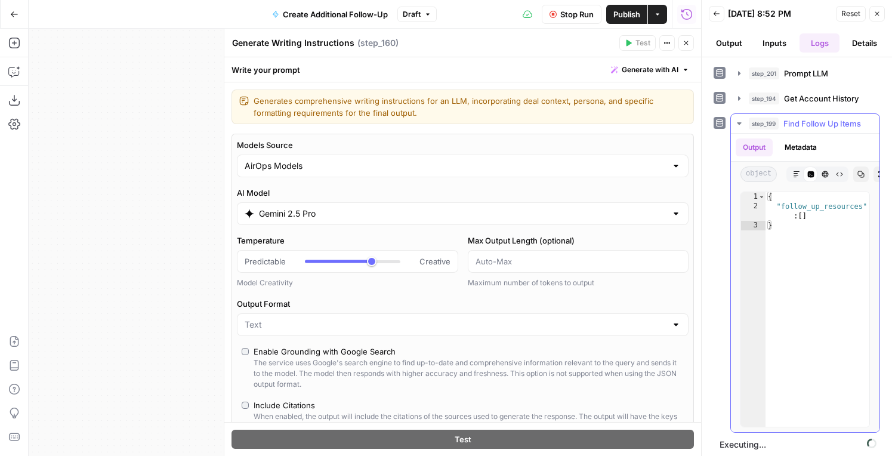
click at [798, 149] on button "Metadata" at bounding box center [800, 147] width 47 height 18
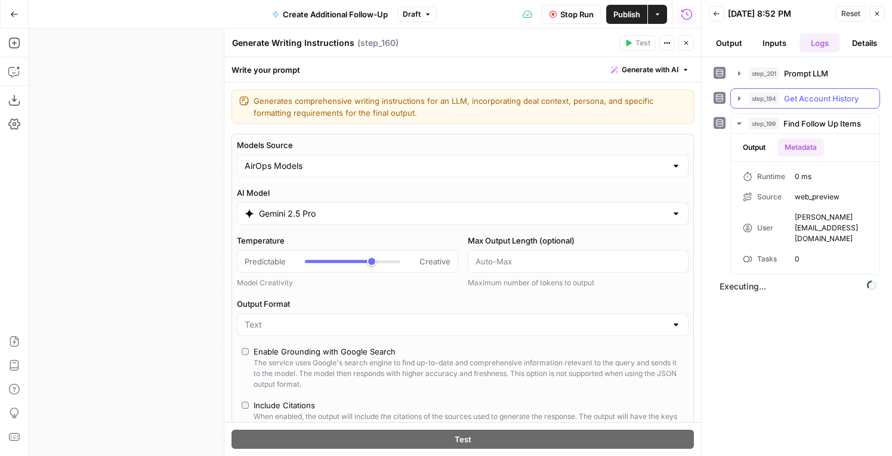
click at [783, 98] on div "step_194 Get Account History 0 ms" at bounding box center [811, 98] width 124 height 12
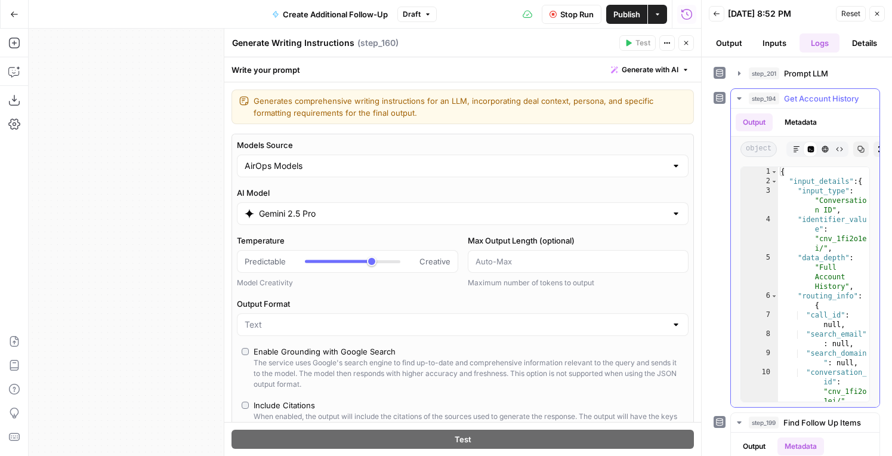
click at [786, 119] on button "Metadata" at bounding box center [800, 122] width 47 height 18
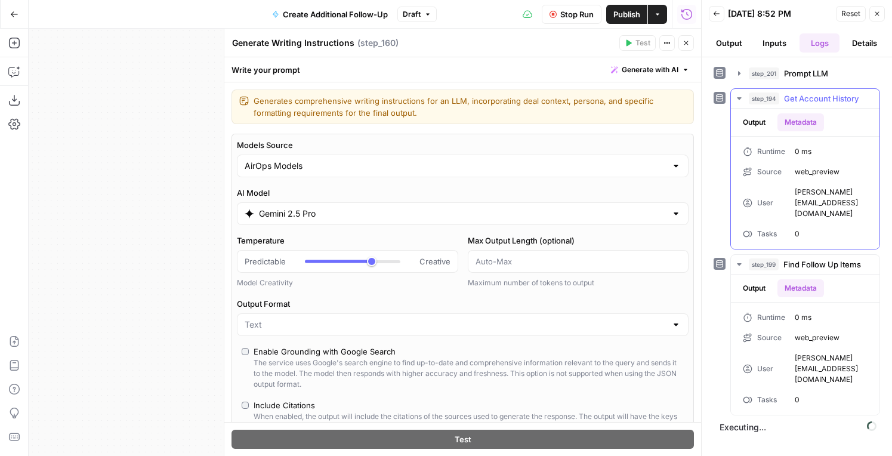
click at [759, 112] on div "Output Metadata" at bounding box center [805, 122] width 149 height 27
click at [759, 120] on button "Output" at bounding box center [754, 122] width 37 height 18
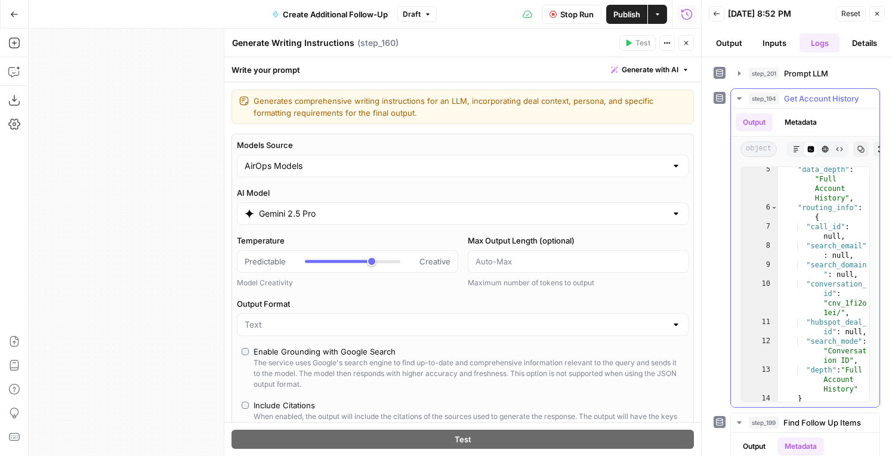
scroll to position [11, 0]
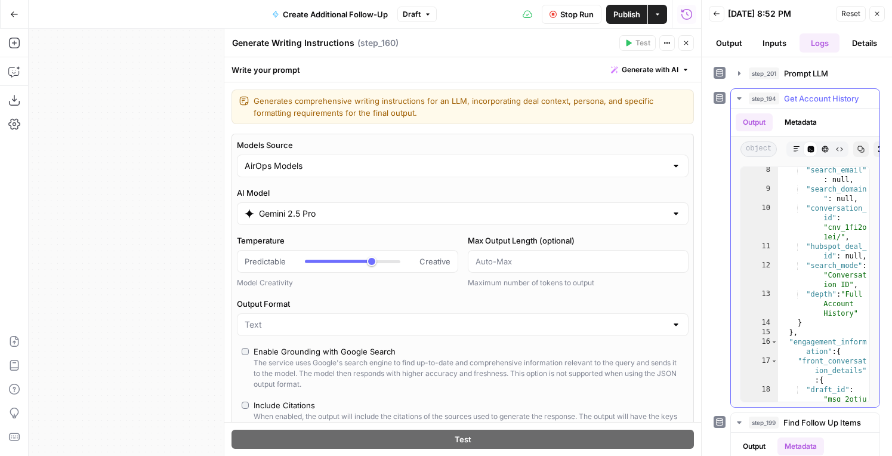
type textarea "**********"
click at [816, 304] on div ""search_email" : null , "search_domain " : null , "conversation_ id" : "cnv_1fi…" at bounding box center [823, 306] width 91 height 282
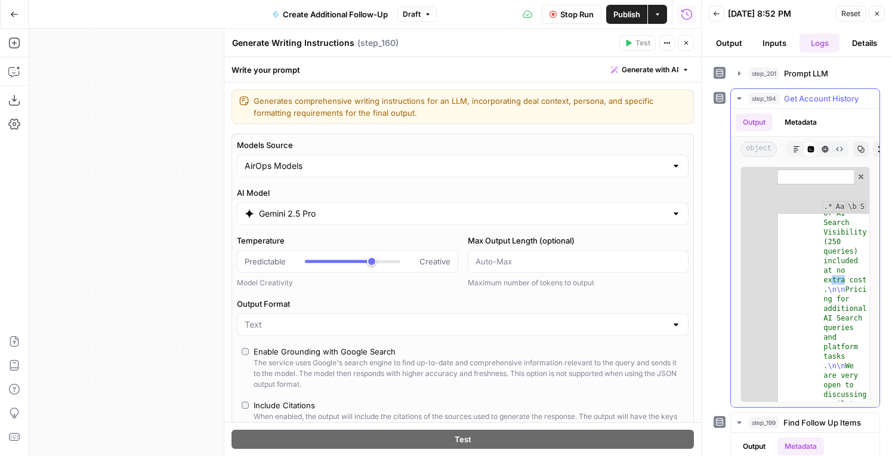
scroll to position [2271, 0]
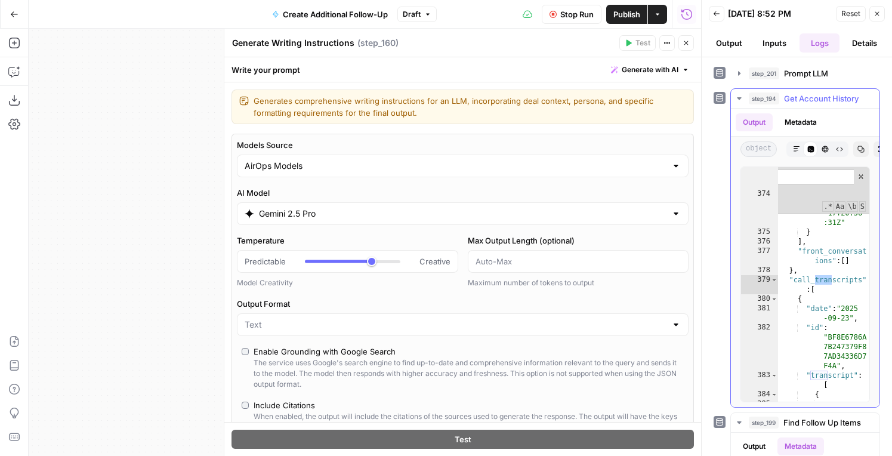
type input "****"
click at [818, 344] on div ""body" : "Thank you for your message! I will be out of the office until Monday …" at bounding box center [823, 249] width 91 height 444
type textarea "**********"
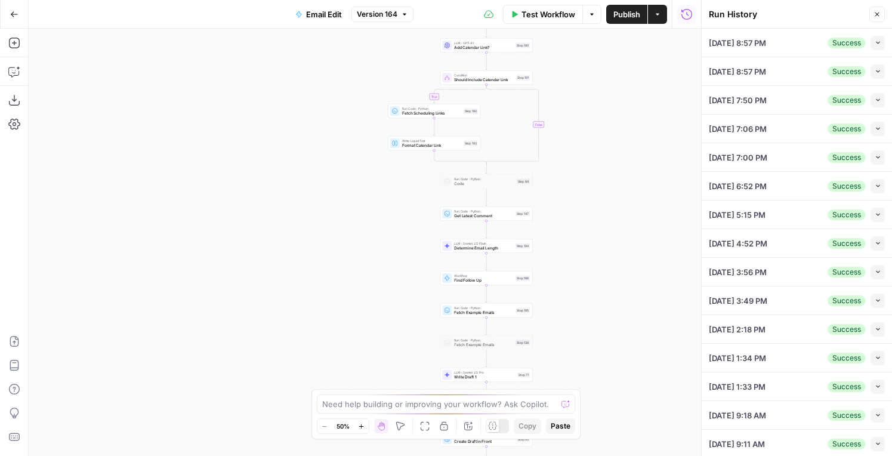
click at [873, 39] on button "Collapse" at bounding box center [877, 43] width 14 height 14
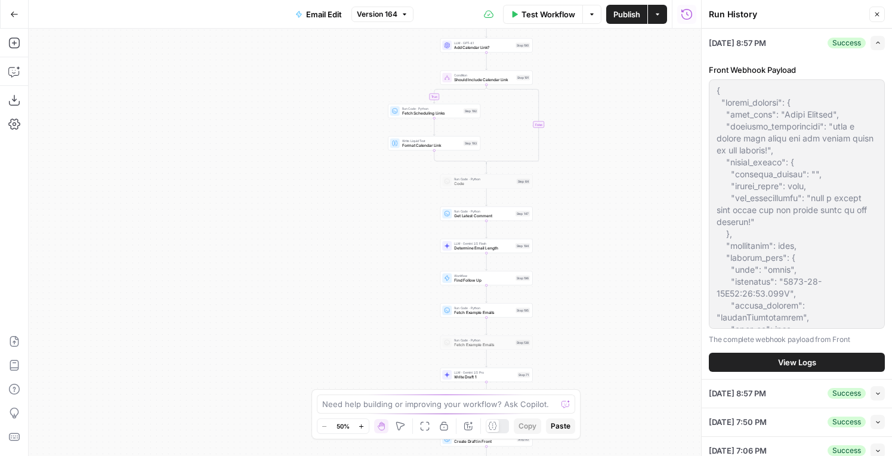
click at [782, 367] on span "View Logs" at bounding box center [797, 362] width 38 height 12
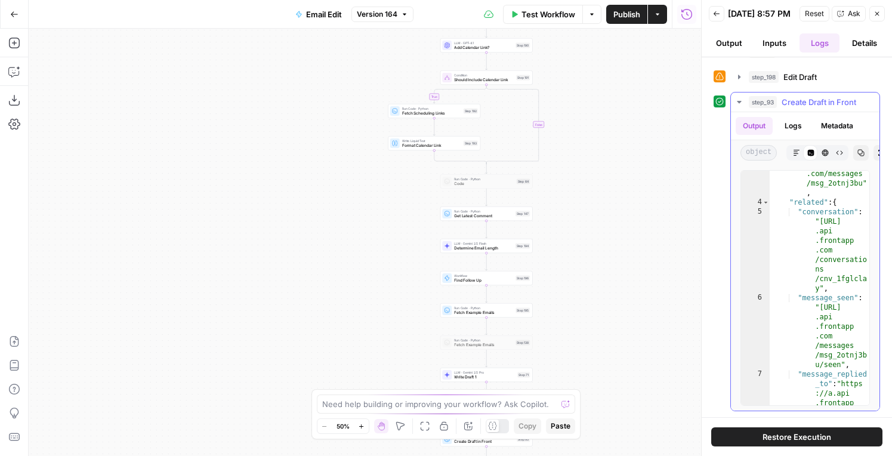
scroll to position [53, 0]
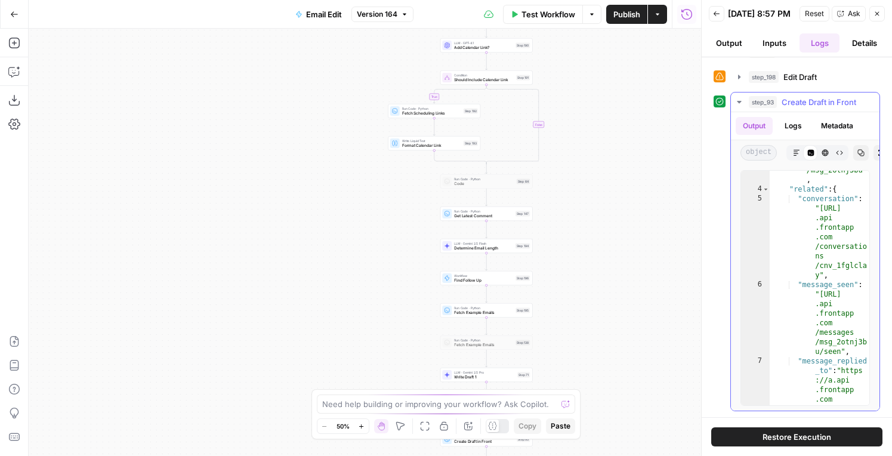
type textarea "**********"
click at [812, 319] on div ""self" : "https://a .api.frontapp .com/messages /msg_2otnj3bu" , "related" : { …" at bounding box center [820, 316] width 100 height 359
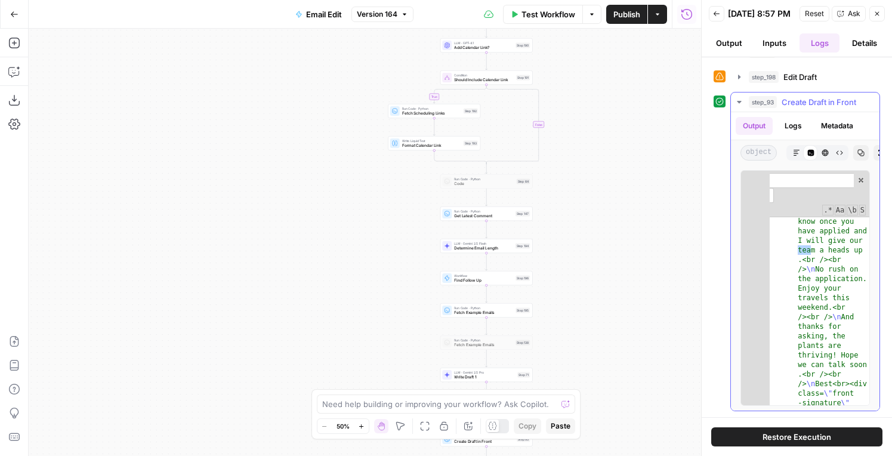
scroll to position [635, 0]
type input "****"
click at [17, 73] on icon "button" at bounding box center [14, 72] width 12 height 12
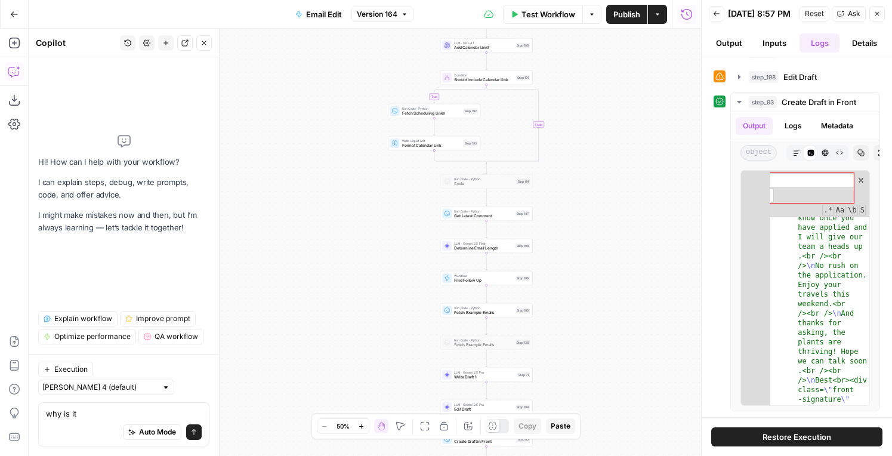
click at [734, 437] on button "Restore Execution" at bounding box center [796, 436] width 171 height 19
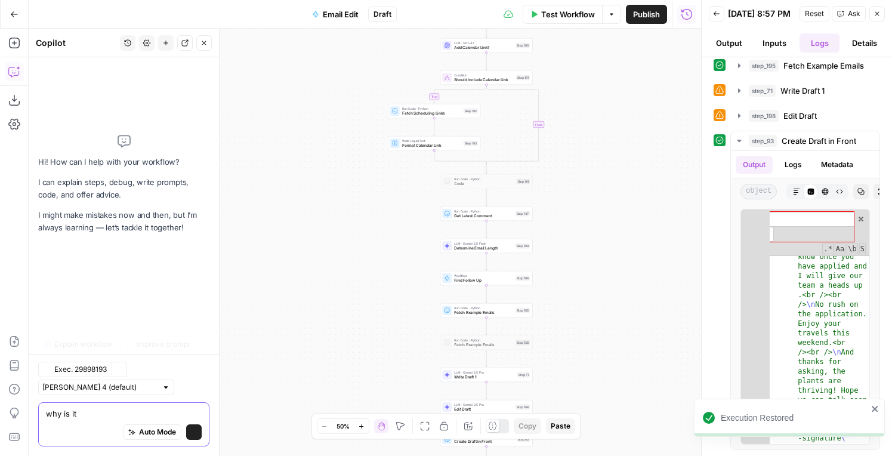
click at [91, 412] on textarea "why is it" at bounding box center [124, 413] width 156 height 12
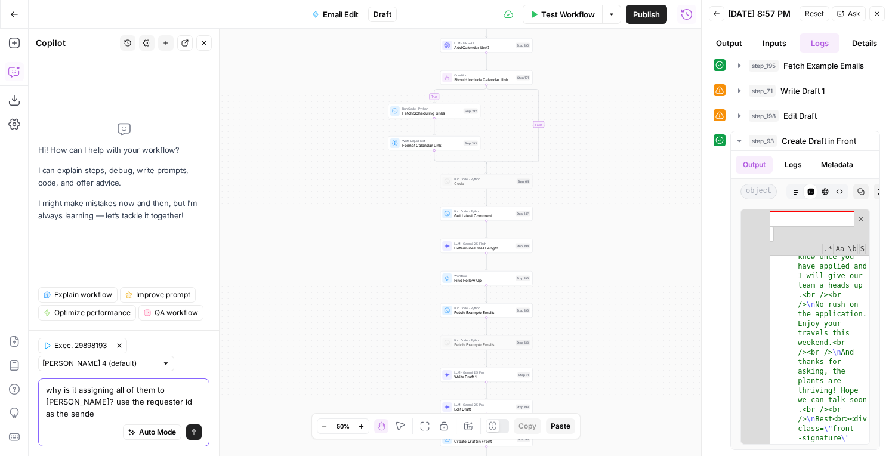
type textarea "why is it assigning all of them to nicole? use the requester id as the sender"
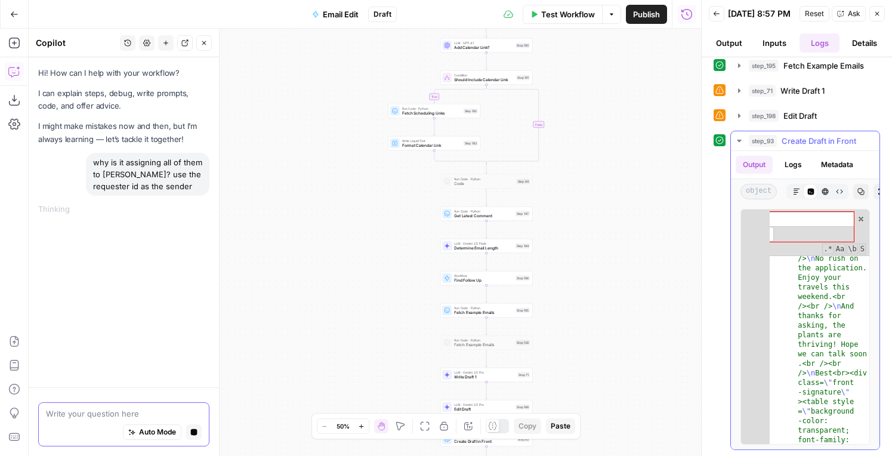
scroll to position [681, 0]
click at [861, 224] on div "**** ​ ​ All Replace All + 0 of 0 .* Aa \b S" at bounding box center [795, 232] width 148 height 47
click at [861, 221] on span at bounding box center [861, 219] width 8 height 8
type textarea "**********"
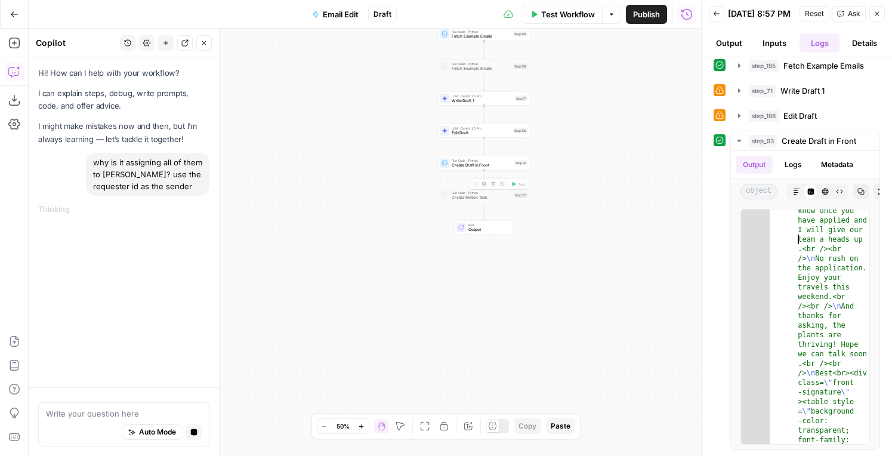
click at [486, 165] on div "Delete step" at bounding box center [494, 164] width 40 height 11
click at [450, 159] on div "Run Code · Python Create Draft in Front Step 93 Copy step Delete step Add Note …" at bounding box center [484, 163] width 88 height 10
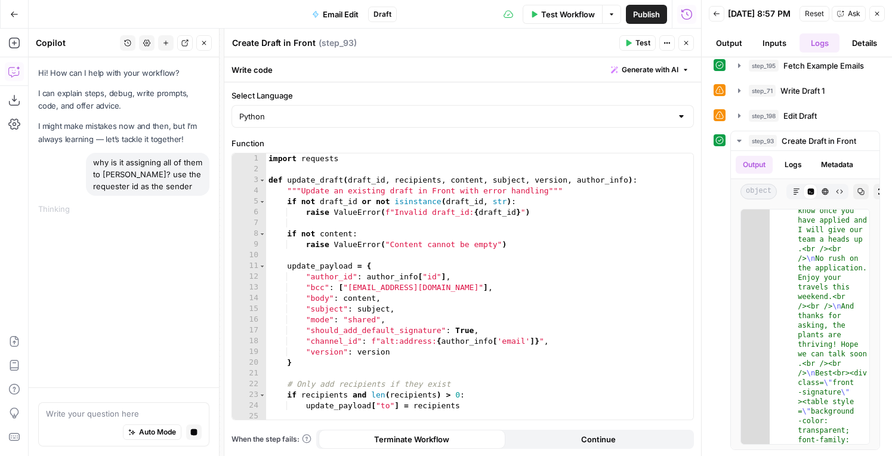
click at [459, 253] on div "import requests def update_draft ( draft_id , recipients , content , subject , …" at bounding box center [479, 297] width 427 height 288
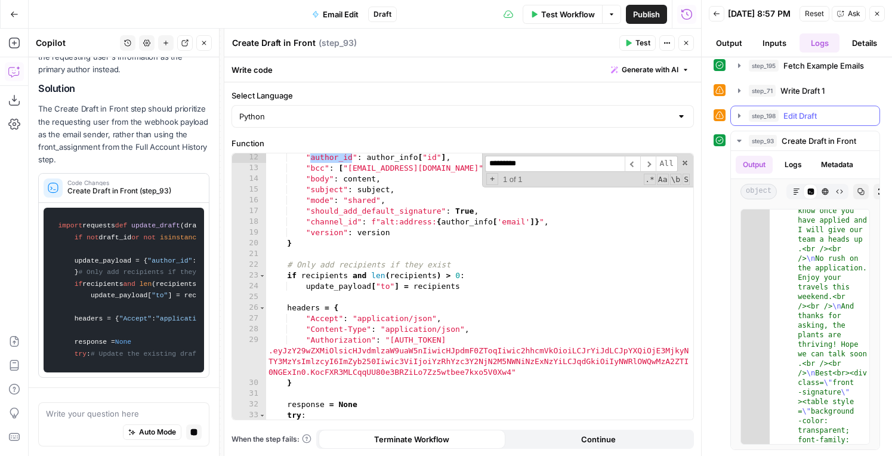
scroll to position [0, 0]
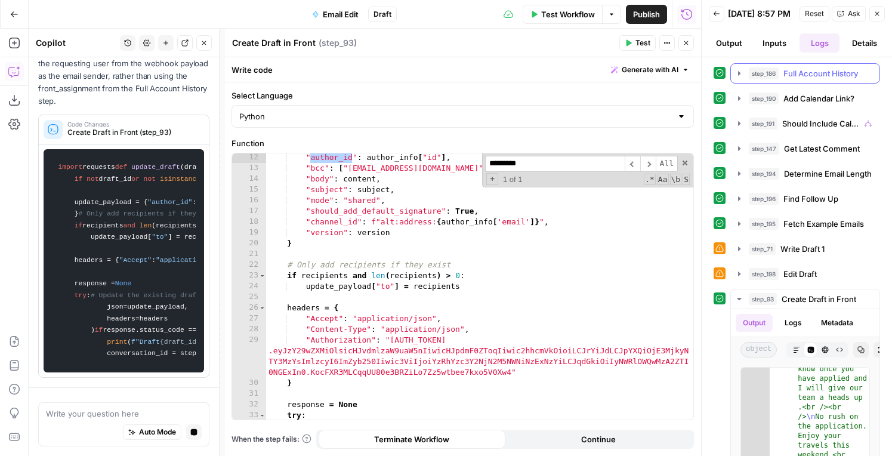
type input "*********"
click at [779, 79] on span "step_186" at bounding box center [764, 73] width 30 height 12
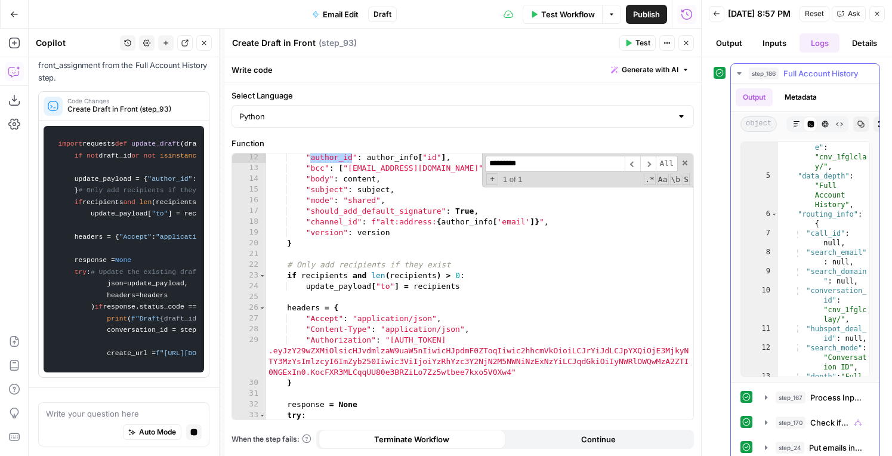
scroll to position [9, 0]
type textarea "**********"
click at [811, 233] on div ""identifier_valu e" : "cnv_1fglcla y/" , "data_depth" : "Full Account History" …" at bounding box center [823, 279] width 91 height 301
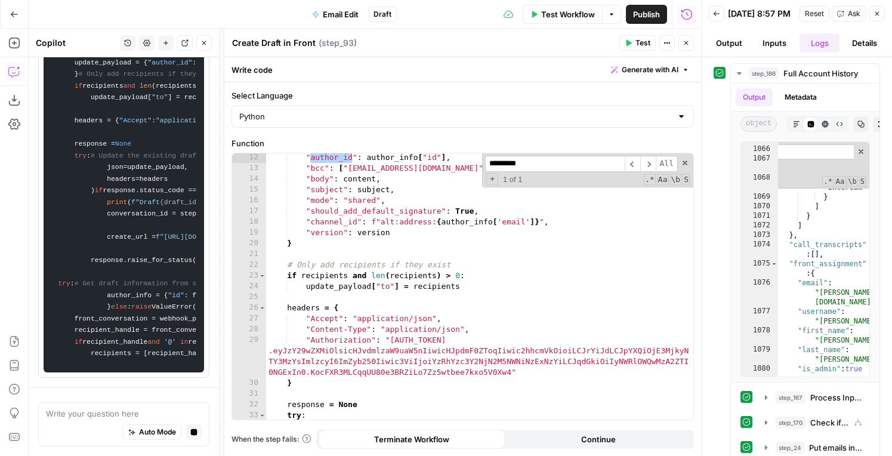
scroll to position [1100, 0]
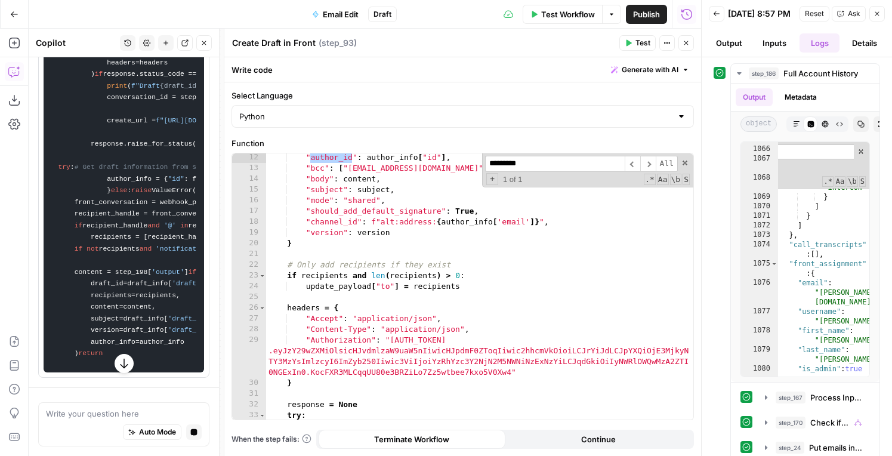
type input "****"
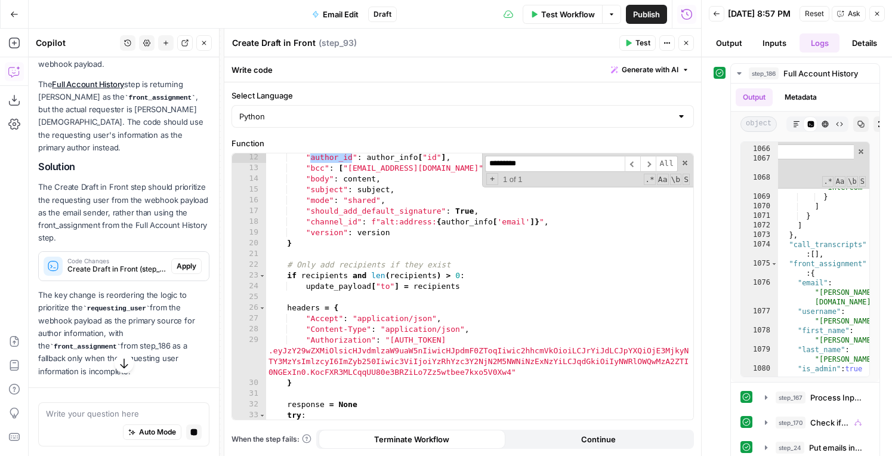
scroll to position [106, 0]
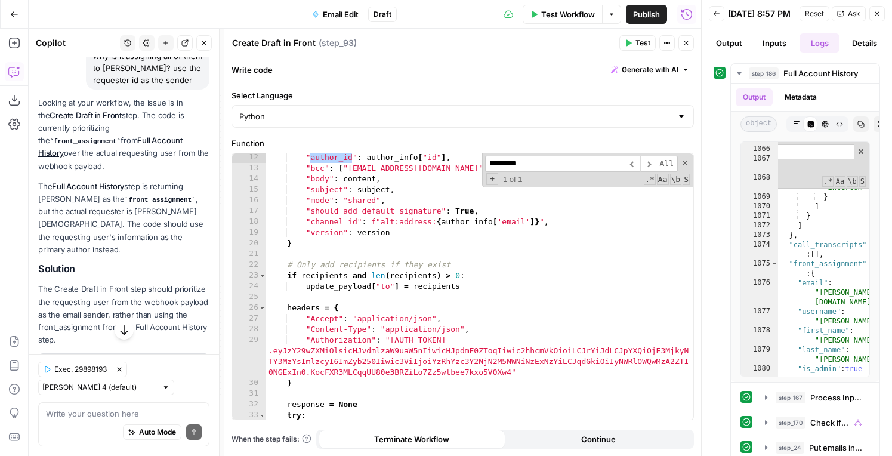
click at [183, 363] on span "Apply" at bounding box center [187, 368] width 20 height 11
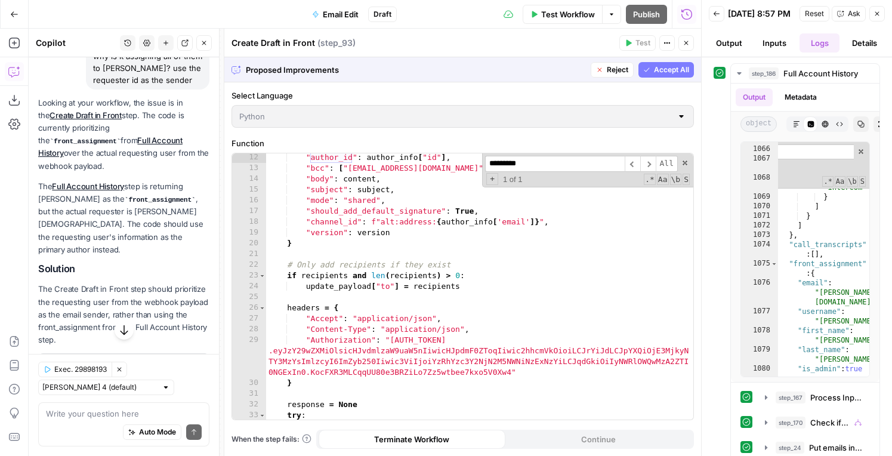
click at [189, 360] on button "Accept" at bounding box center [185, 368] width 34 height 16
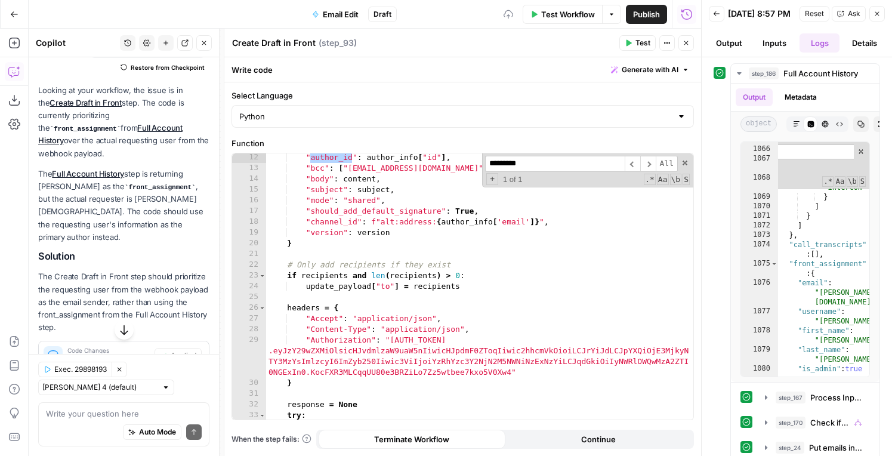
scroll to position [140, 0]
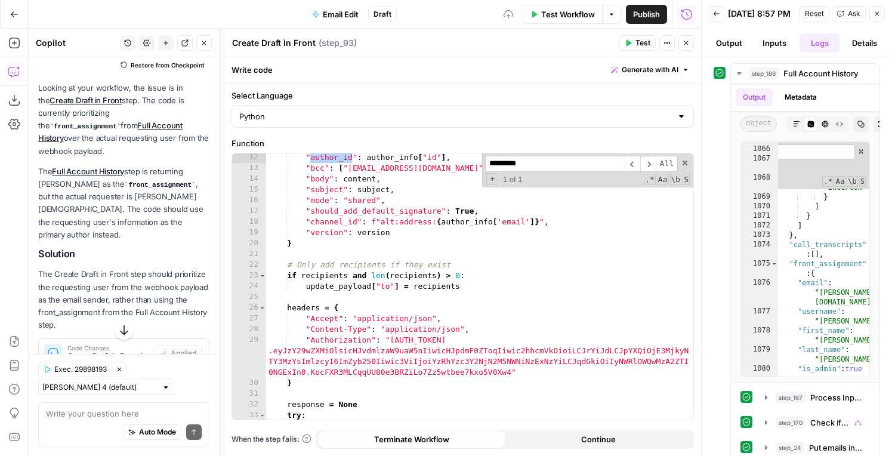
click at [635, 38] on span "Test" at bounding box center [642, 43] width 15 height 11
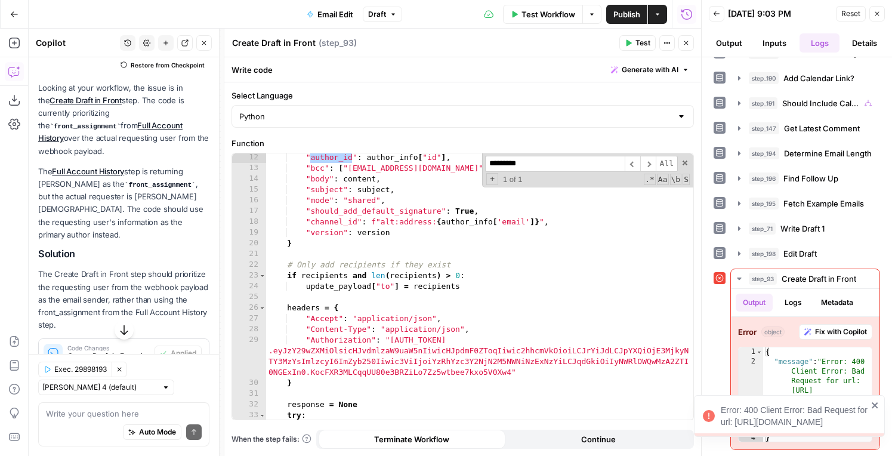
scroll to position [241, 0]
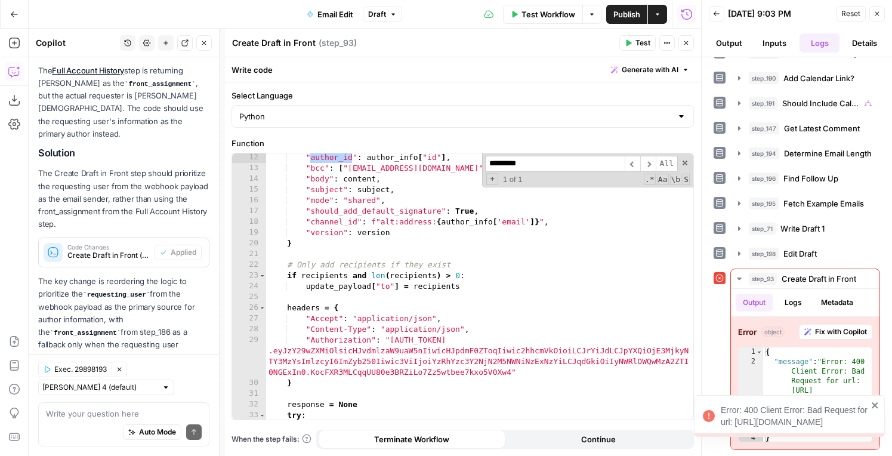
type textarea "**********"
click at [376, 276] on div ""author_id" : author_info [ "id" ] , "bcc" : [ "21510907@bcc.hubspot.com" ] , "…" at bounding box center [479, 296] width 427 height 288
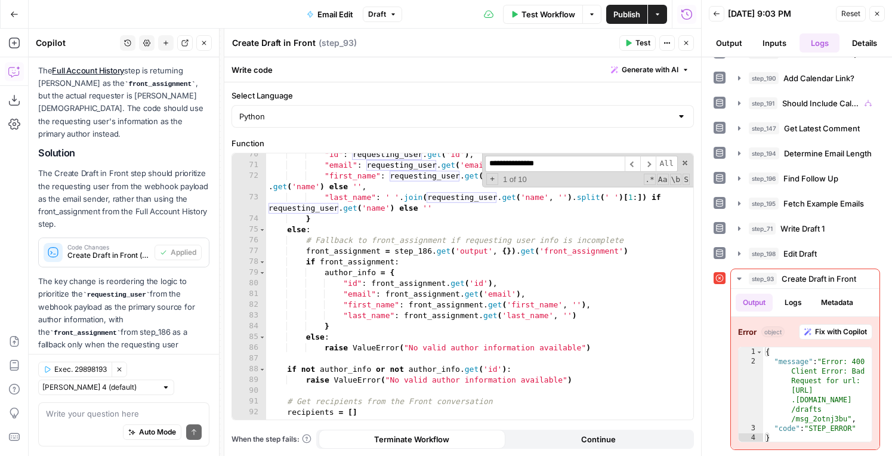
scroll to position [817, 0]
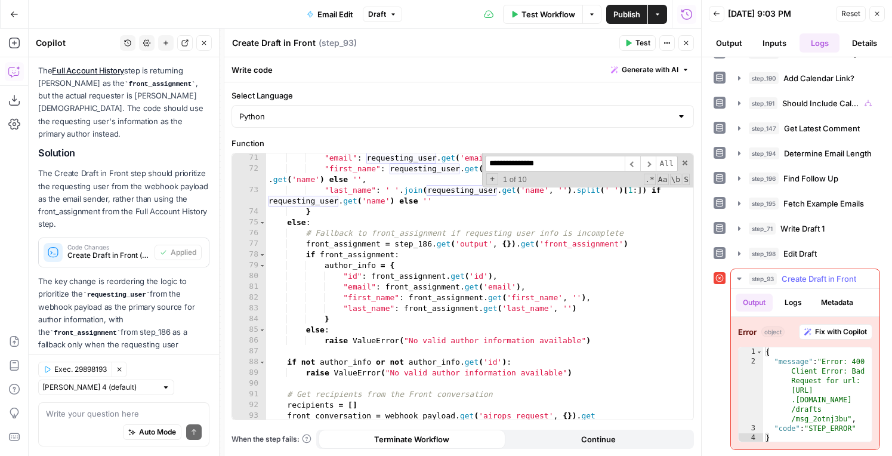
type input "**********"
click at [851, 340] on div "Error object Fix with Copilot 1 2 3 4 { "message" : "Error: 400 Client Error: B…" at bounding box center [805, 383] width 149 height 132
click at [848, 335] on span "Fix with Copilot" at bounding box center [841, 331] width 52 height 11
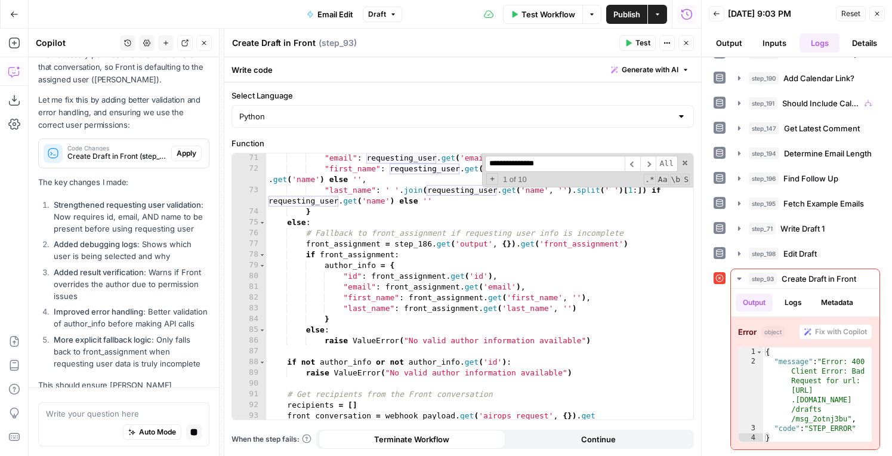
scroll to position [743, 0]
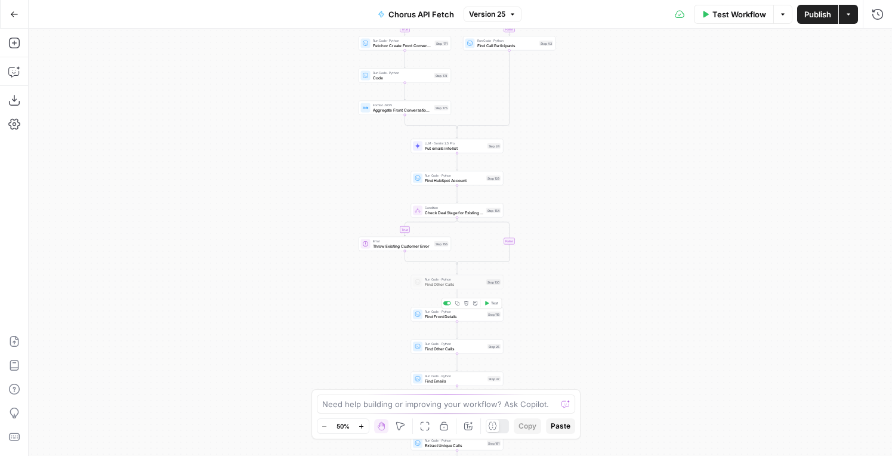
click at [480, 316] on span "Find Front Details" at bounding box center [455, 316] width 60 height 6
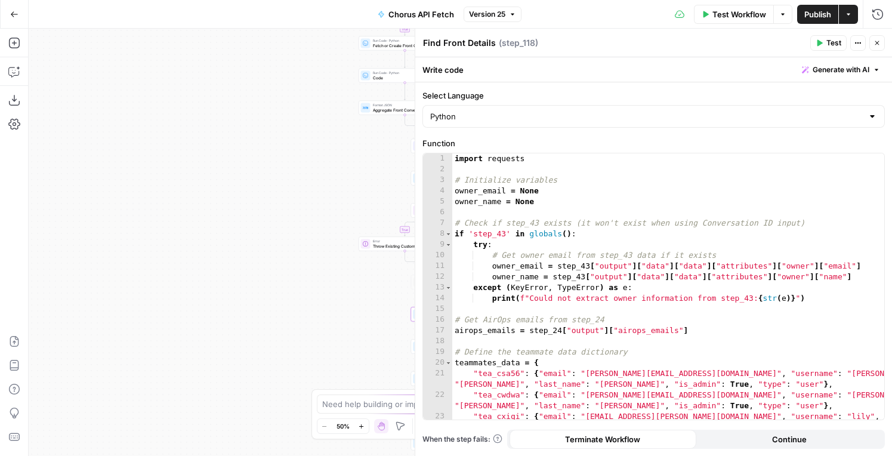
type textarea "**********"
click at [613, 267] on div "import requests # Initialize variables owner_email = None owner_name = None # C…" at bounding box center [668, 302] width 432 height 298
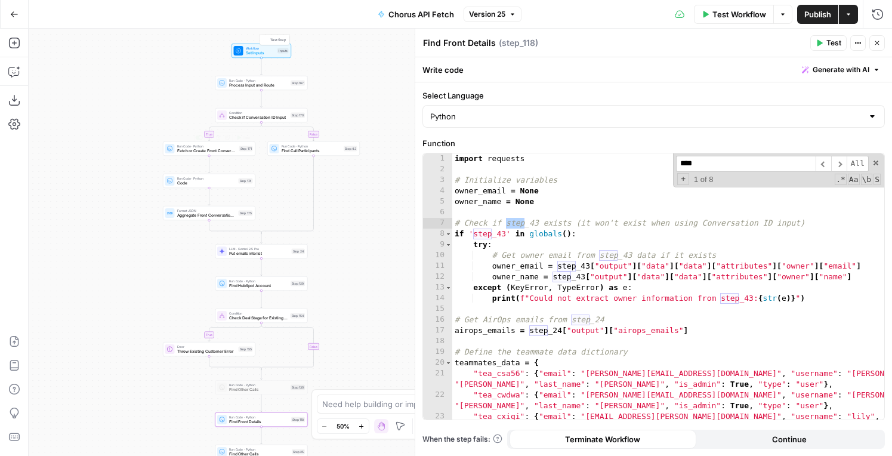
type input "****"
click at [252, 52] on span "Set Inputs" at bounding box center [261, 53] width 30 height 6
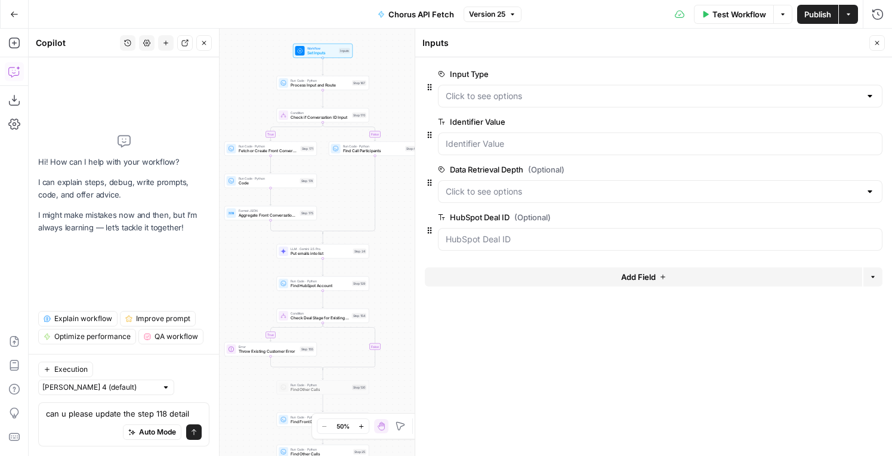
type textarea "can u please update the step 118 details"
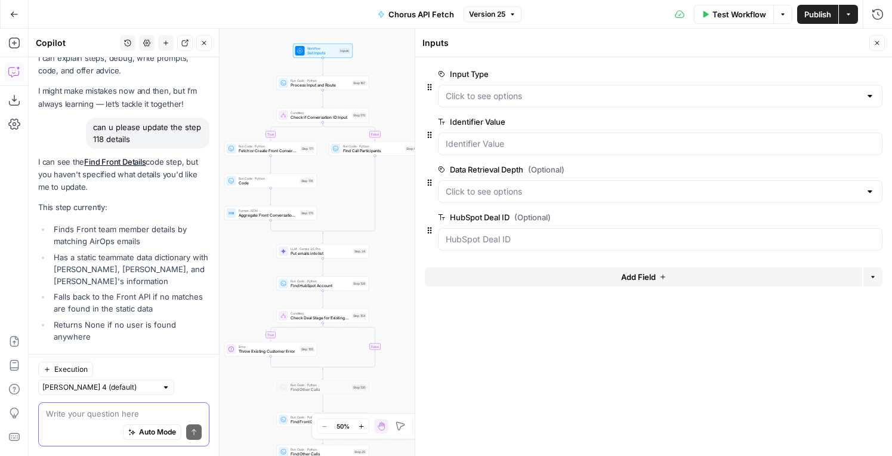
scroll to position [70, 0]
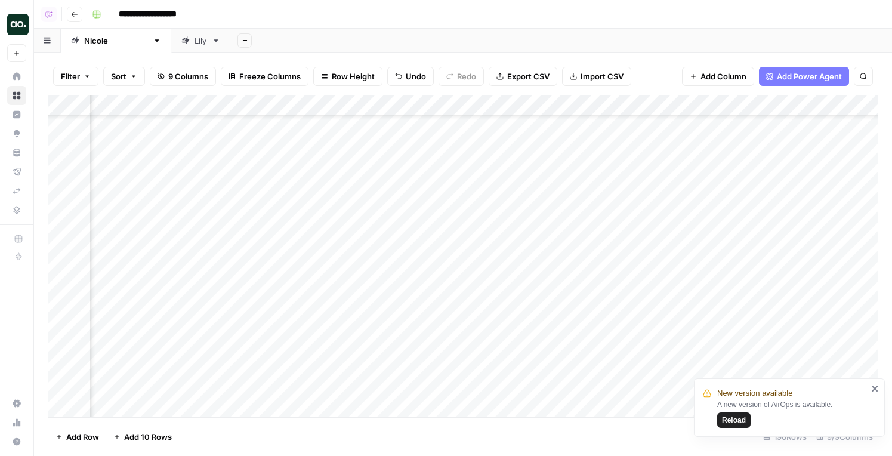
scroll to position [3694, 239]
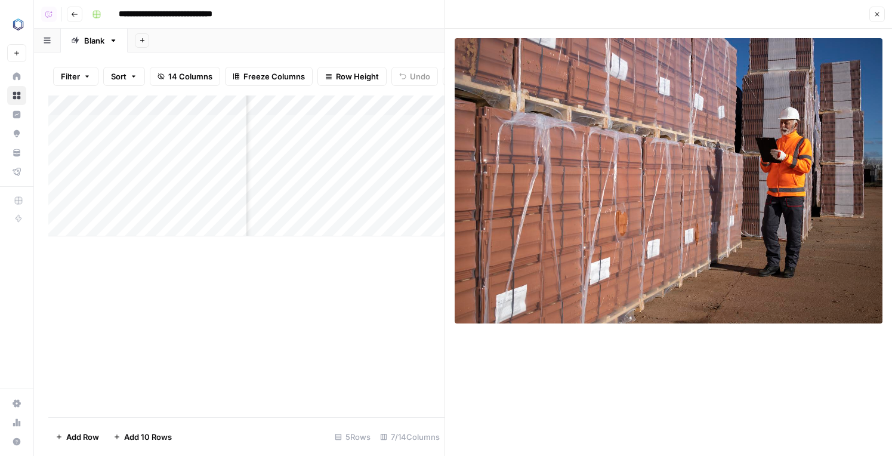
scroll to position [0, 272]
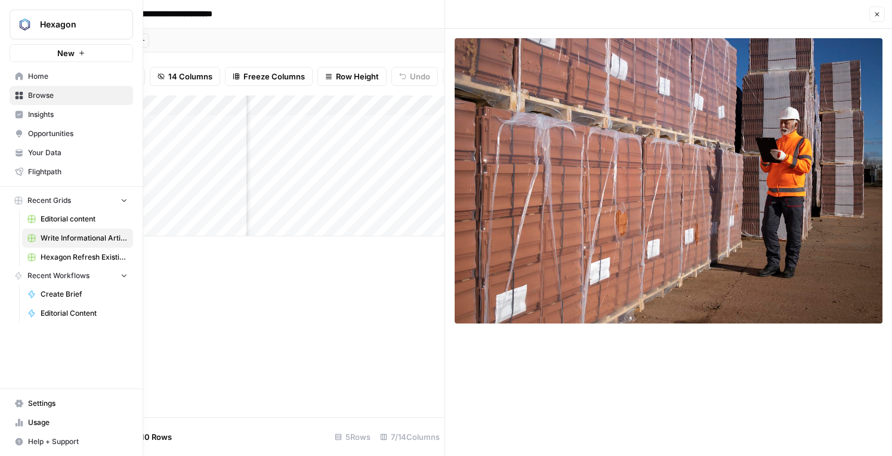
click at [77, 257] on span "Hexagon Refresh Existing Content" at bounding box center [84, 257] width 87 height 11
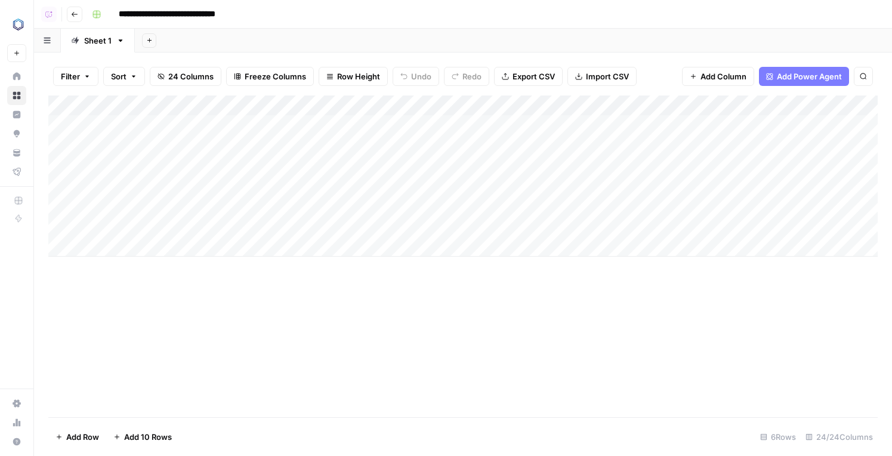
click at [172, 228] on div "Add Column" at bounding box center [462, 175] width 829 height 161
click at [172, 228] on body "**********" at bounding box center [446, 228] width 892 height 456
paste input "**********"
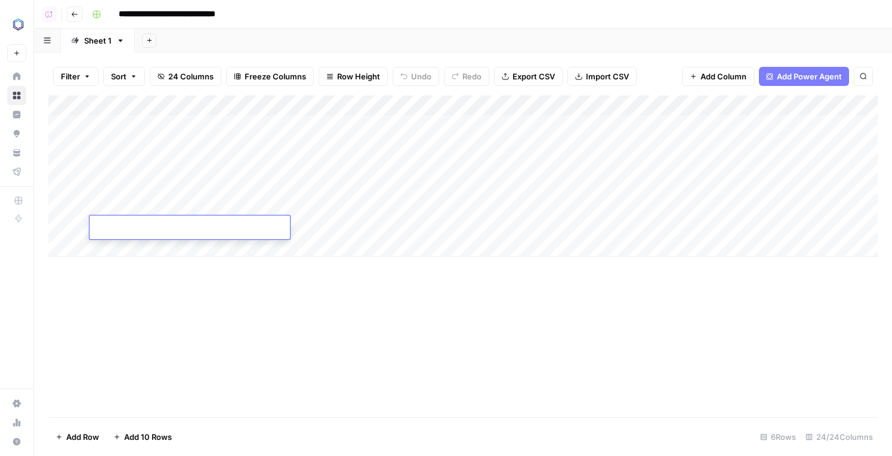
type input "**********"
click at [345, 226] on div "Add Column" at bounding box center [462, 175] width 829 height 161
click at [436, 102] on div "Add Column" at bounding box center [462, 175] width 829 height 161
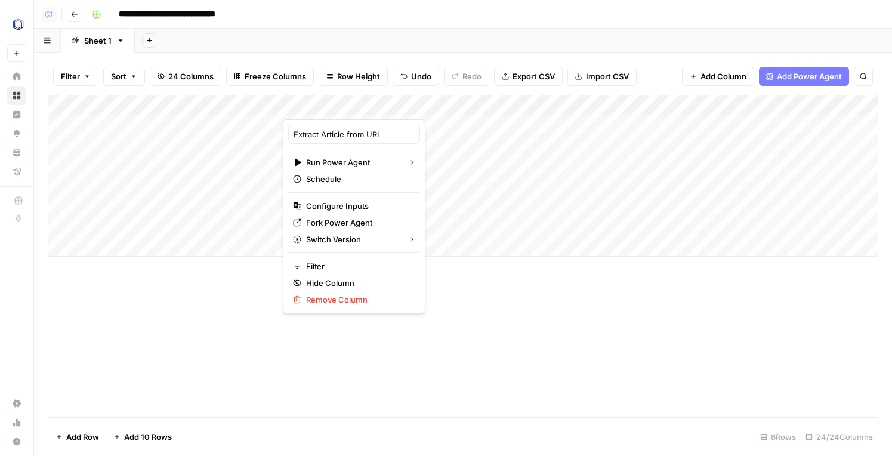
click at [441, 90] on div "Filter Sort 24 Columns Freeze Columns Row Height Undo Redo Export CSV Import CS…" at bounding box center [462, 76] width 829 height 38
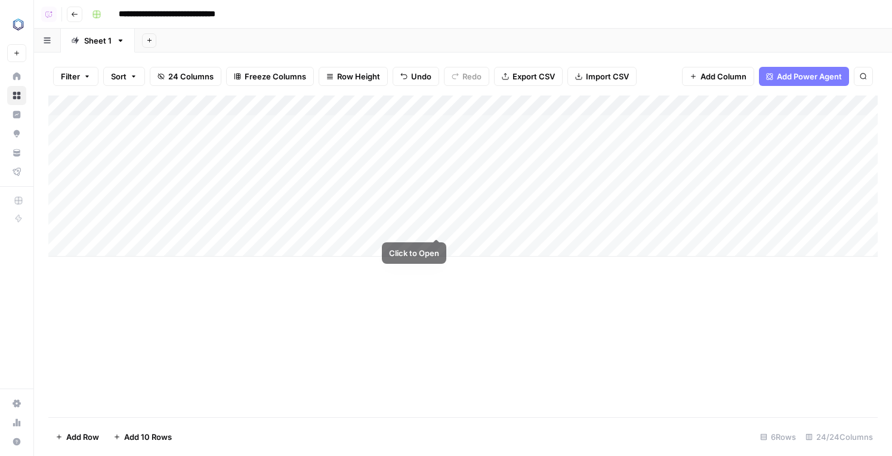
click at [435, 225] on div "Add Column" at bounding box center [462, 175] width 829 height 161
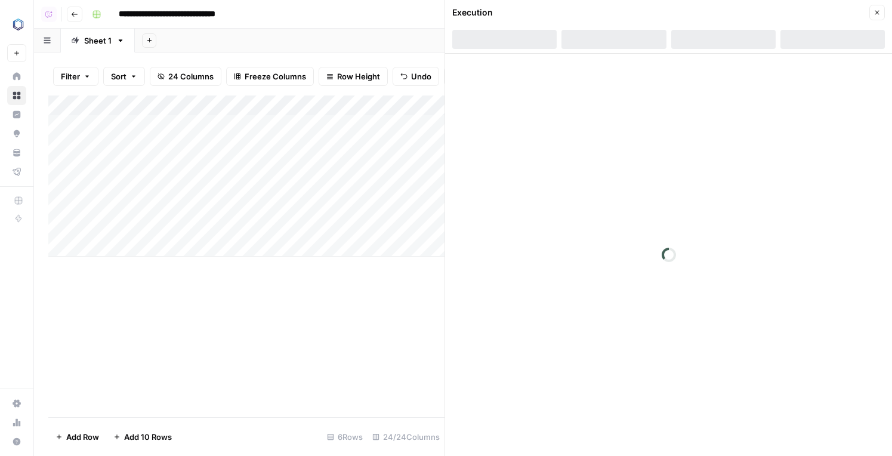
click at [437, 206] on div "Add Column" at bounding box center [246, 175] width 396 height 161
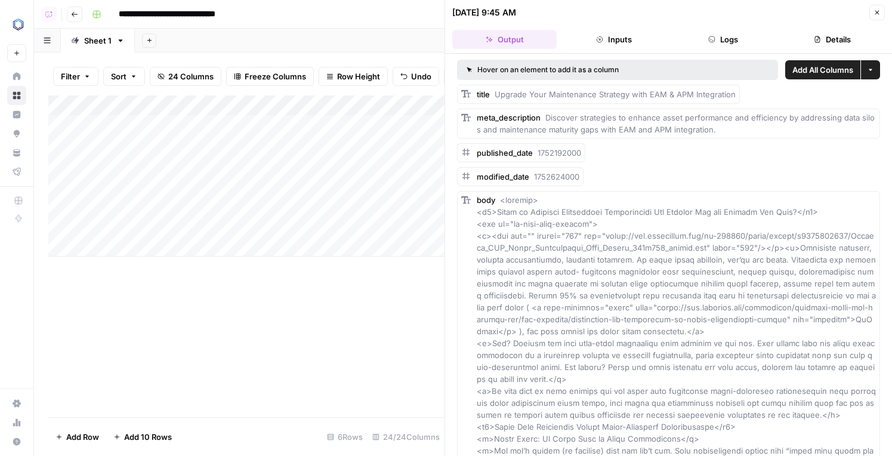
click at [824, 42] on button "Details" at bounding box center [832, 39] width 104 height 19
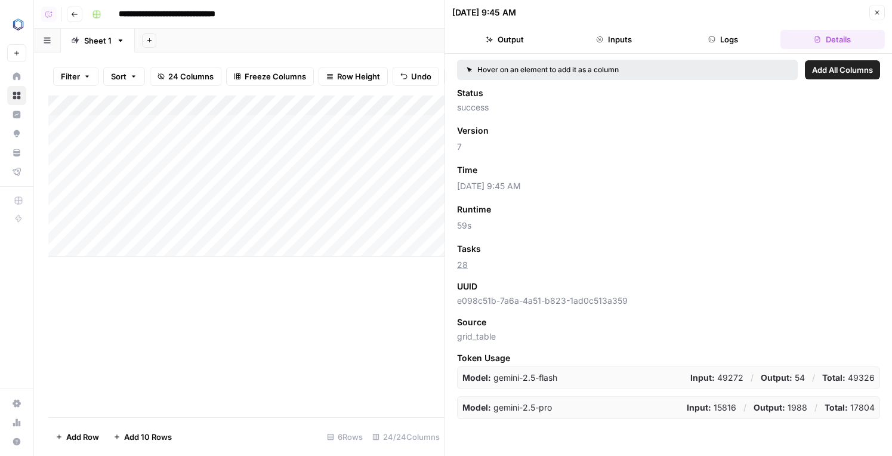
click at [433, 224] on div "Add Column" at bounding box center [246, 175] width 396 height 161
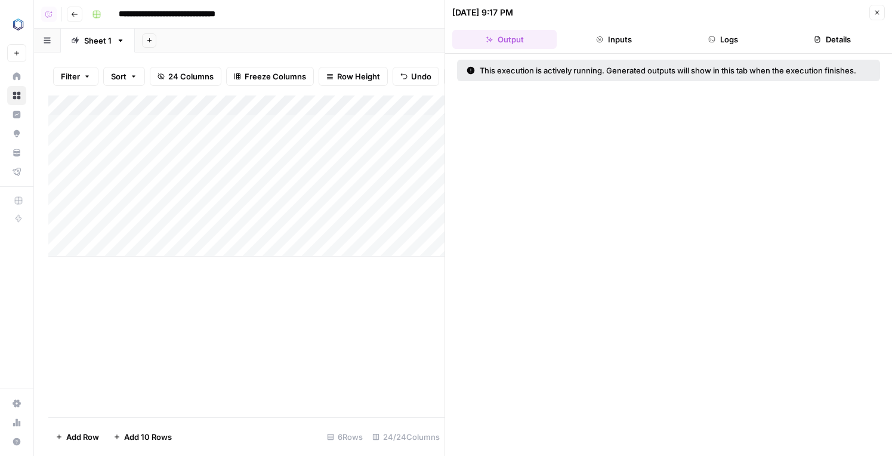
click at [715, 35] on button "Logs" at bounding box center [723, 39] width 104 height 19
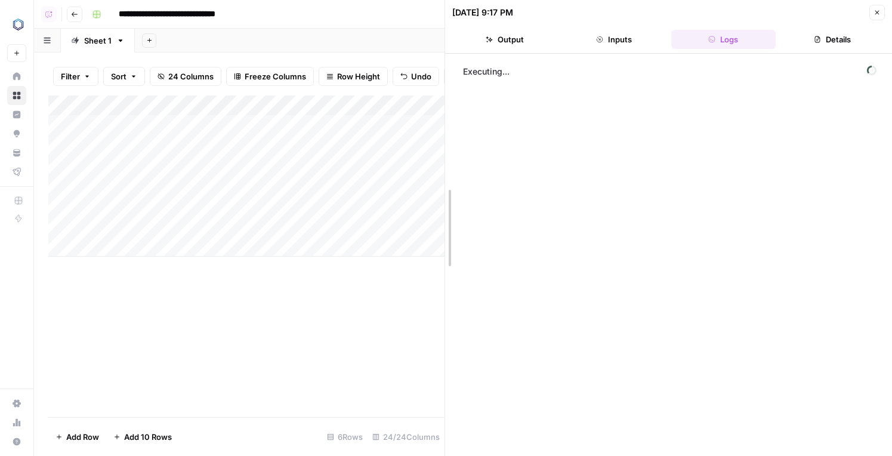
click at [441, 103] on div at bounding box center [445, 228] width 12 height 456
click at [438, 104] on div "Add Column" at bounding box center [246, 175] width 396 height 161
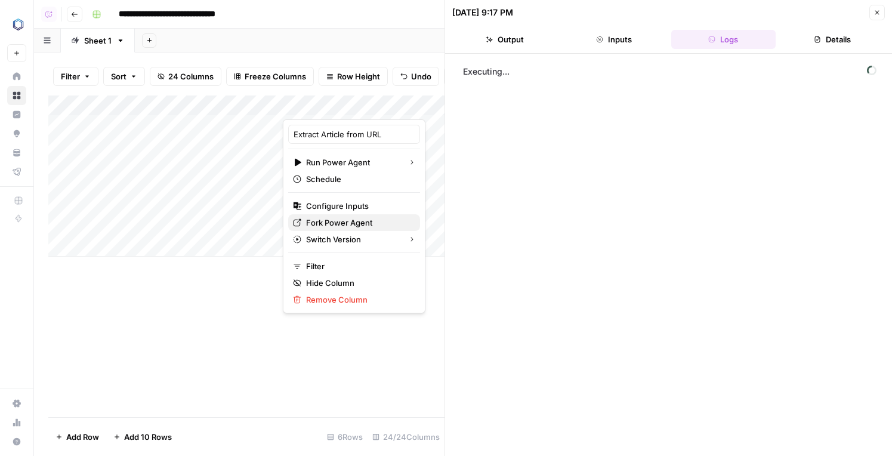
click at [350, 221] on span "Fork Power Agent" at bounding box center [358, 223] width 104 height 12
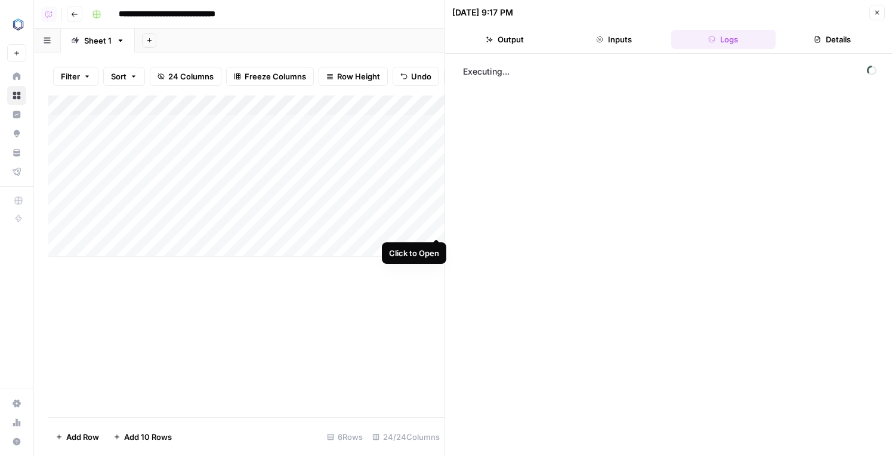
click at [434, 228] on div "Add Column" at bounding box center [246, 175] width 396 height 161
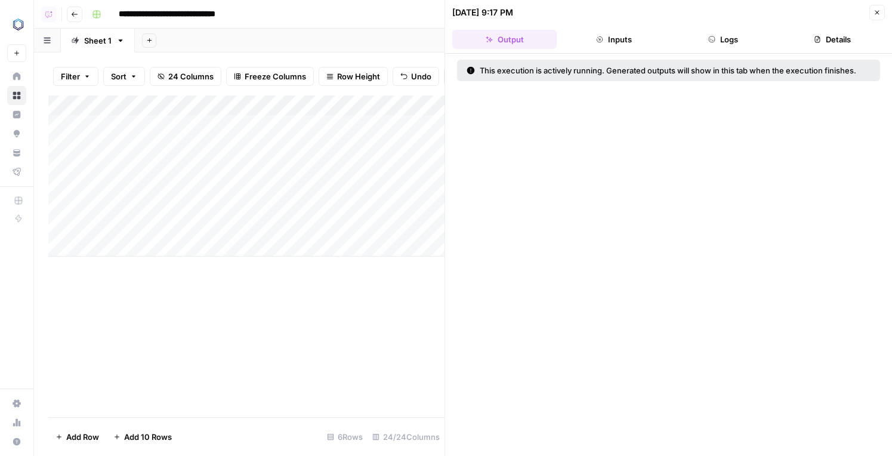
click at [718, 31] on button "Logs" at bounding box center [723, 39] width 104 height 19
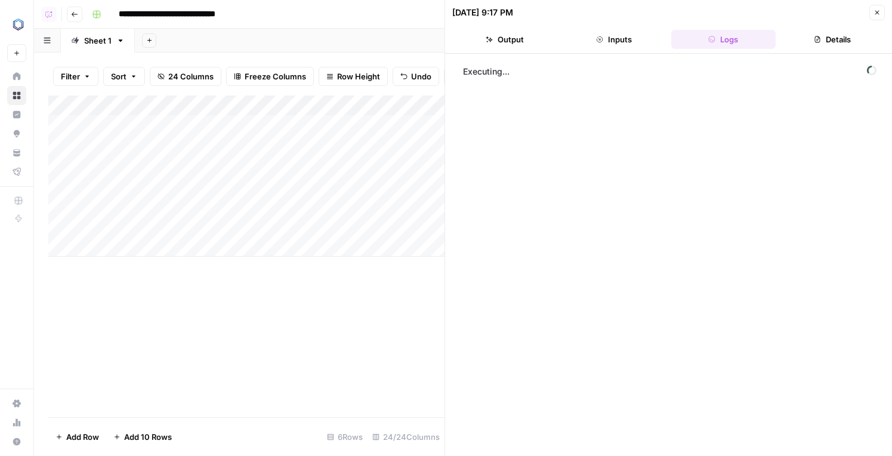
click at [880, 13] on span "Close" at bounding box center [880, 13] width 1 height 1
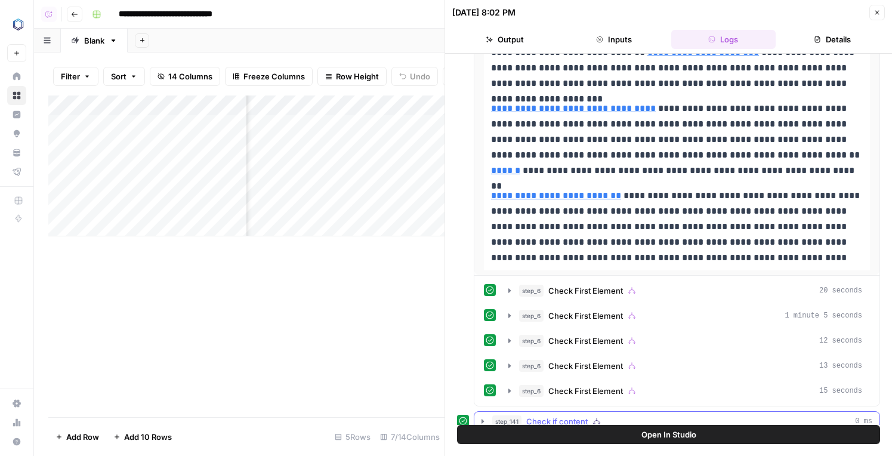
scroll to position [390, 0]
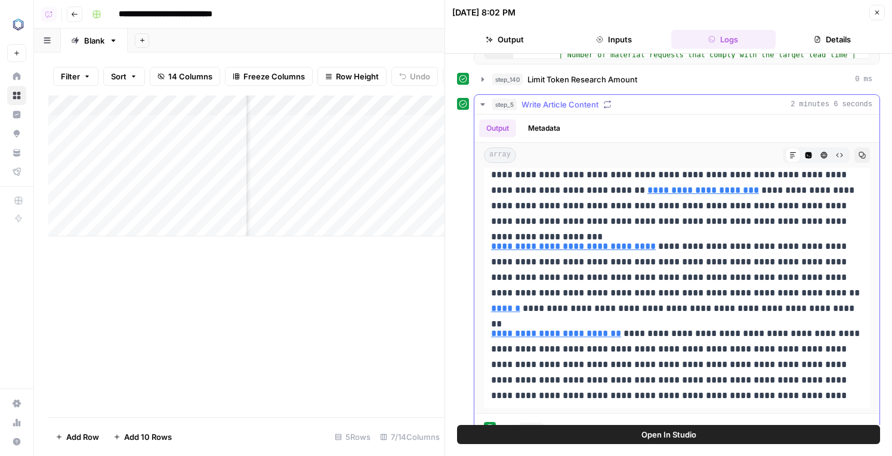
click at [547, 129] on button "Metadata" at bounding box center [544, 128] width 47 height 18
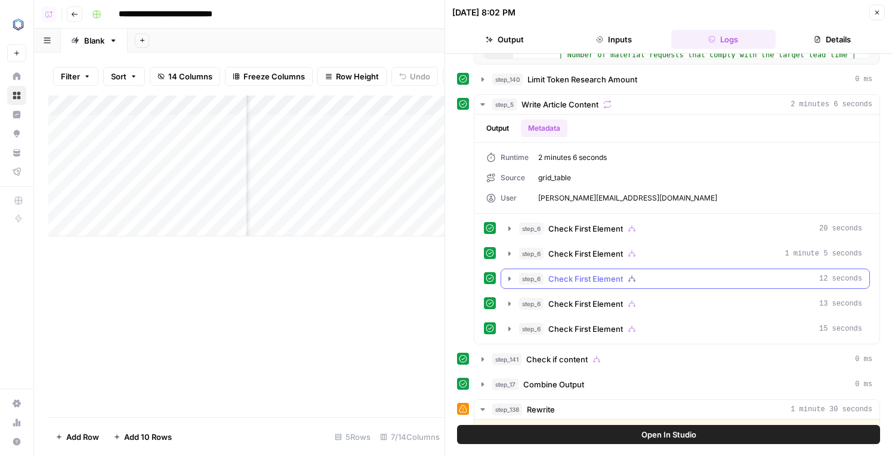
click at [570, 282] on span "Check First Element" at bounding box center [585, 279] width 75 height 12
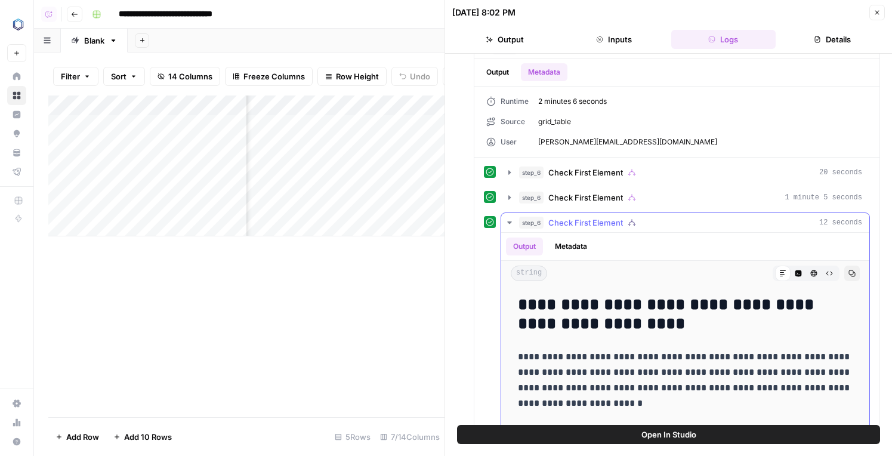
scroll to position [490, 0]
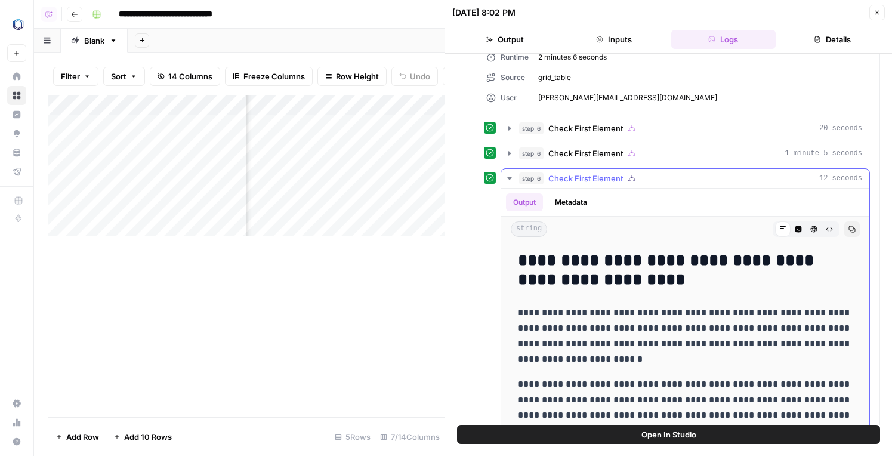
click at [569, 212] on div "Output Metadata" at bounding box center [685, 202] width 368 height 27
click at [569, 206] on button "Metadata" at bounding box center [571, 202] width 47 height 18
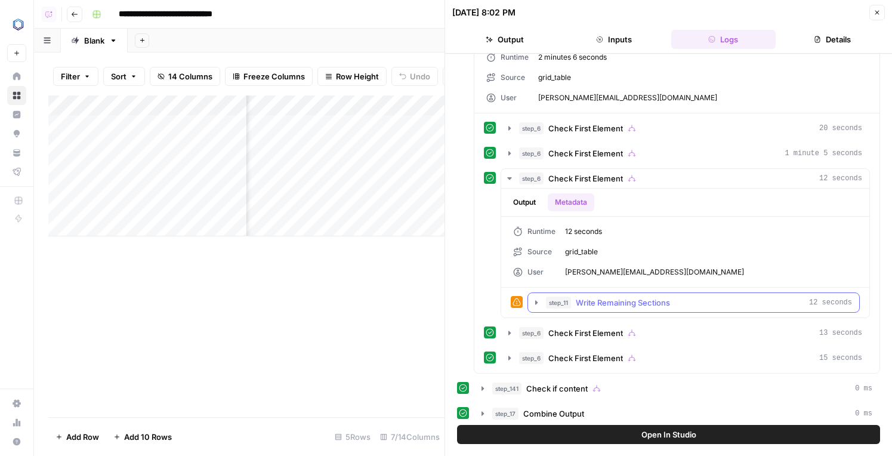
click at [588, 308] on span "Write Remaining Sections" at bounding box center [623, 303] width 94 height 12
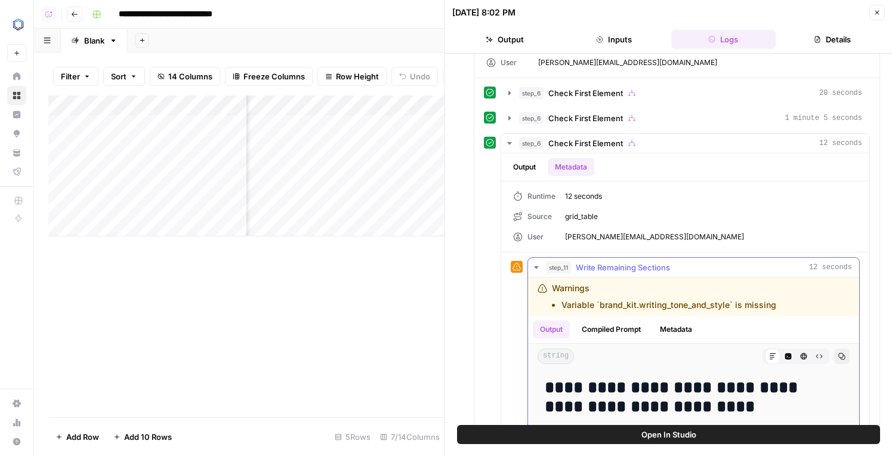
scroll to position [603, 0]
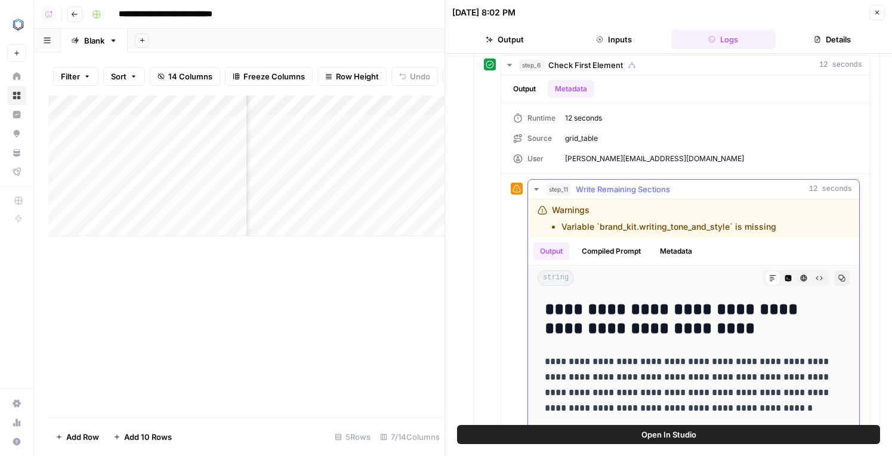
click at [610, 248] on button "Compiled Prompt" at bounding box center [611, 251] width 73 height 18
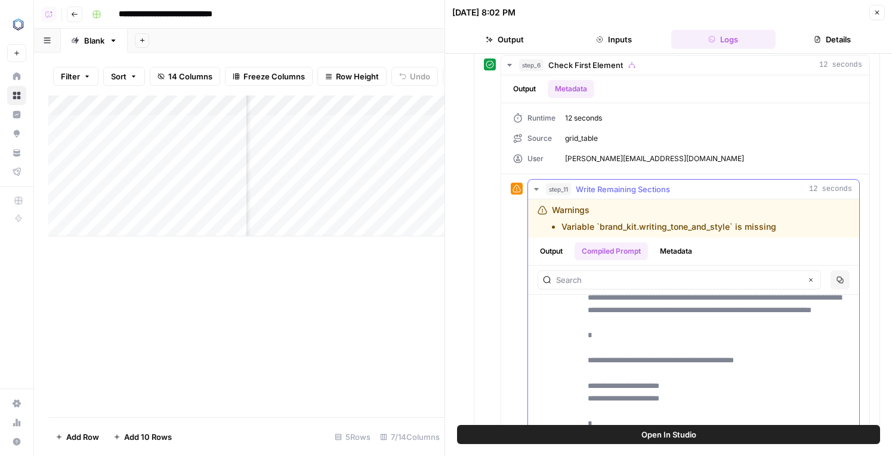
scroll to position [236, 0]
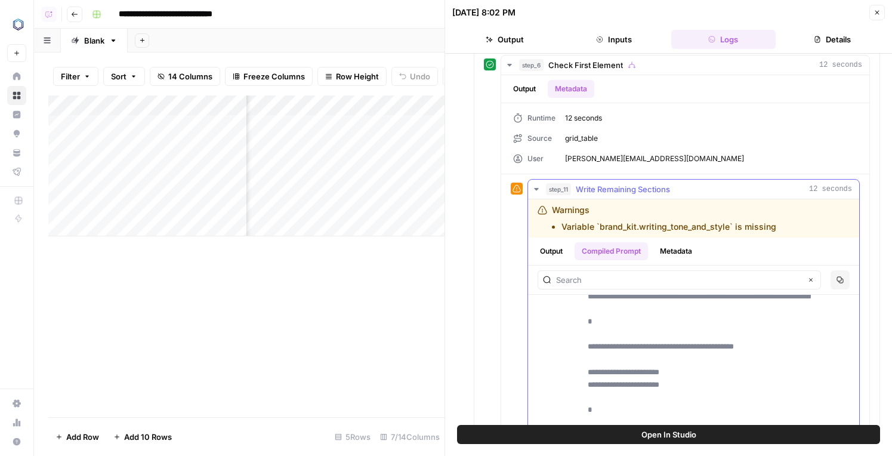
click at [836, 282] on button "Copy" at bounding box center [839, 279] width 19 height 19
click at [543, 186] on button "step_11 Write Remaining Sections 12 seconds" at bounding box center [693, 189] width 331 height 19
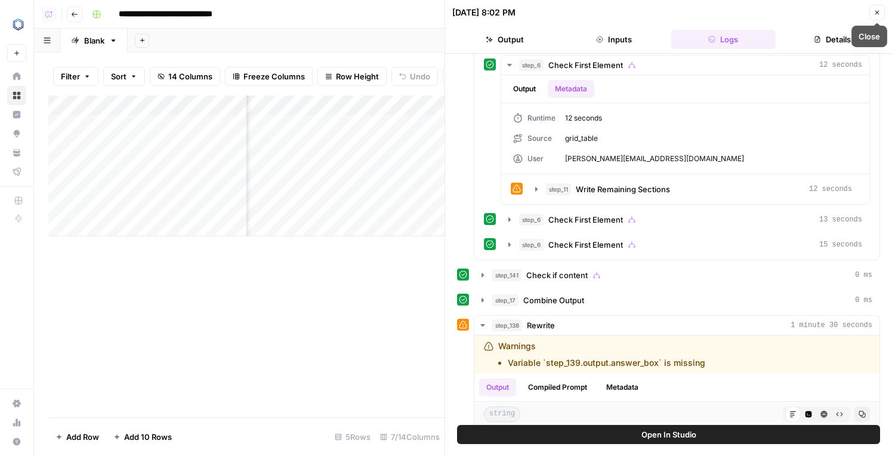
click at [874, 8] on button "Close" at bounding box center [877, 13] width 16 height 16
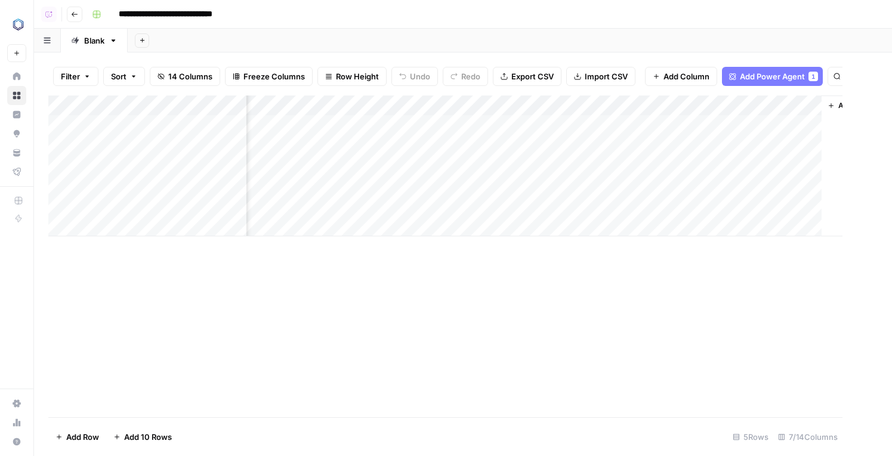
scroll to position [0, 260]
click at [541, 206] on div "Add Column" at bounding box center [462, 165] width 829 height 141
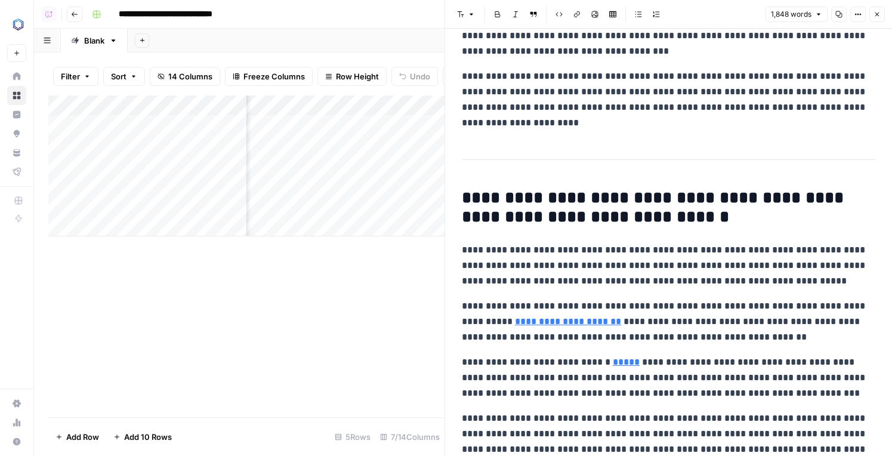
scroll to position [3486, 0]
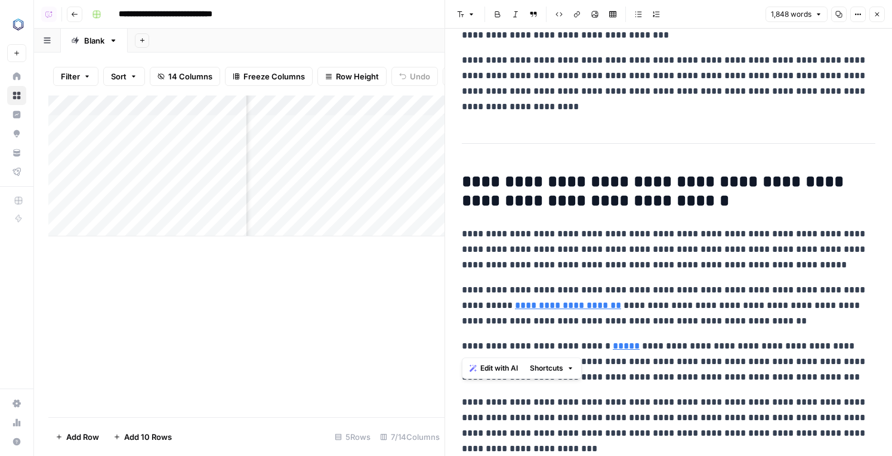
drag, startPoint x: 459, startPoint y: 306, endPoint x: 638, endPoint y: 344, distance: 183.0
copy div "**********"
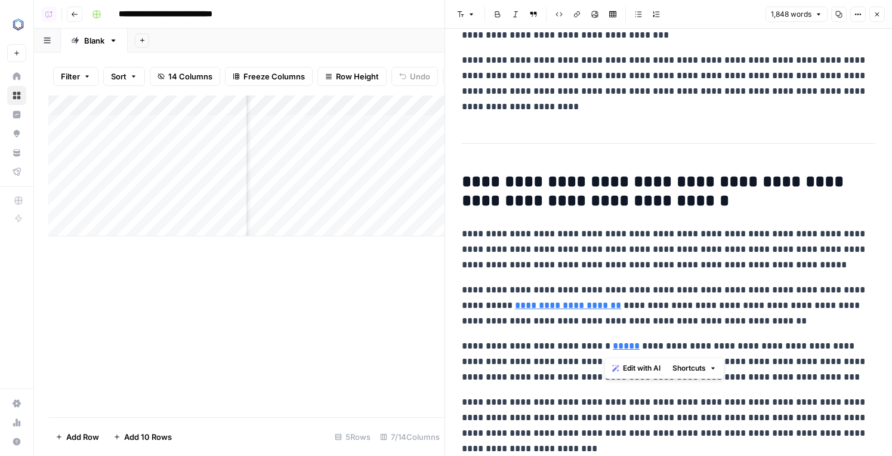
drag, startPoint x: 626, startPoint y: 344, endPoint x: 606, endPoint y: 345, distance: 20.3
click at [613, 345] on link "*****" at bounding box center [626, 345] width 27 height 9
copy link "*****"
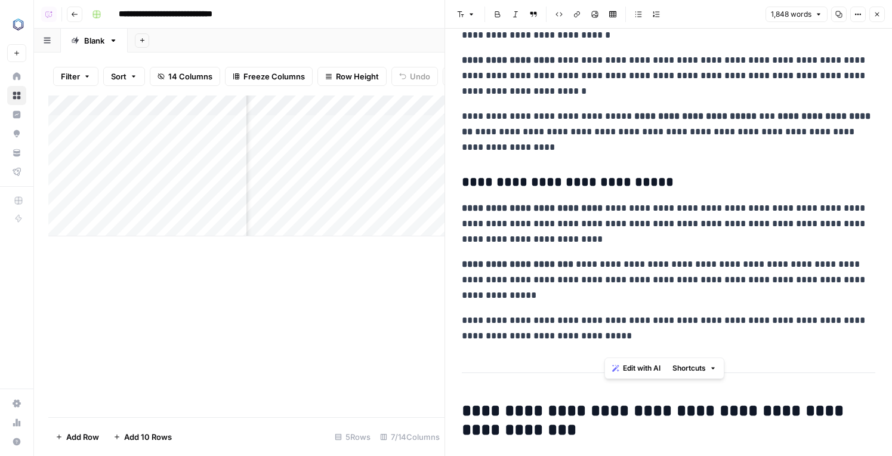
scroll to position [0, 637]
click at [433, 205] on div "Add Column" at bounding box center [246, 165] width 396 height 141
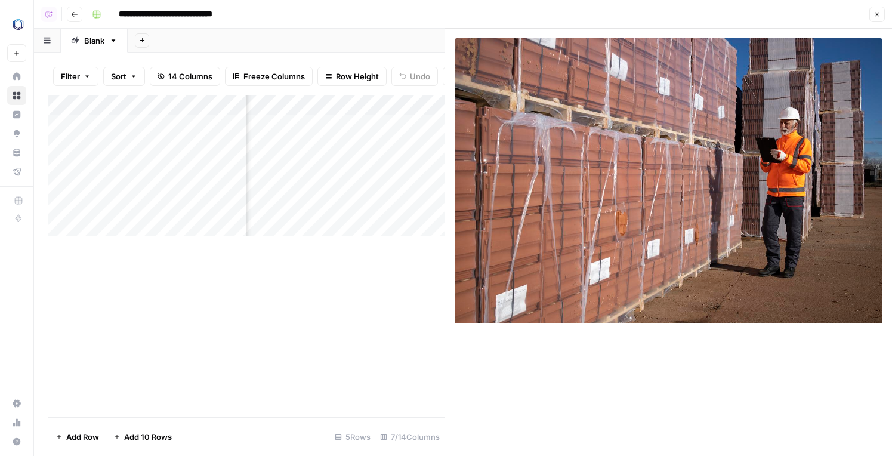
drag, startPoint x: 548, startPoint y: 130, endPoint x: 774, endPoint y: 5, distance: 258.2
click at [0, 0] on body "**********" at bounding box center [446, 228] width 892 height 456
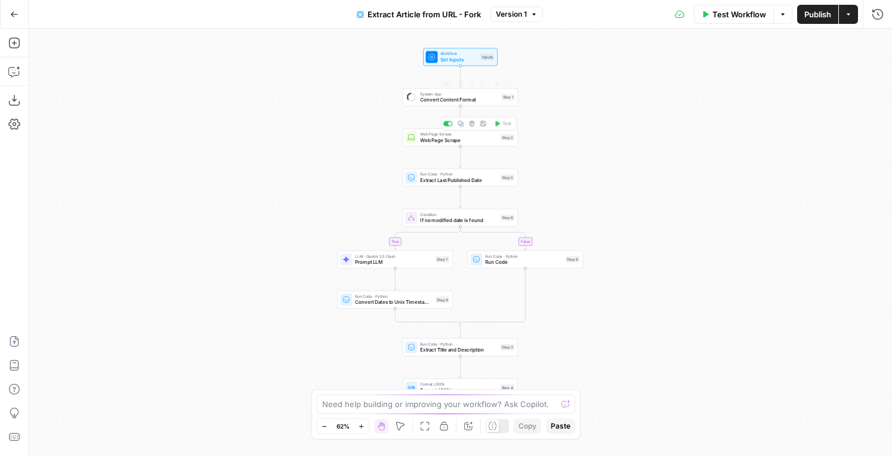
click at [434, 133] on span "Web Page Scrape" at bounding box center [459, 134] width 78 height 6
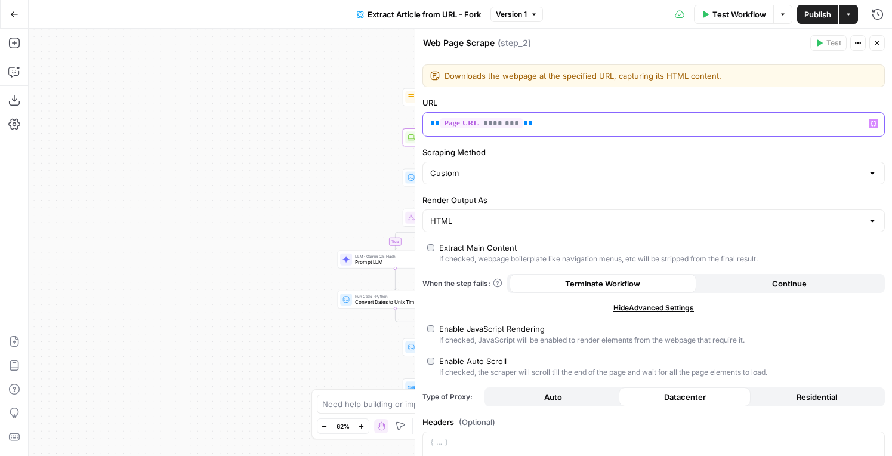
click at [551, 118] on p "** ******** **" at bounding box center [644, 124] width 428 height 12
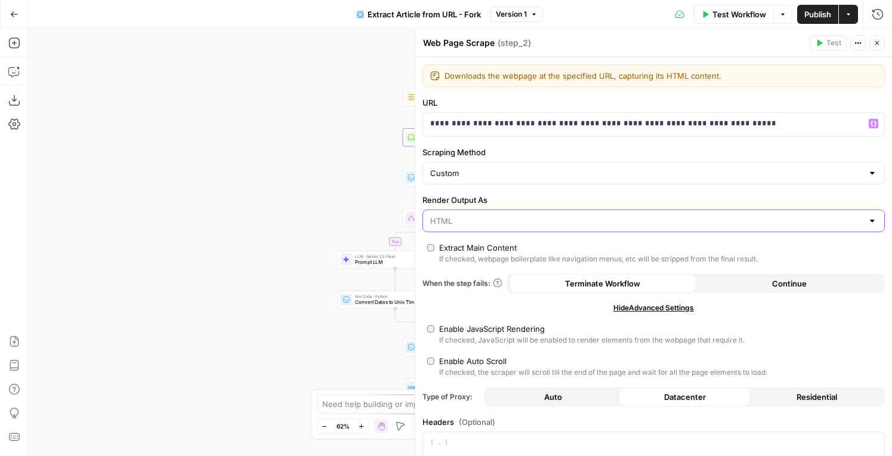
click at [629, 218] on input "Render Output As" at bounding box center [646, 221] width 433 height 12
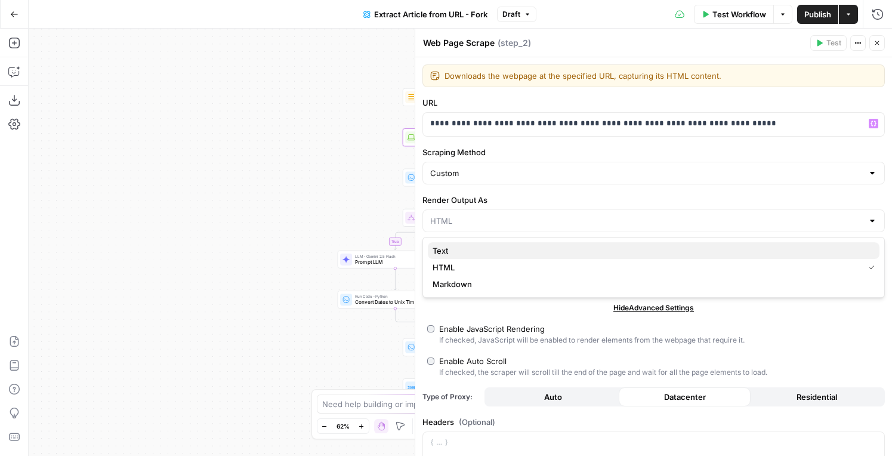
click at [587, 245] on span "Text" at bounding box center [651, 251] width 437 height 12
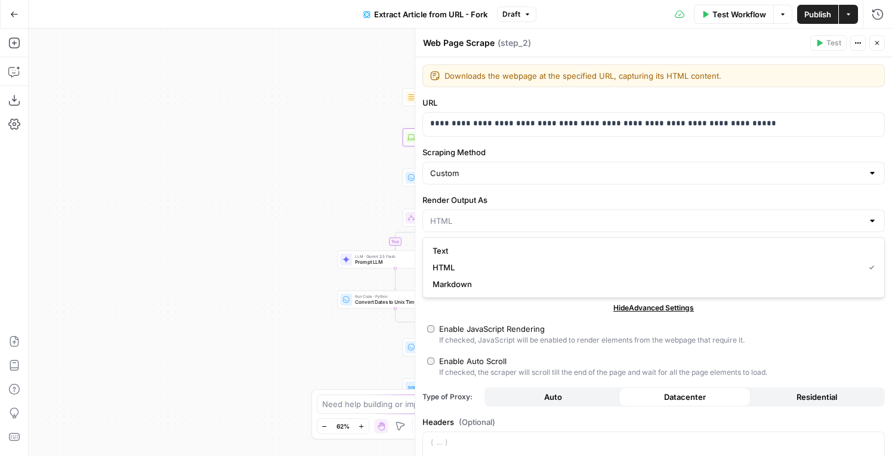
type input "Text"
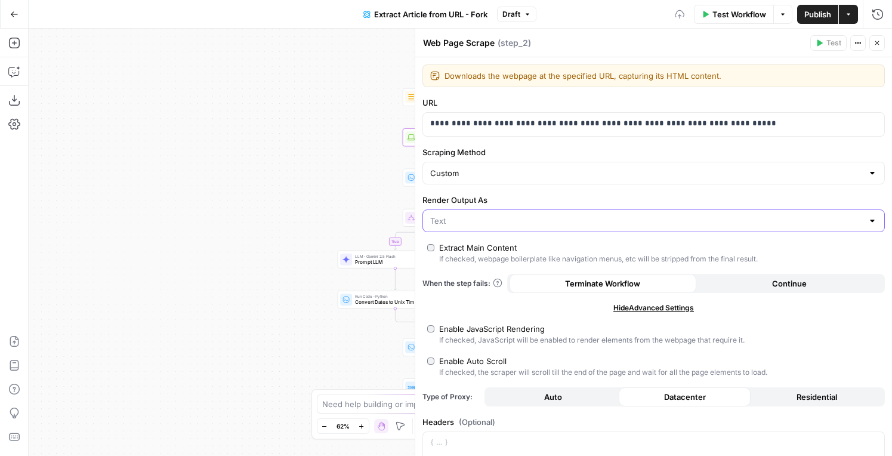
click at [612, 219] on input "Render Output As" at bounding box center [646, 221] width 433 height 12
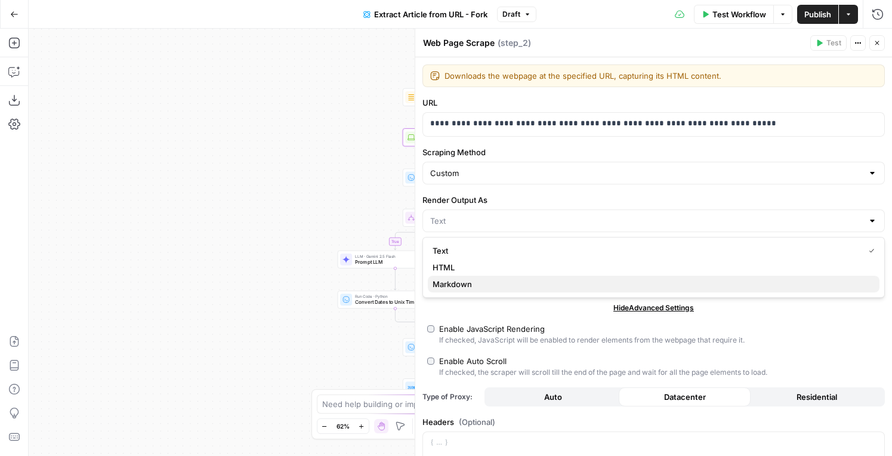
click at [555, 278] on span "Markdown" at bounding box center [651, 284] width 437 height 12
type input "Markdown"
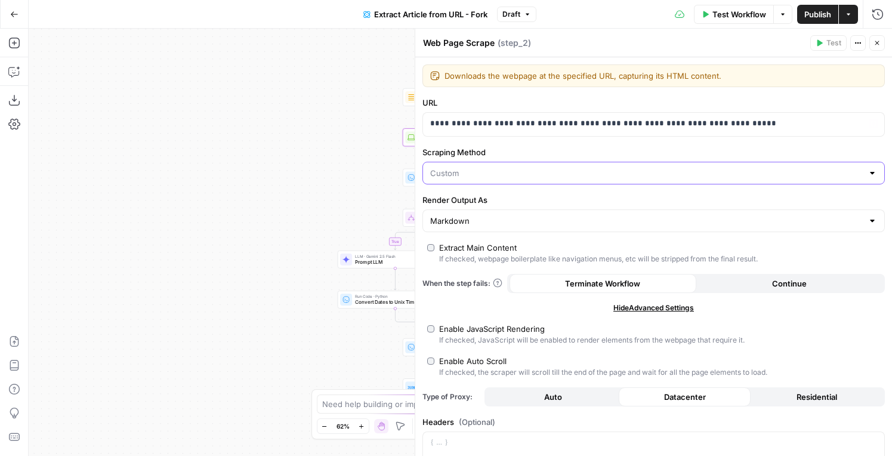
click at [643, 175] on input "Scraping Method" at bounding box center [646, 173] width 433 height 12
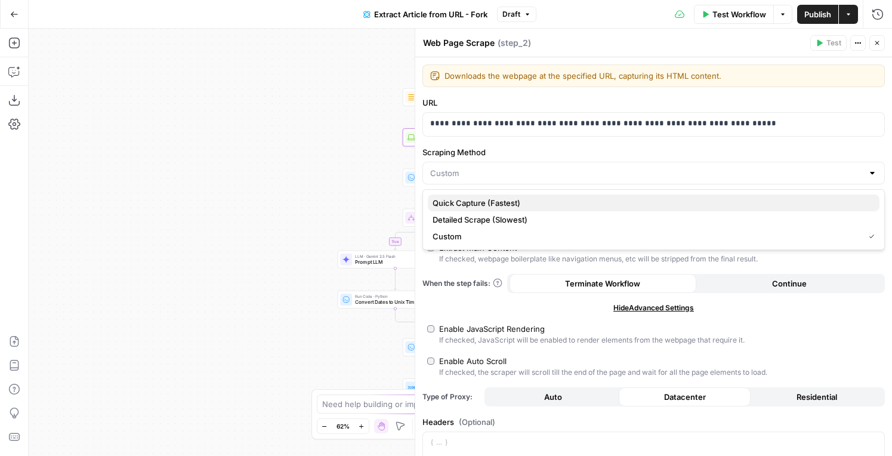
click at [527, 202] on span "Quick Capture (Fastest)" at bounding box center [651, 203] width 437 height 12
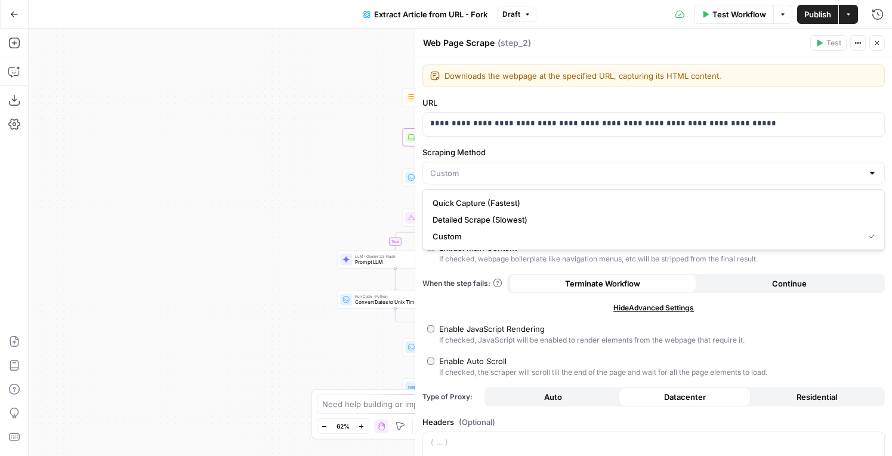
type input "Quick Capture (Fastest)"
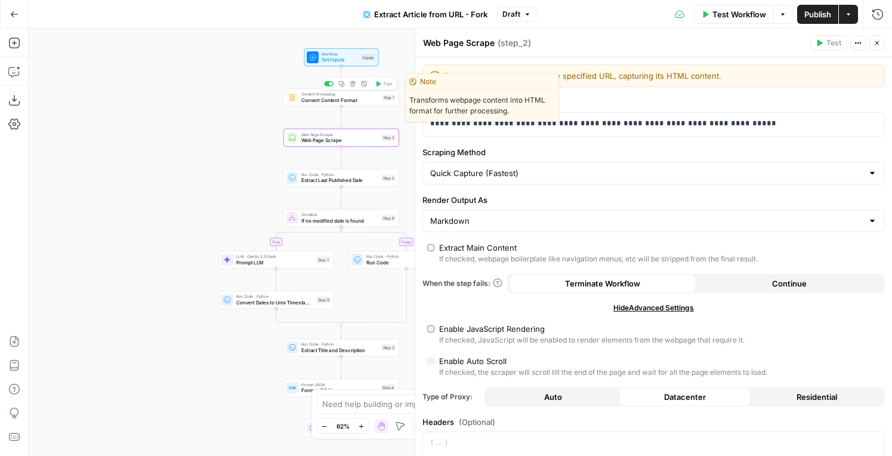
click at [328, 82] on div at bounding box center [329, 83] width 10 height 5
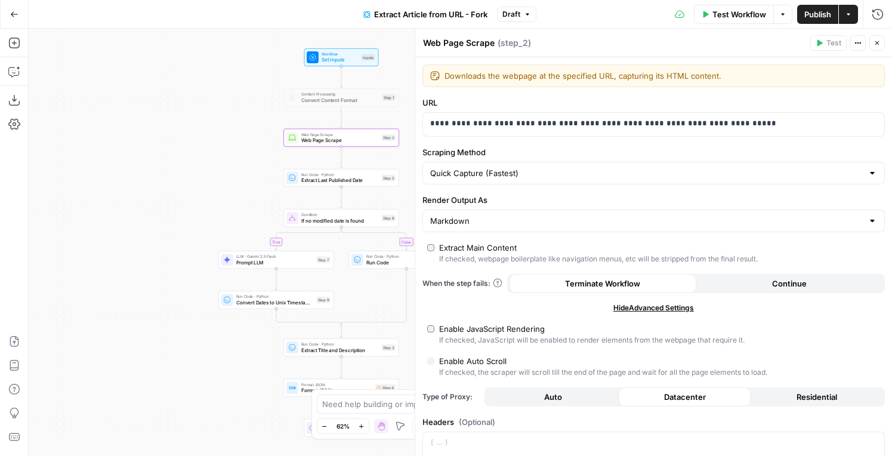
click at [738, 14] on span "Test Workflow" at bounding box center [739, 14] width 54 height 12
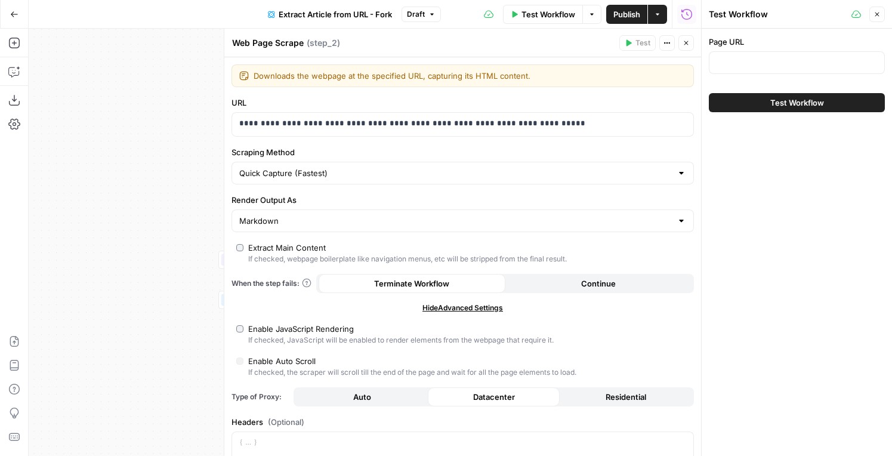
click at [741, 53] on div at bounding box center [797, 62] width 176 height 23
paste input "https://aliresources.hexagon.com/enterprise-project-performance/project-controls"
type input "https://aliresources.hexagon.com/enterprise-project-performance/project-controls"
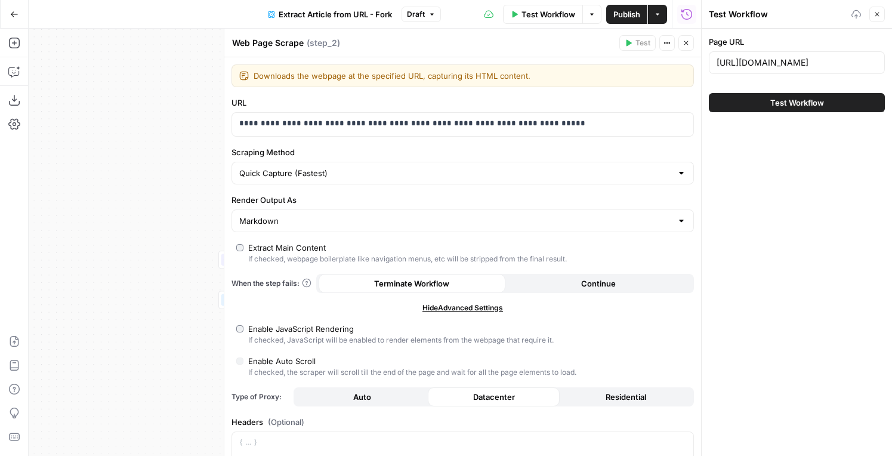
click at [750, 109] on button "Test Workflow" at bounding box center [797, 102] width 176 height 19
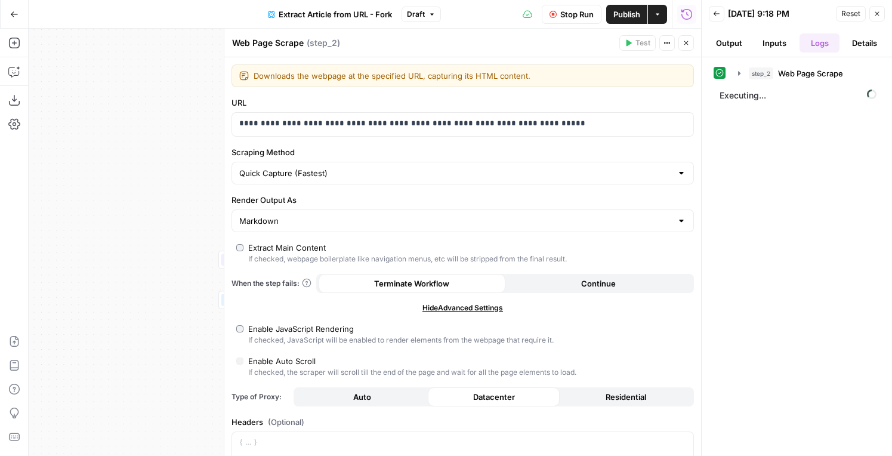
click at [758, 69] on span "step_2" at bounding box center [761, 73] width 24 height 12
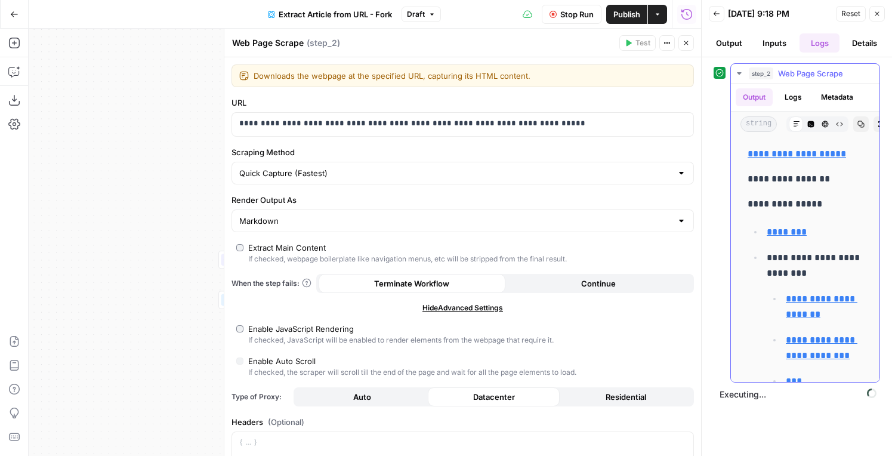
click at [864, 123] on icon "button" at bounding box center [860, 124] width 7 height 7
click at [561, 16] on span "Stop Run" at bounding box center [576, 14] width 33 height 12
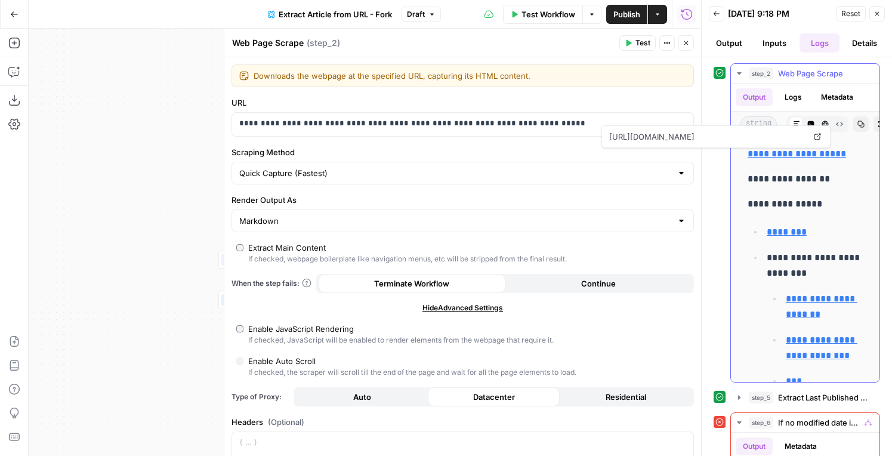
click at [828, 123] on icon "button" at bounding box center [825, 124] width 7 height 7
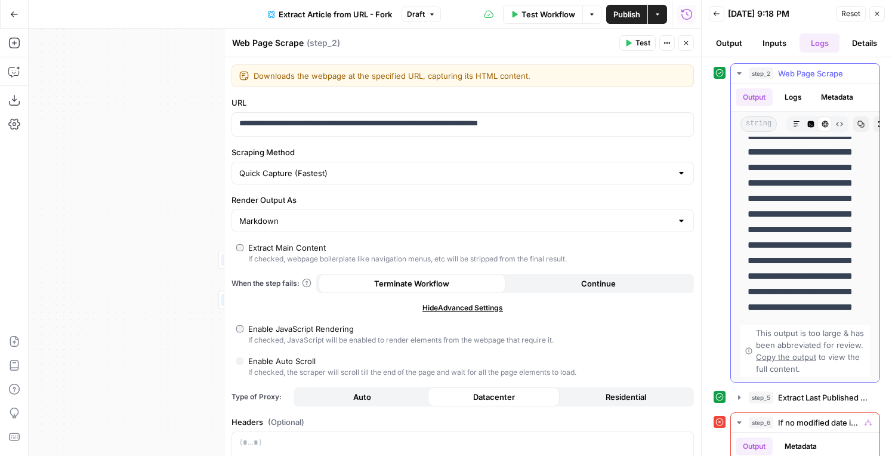
scroll to position [115, 0]
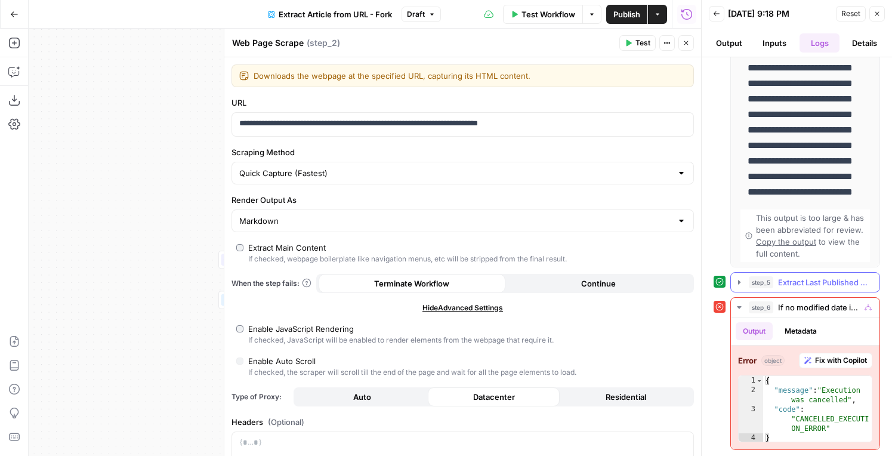
click at [793, 281] on span "Extract Last Published Date" at bounding box center [825, 282] width 94 height 12
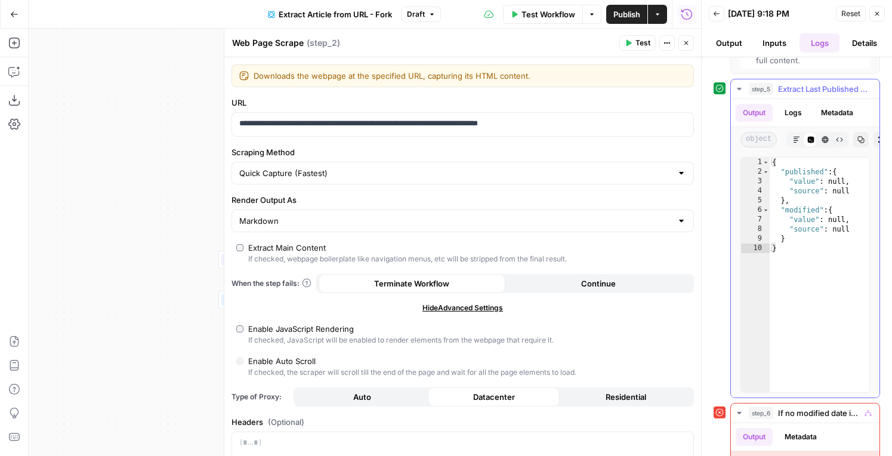
scroll to position [403, 0]
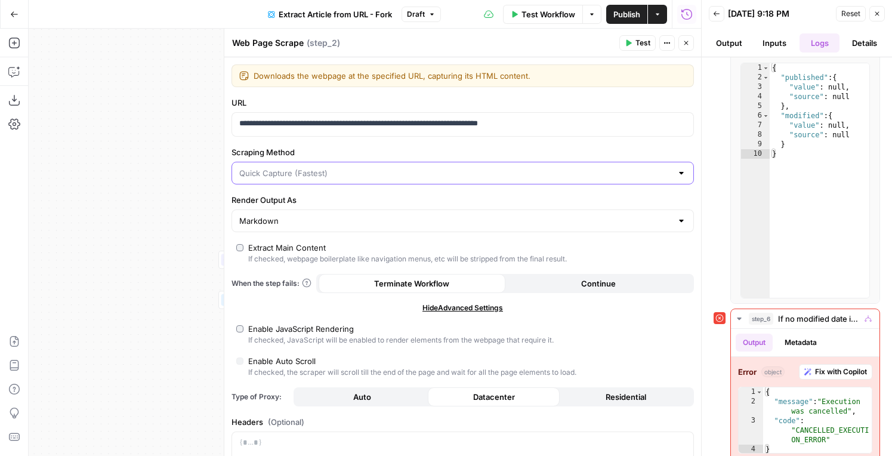
click at [403, 177] on input "Scraping Method" at bounding box center [455, 173] width 433 height 12
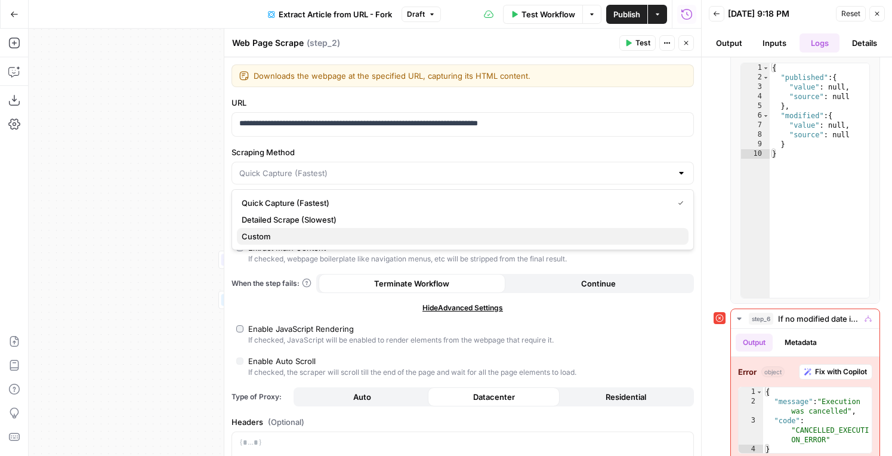
click at [322, 233] on span "Custom" at bounding box center [460, 236] width 437 height 12
type input "Custom"
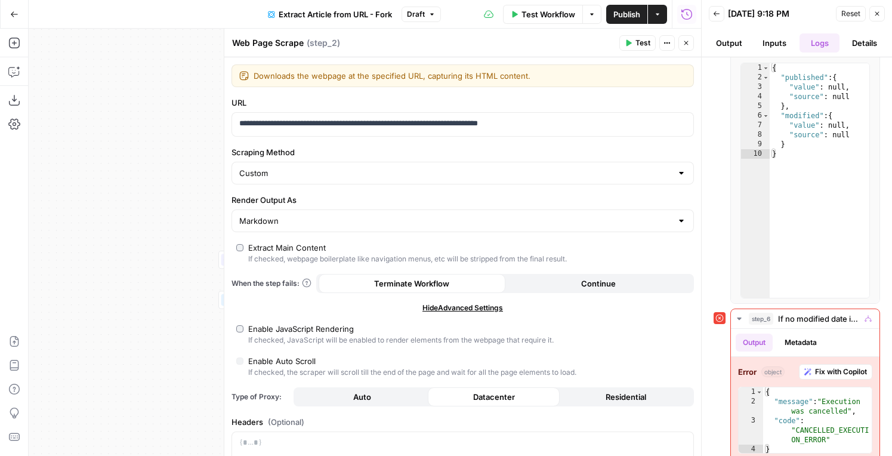
click at [298, 249] on div "Extract Main Content" at bounding box center [287, 248] width 78 height 12
click at [649, 47] on span "Test" at bounding box center [642, 43] width 15 height 11
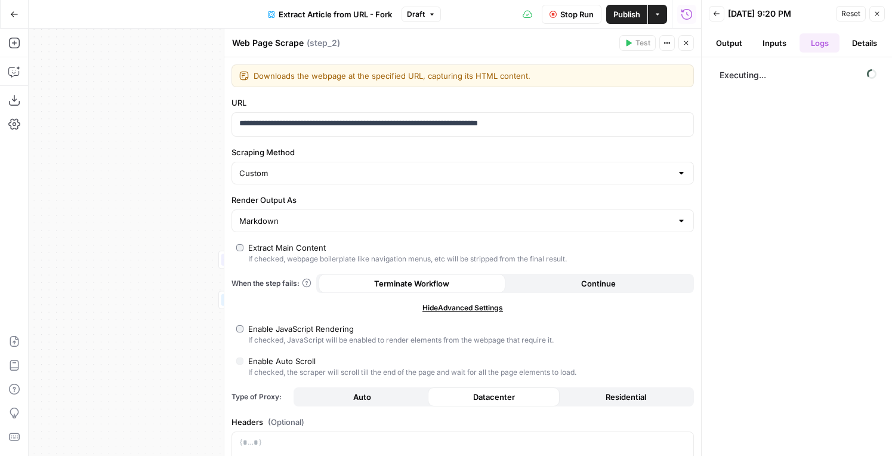
click at [686, 42] on icon "button" at bounding box center [686, 43] width 4 height 4
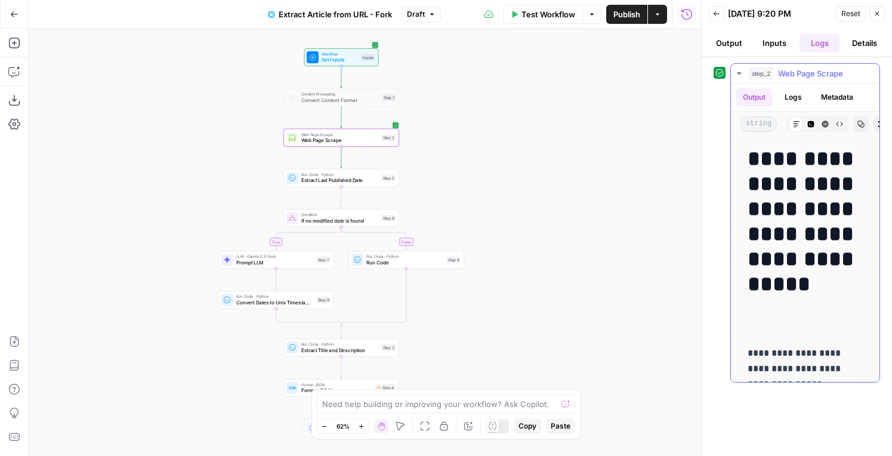
click at [863, 124] on icon "button" at bounding box center [860, 124] width 7 height 7
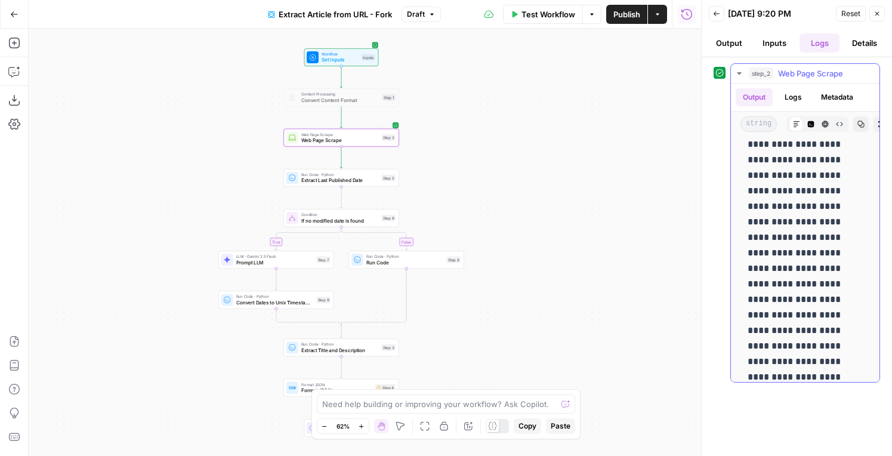
scroll to position [1845, 0]
click at [822, 122] on icon "button" at bounding box center [825, 124] width 7 height 7
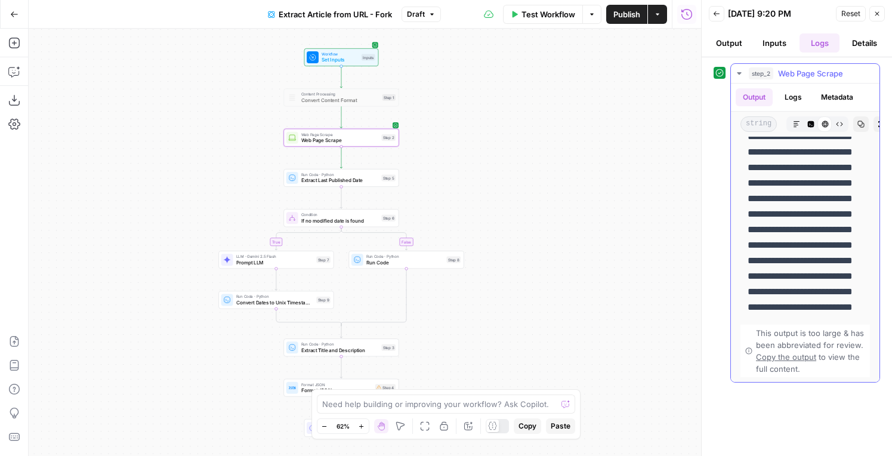
scroll to position [188, 0]
click at [728, 37] on button "Output" at bounding box center [729, 42] width 41 height 19
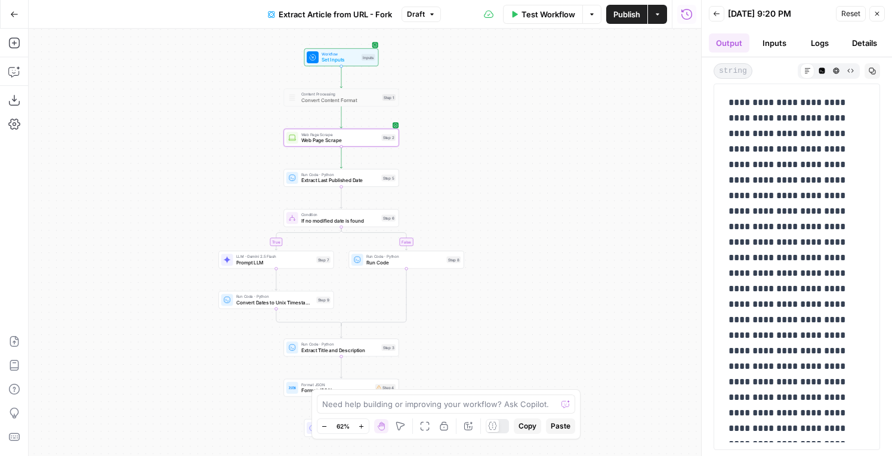
scroll to position [63869, 0]
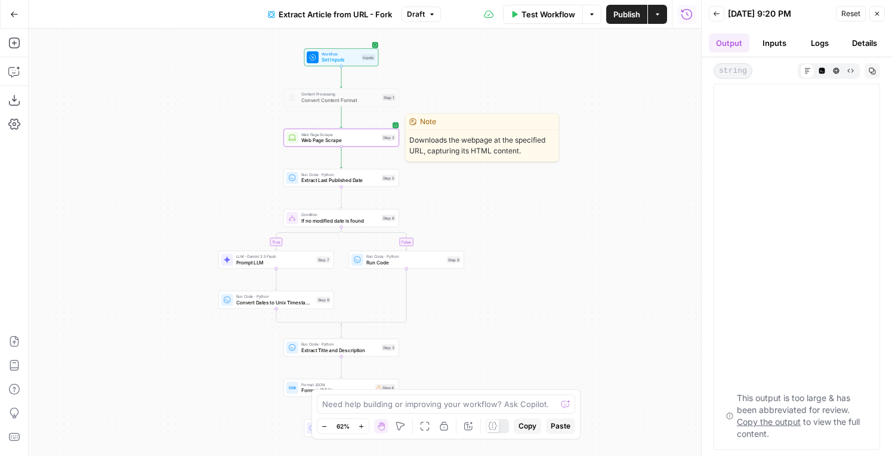
click at [349, 137] on span "Web Page Scrape" at bounding box center [340, 140] width 78 height 7
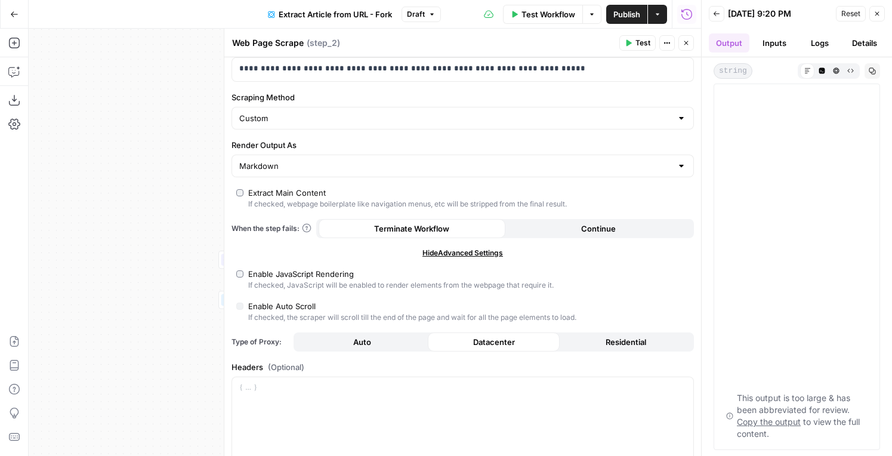
scroll to position [73, 0]
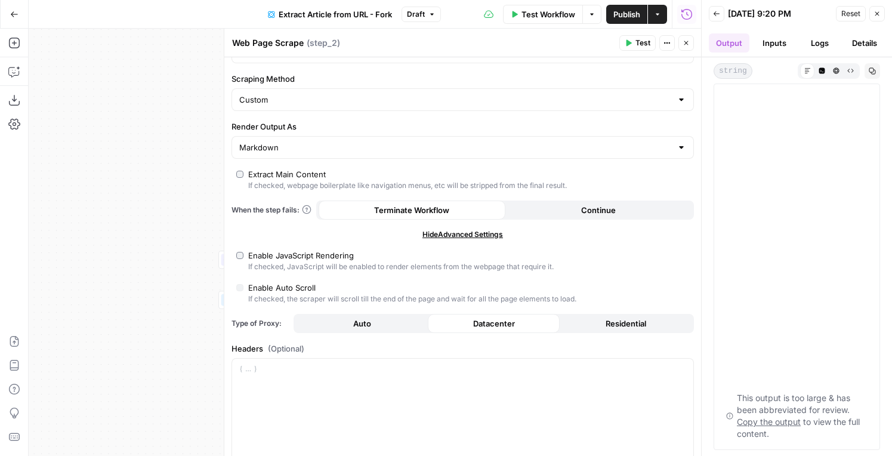
click at [286, 256] on div "Enable JavaScript Rendering" at bounding box center [301, 255] width 106 height 12
click at [288, 282] on div "Enable Auto Scroll" at bounding box center [281, 288] width 67 height 12
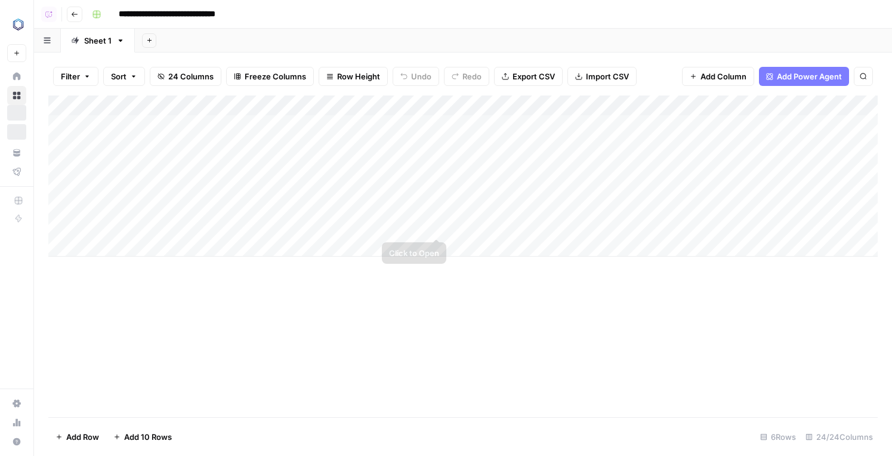
click at [440, 228] on div "Add Column" at bounding box center [462, 175] width 829 height 161
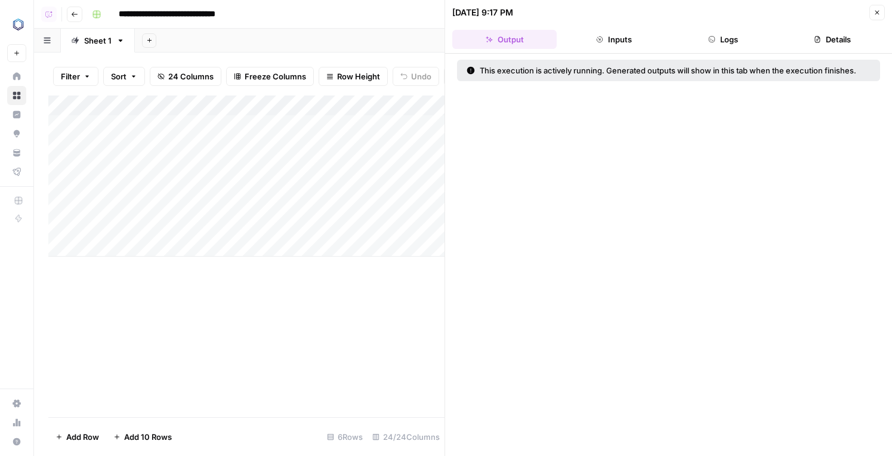
click at [705, 36] on button "Logs" at bounding box center [723, 39] width 104 height 19
click at [724, 51] on header "[DATE] 9:17 PM Close Output Inputs Logs Details" at bounding box center [668, 27] width 447 height 54
click at [725, 47] on button "Logs" at bounding box center [723, 39] width 104 height 19
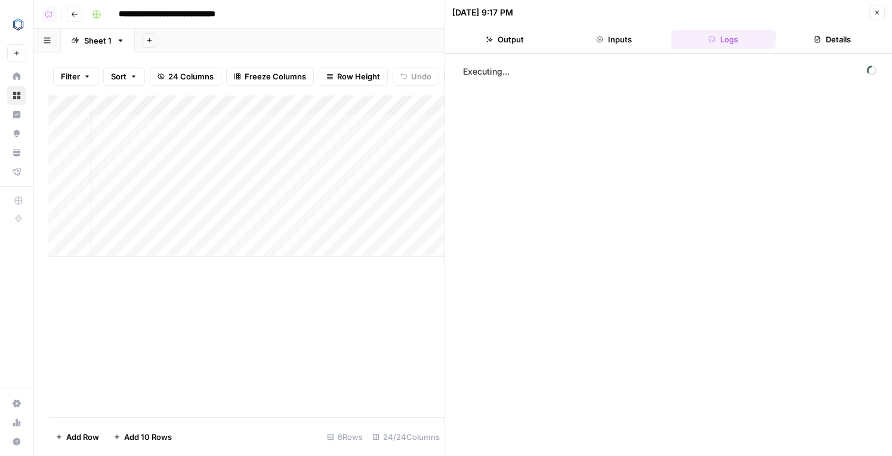
scroll to position [0, 127]
click at [598, 51] on header "[DATE] 9:17 PM Close Output Inputs Logs Details" at bounding box center [668, 27] width 447 height 54
